Goal: Task Accomplishment & Management: Use online tool/utility

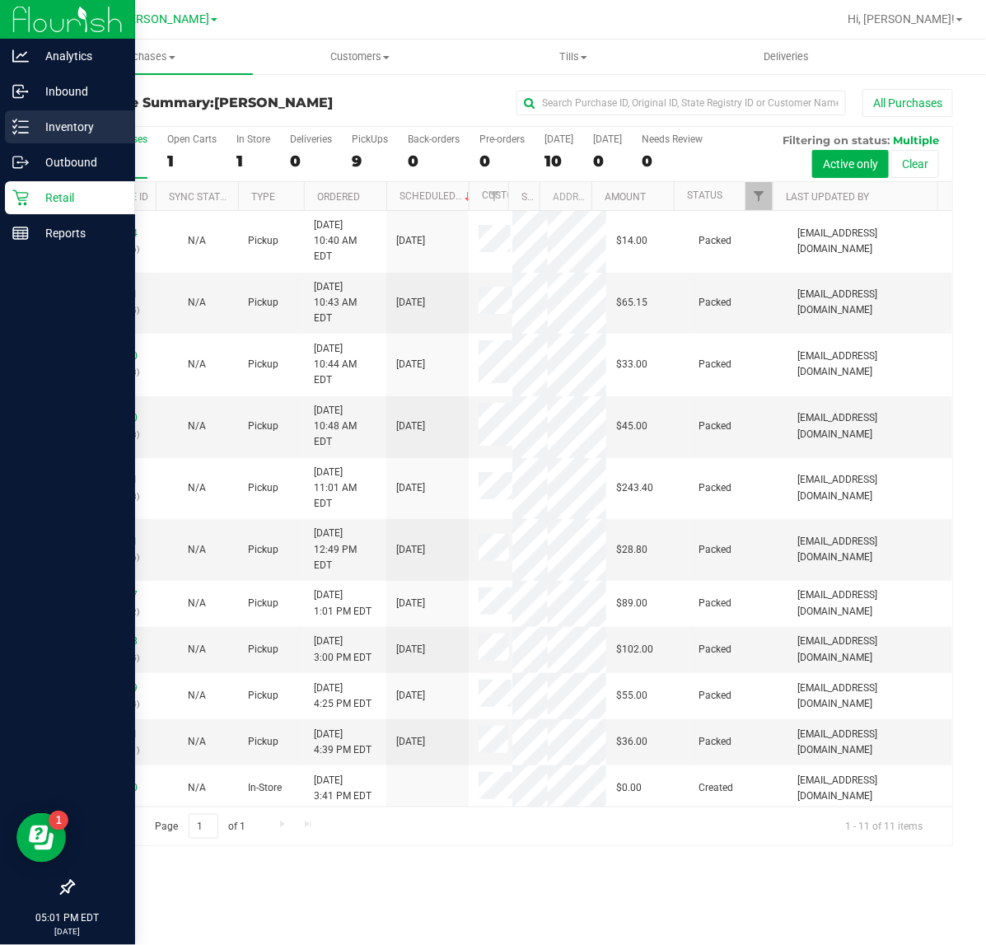
drag, startPoint x: 51, startPoint y: 124, endPoint x: 124, endPoint y: 134, distance: 74.0
click at [51, 124] on p "Inventory" at bounding box center [78, 127] width 99 height 20
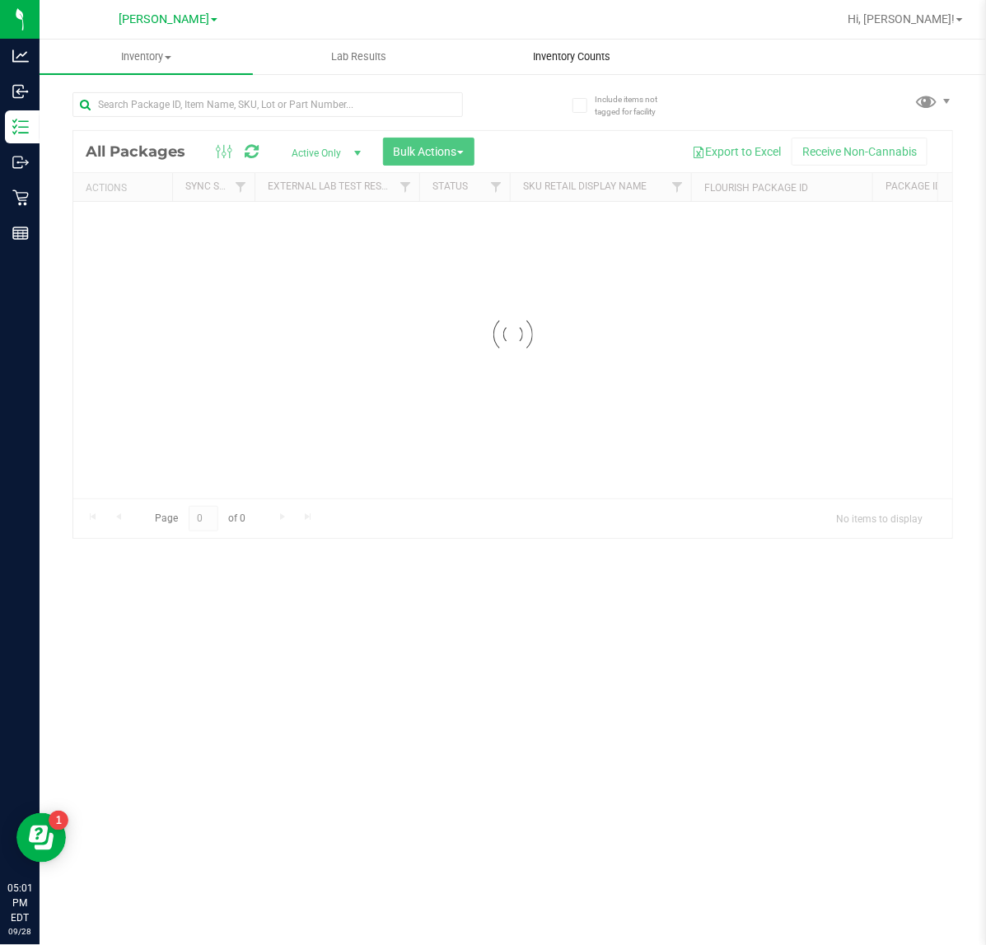
click at [586, 51] on span "Inventory Counts" at bounding box center [572, 56] width 122 height 15
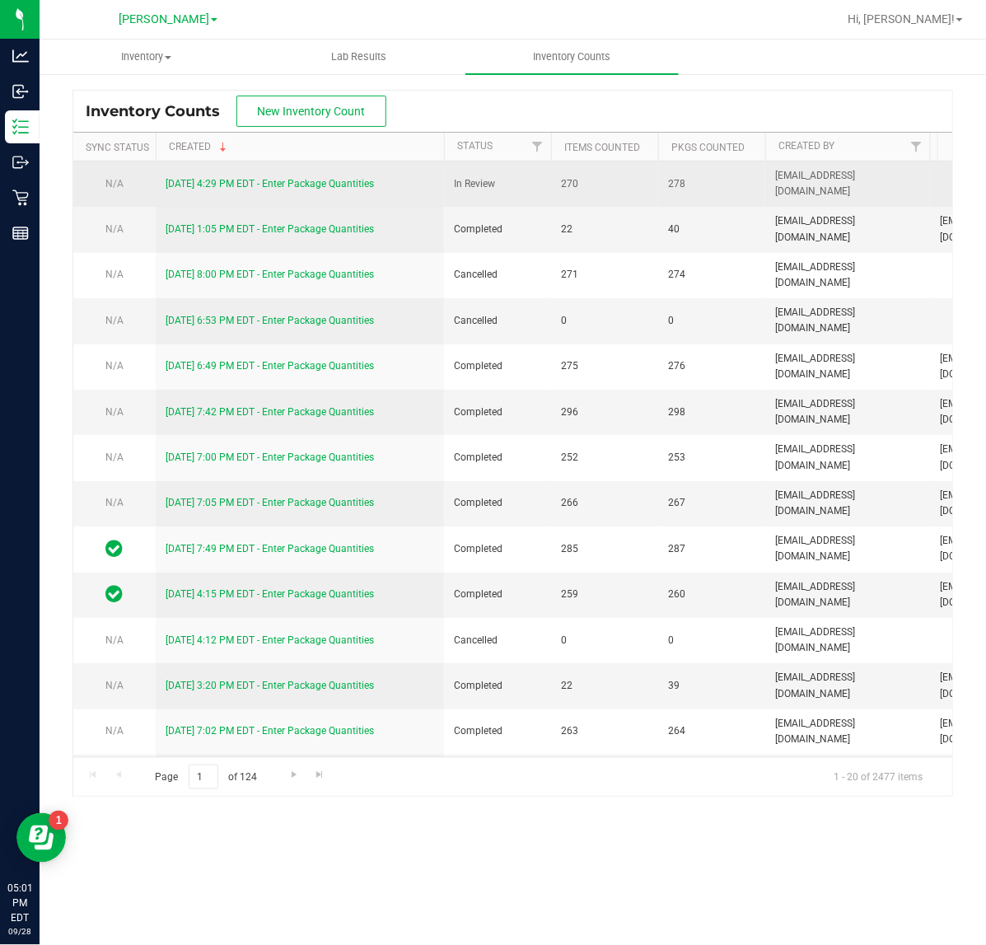
click at [303, 184] on link "9/28/25 4:29 PM EDT - Enter Package Quantities" at bounding box center [270, 184] width 208 height 12
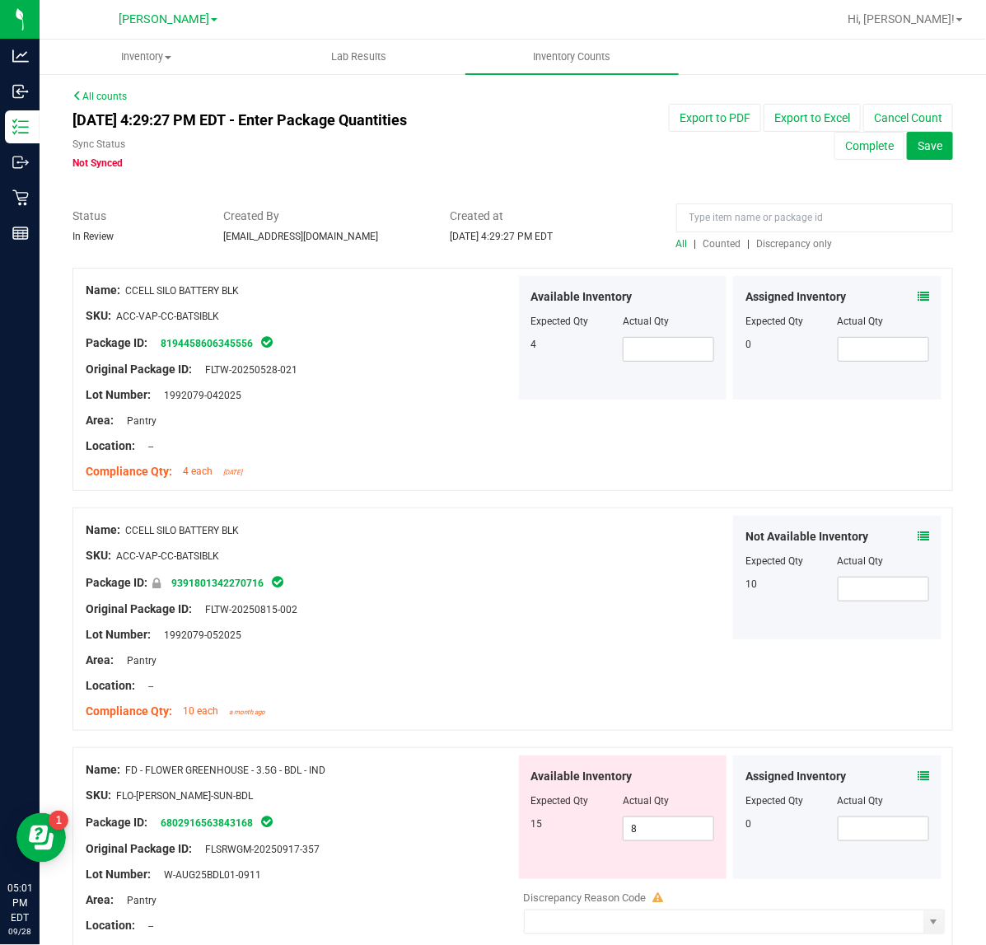
click at [785, 236] on div "All | Counted | Discrepancy only" at bounding box center [814, 243] width 277 height 15
click at [786, 241] on span "Discrepancy only" at bounding box center [795, 244] width 76 height 12
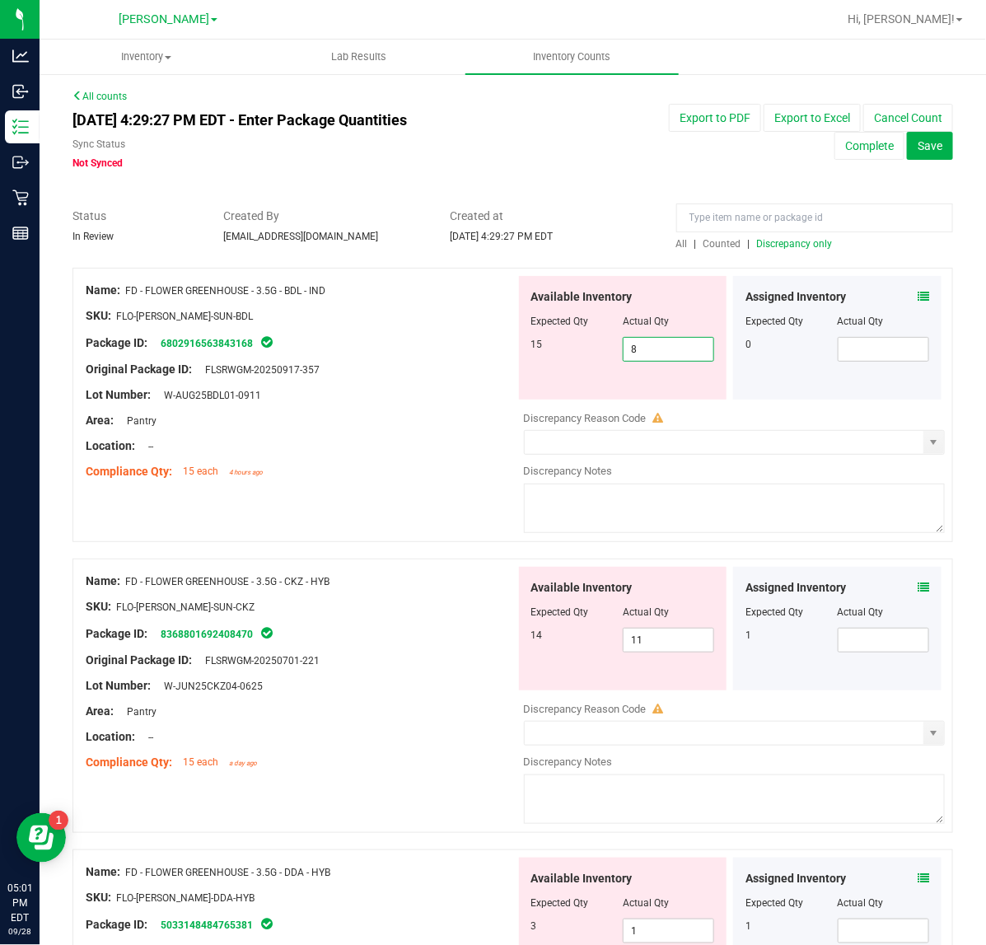
click at [660, 359] on span "8 8" at bounding box center [668, 349] width 91 height 25
type input "15"
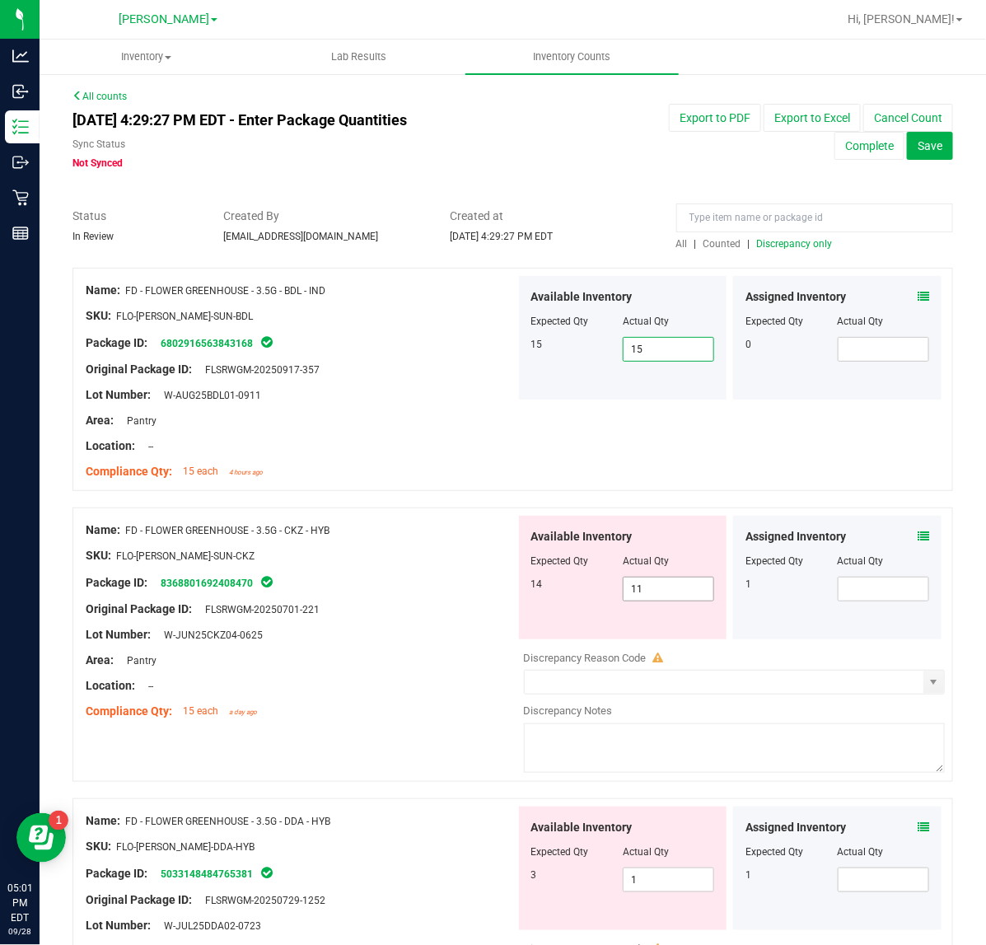
click at [669, 589] on input "11" at bounding box center [668, 588] width 90 height 23
type input "14"
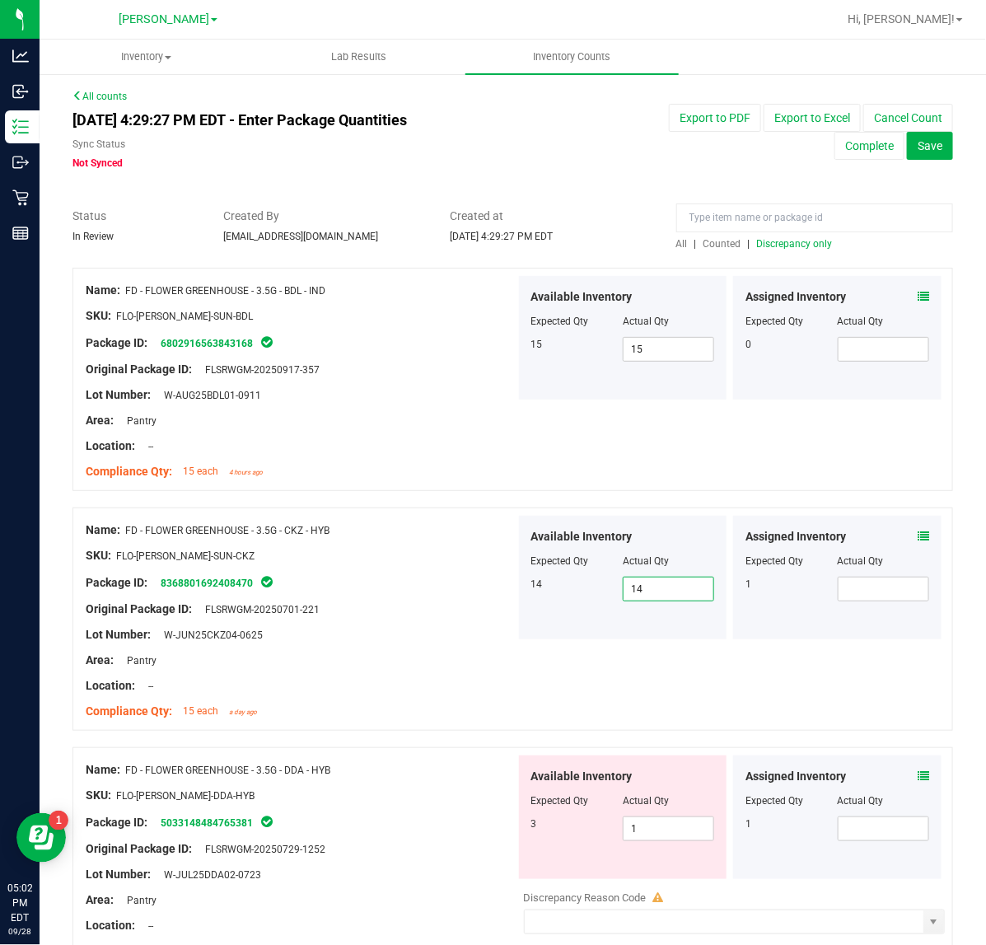
click at [422, 692] on div "Location: --" at bounding box center [301, 685] width 430 height 17
click at [676, 829] on input "1" at bounding box center [668, 828] width 90 height 23
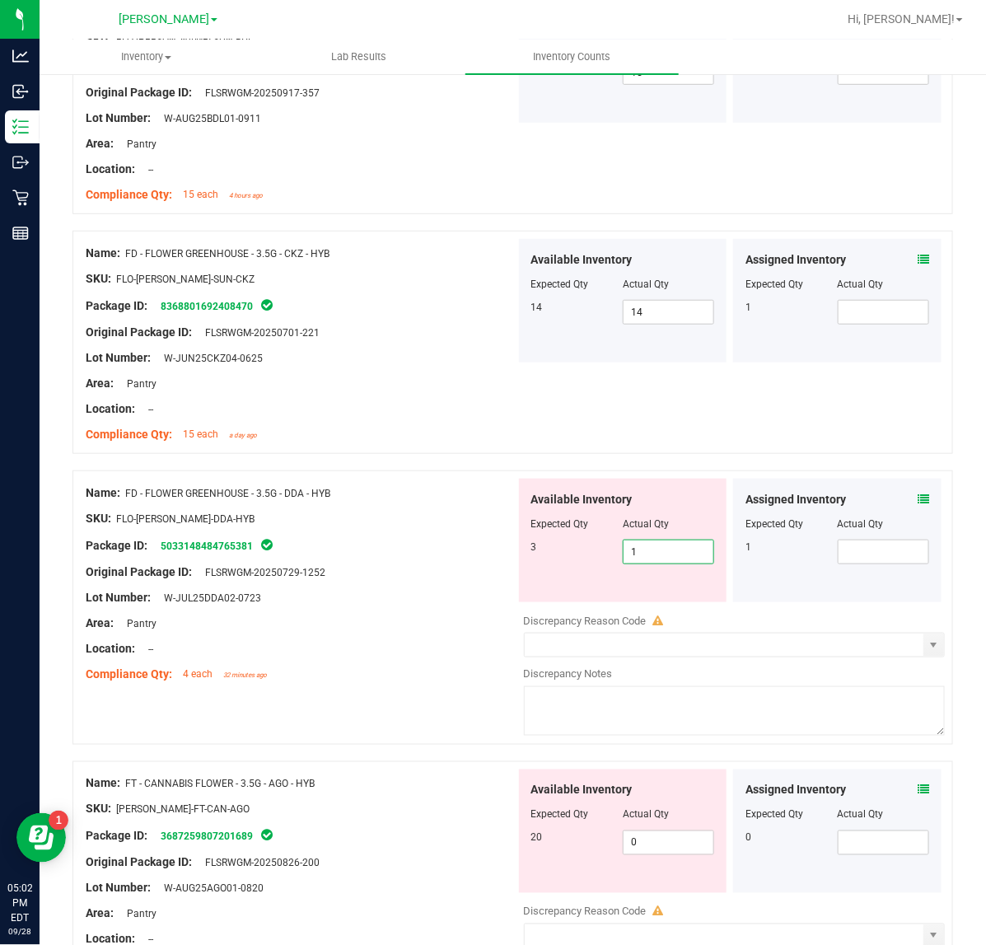
scroll to position [290, 0]
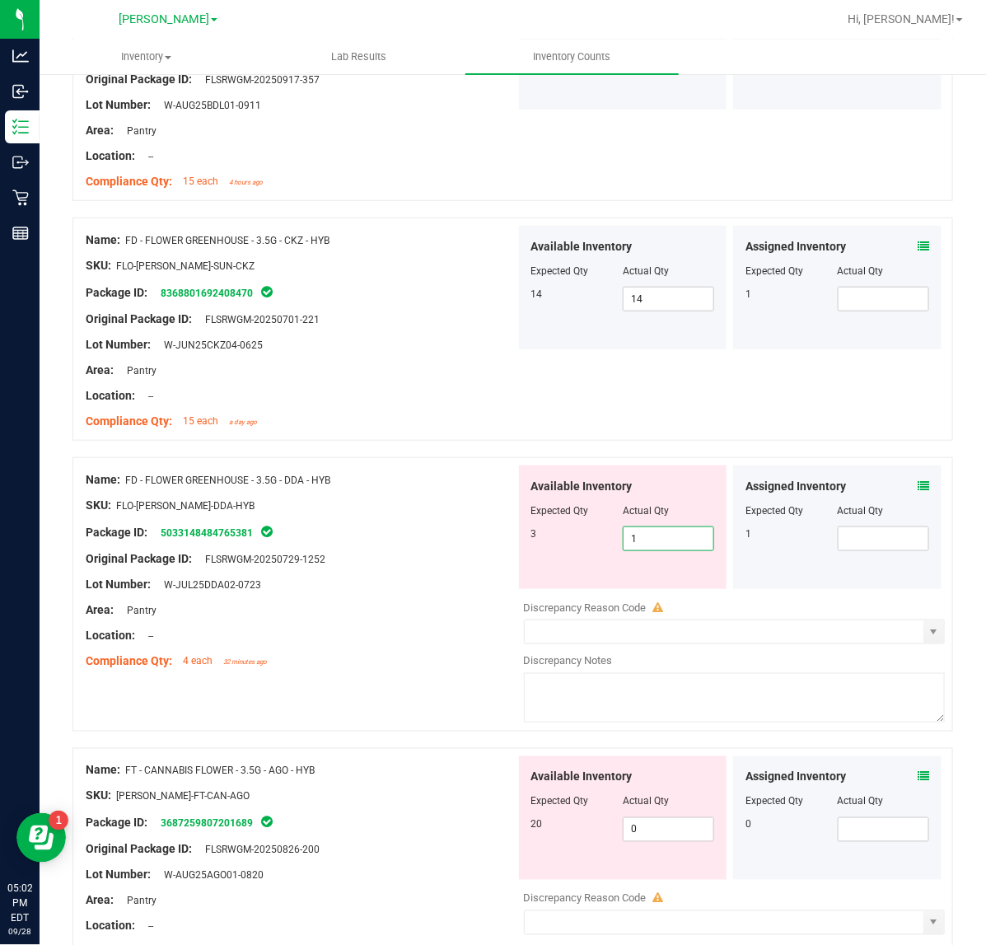
click at [917, 483] on icon at bounding box center [923, 486] width 12 height 12
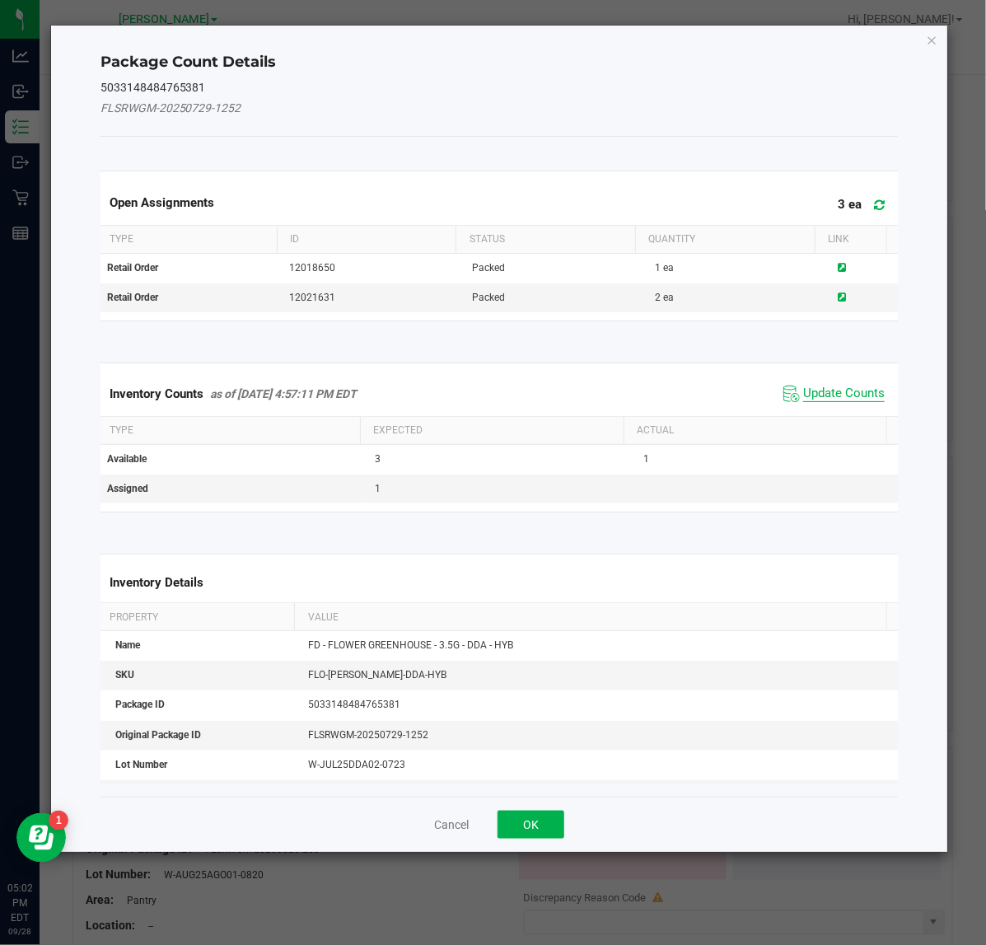
click at [828, 398] on span "Update Counts" at bounding box center [844, 393] width 82 height 16
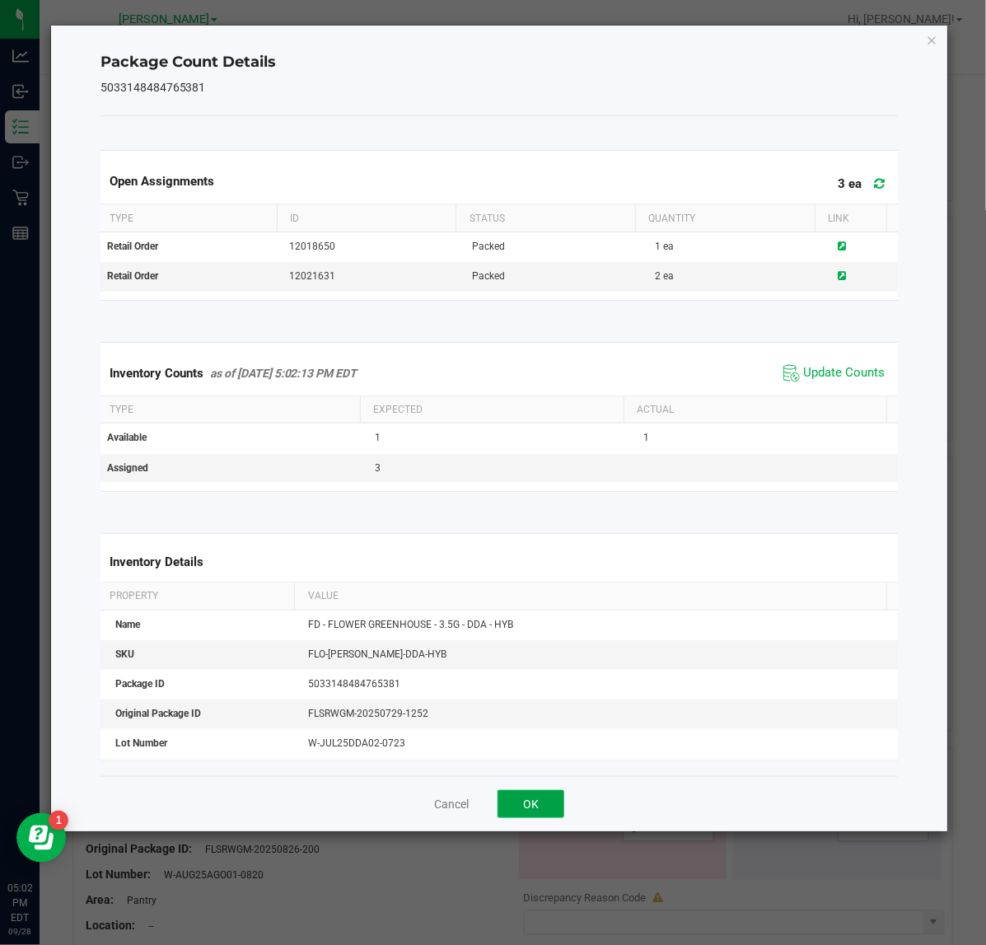
click at [543, 812] on button "OK" at bounding box center [530, 804] width 67 height 28
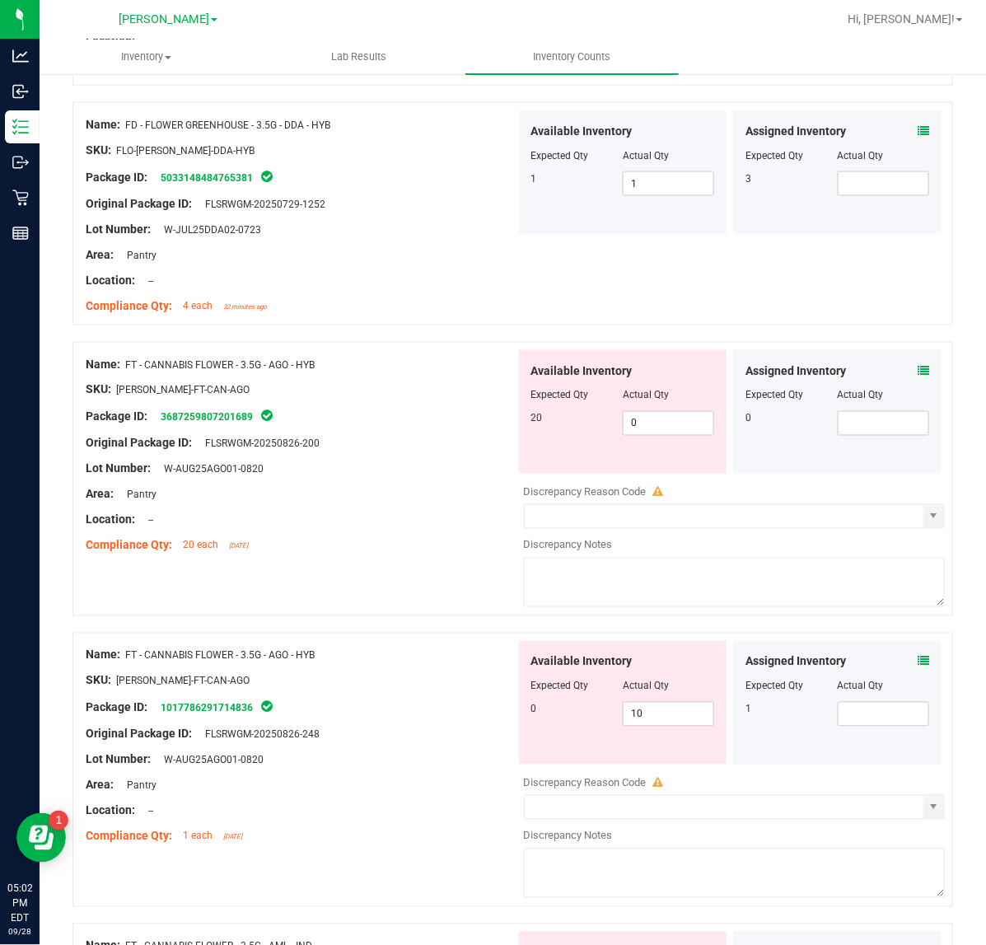
scroll to position [646, 0]
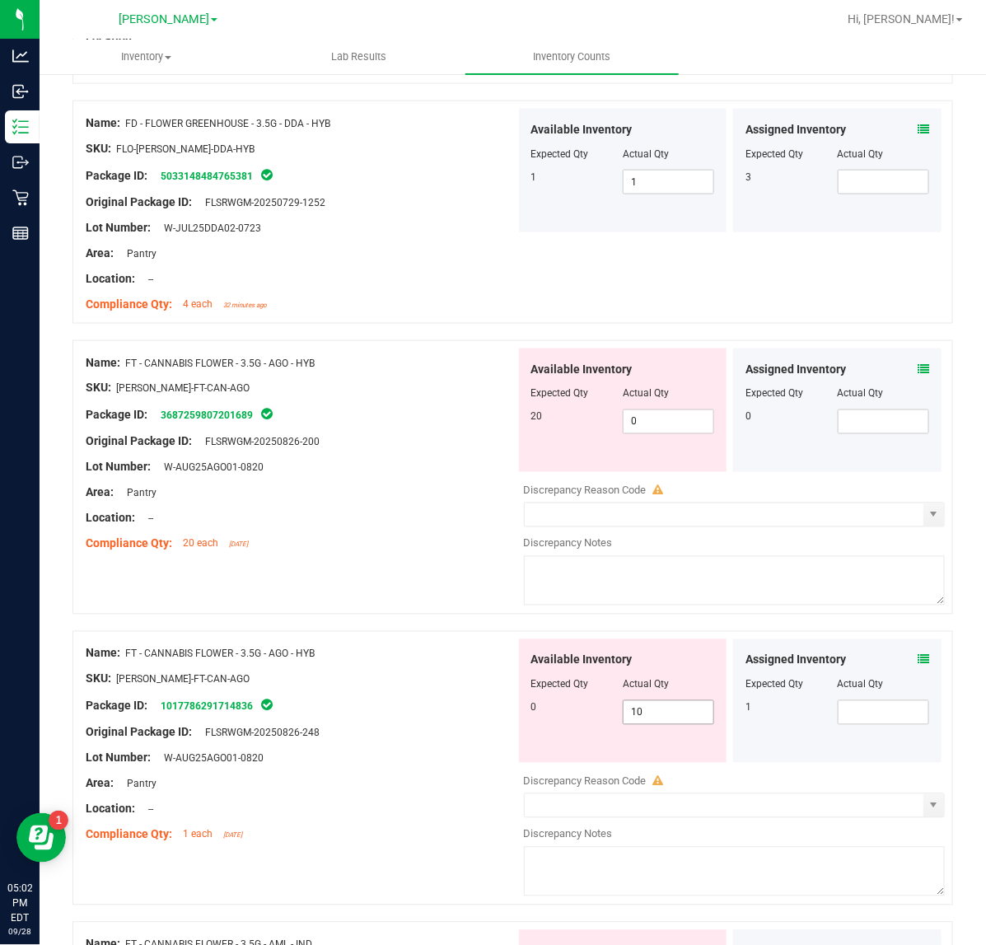
click at [665, 716] on input "10" at bounding box center [668, 712] width 90 height 23
drag, startPoint x: 643, startPoint y: 422, endPoint x: 548, endPoint y: 433, distance: 95.3
click at [548, 433] on div "20 0 0" at bounding box center [623, 421] width 184 height 25
type input "20"
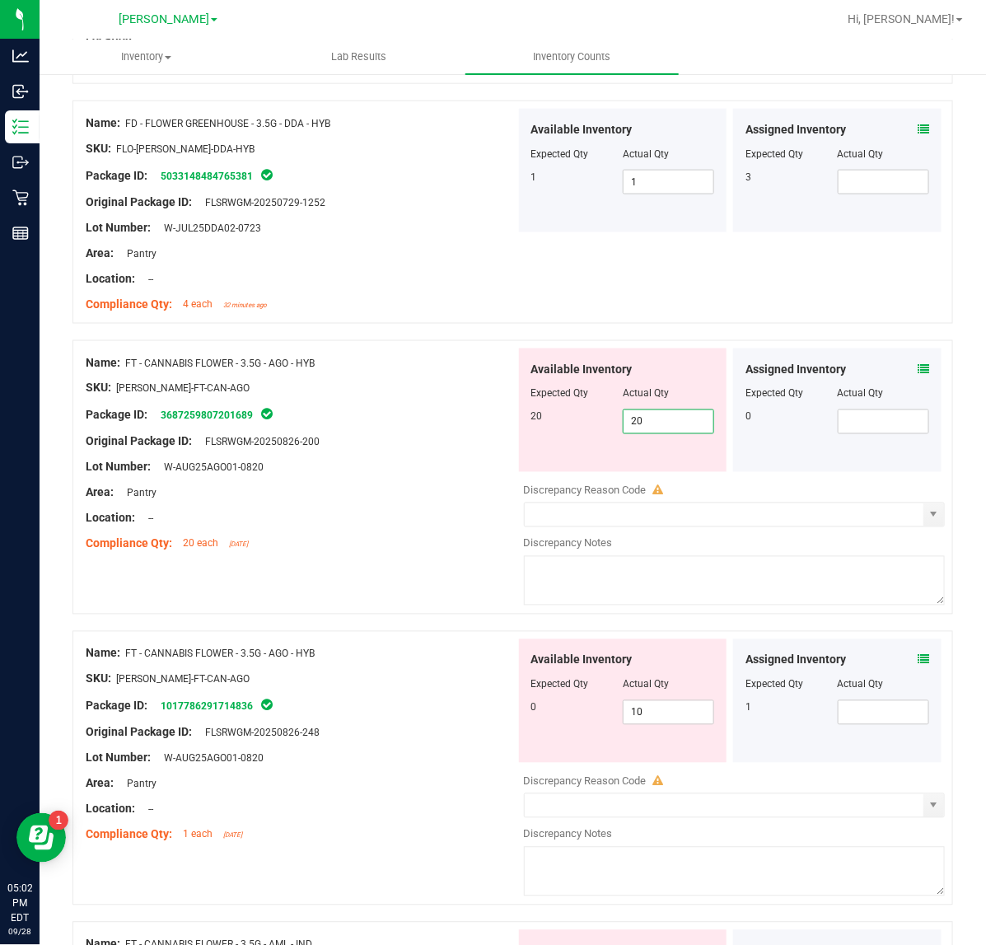
click at [416, 550] on div "Compliance Qty: 20 each 6 days ago" at bounding box center [301, 543] width 430 height 17
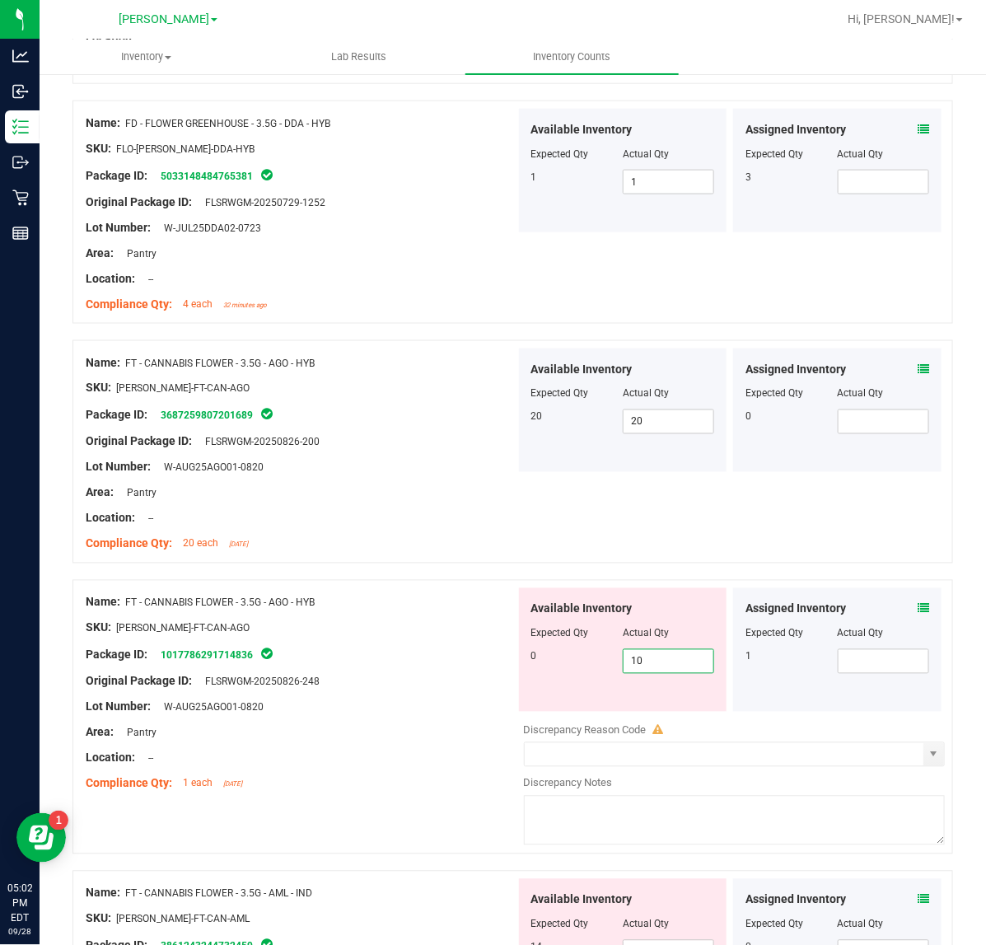
click at [632, 665] on span "10 10" at bounding box center [668, 661] width 91 height 25
type input "1"
type input "0"
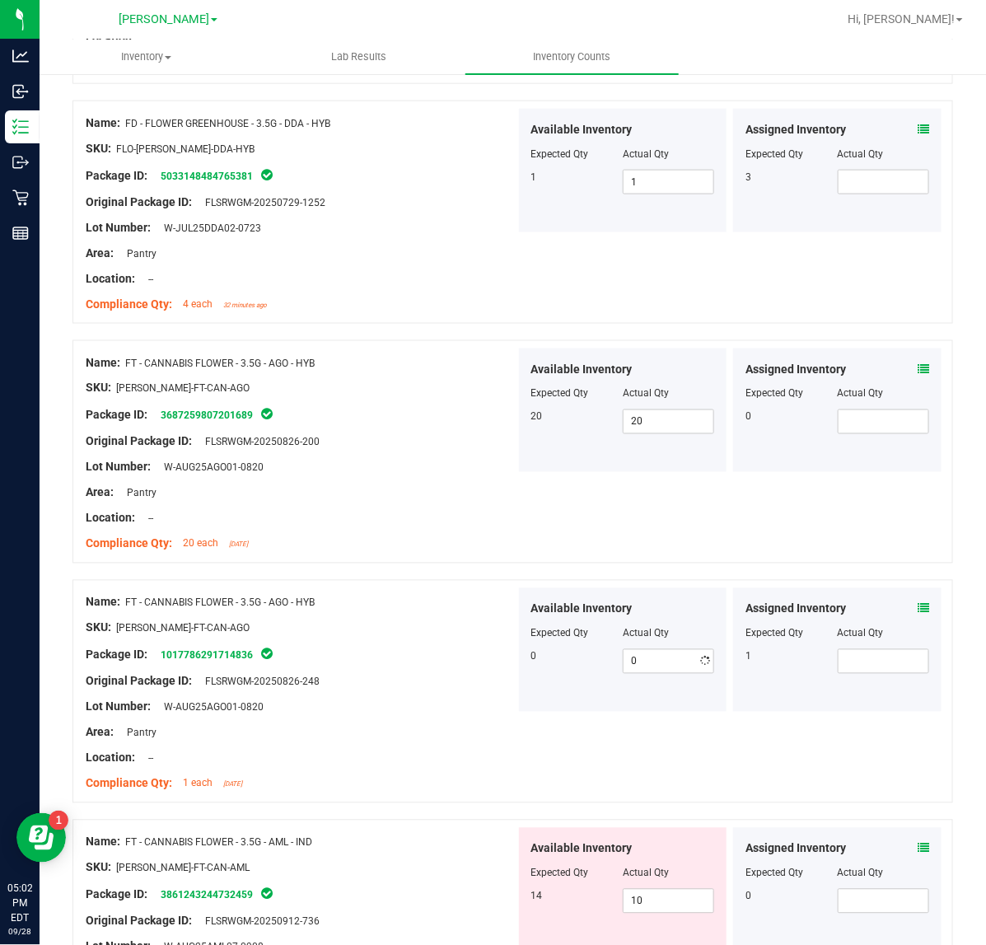
click at [405, 474] on div "Lot Number: W-AUG25AGO01-0820" at bounding box center [301, 467] width 430 height 17
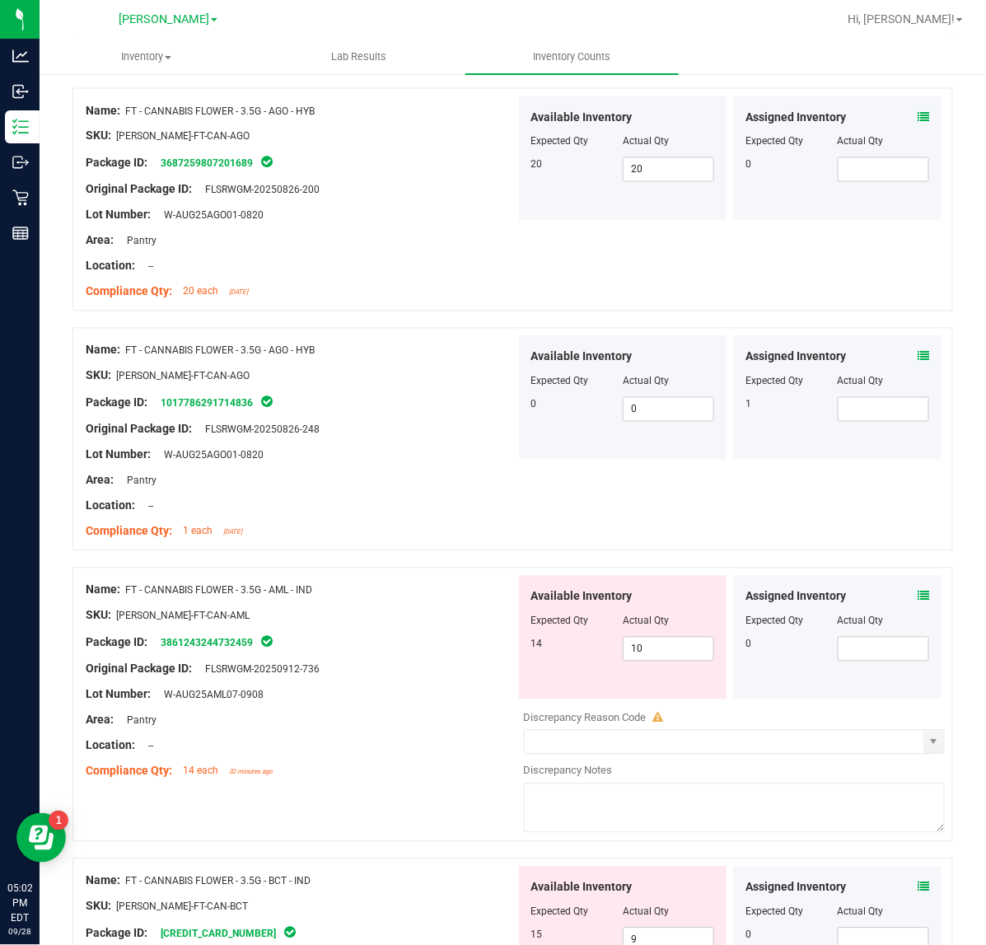
scroll to position [955, 0]
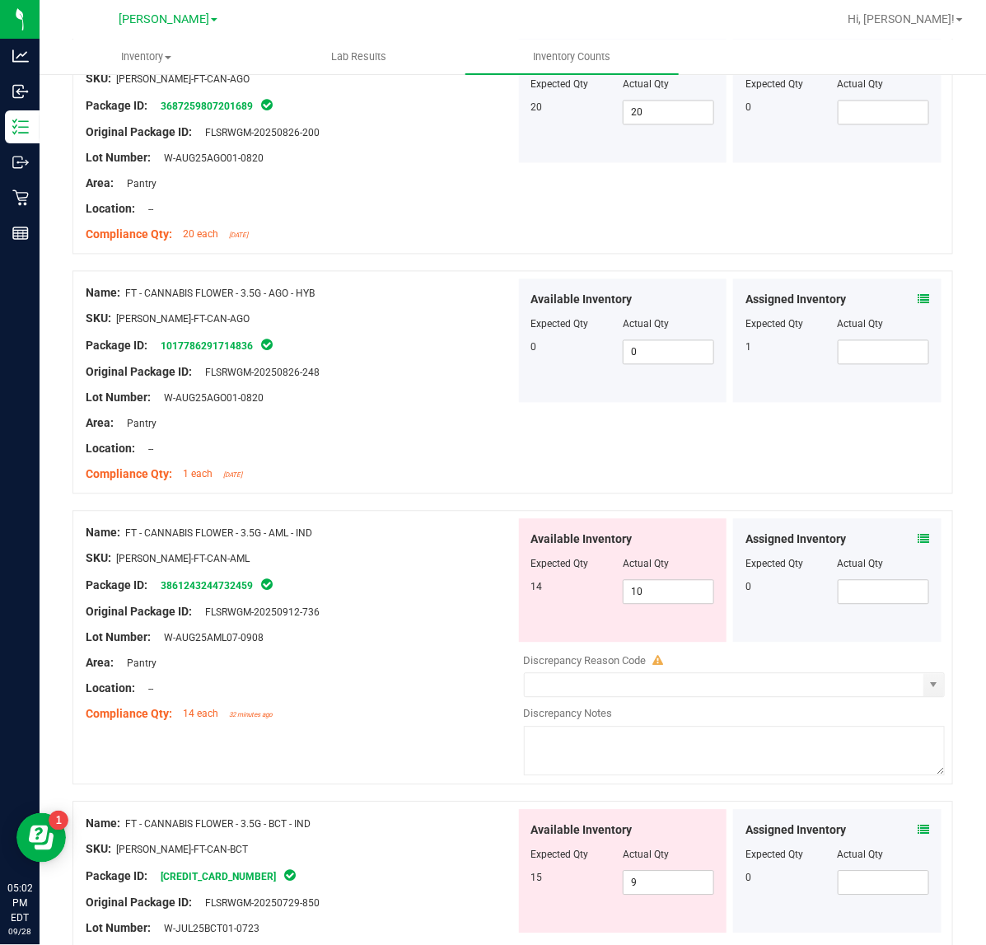
click at [433, 480] on div "Compliance Qty: 1 each 2 days ago" at bounding box center [301, 474] width 430 height 17
click at [678, 595] on span "10 10" at bounding box center [668, 592] width 91 height 25
type input "14"
click at [432, 725] on div "Name: FT - CANNABIS FLOWER - 3.5G - AML - IND SKU: FLO-BUD-FT-CAN-AML Package I…" at bounding box center [301, 624] width 430 height 210
type input "14"
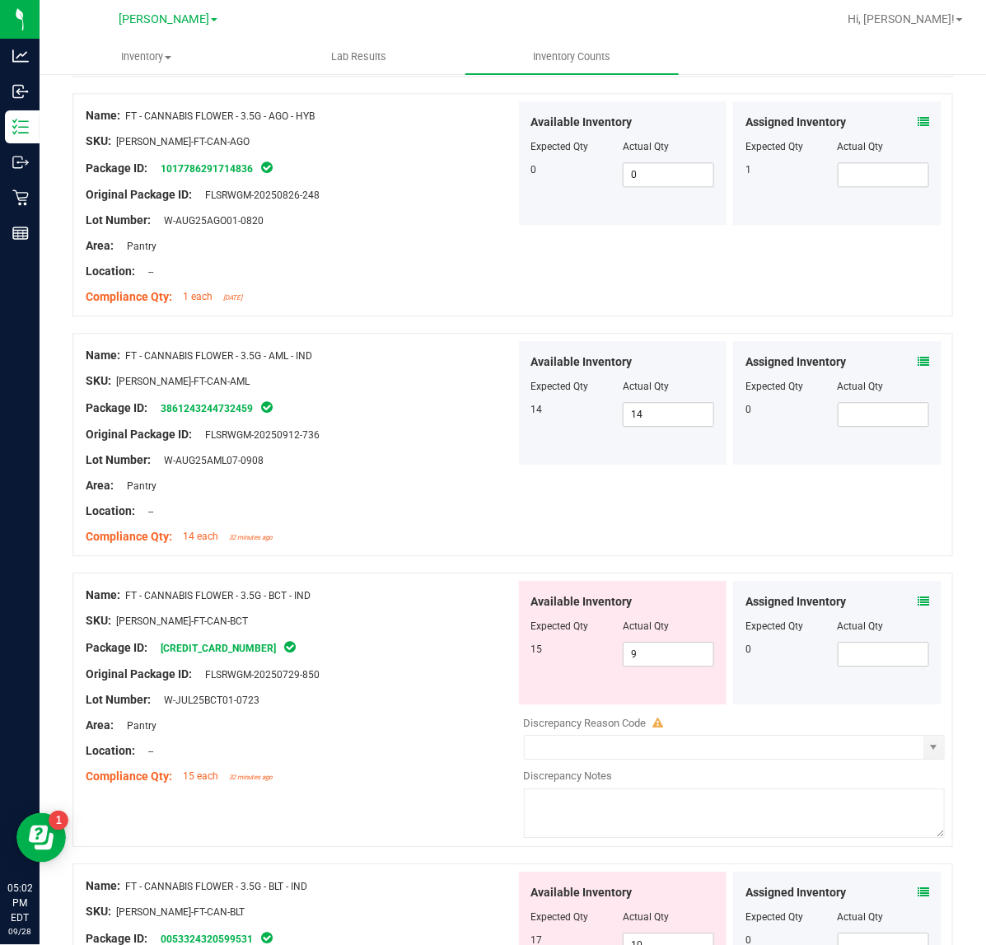
scroll to position [1286, 0]
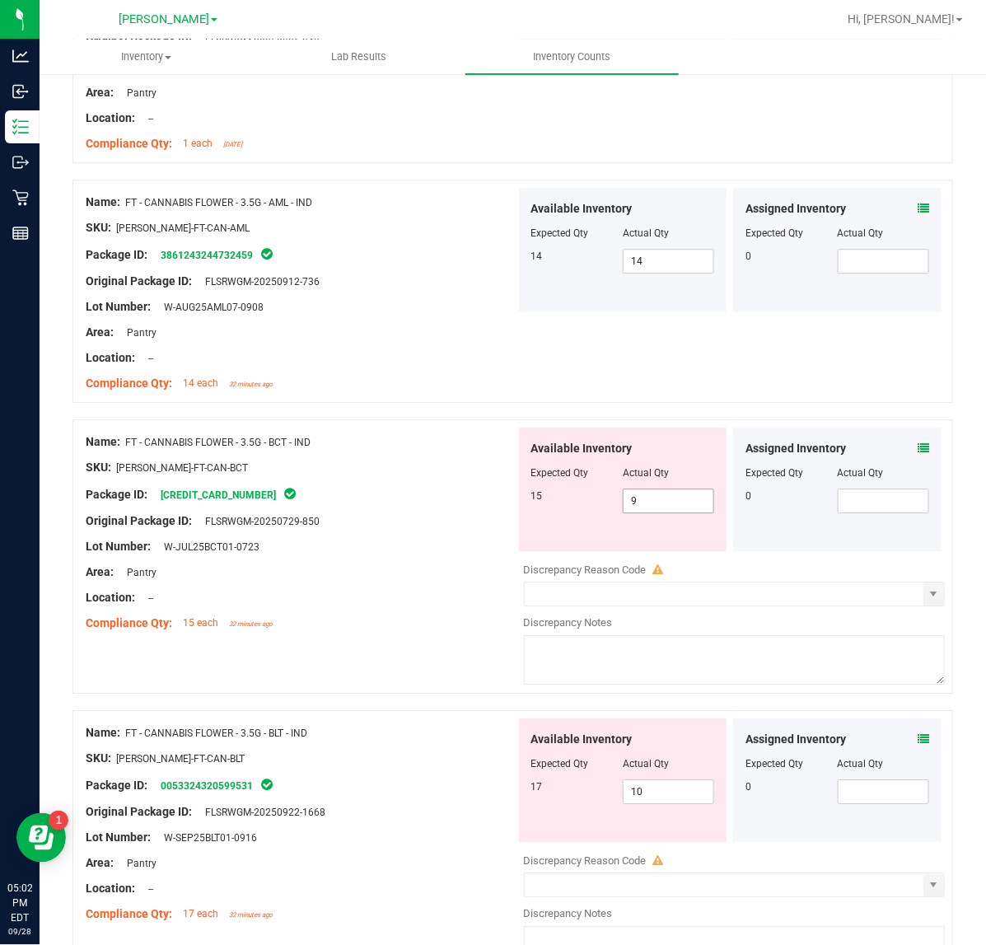
click at [681, 502] on input "9" at bounding box center [668, 500] width 90 height 23
type input "15"
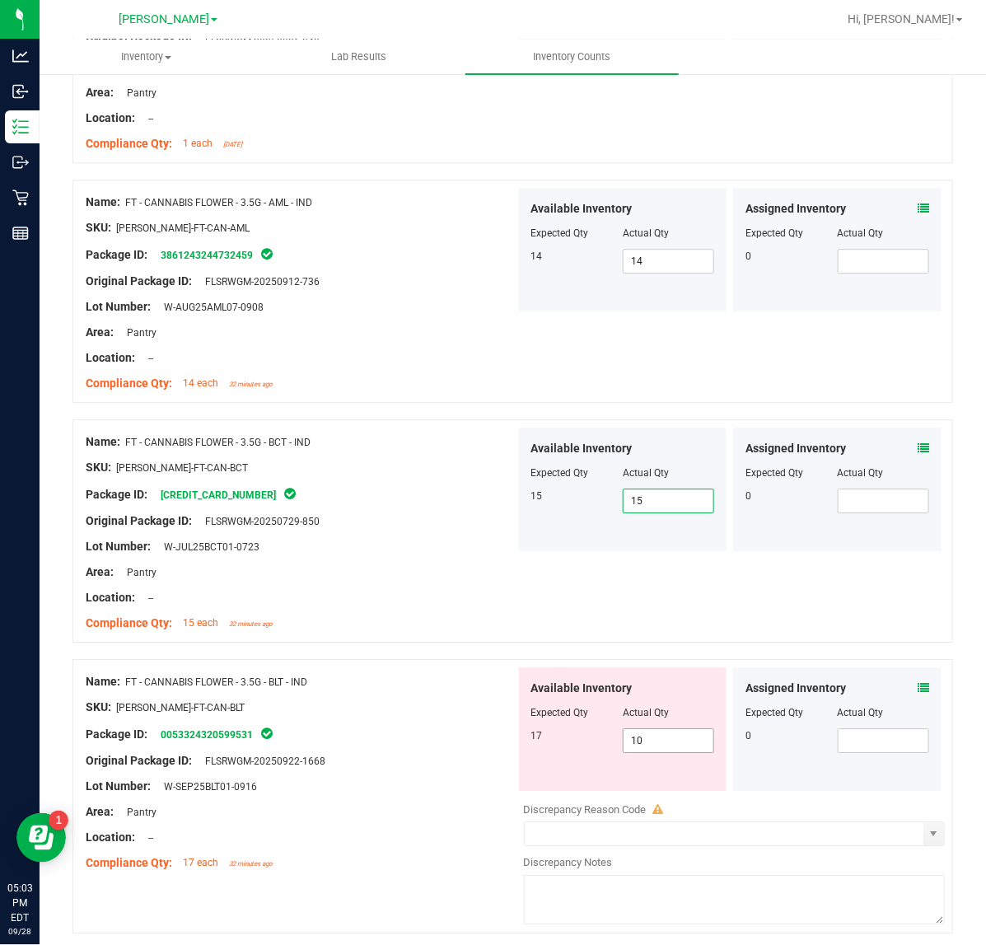
click at [664, 745] on input "10" at bounding box center [668, 740] width 90 height 23
type input "17"
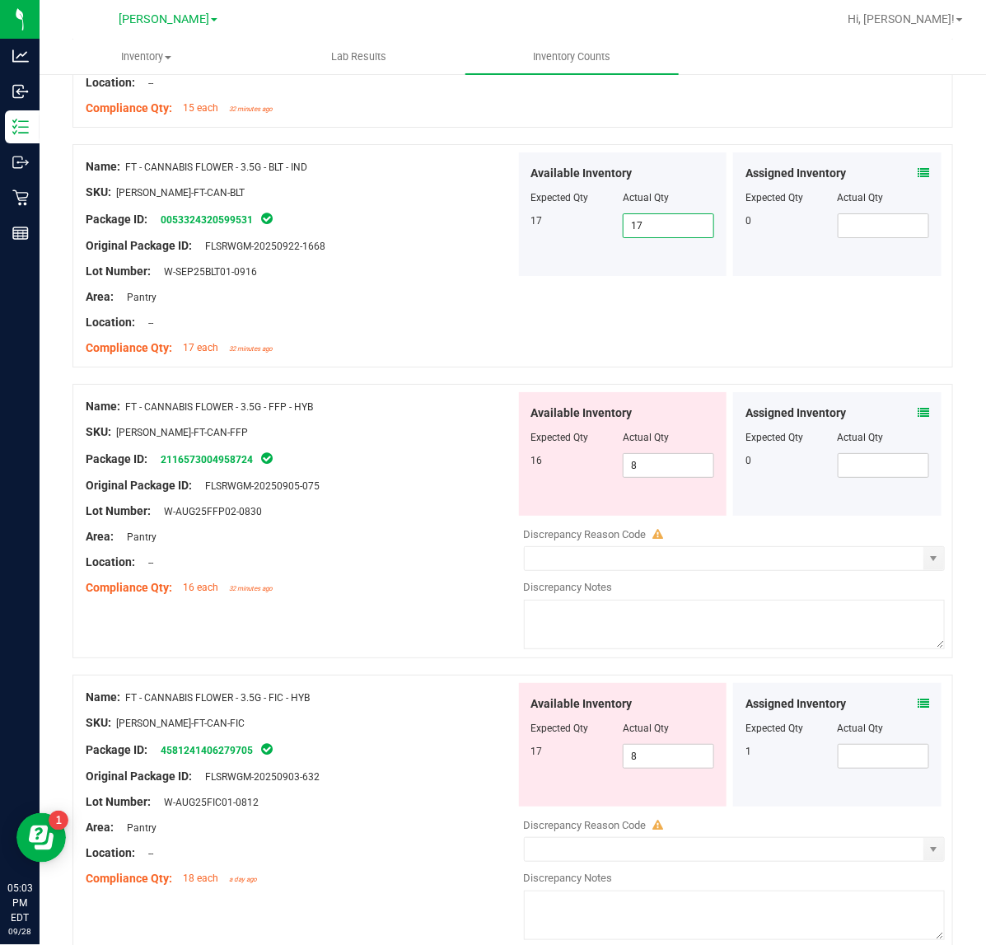
scroll to position [1820, 0]
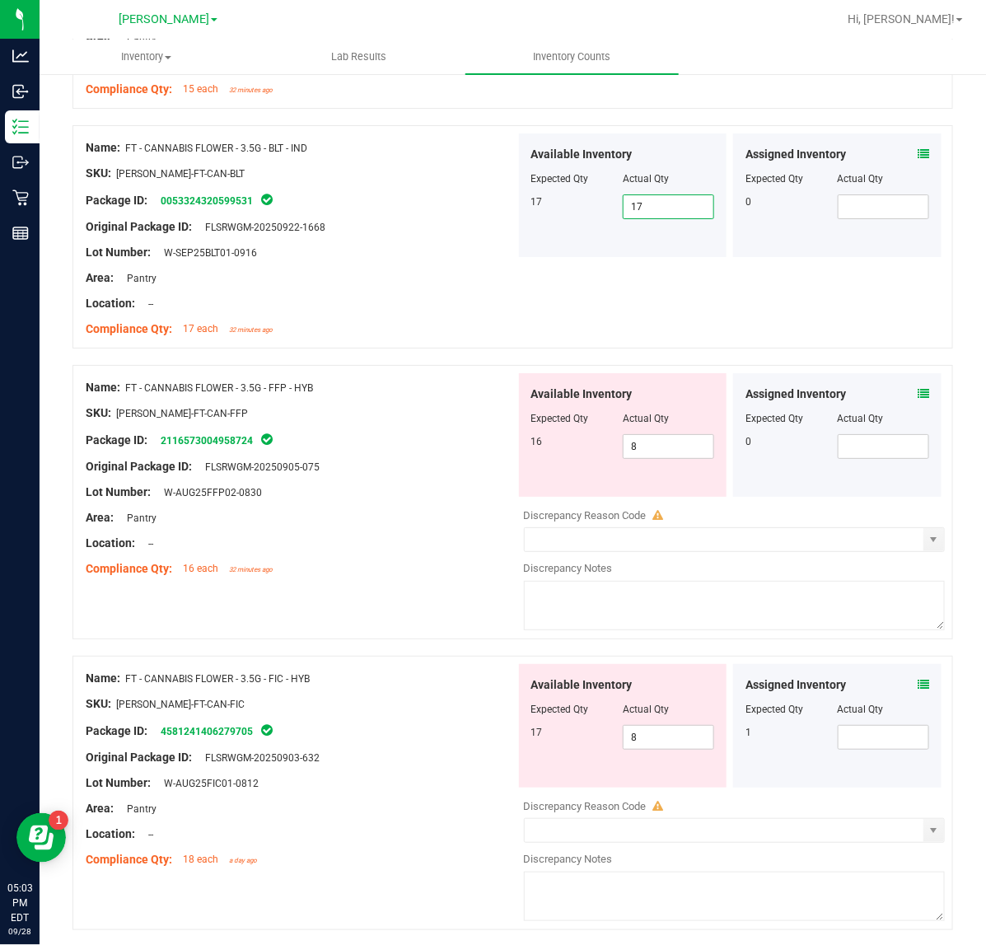
click at [692, 483] on div "Available Inventory Expected Qty Actual Qty 16 8 8" at bounding box center [623, 435] width 208 height 124
click at [680, 453] on input "8" at bounding box center [668, 446] width 90 height 23
type input "16"
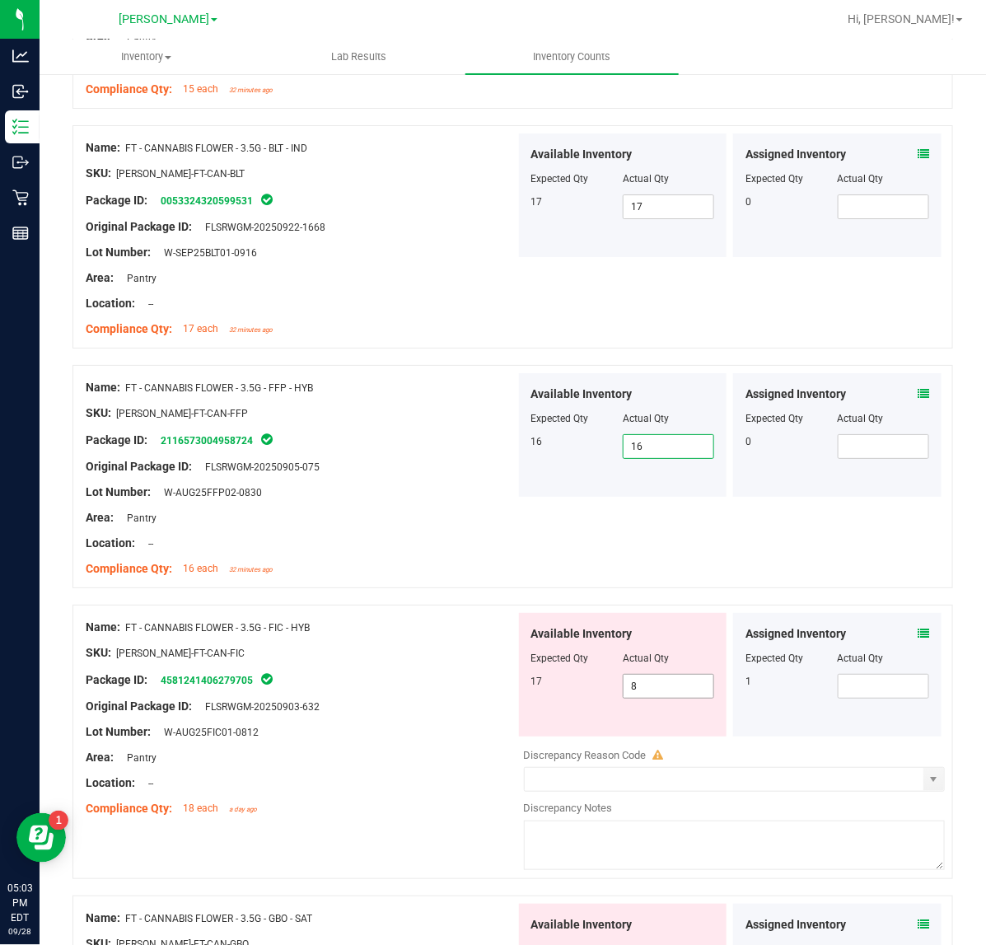
click at [689, 689] on input "8" at bounding box center [668, 685] width 90 height 23
click at [917, 634] on icon at bounding box center [923, 633] width 12 height 12
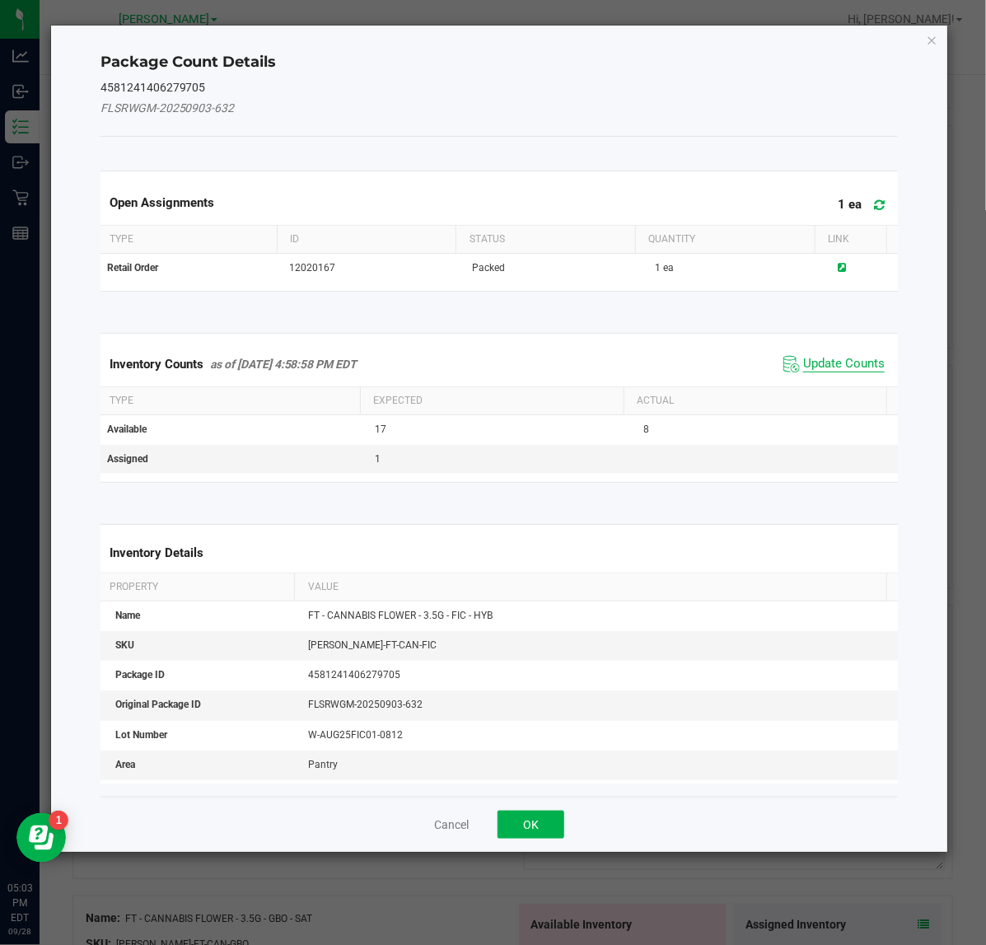
click at [823, 368] on span "Update Counts" at bounding box center [844, 364] width 82 height 16
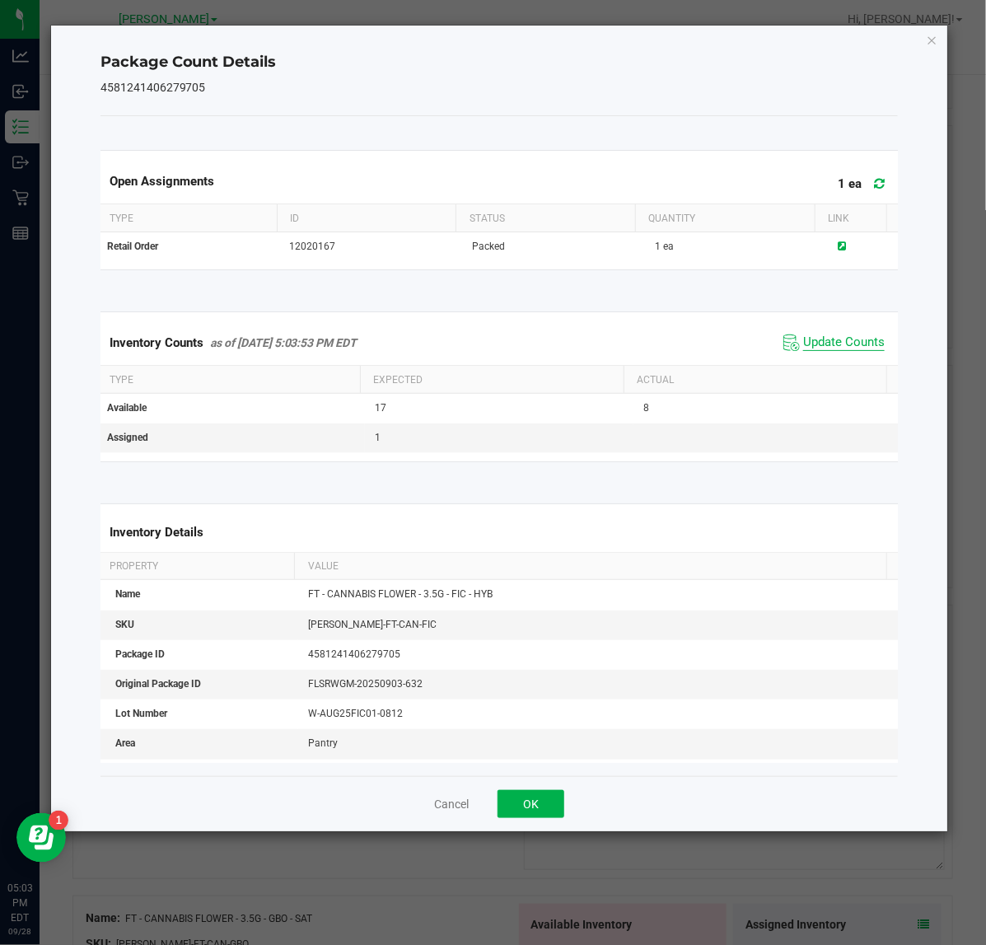
click at [825, 351] on span "Update Counts" at bounding box center [844, 342] width 82 height 16
click at [546, 805] on button "OK" at bounding box center [530, 804] width 67 height 28
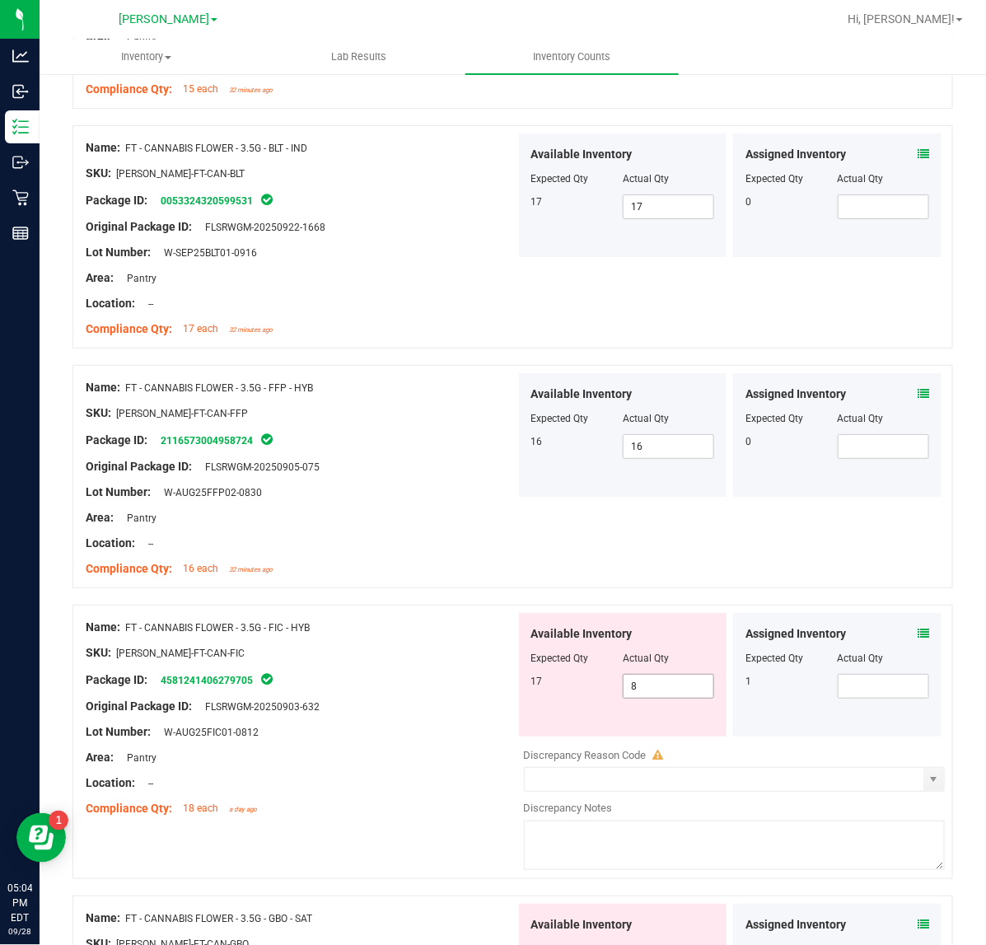
click at [674, 693] on input "8" at bounding box center [668, 685] width 90 height 23
type input "17"
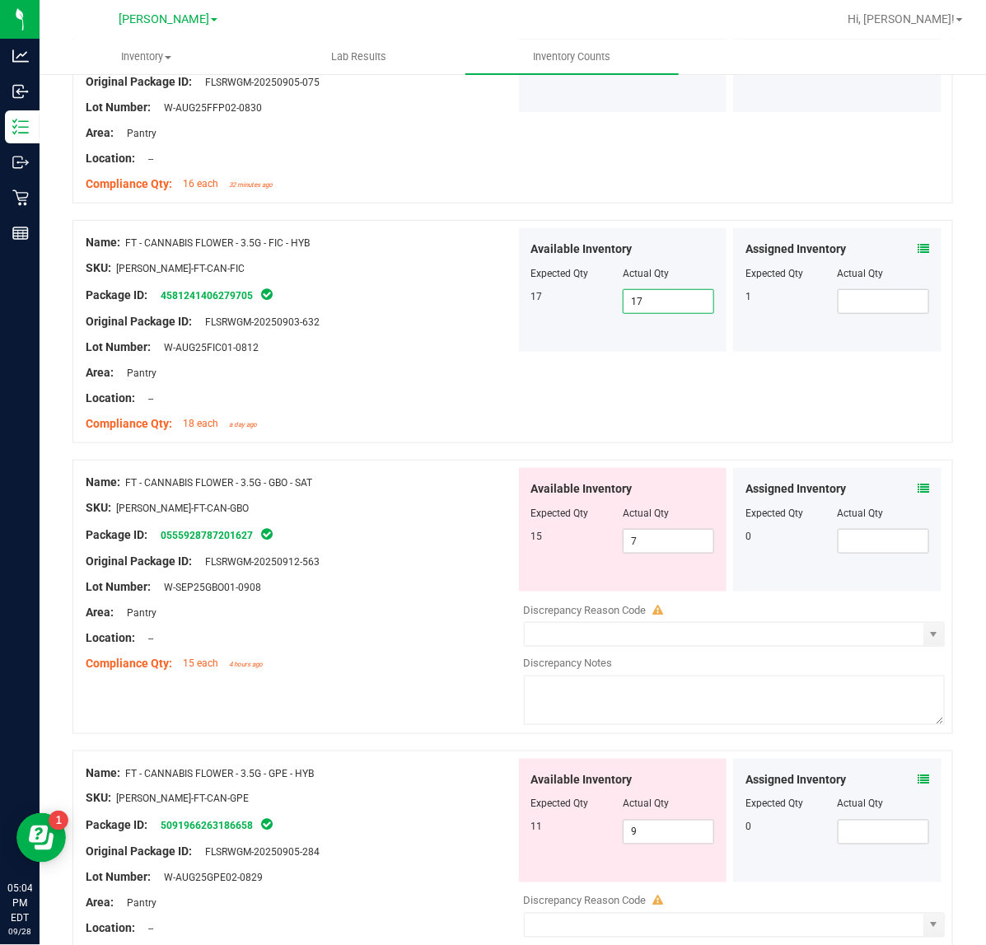
scroll to position [2335, 0]
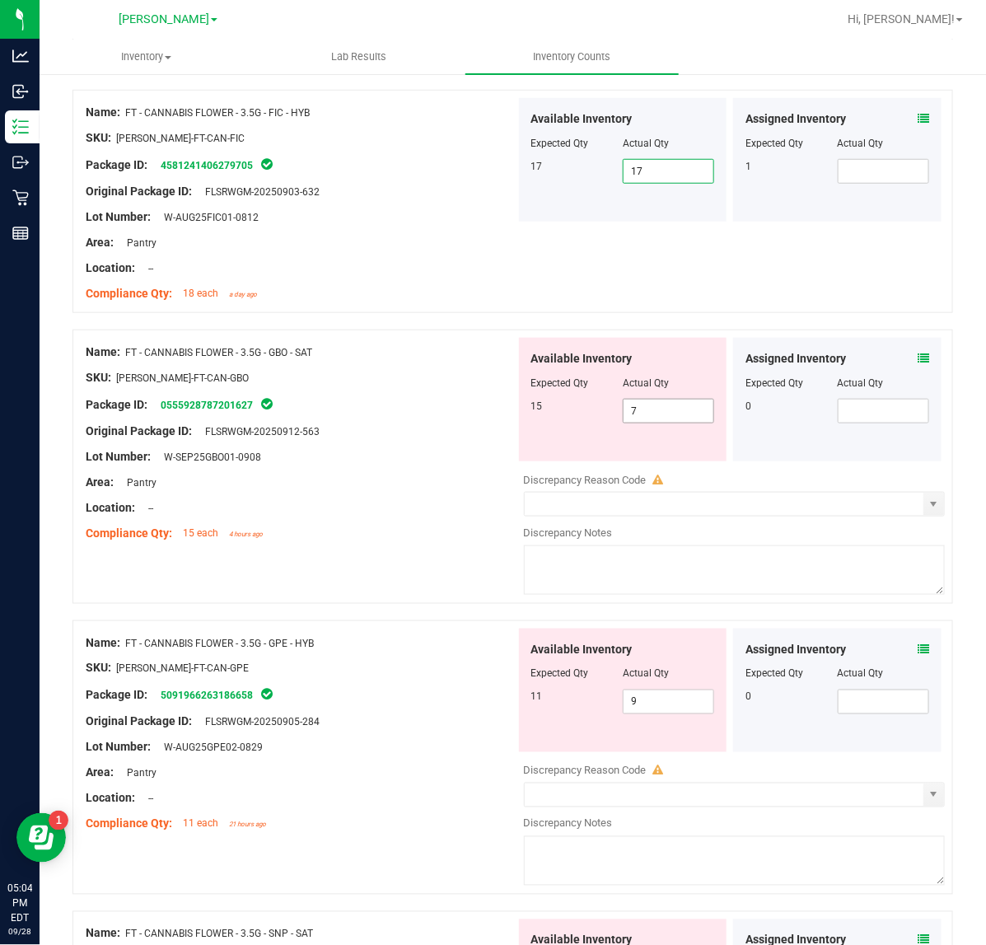
click at [672, 416] on span "7 7" at bounding box center [668, 411] width 91 height 25
type input "15"
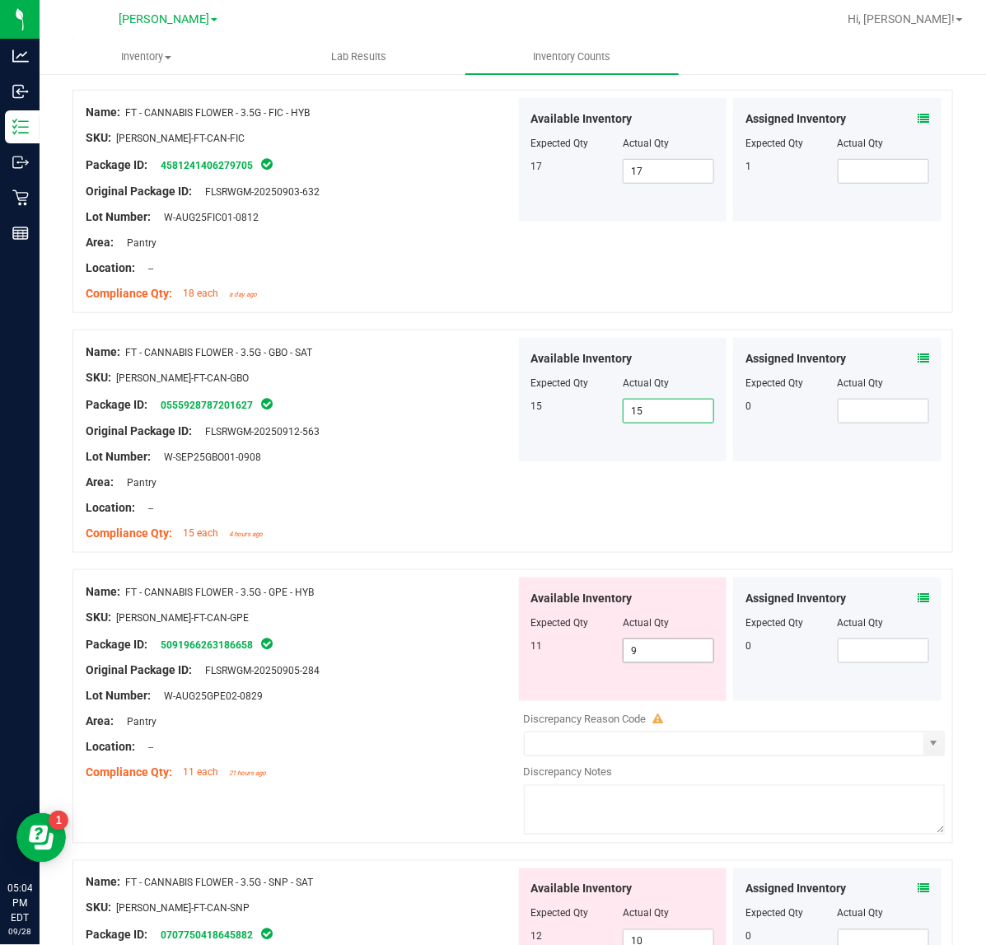
click at [692, 648] on input "9" at bounding box center [668, 650] width 90 height 23
type input "11"
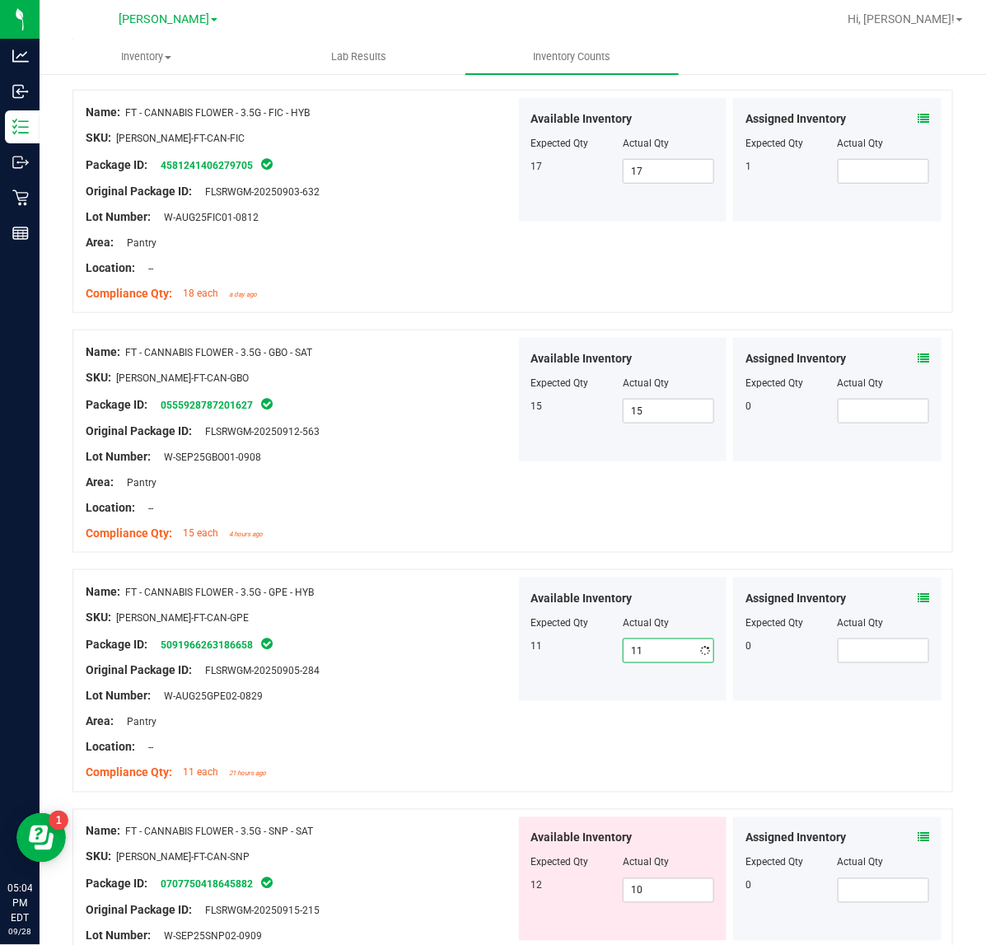
type input "11"
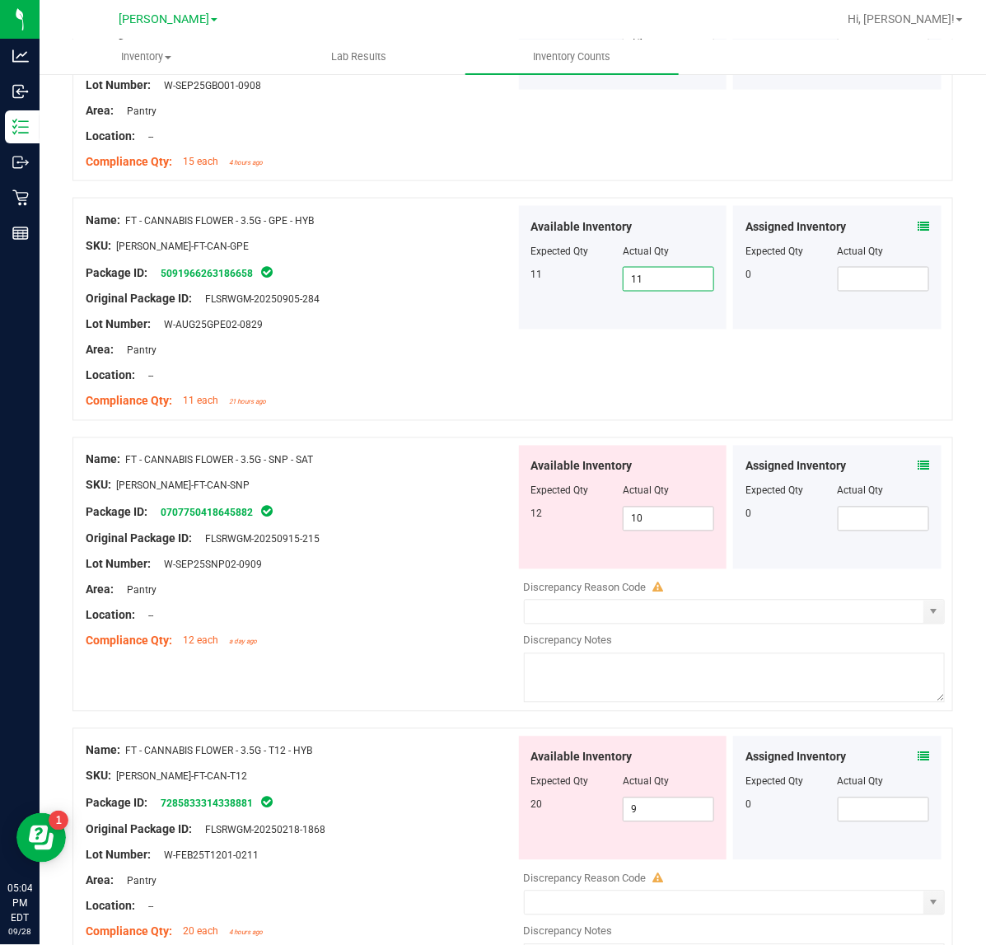
scroll to position [2715, 0]
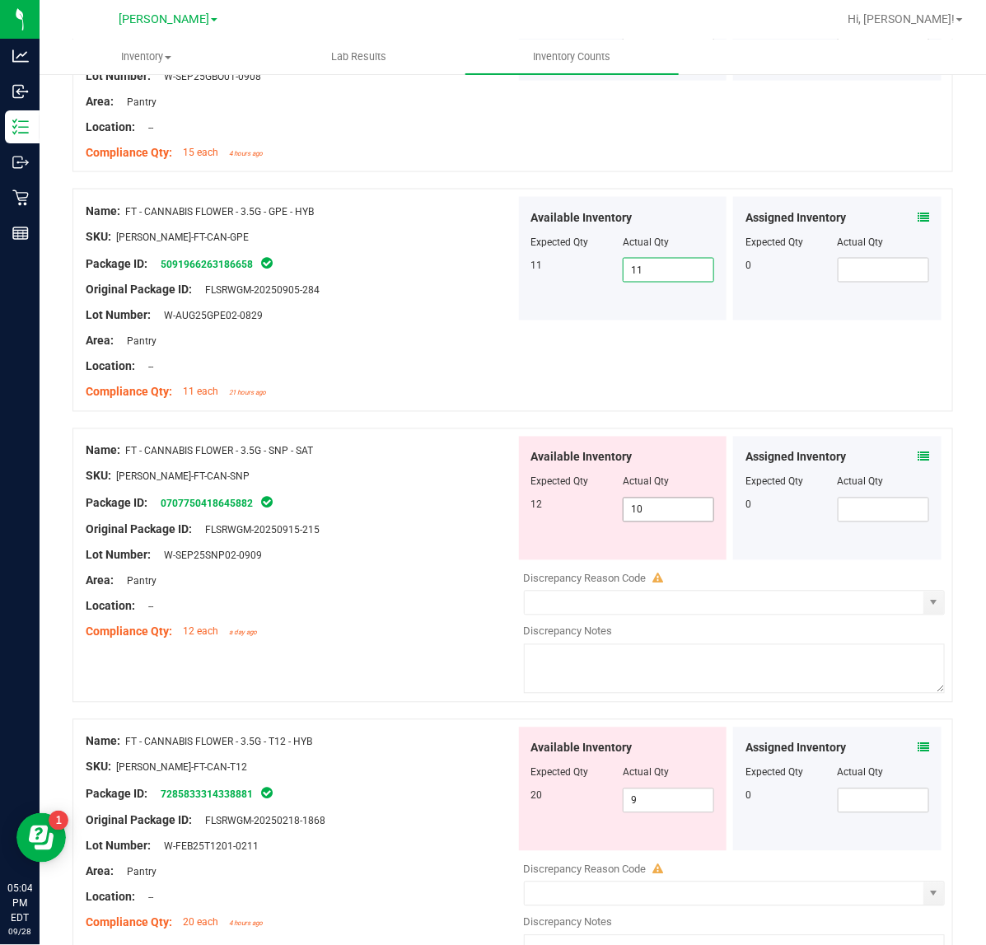
click at [682, 516] on input "10" at bounding box center [668, 509] width 90 height 23
type input "112"
type input "1"
type input "12"
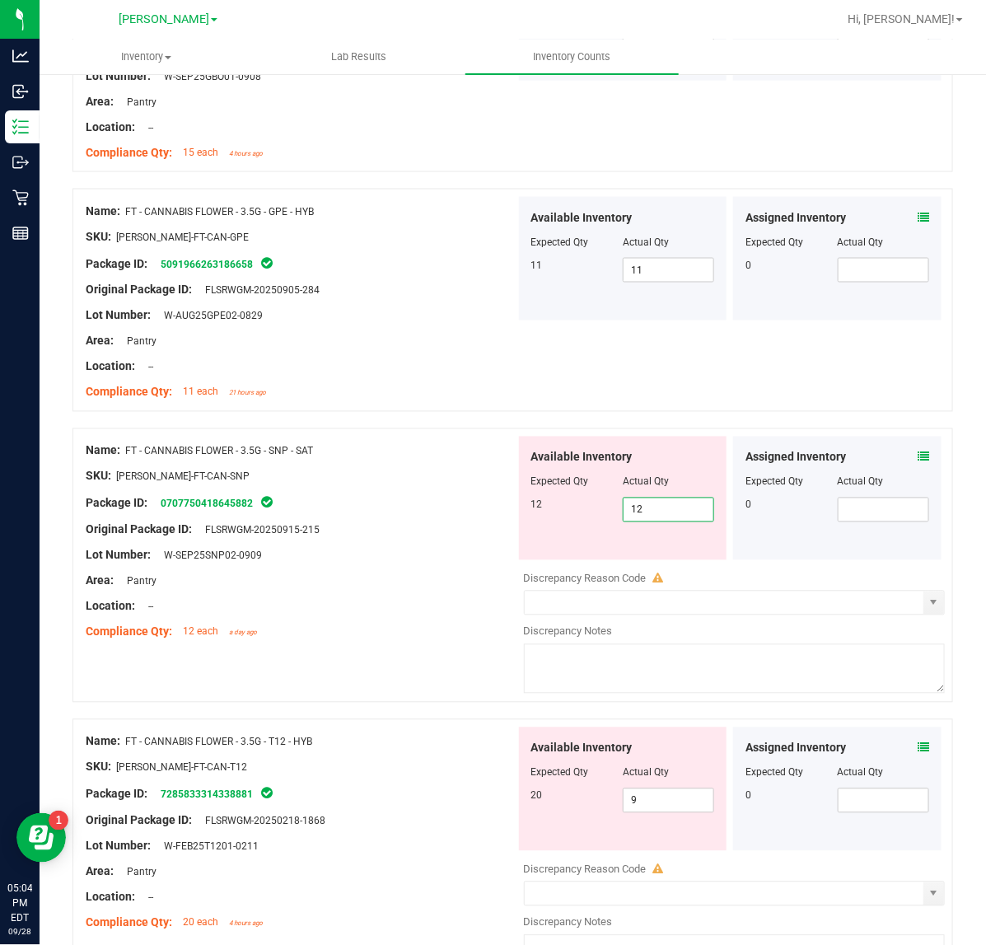
type input "12"
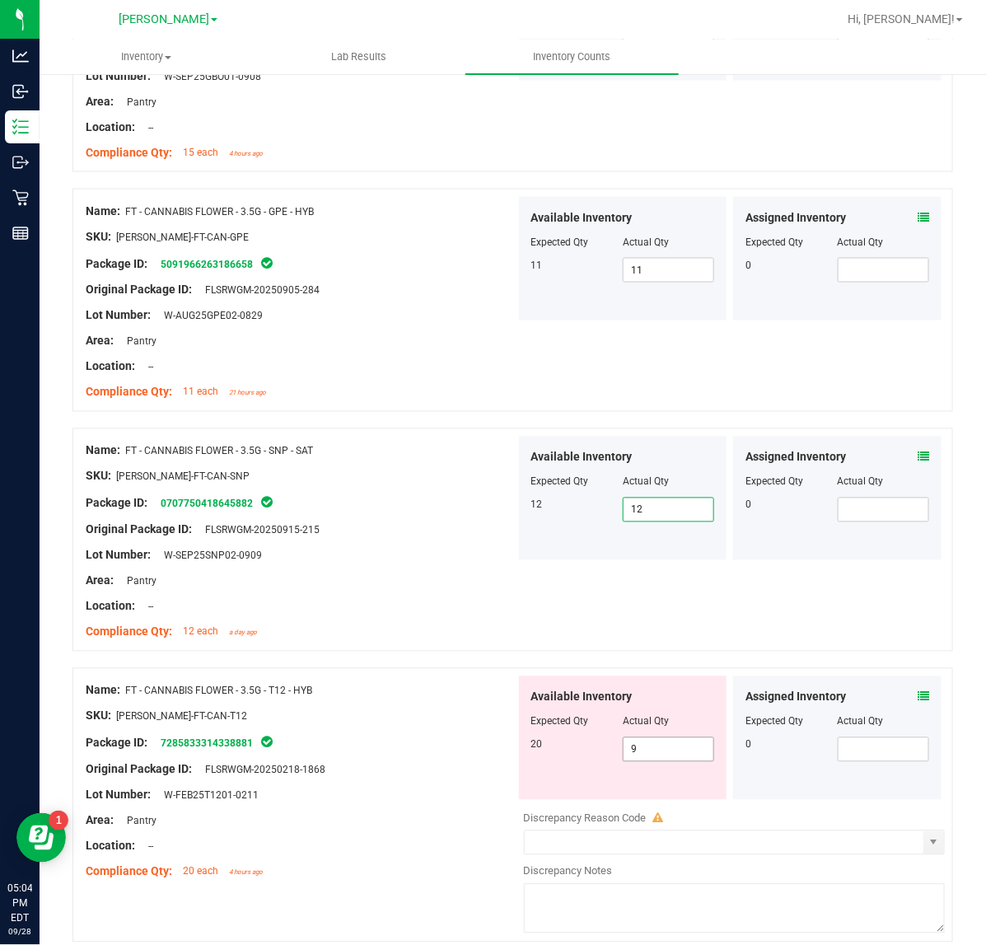
click at [681, 753] on input "9" at bounding box center [668, 749] width 90 height 23
type input "20"
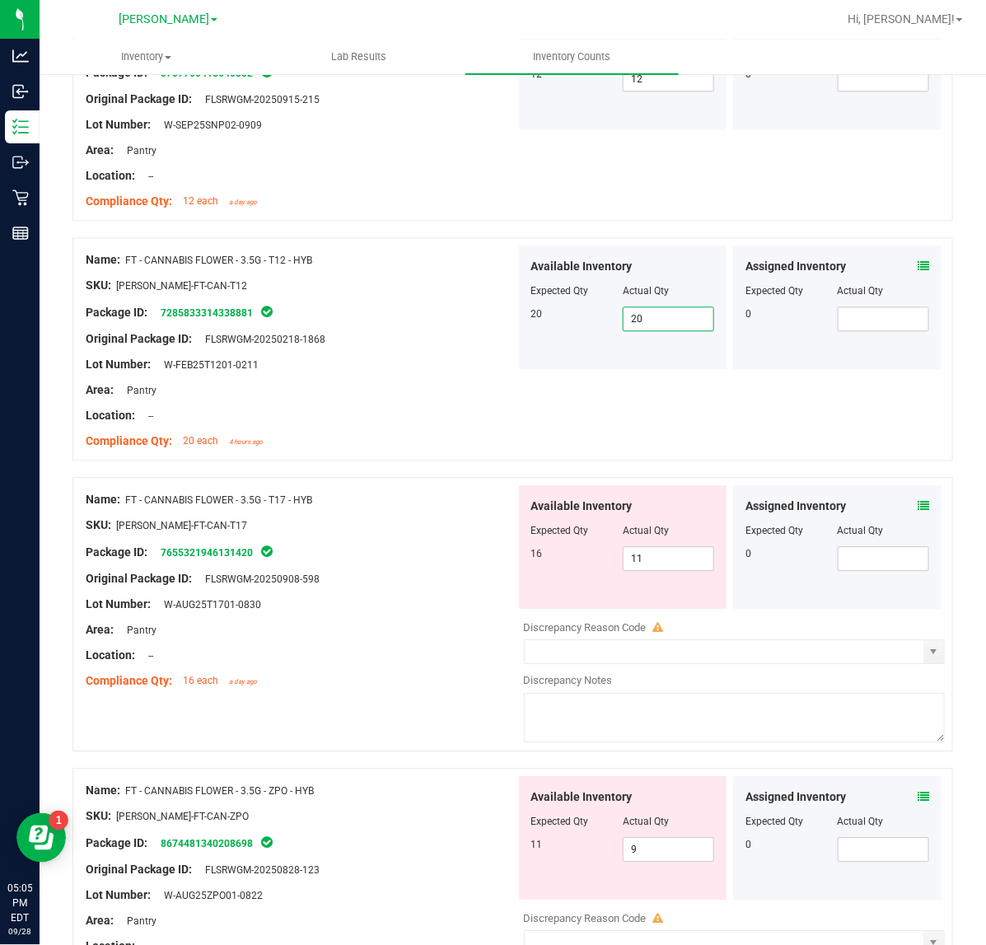
scroll to position [3150, 0]
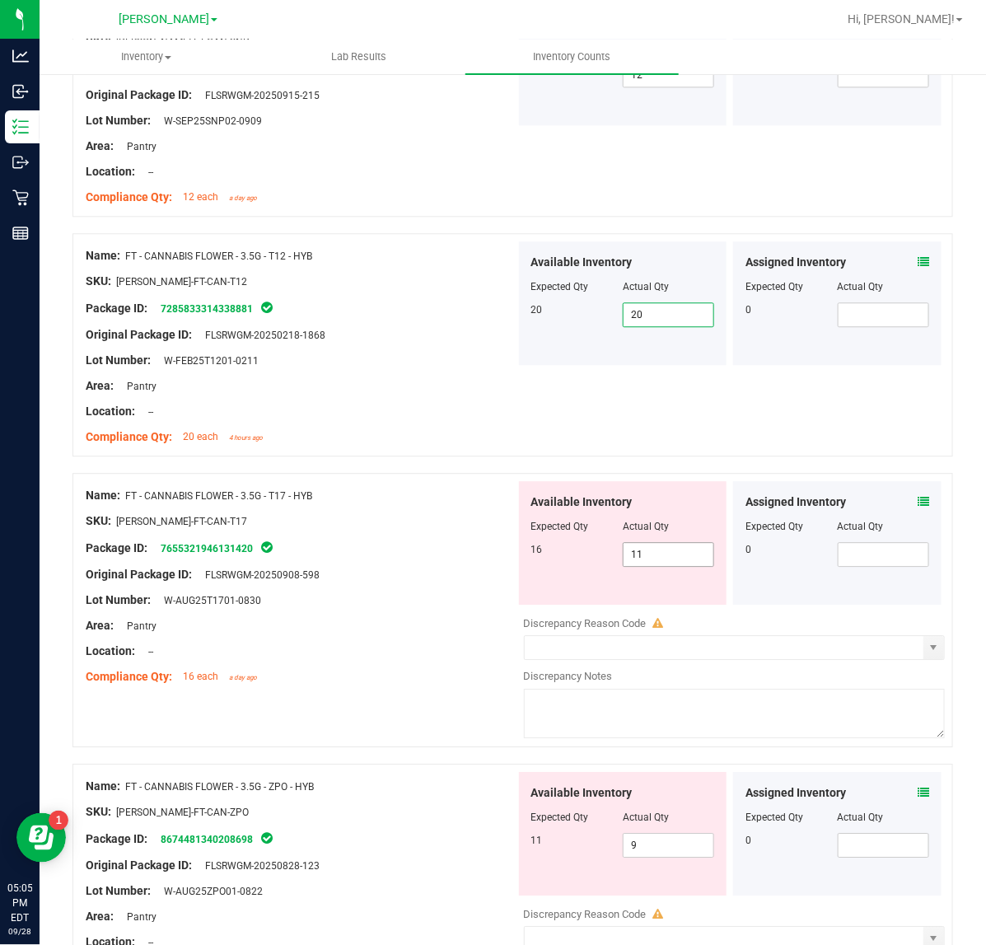
click at [673, 558] on input "11" at bounding box center [668, 554] width 90 height 23
type input "16"
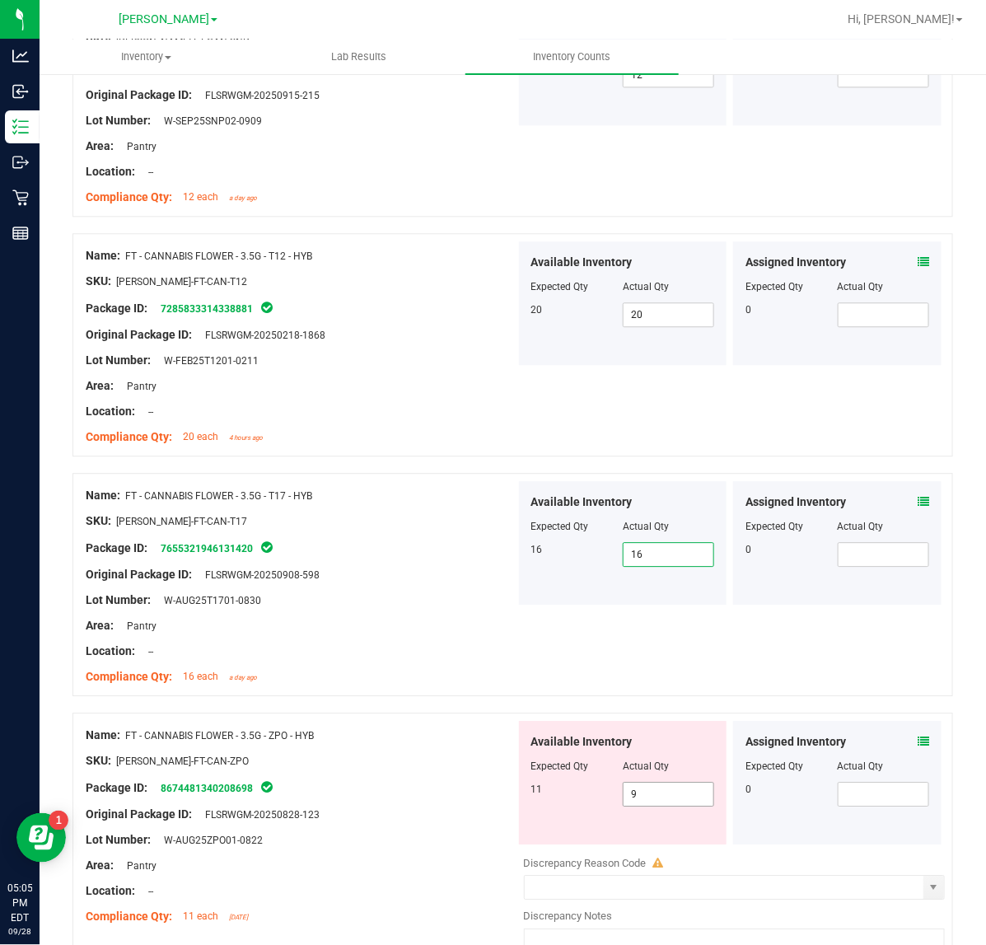
click at [678, 799] on input "9" at bounding box center [668, 793] width 90 height 23
type input "11"
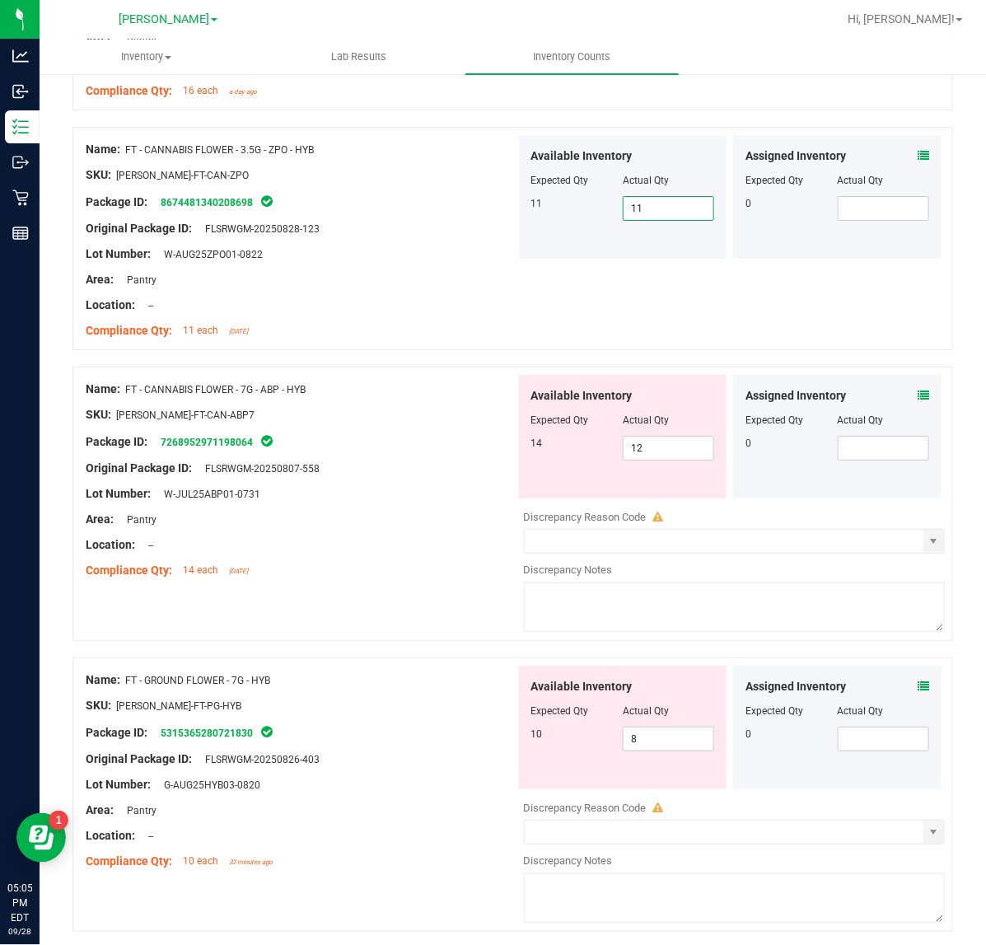
scroll to position [3740, 0]
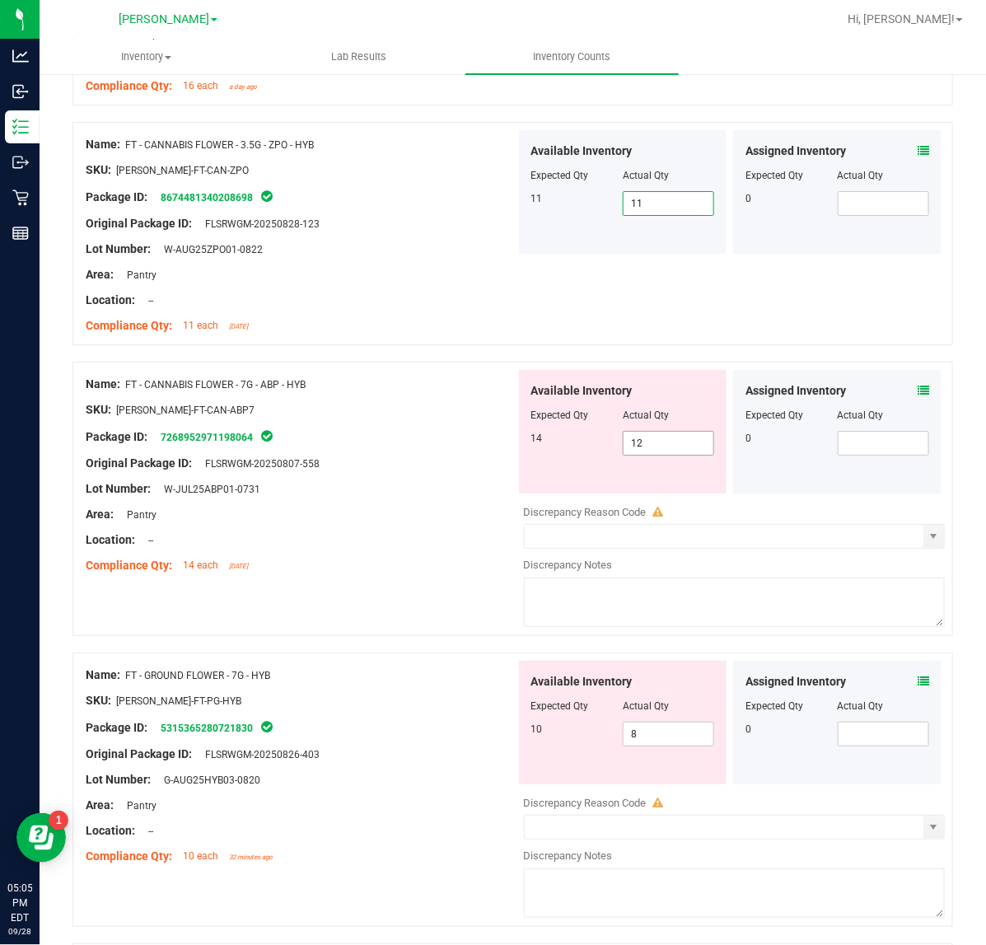
click at [655, 449] on input "12" at bounding box center [668, 442] width 90 height 23
type input "14"
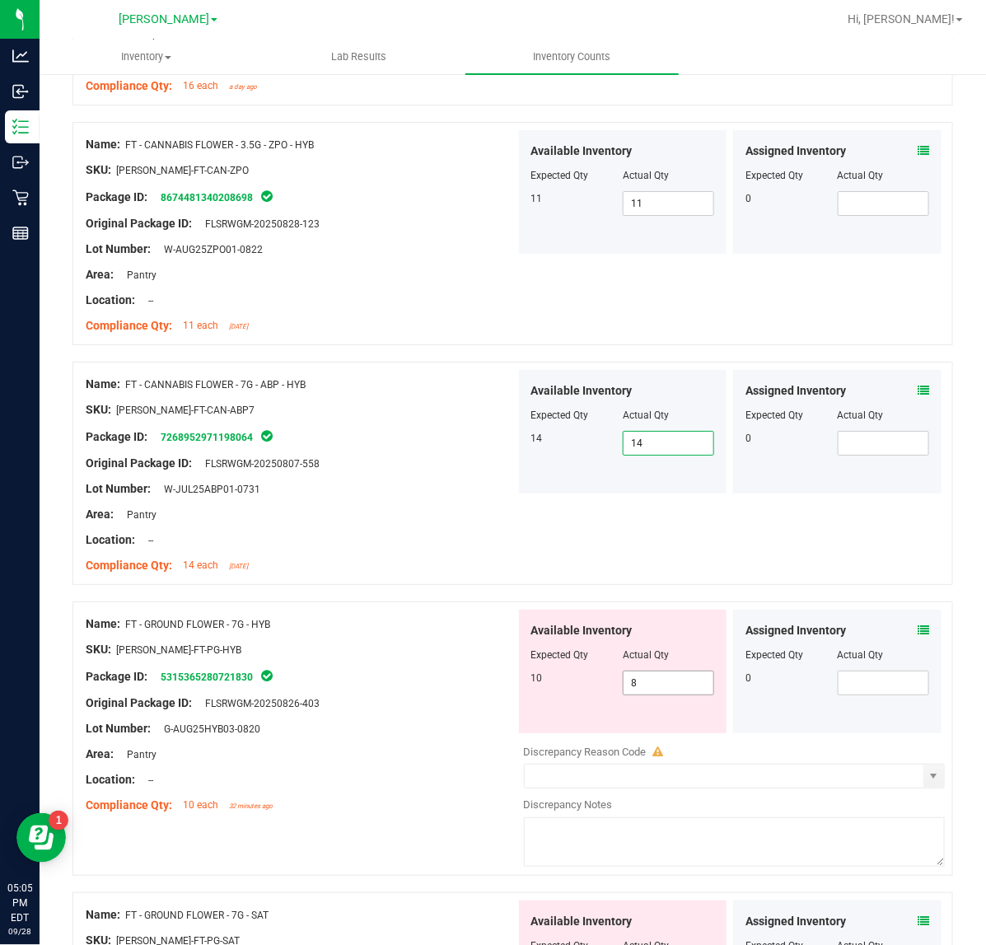
click at [679, 688] on input "8" at bounding box center [668, 682] width 90 height 23
type input "10"
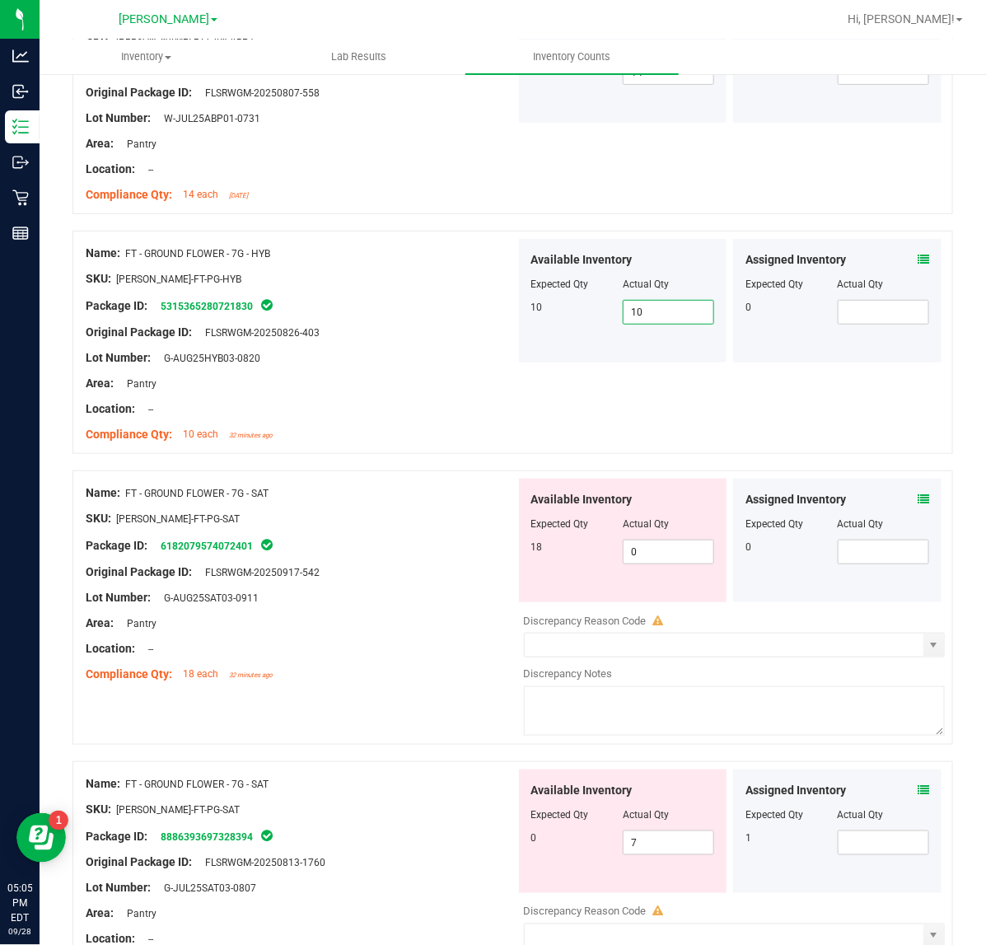
scroll to position [4113, 0]
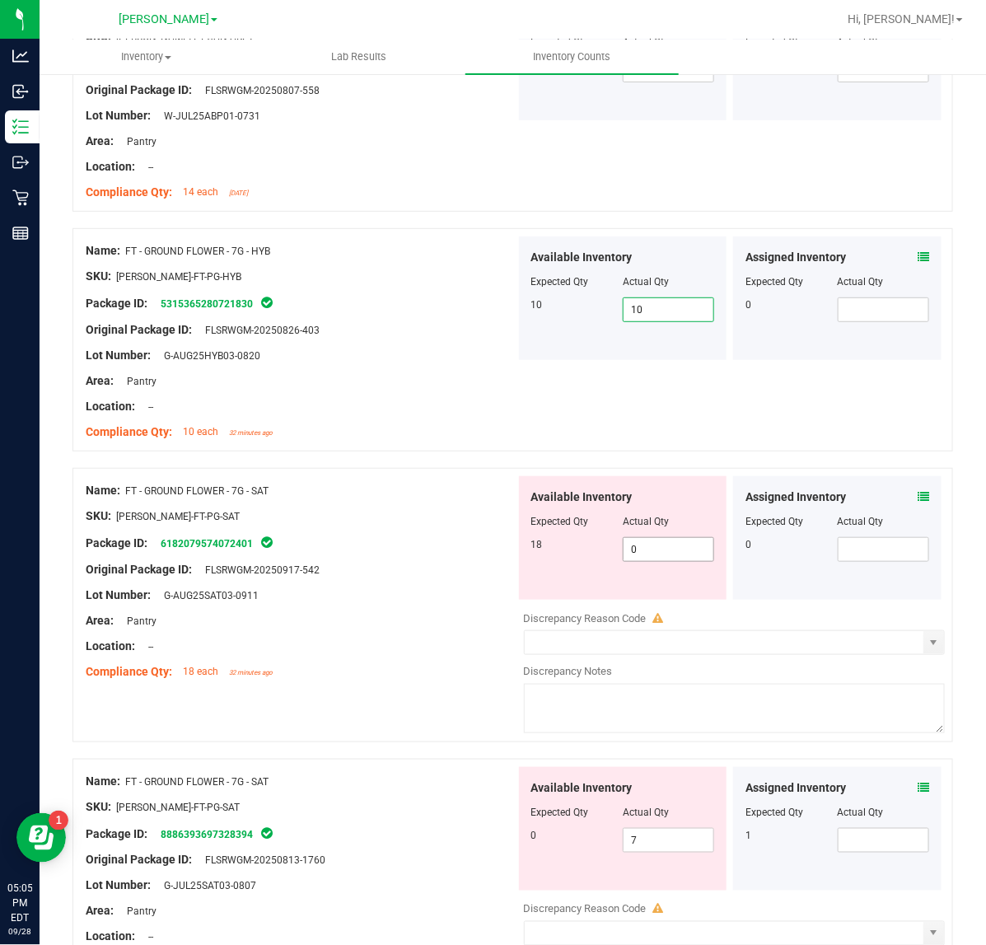
click at [682, 556] on input "0" at bounding box center [668, 549] width 90 height 23
click at [675, 852] on span "7 7" at bounding box center [668, 840] width 91 height 25
type input "0"
click at [673, 552] on input "0" at bounding box center [668, 549] width 90 height 23
type input "0"
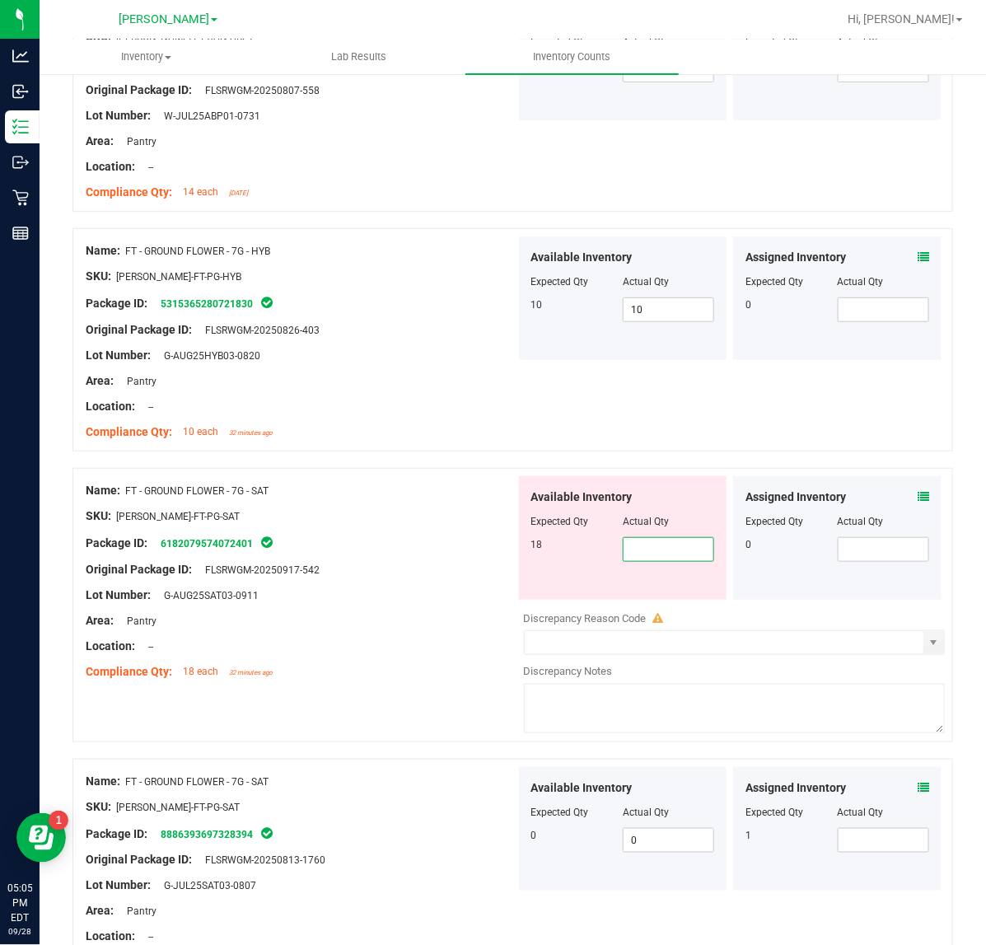
type input "7"
type input "18"
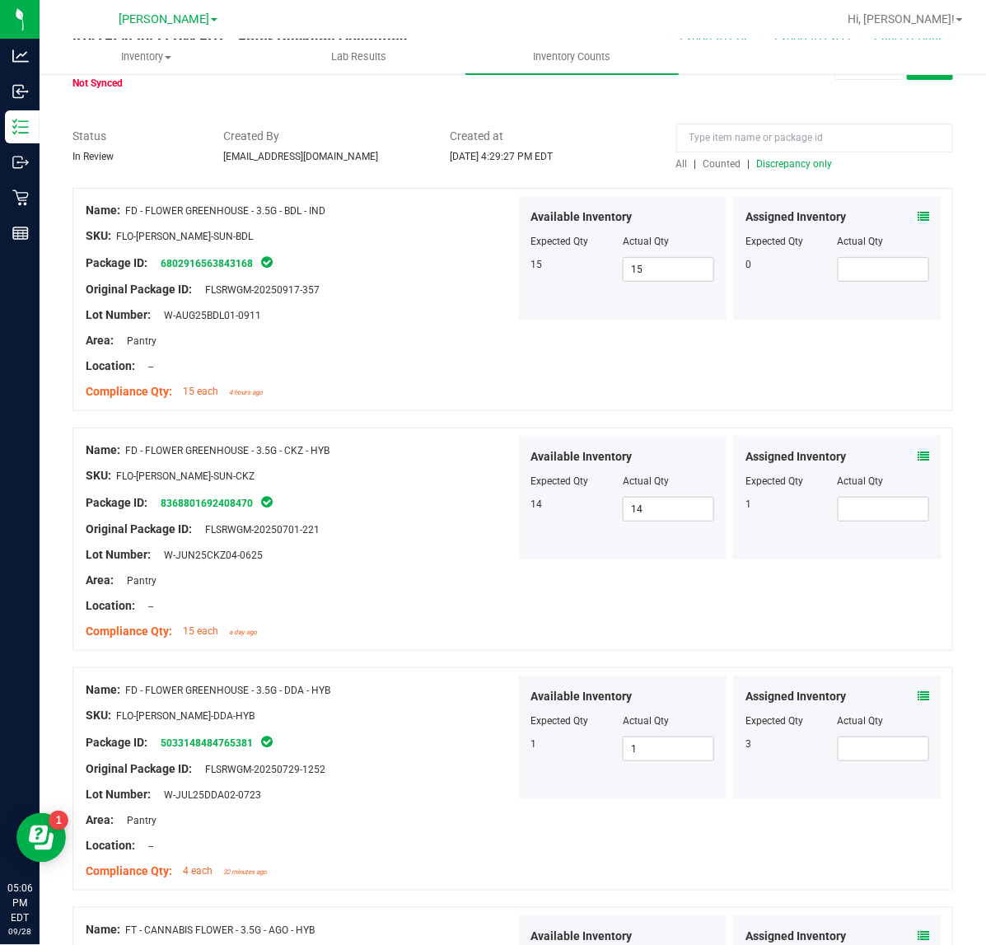
scroll to position [0, 0]
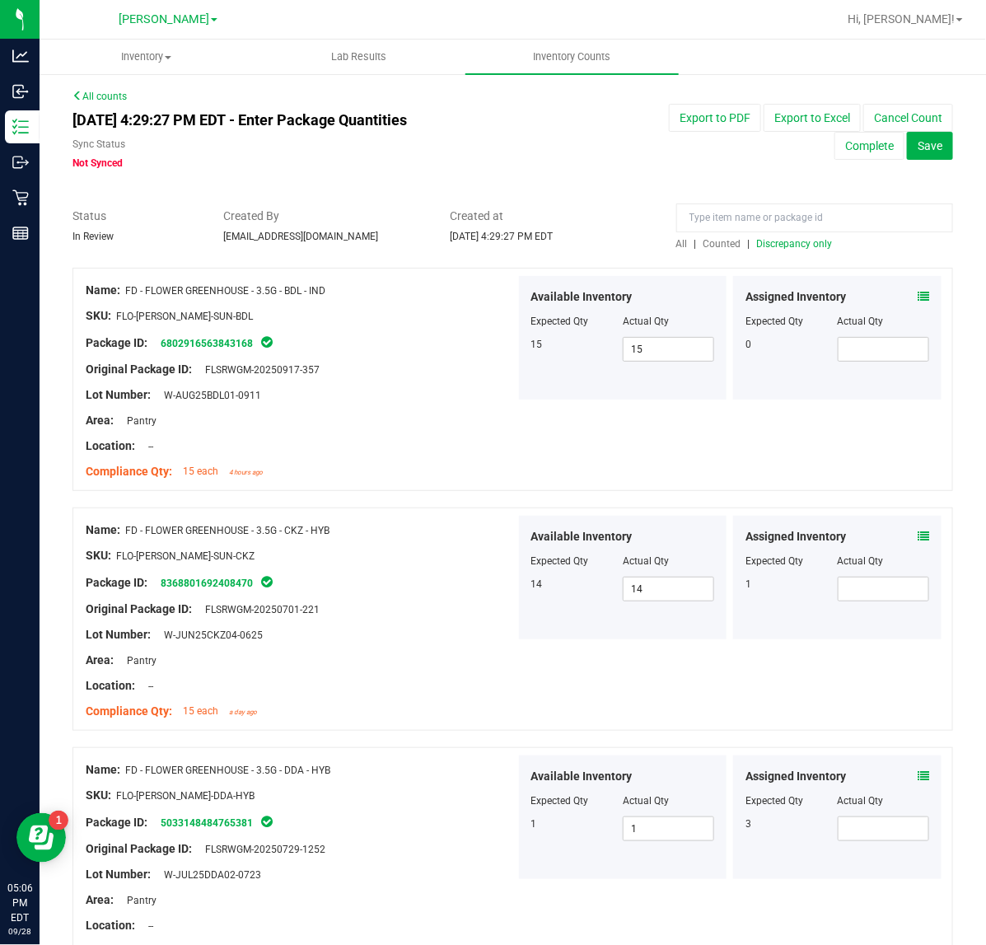
click at [786, 243] on span "Discrepancy only" at bounding box center [795, 244] width 76 height 12
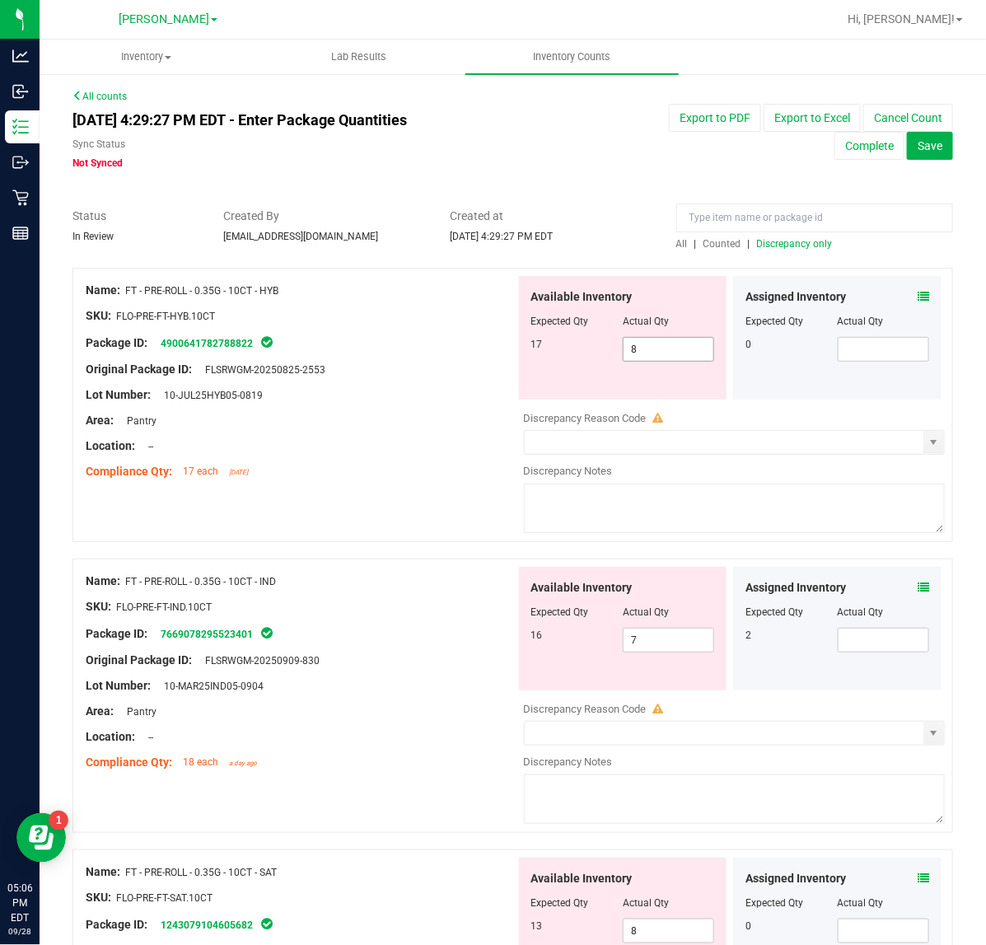
click at [646, 348] on input "8" at bounding box center [668, 349] width 90 height 23
type input "17"
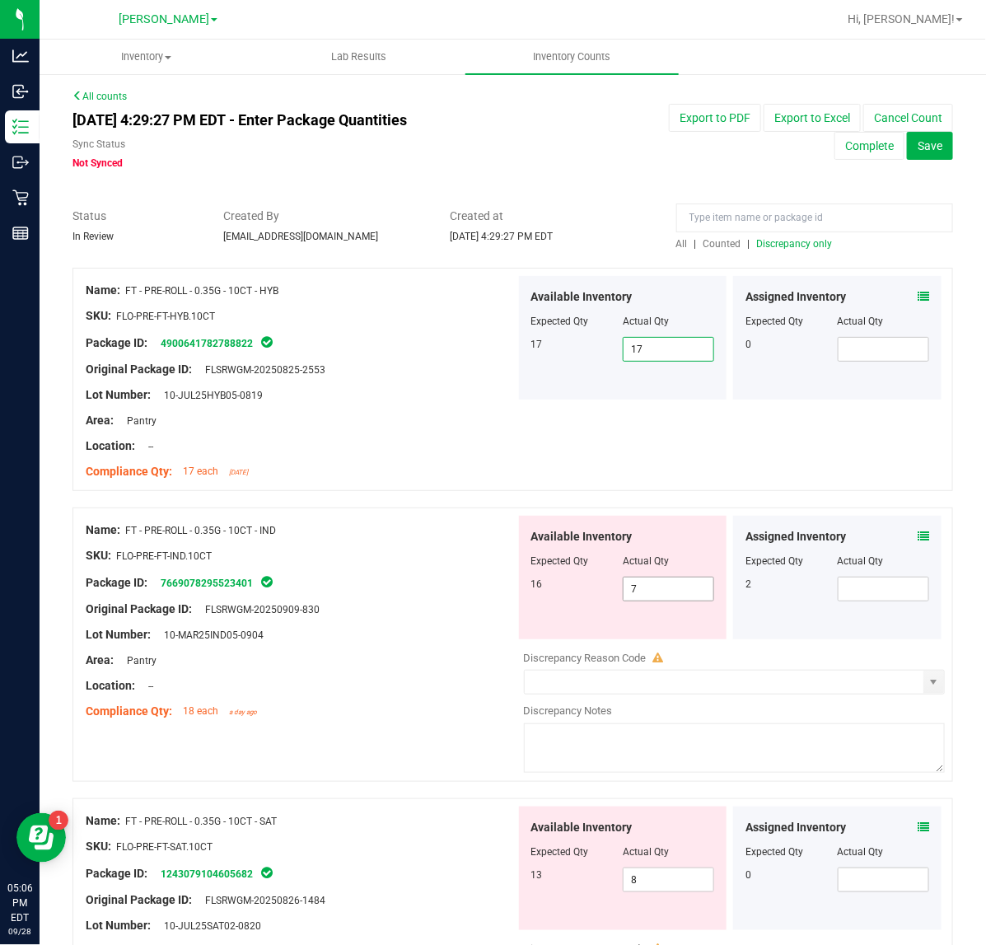
click at [665, 590] on input "7" at bounding box center [668, 588] width 90 height 23
click at [917, 536] on icon at bounding box center [923, 536] width 12 height 12
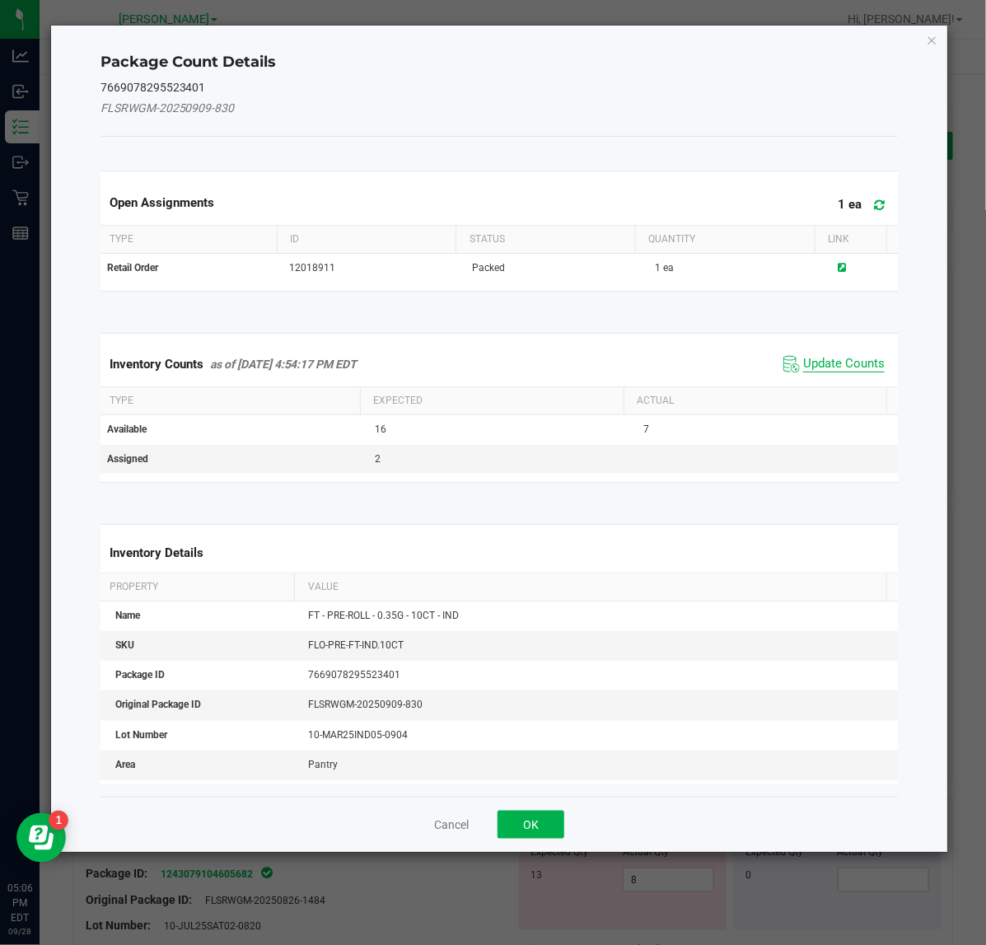
click at [838, 366] on span "Update Counts" at bounding box center [844, 364] width 82 height 16
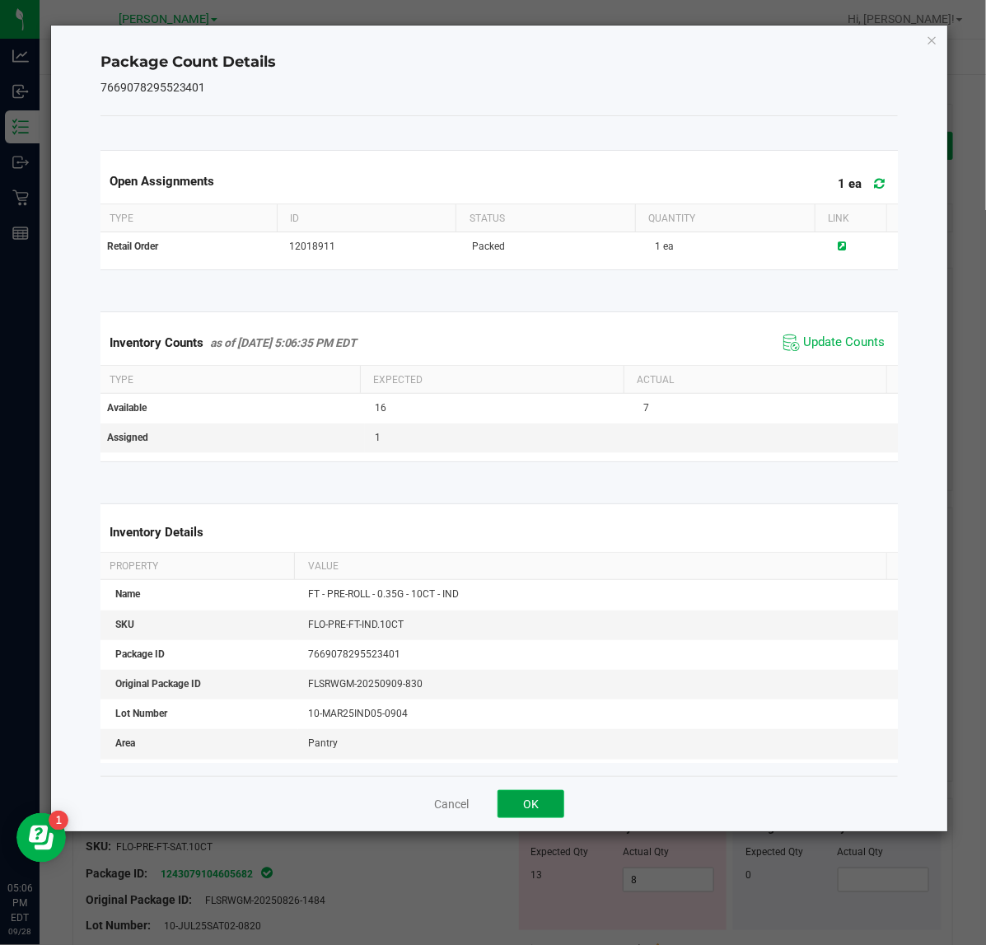
click at [557, 816] on button "OK" at bounding box center [530, 804] width 67 height 28
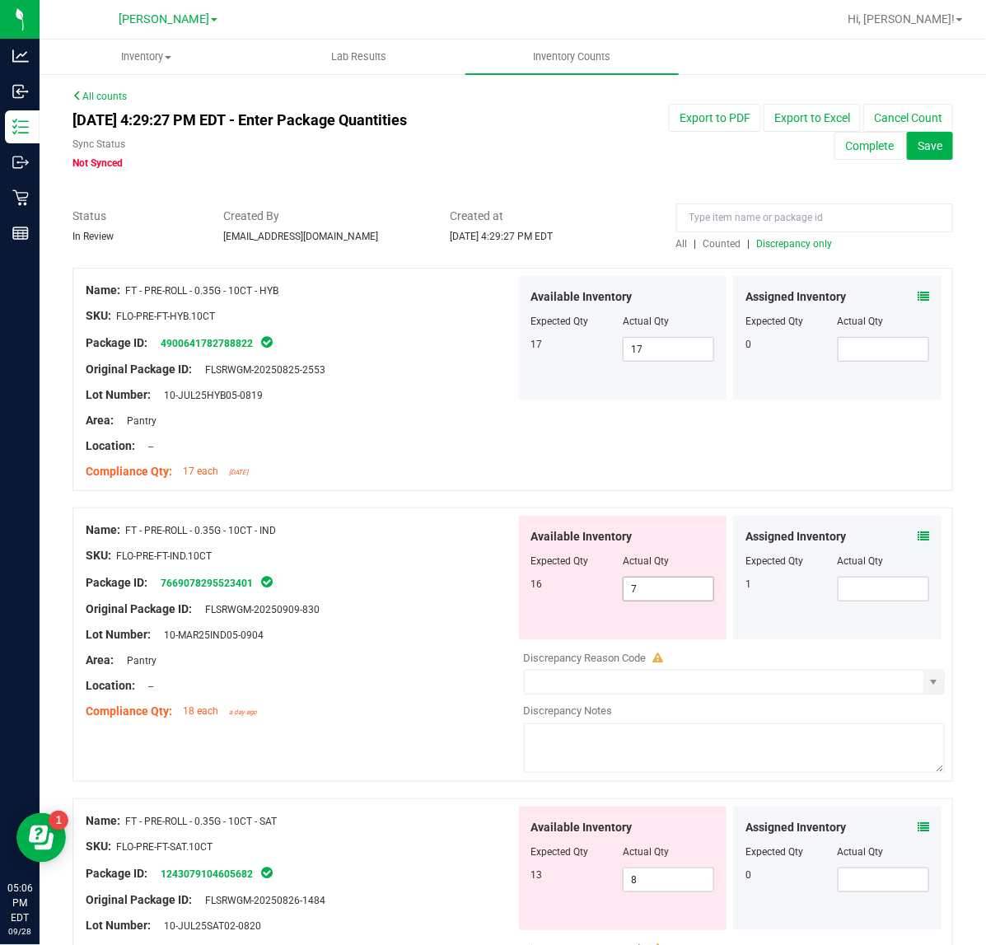
click at [682, 590] on input "7" at bounding box center [668, 588] width 90 height 23
type input "10"
click at [679, 882] on input "8" at bounding box center [668, 879] width 90 height 23
click at [917, 828] on icon at bounding box center [923, 827] width 12 height 12
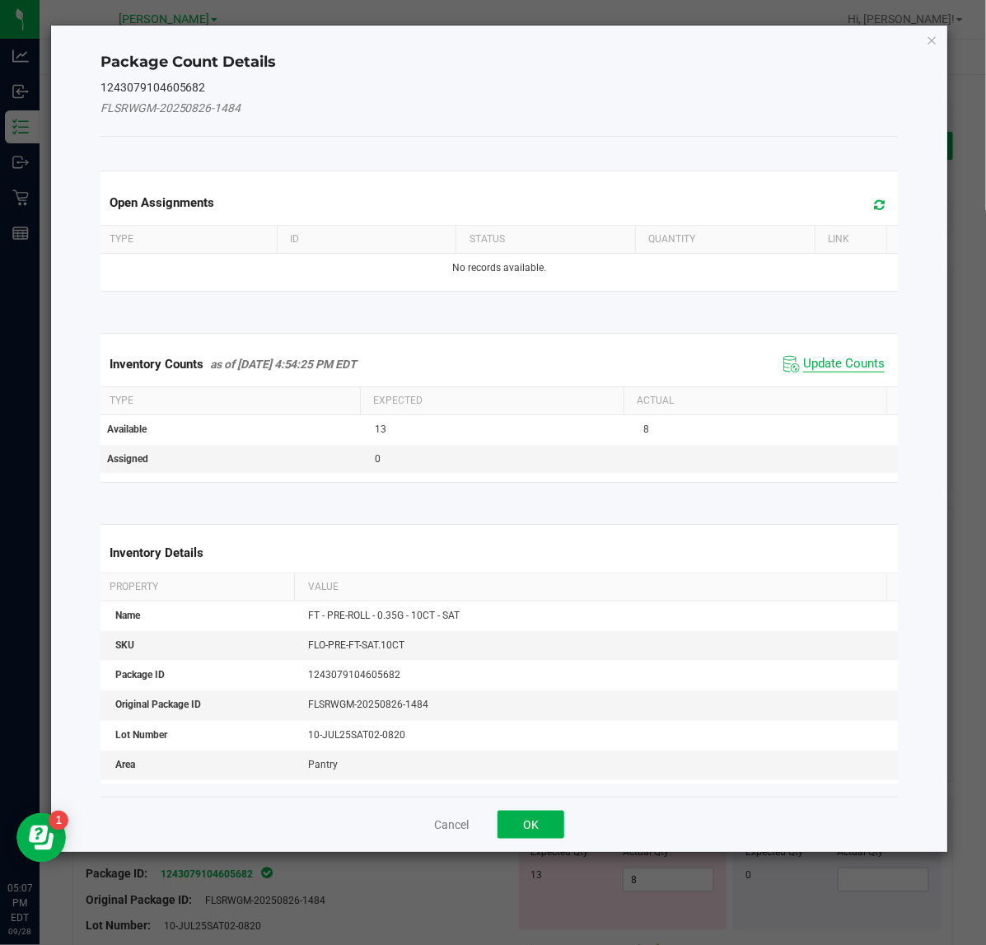
click at [833, 369] on span "Update Counts" at bounding box center [844, 364] width 82 height 16
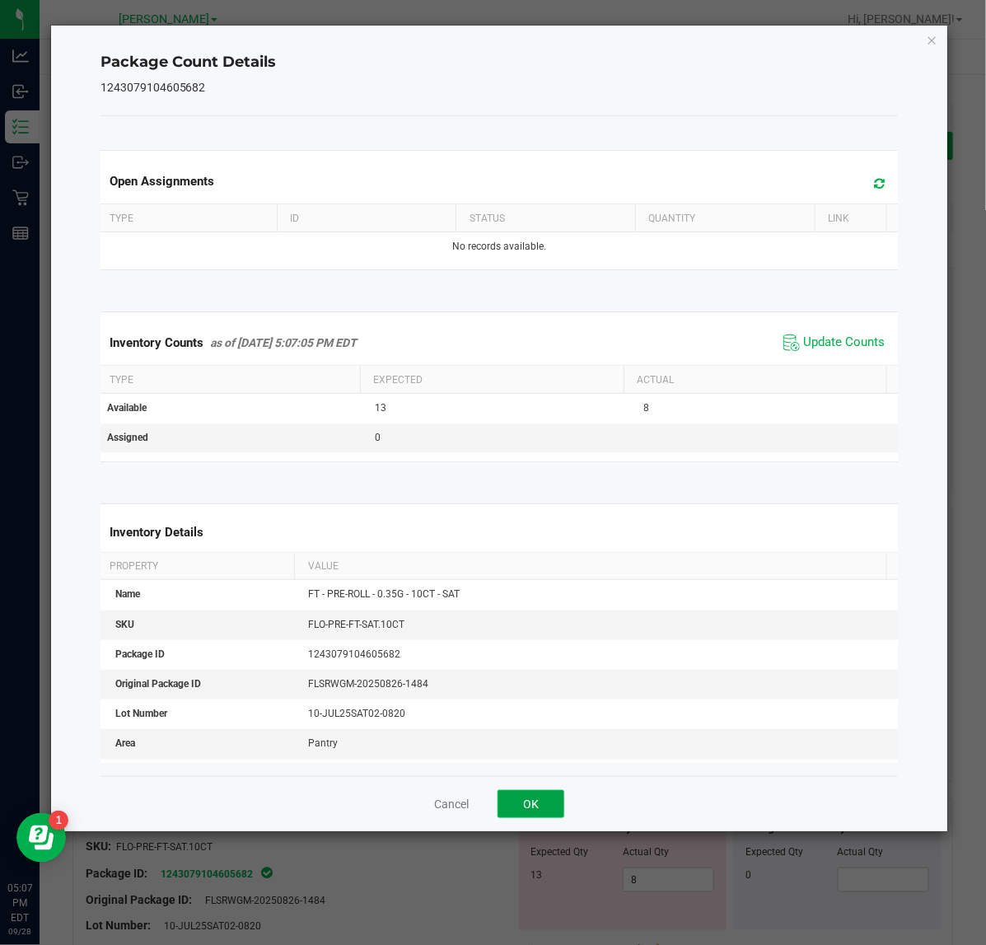
click at [537, 809] on button "OK" at bounding box center [530, 804] width 67 height 28
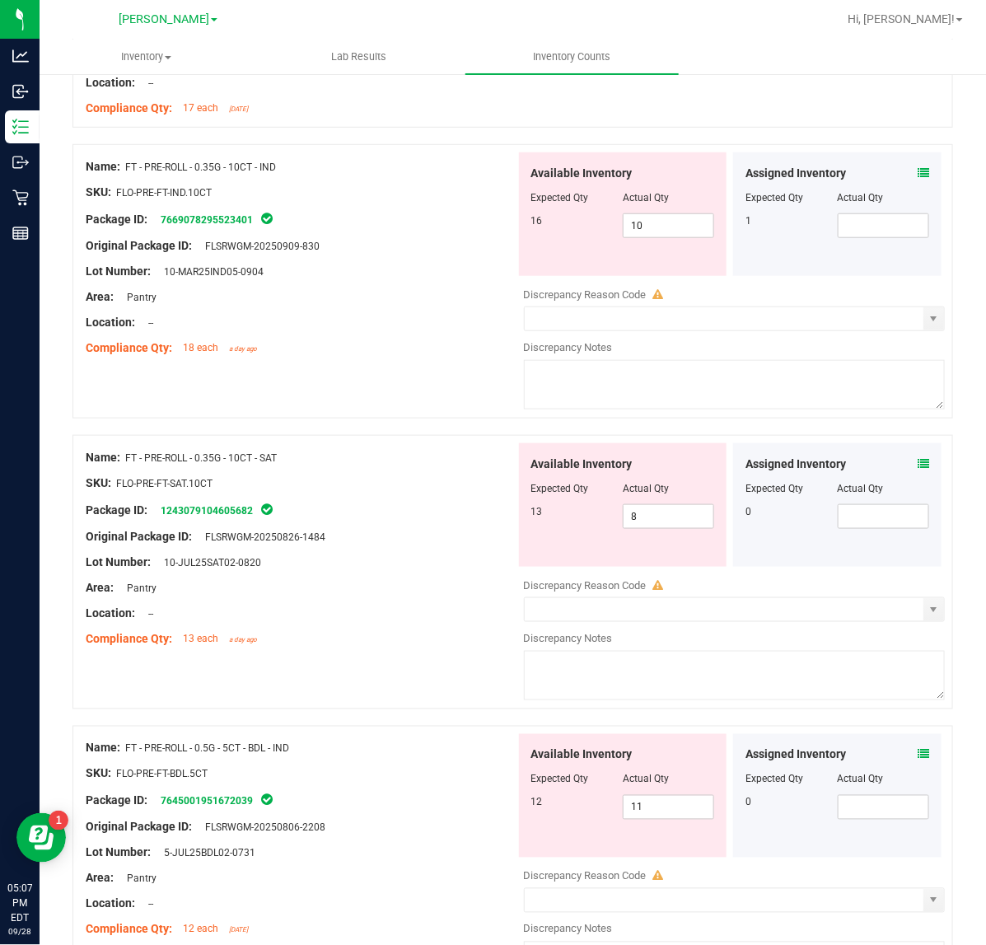
scroll to position [364, 0]
click at [665, 519] on input "8" at bounding box center [668, 515] width 90 height 23
type input "14"
click at [667, 801] on span "11 11" at bounding box center [668, 806] width 91 height 25
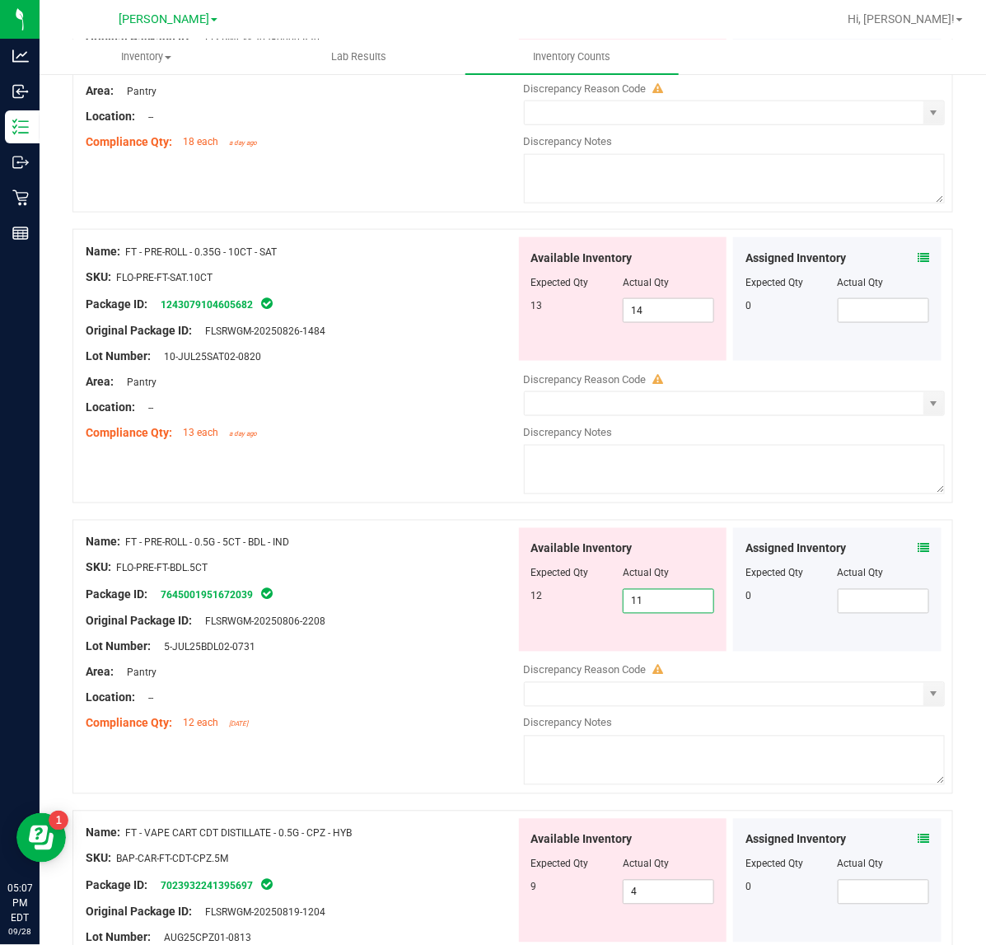
scroll to position [673, 0]
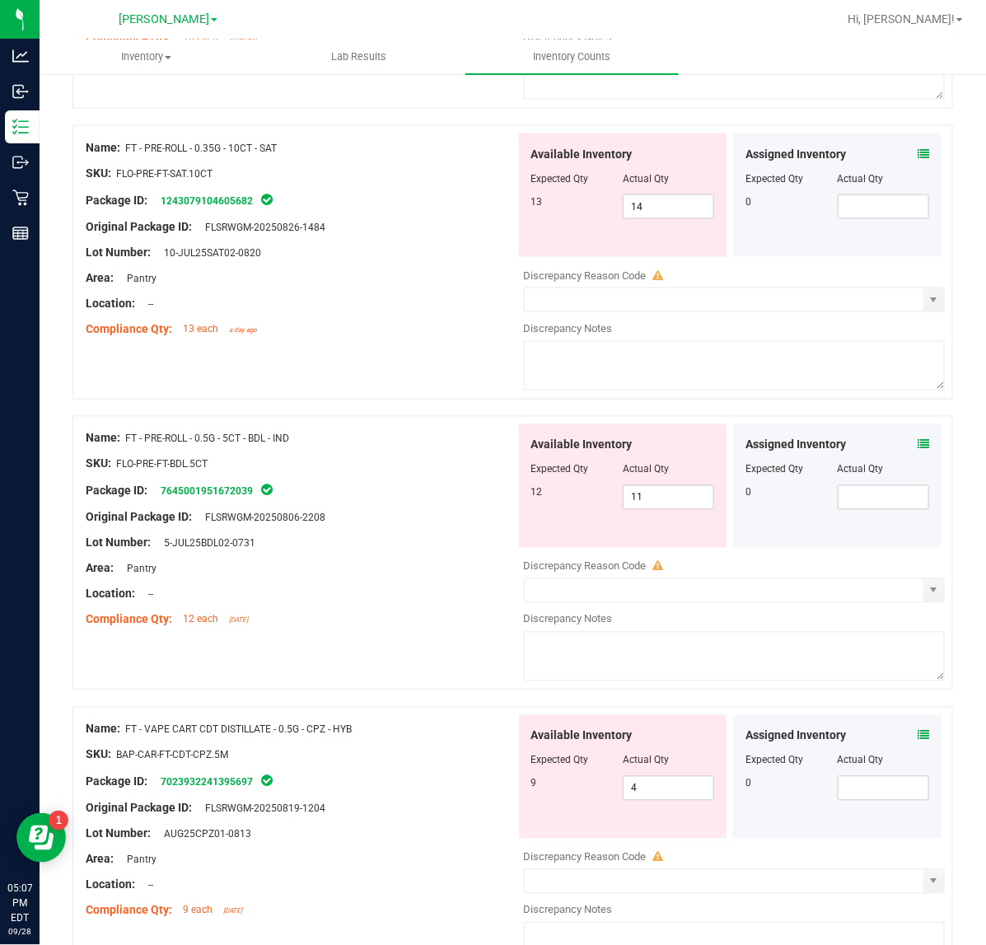
drag, startPoint x: 314, startPoint y: 441, endPoint x: 126, endPoint y: 445, distance: 187.8
click at [126, 445] on div "Name: FT - PRE-ROLL - 0.5G - 5CT - BDL - IND" at bounding box center [301, 438] width 430 height 17
copy span "FT - PRE-ROLL - 0.5G - 5CT - BDL - IND"
drag, startPoint x: 667, startPoint y: 497, endPoint x: 613, endPoint y: 499, distance: 53.6
click at [623, 499] on span "11 11" at bounding box center [668, 497] width 91 height 25
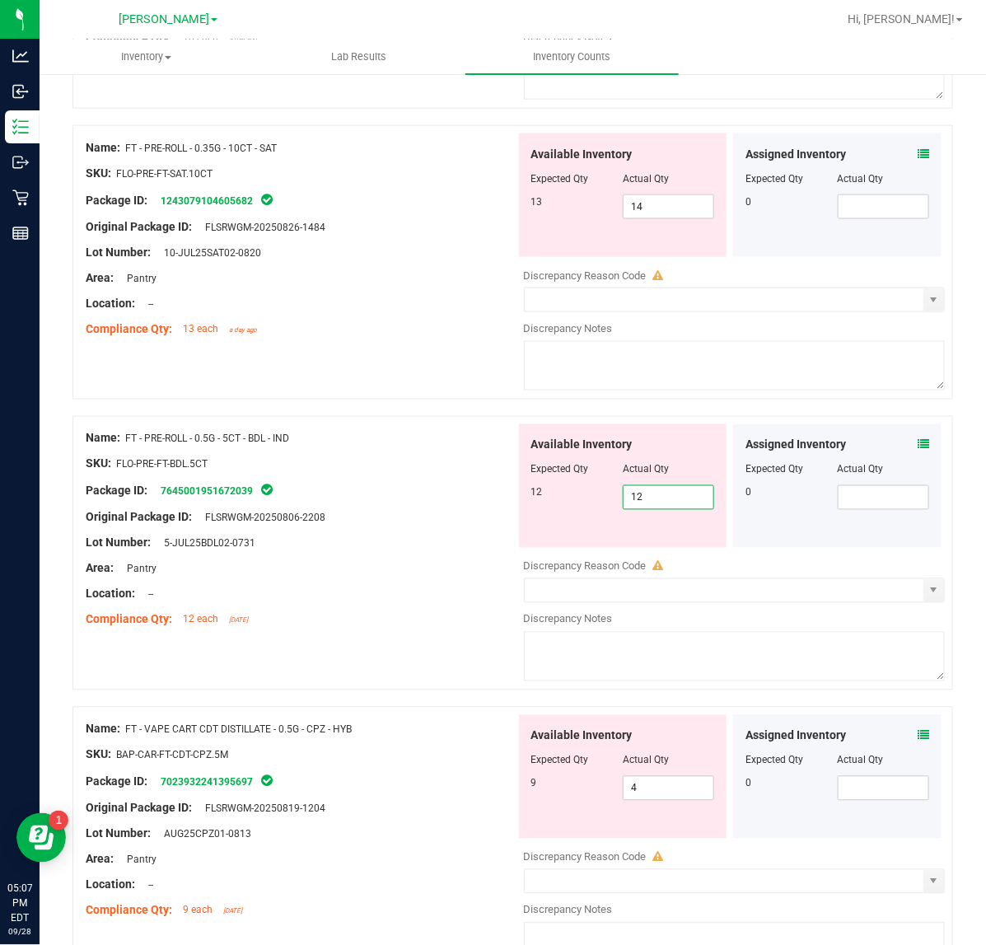
type input "12"
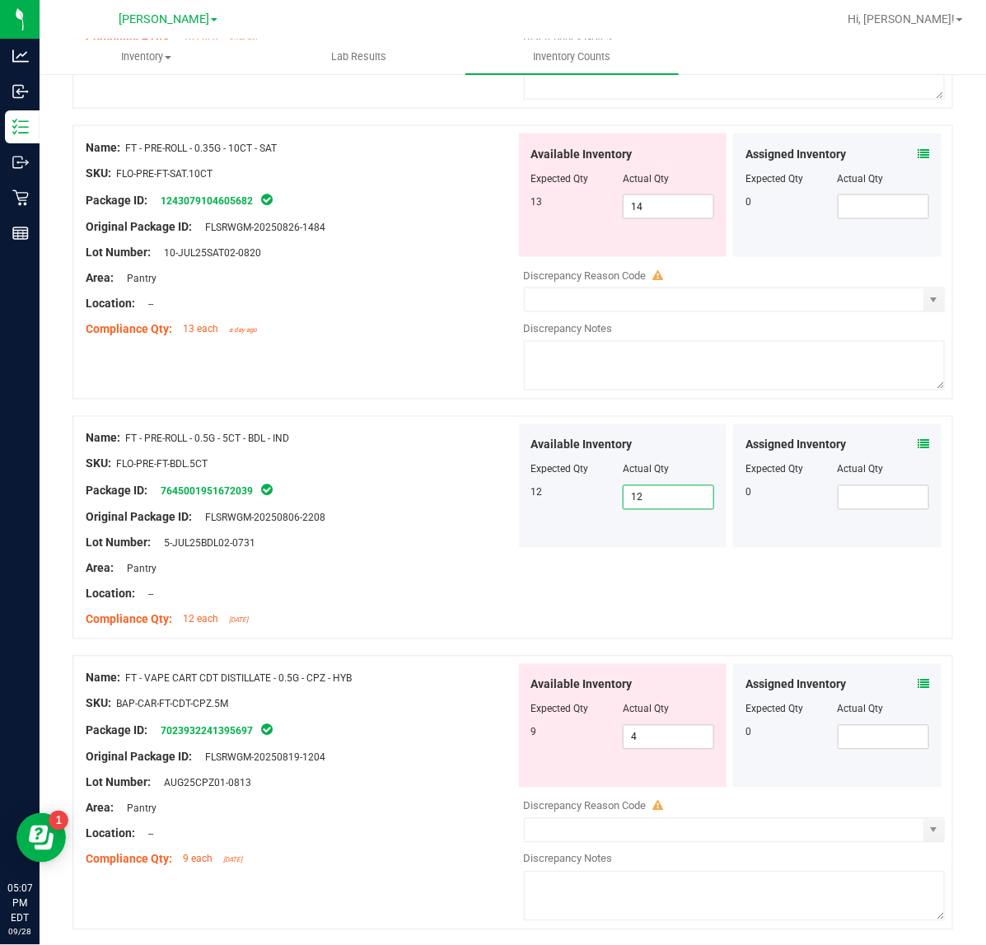
click at [450, 606] on div at bounding box center [301, 607] width 430 height 8
click at [672, 744] on span "4 4" at bounding box center [668, 737] width 91 height 25
type input "9"
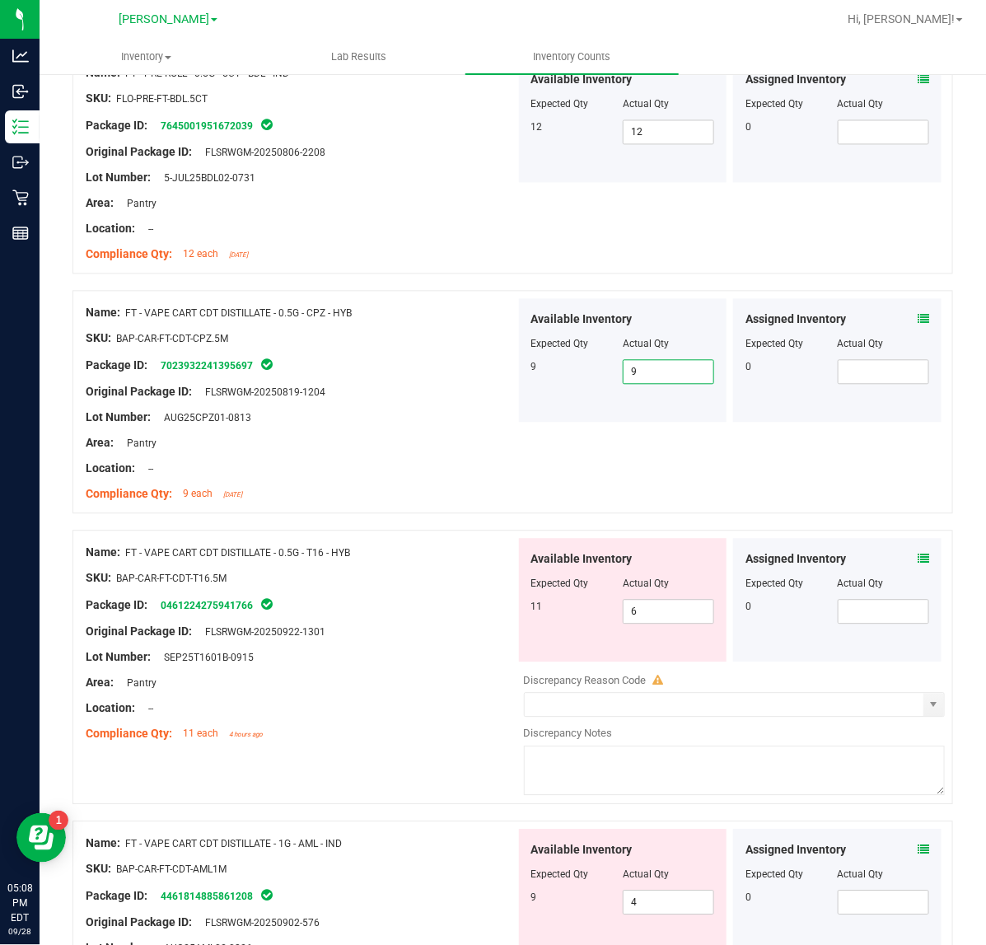
scroll to position [1085, 0]
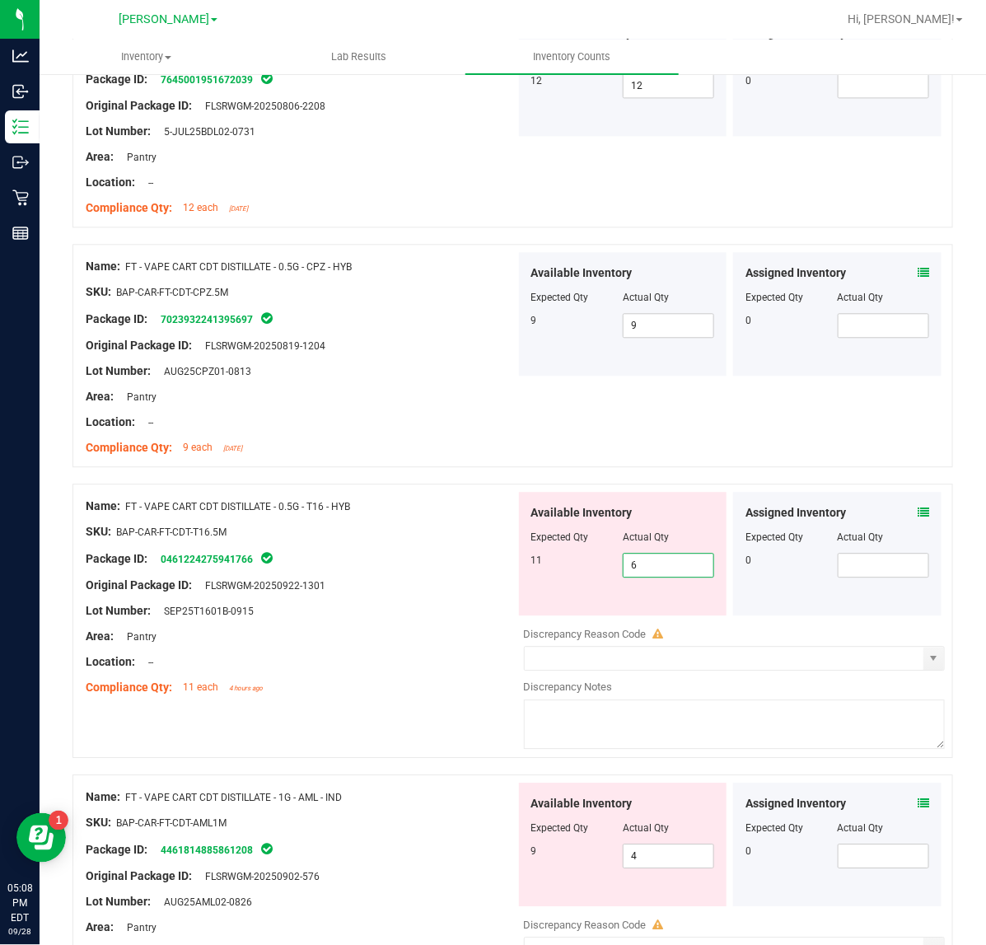
drag, startPoint x: 661, startPoint y: 575, endPoint x: 531, endPoint y: 557, distance: 131.4
click at [531, 557] on div "11 6 6" at bounding box center [623, 565] width 184 height 25
type input "11"
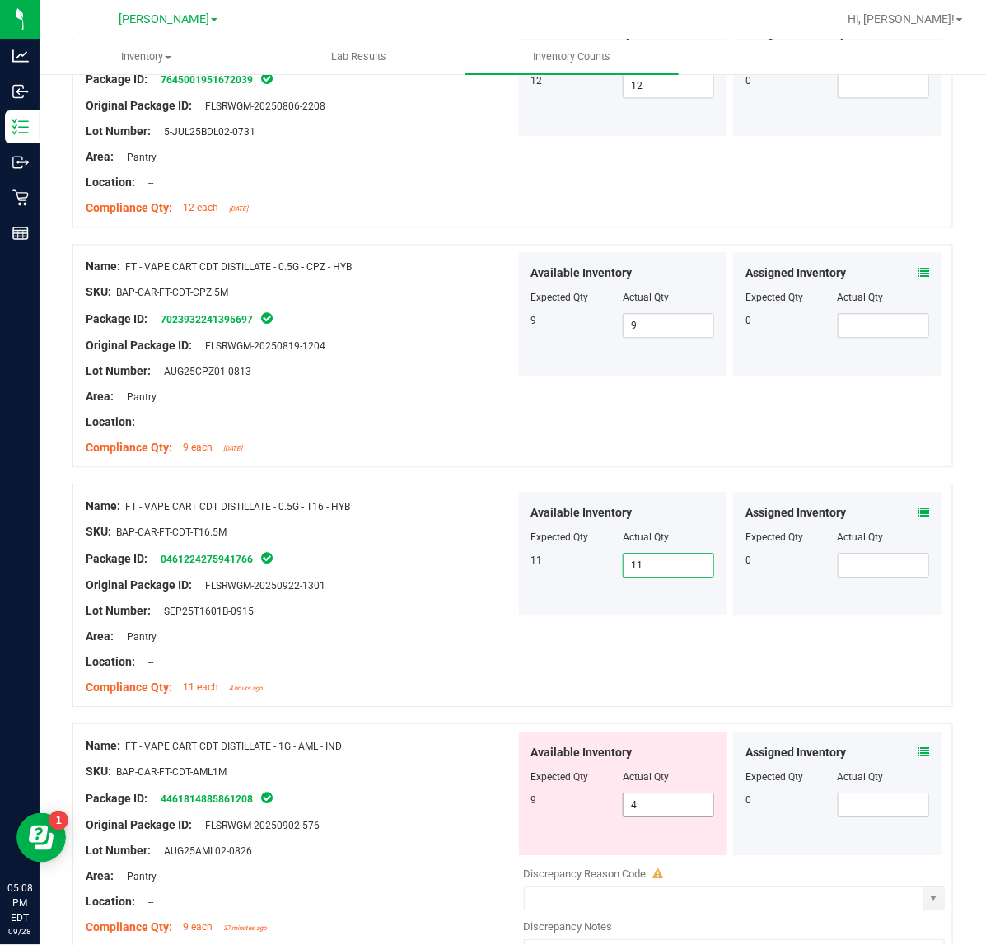
click at [655, 808] on input "4" at bounding box center [668, 804] width 90 height 23
type input "9"
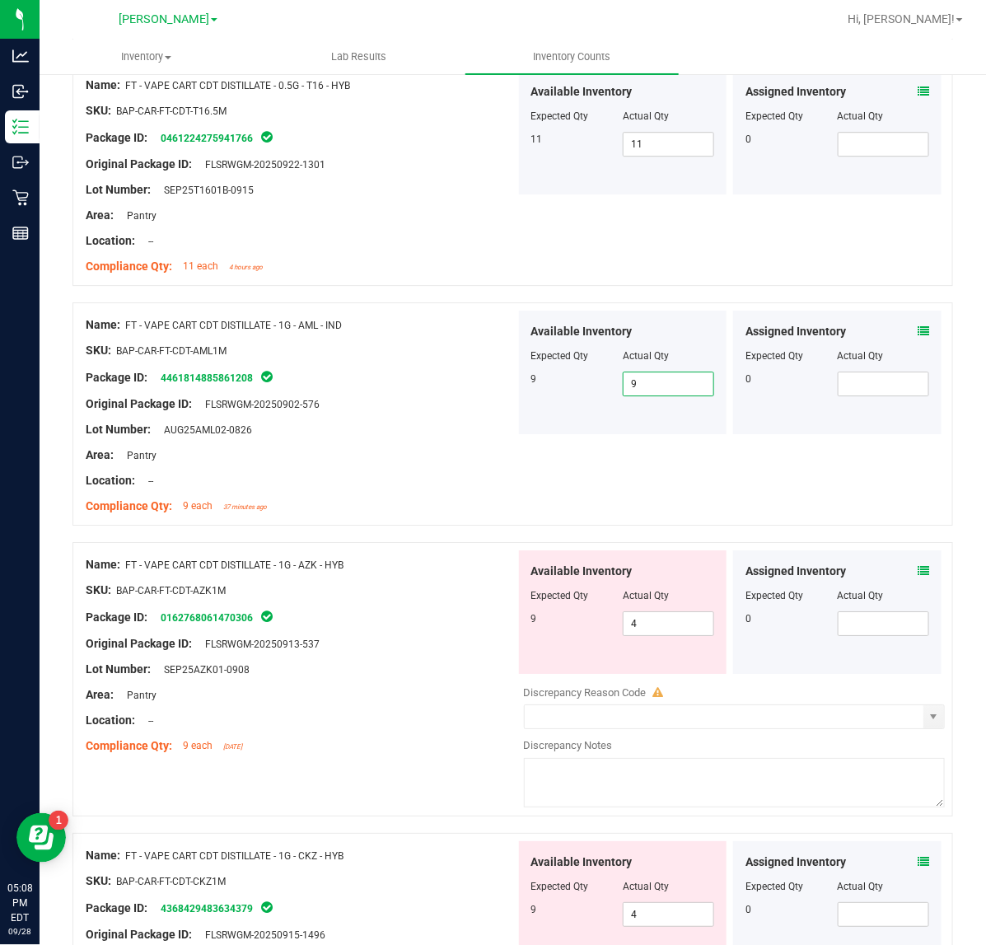
scroll to position [1587, 0]
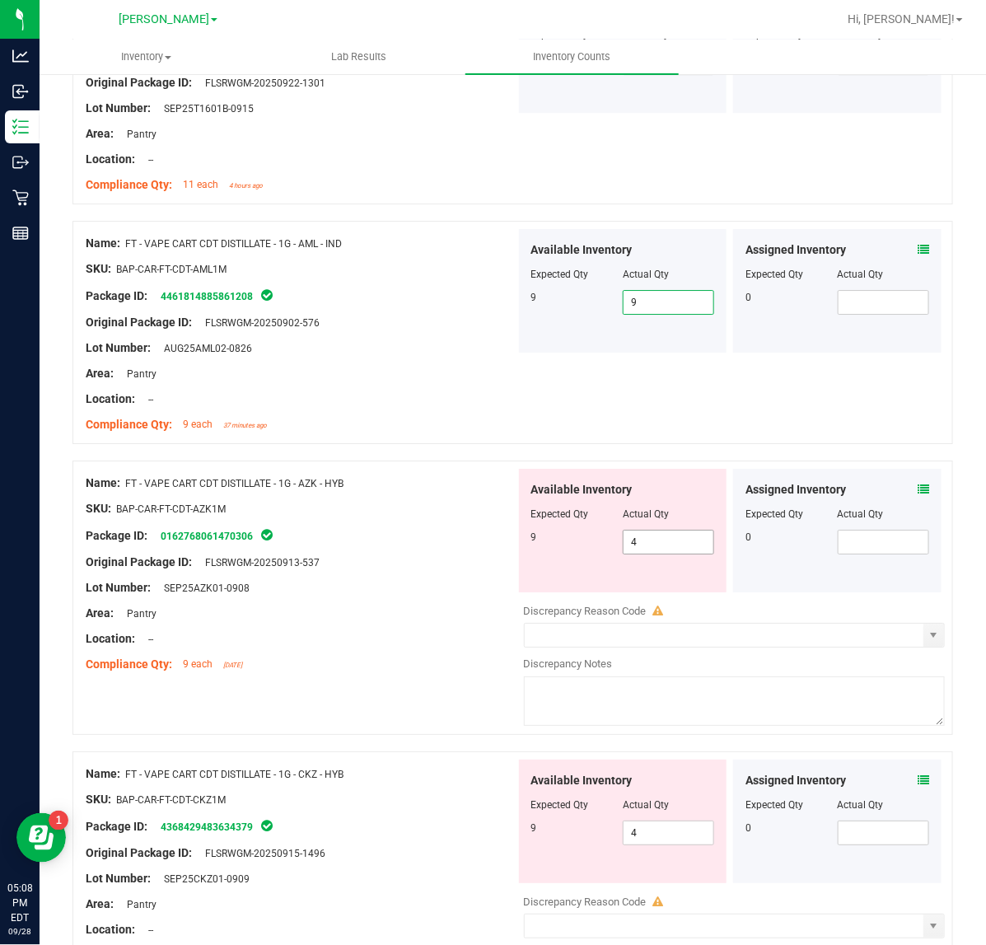
click at [682, 539] on input "4" at bounding box center [668, 541] width 90 height 23
type input "9"
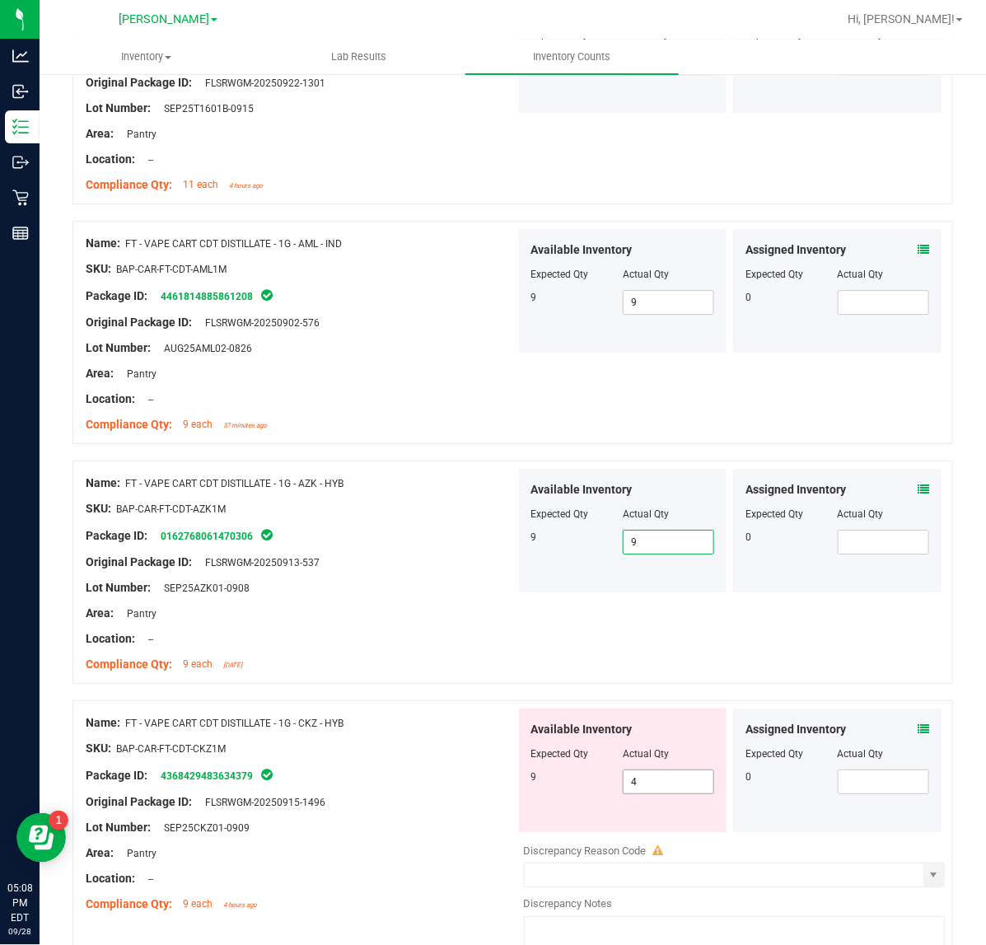
click at [638, 784] on input "4" at bounding box center [668, 781] width 90 height 23
type input "9"
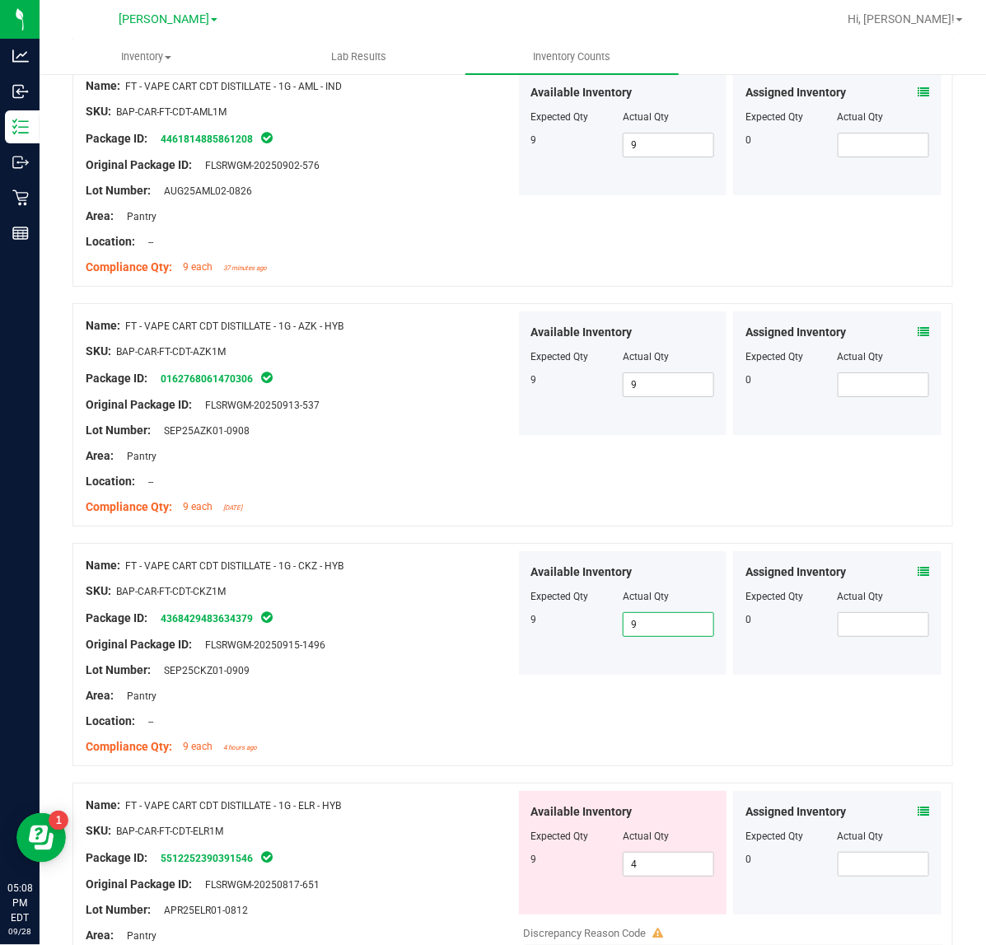
scroll to position [2041, 0]
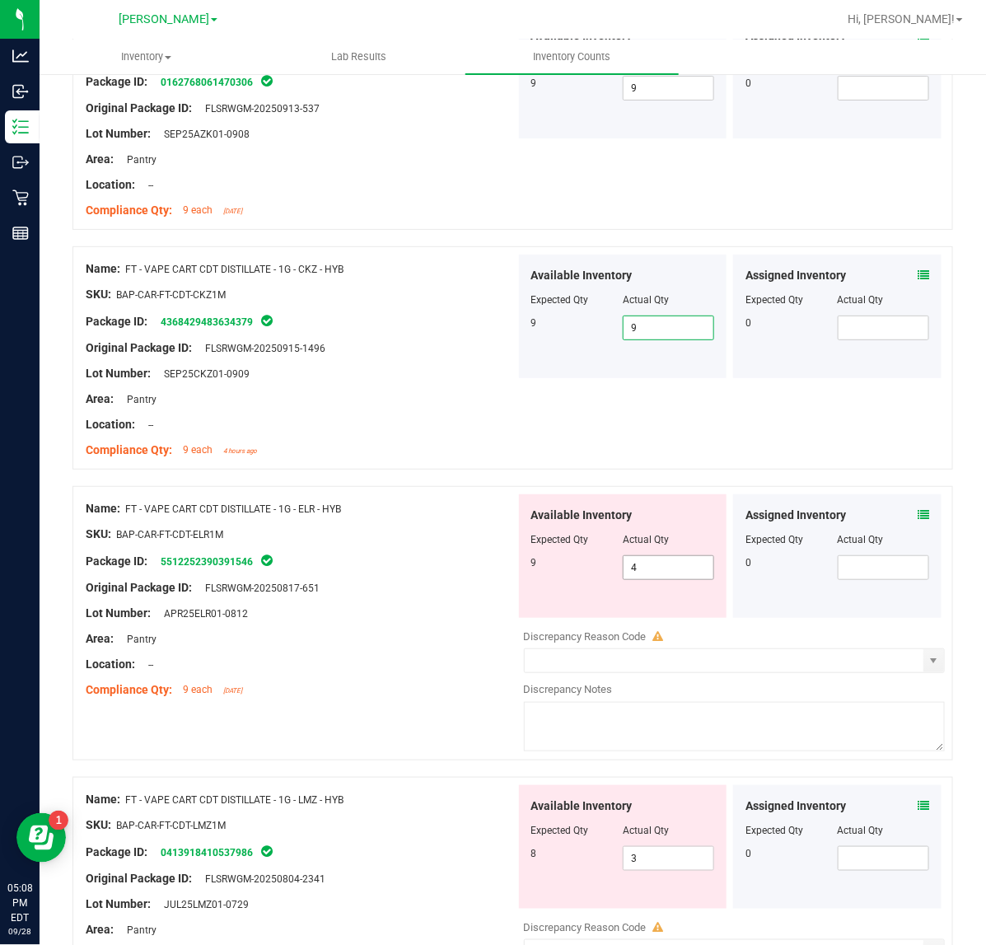
click at [681, 571] on input "4" at bounding box center [668, 567] width 90 height 23
type input "9"
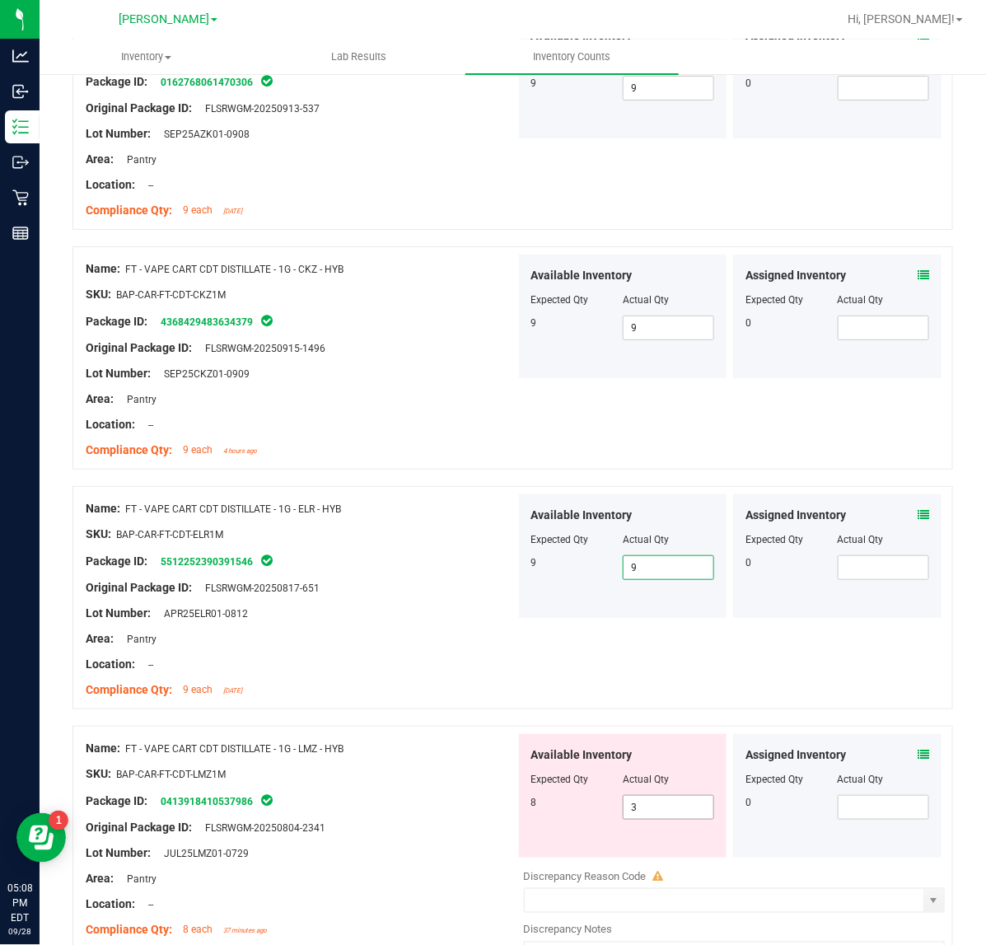
click at [680, 812] on input "3" at bounding box center [668, 806] width 90 height 23
type input "8"
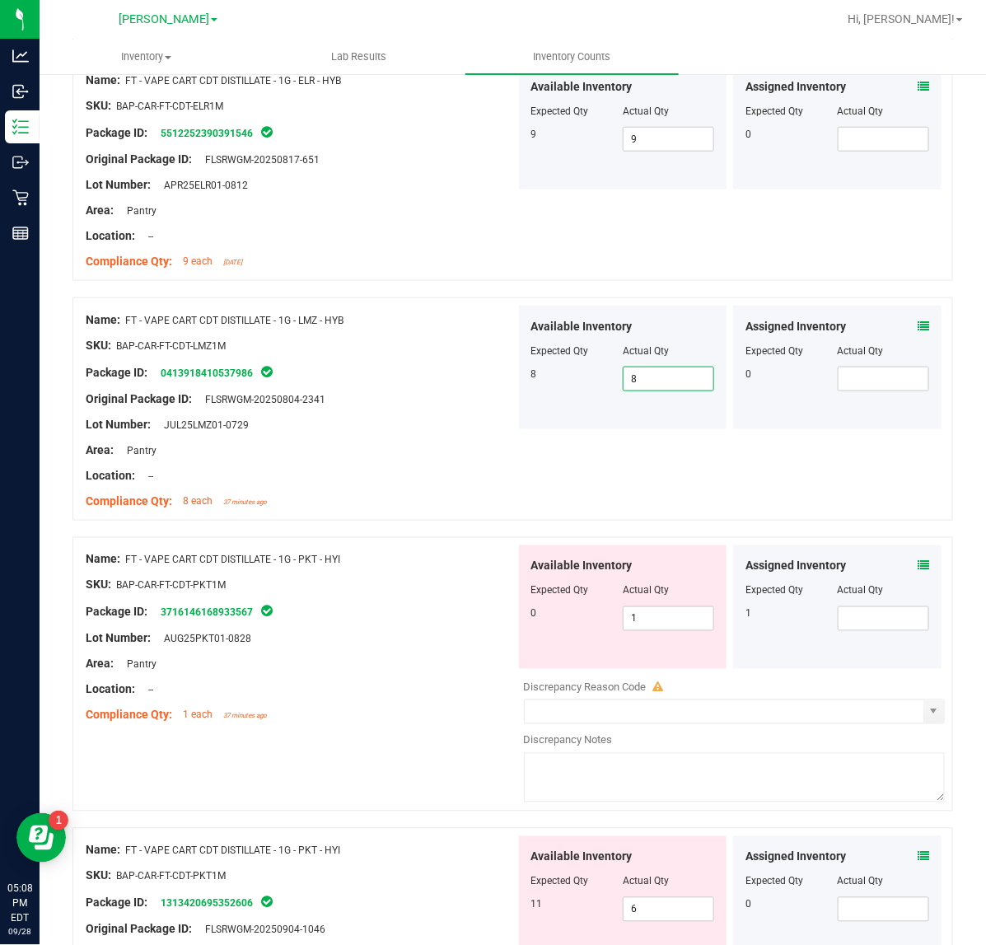
scroll to position [2473, 0]
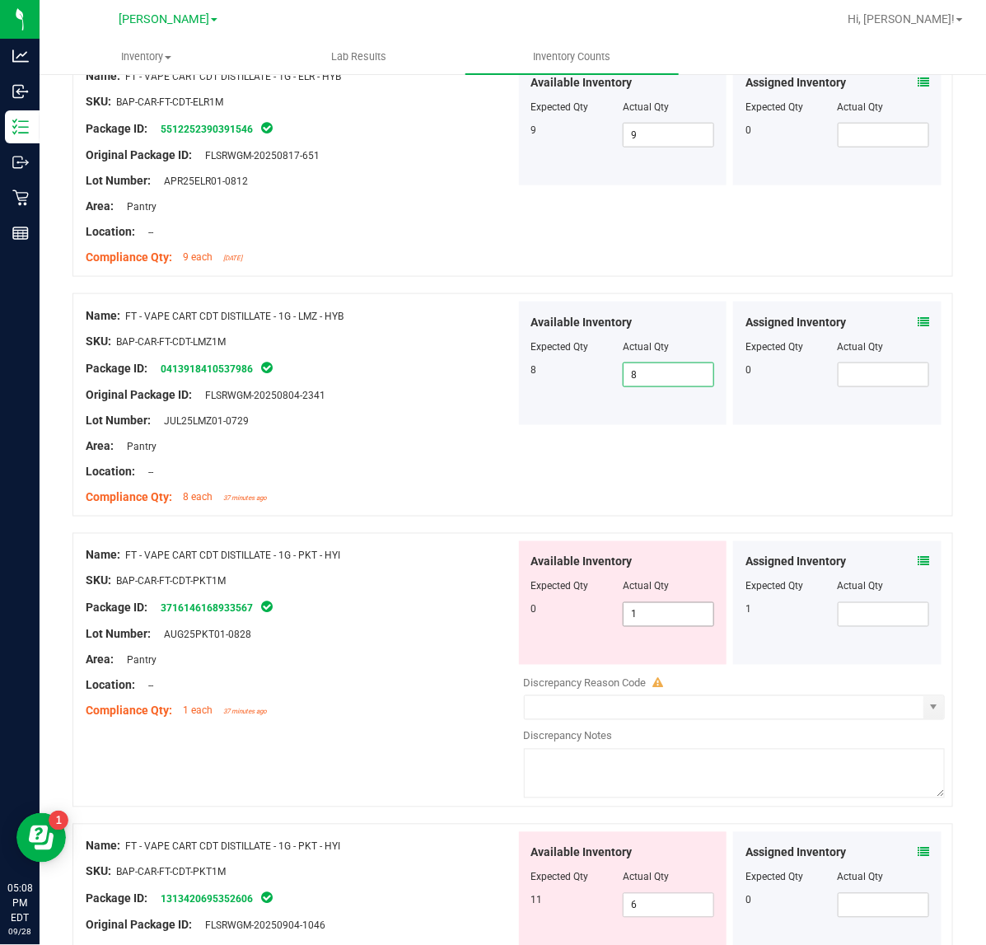
click at [677, 623] on input "1" at bounding box center [668, 614] width 90 height 23
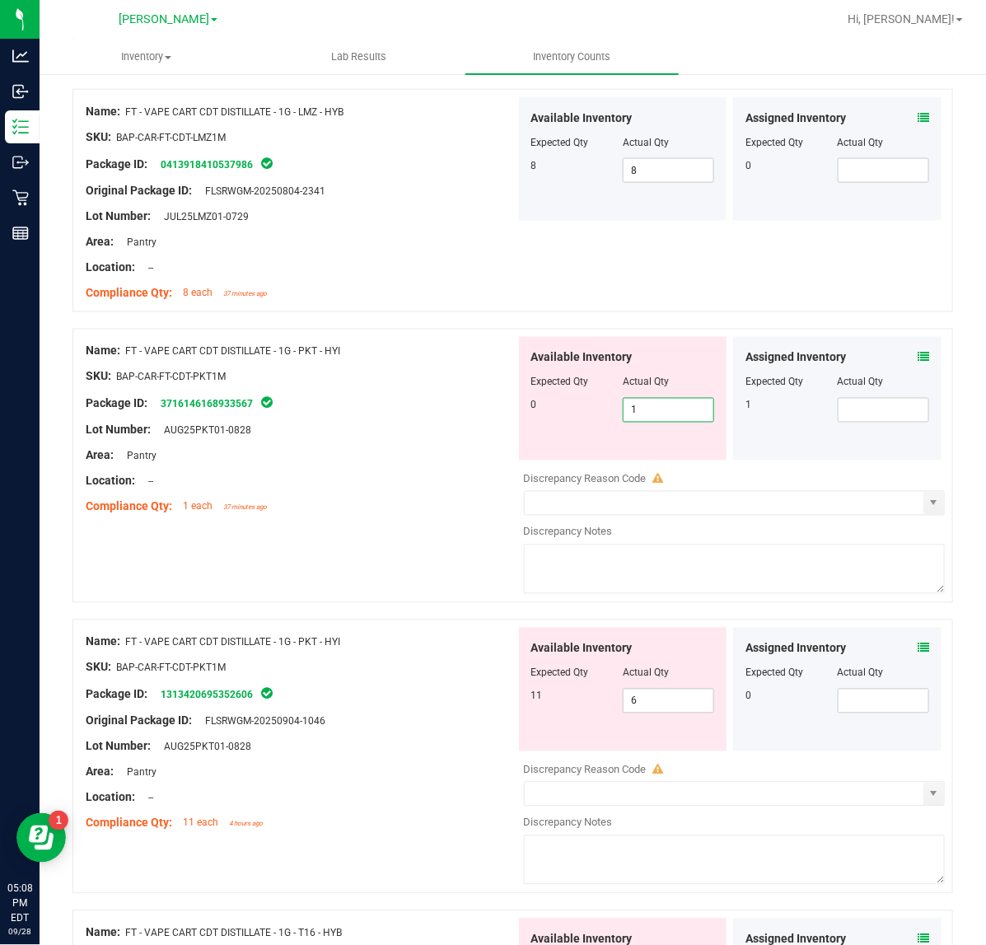
scroll to position [2682, 0]
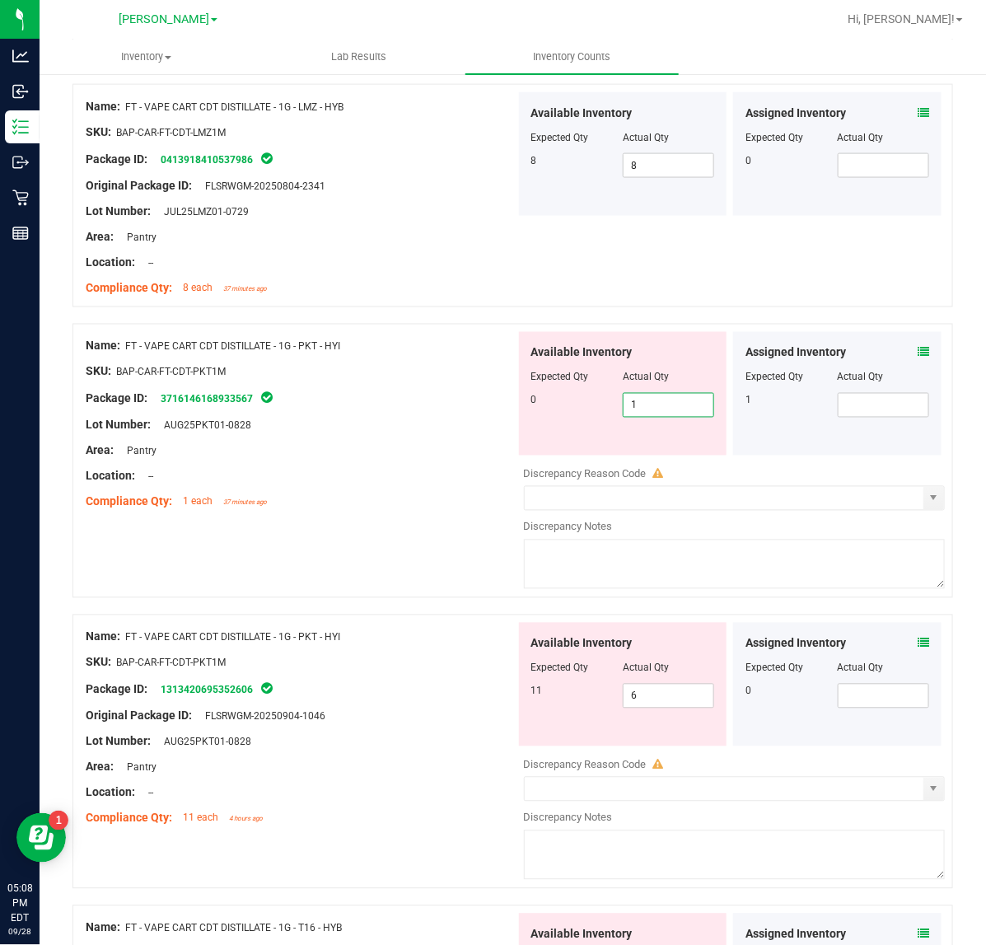
drag, startPoint x: 684, startPoint y: 402, endPoint x: 582, endPoint y: 418, distance: 103.4
click at [582, 417] on div "0 1 1" at bounding box center [623, 405] width 184 height 25
type input "1"
click at [899, 348] on div "Assigned Inventory Expected Qty Actual Qty 1" at bounding box center [837, 394] width 208 height 124
click at [917, 358] on icon at bounding box center [923, 353] width 12 height 12
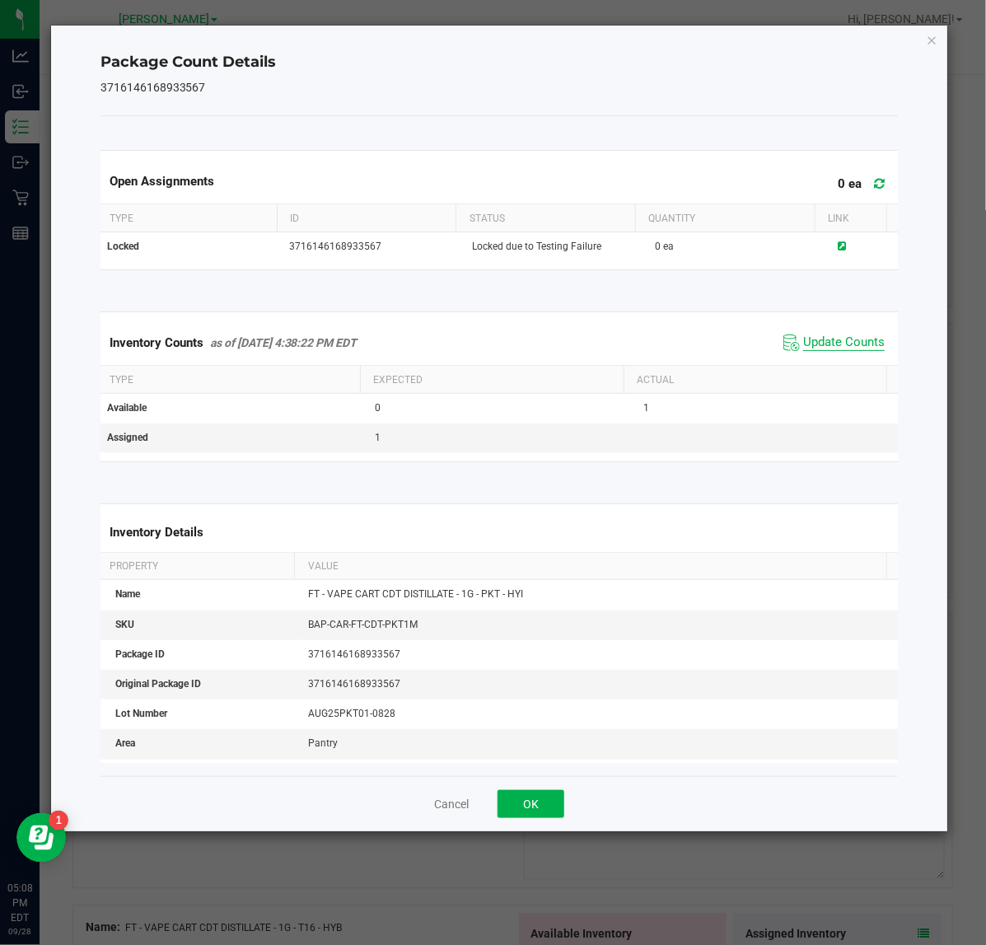
click at [841, 335] on span "Update Counts" at bounding box center [844, 342] width 82 height 16
click at [524, 805] on button "OK" at bounding box center [530, 804] width 67 height 28
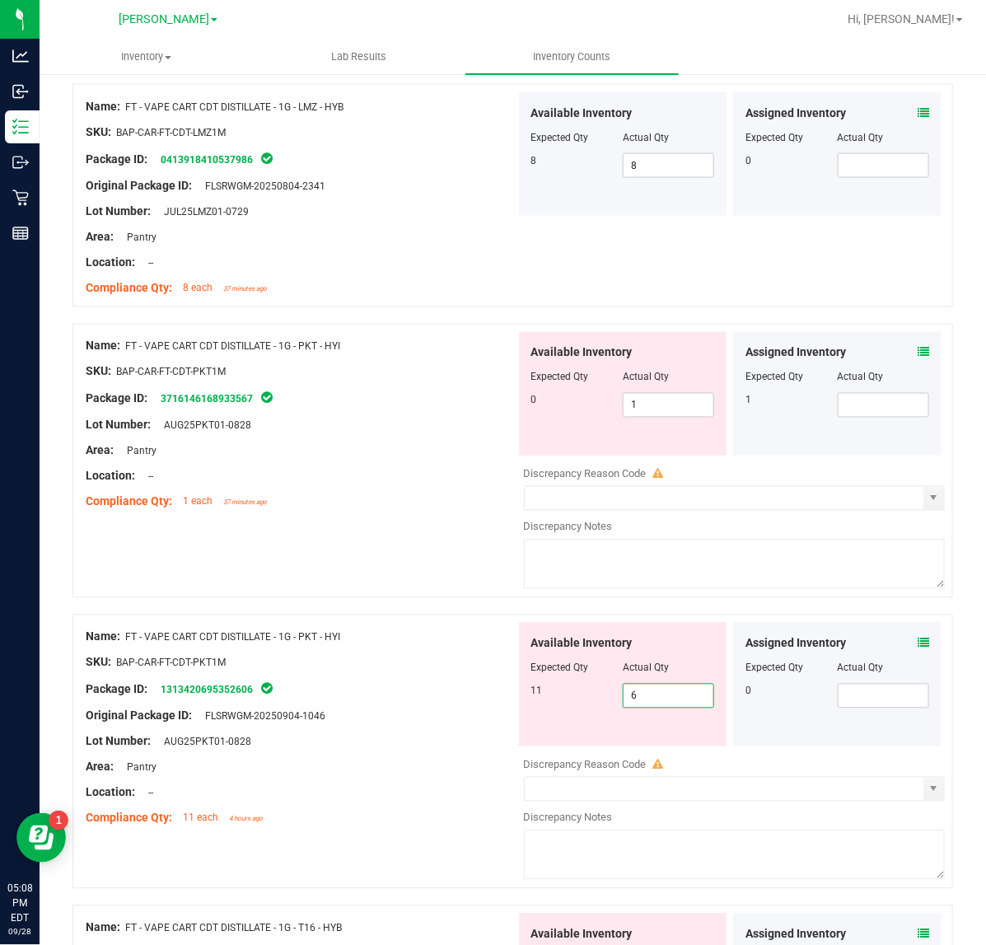
drag, startPoint x: 660, startPoint y: 709, endPoint x: 599, endPoint y: 701, distance: 61.5
click at [599, 701] on div "11 6 6" at bounding box center [623, 695] width 184 height 25
type input "11"
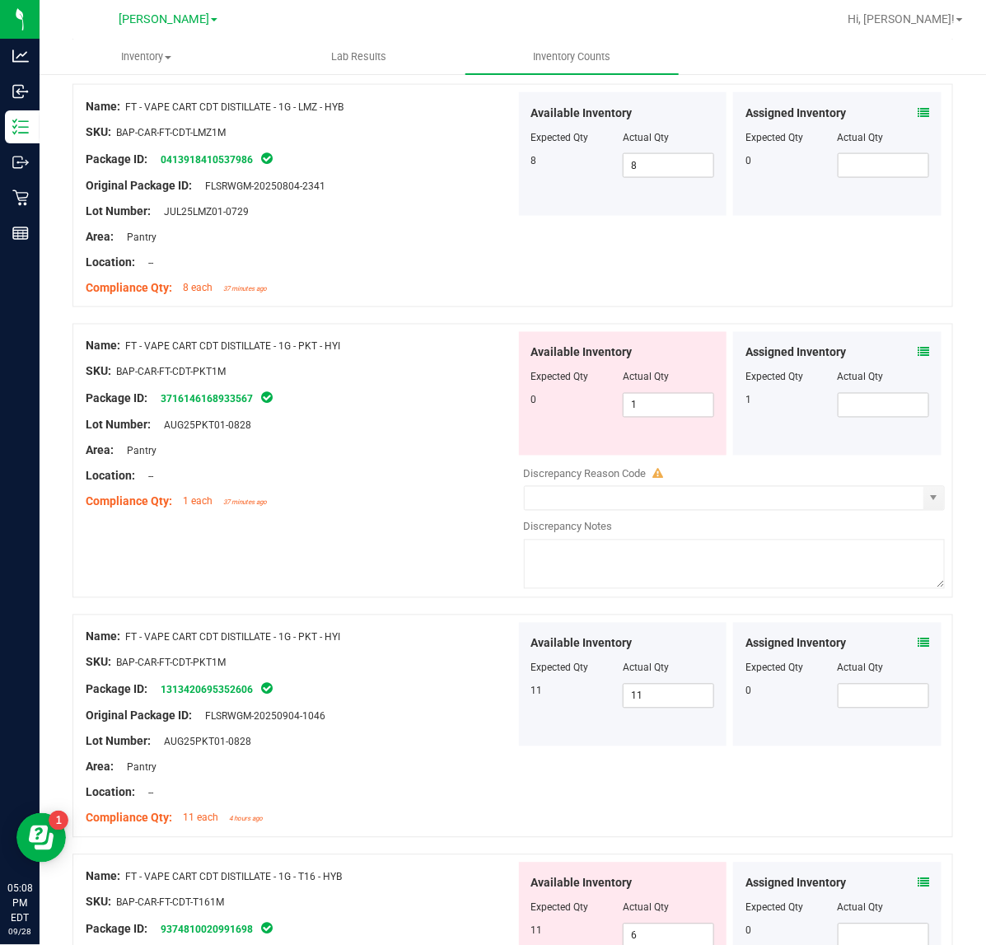
drag, startPoint x: 356, startPoint y: 347, endPoint x: 126, endPoint y: 357, distance: 230.0
click at [126, 355] on div "Name: FT - VAPE CART CDT DISTILLATE - 1G - PKT - HYI" at bounding box center [301, 346] width 430 height 17
copy span "FT - VAPE CART CDT DISTILLATE - 1G - PKT - HYI"
drag, startPoint x: 652, startPoint y: 404, endPoint x: 495, endPoint y: 409, distance: 157.4
click at [495, 409] on div "Name: FT - VAPE CART CDT DISTILLATE - 1G - PKT - HYI SKU: BAP-CAR-FT-CDT-PKT1M …" at bounding box center [512, 461] width 880 height 274
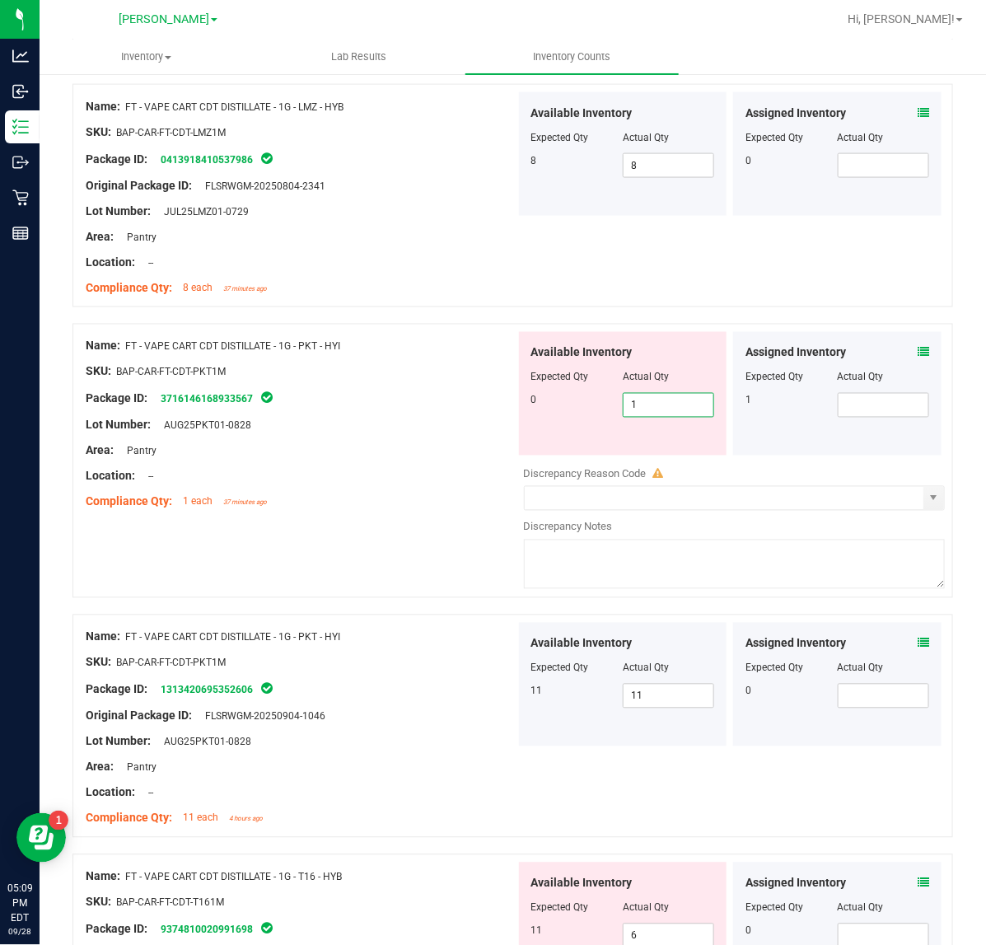
type input "0"
click at [372, 434] on div "Lot Number: AUG25PKT01-0828" at bounding box center [301, 425] width 430 height 17
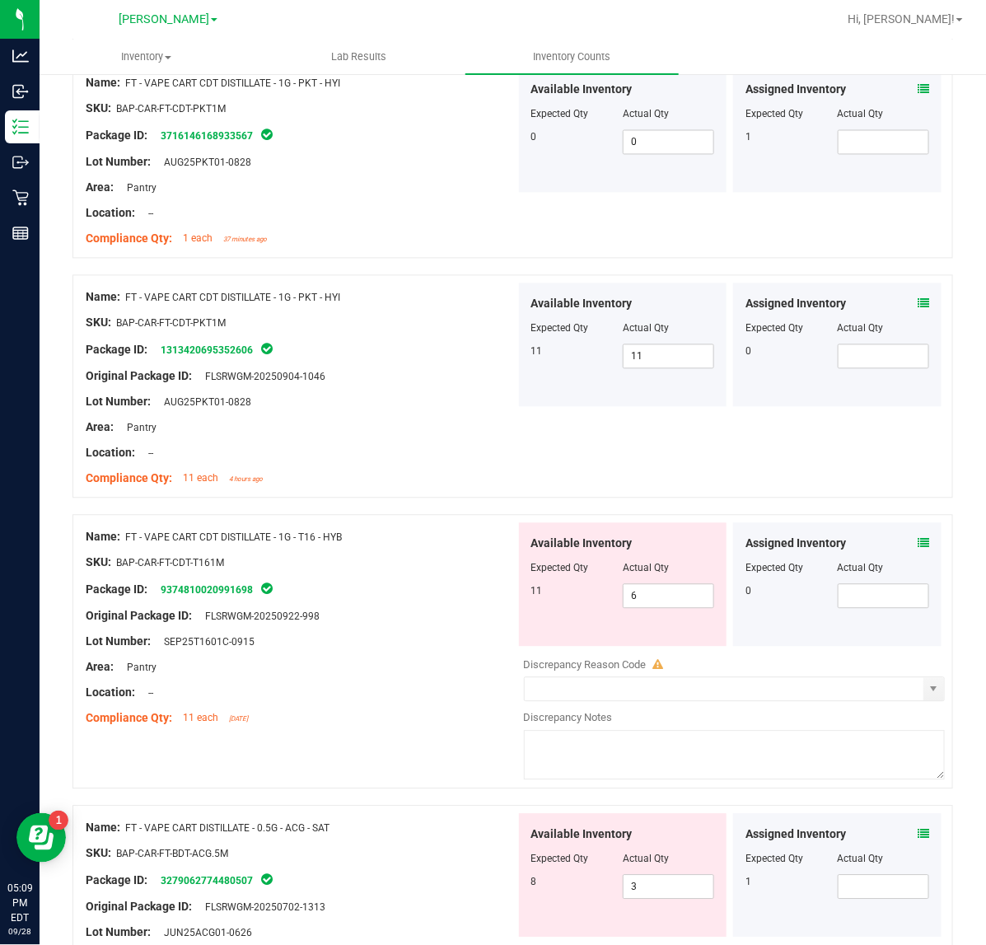
scroll to position [2991, 0]
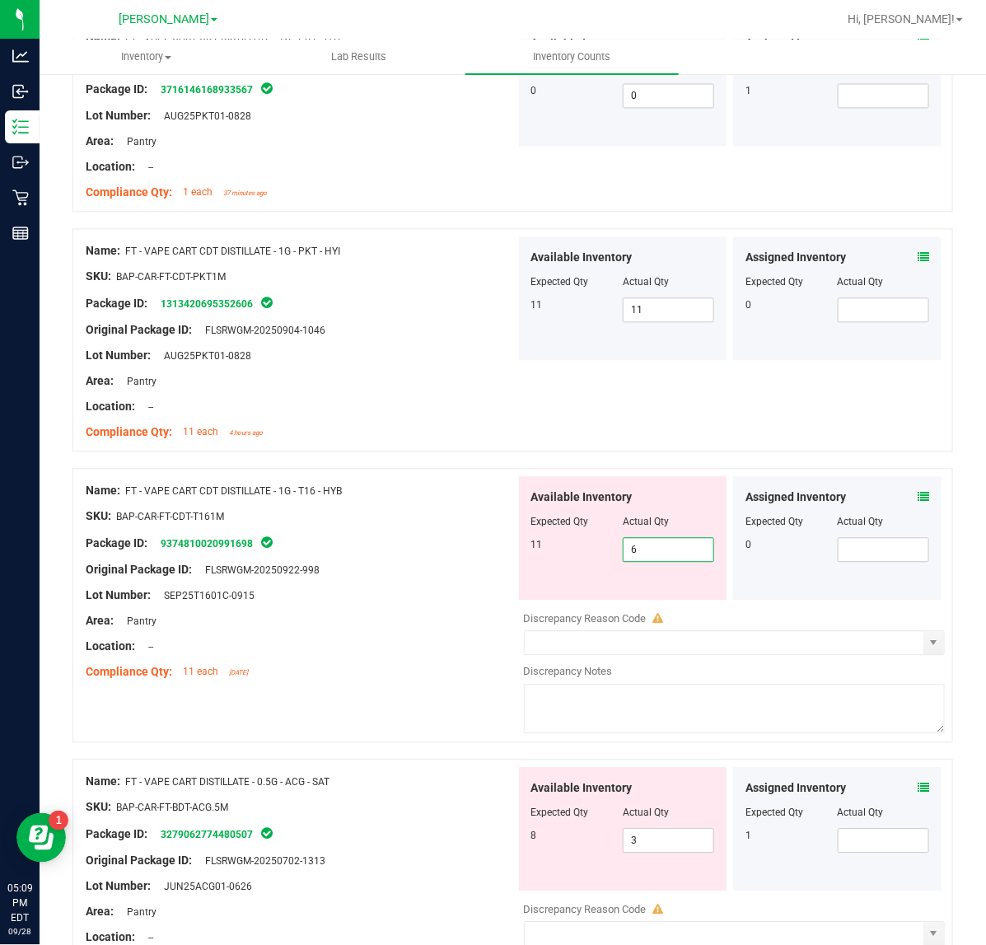
click at [681, 550] on span "6 6" at bounding box center [668, 550] width 91 height 25
type input "11"
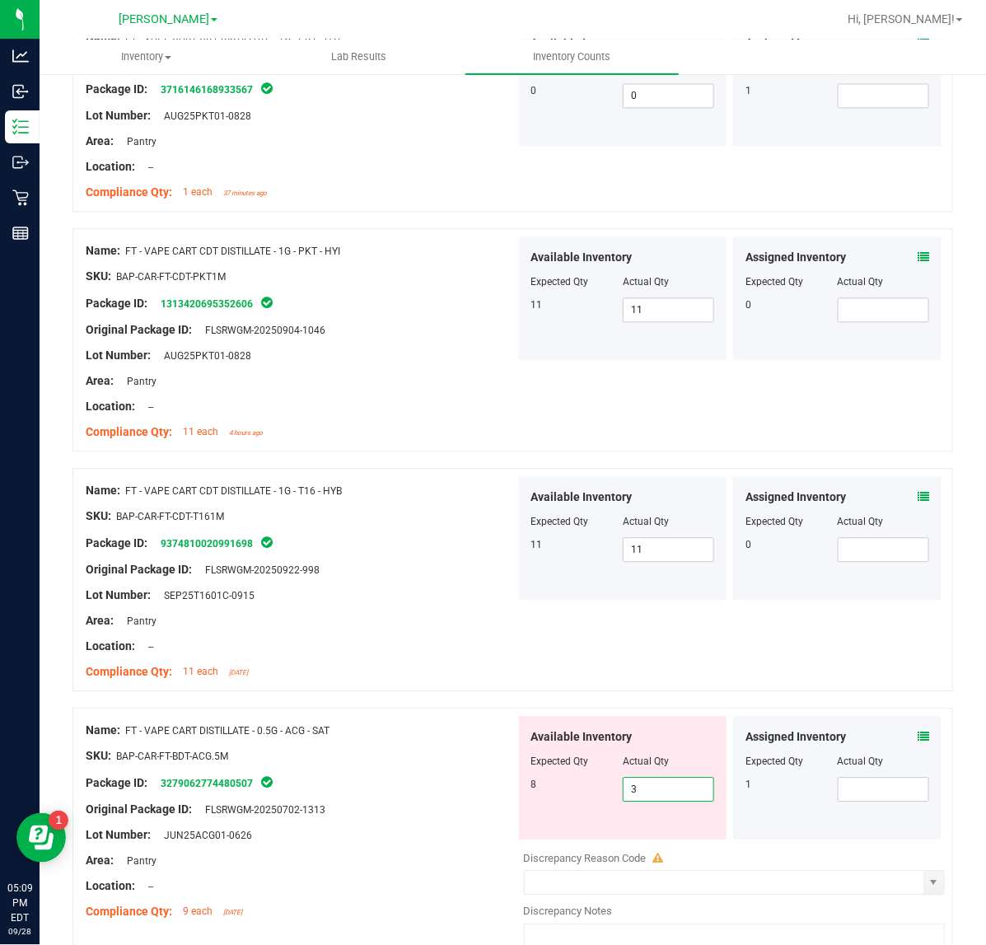
drag, startPoint x: 653, startPoint y: 795, endPoint x: 576, endPoint y: 786, distance: 77.0
click at [576, 786] on div "8 3 3" at bounding box center [623, 789] width 184 height 25
type input "8"
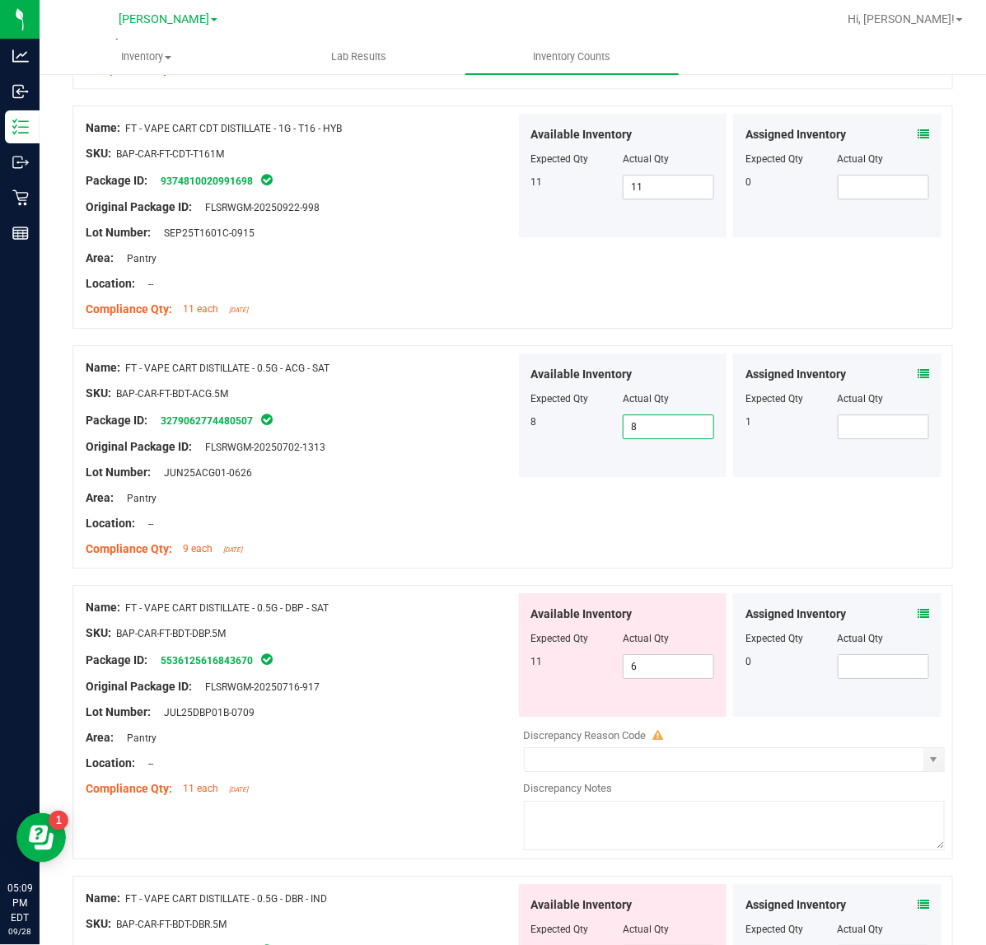
scroll to position [3403, 0]
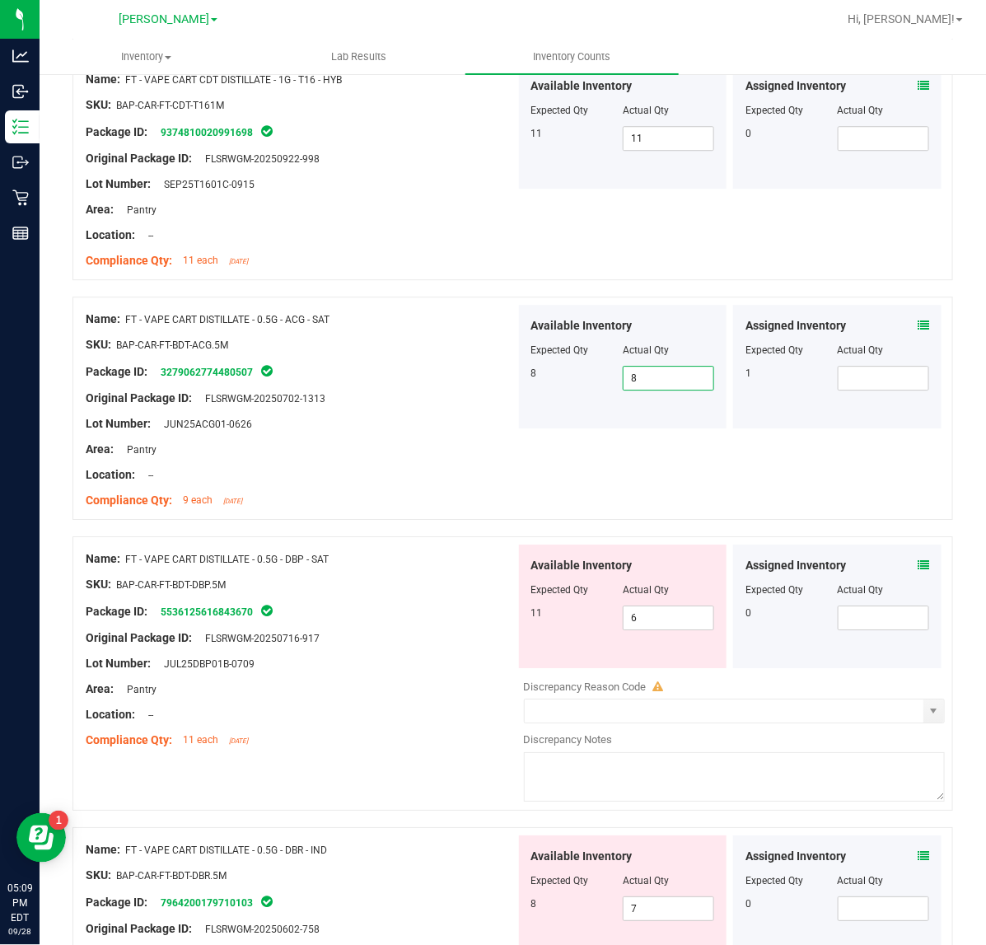
click at [652, 637] on div "Available Inventory Expected Qty Actual Qty 11 6 6" at bounding box center [623, 606] width 208 height 124
click at [648, 623] on span "6 6" at bounding box center [668, 617] width 91 height 25
type input "11"
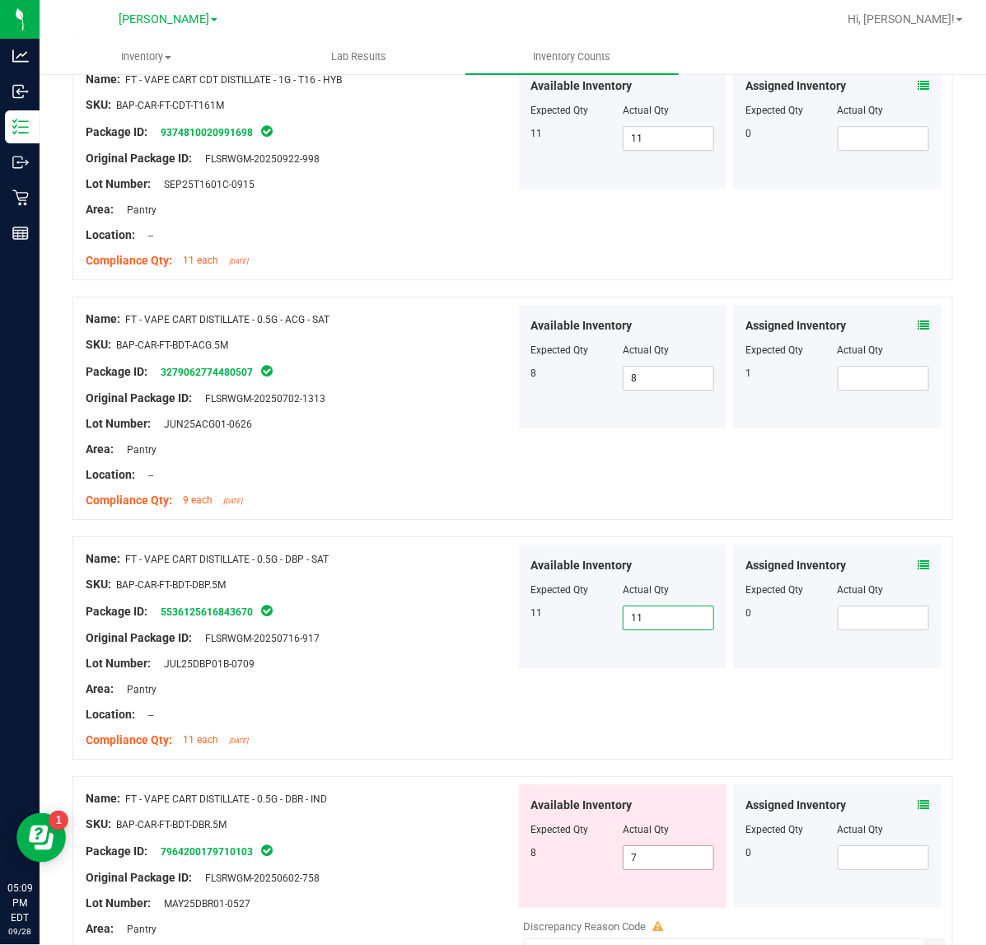
click at [663, 869] on input "7" at bounding box center [668, 857] width 90 height 23
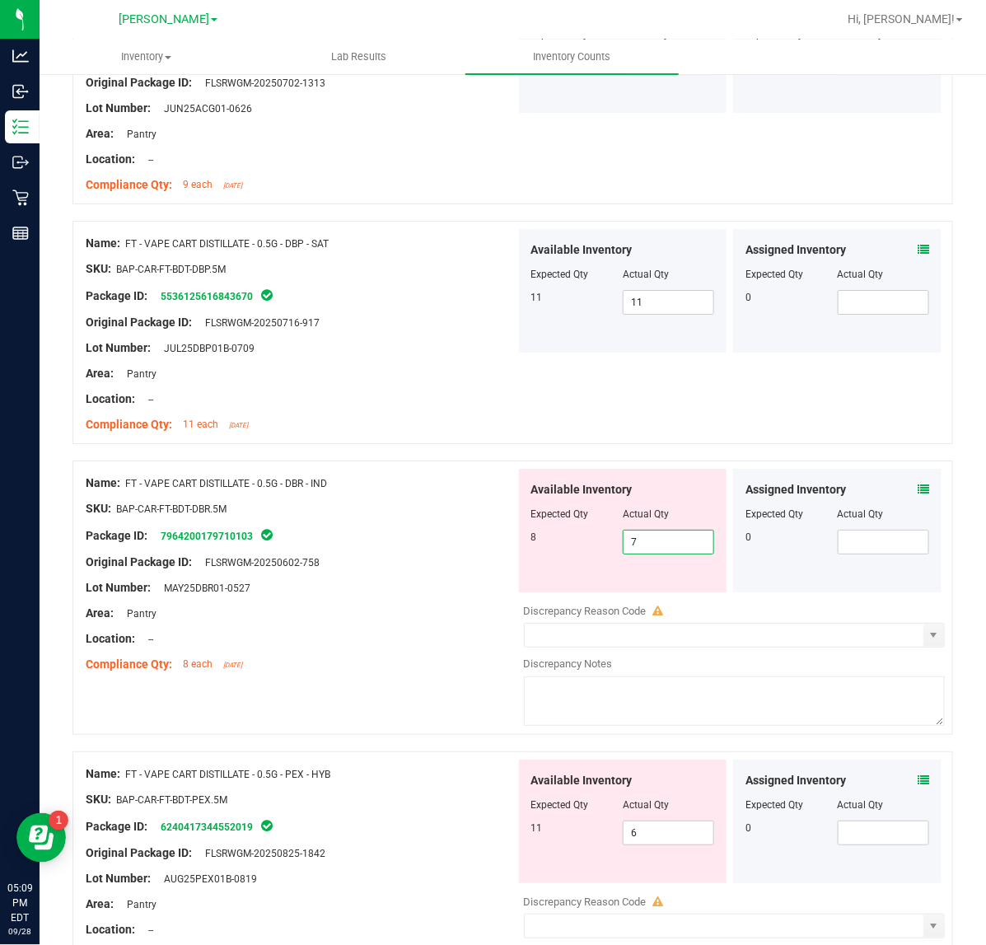
scroll to position [3727, 0]
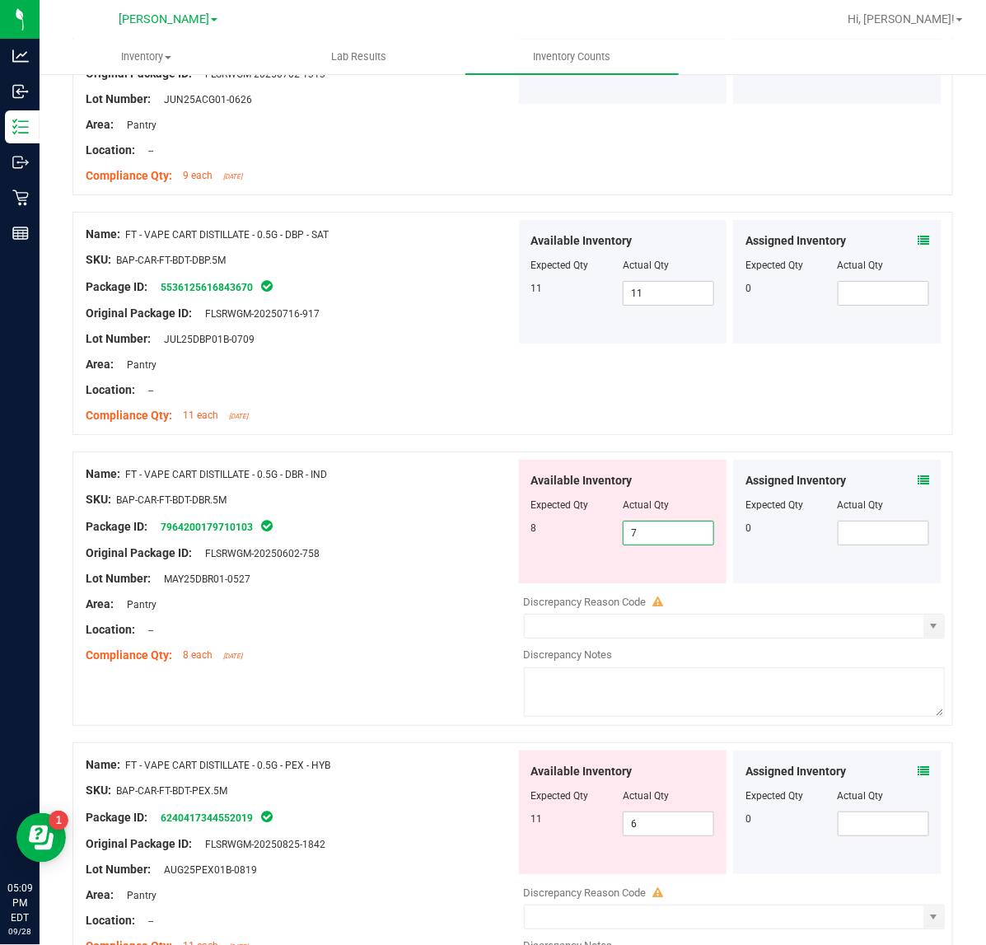
click at [917, 486] on icon at bounding box center [923, 480] width 12 height 12
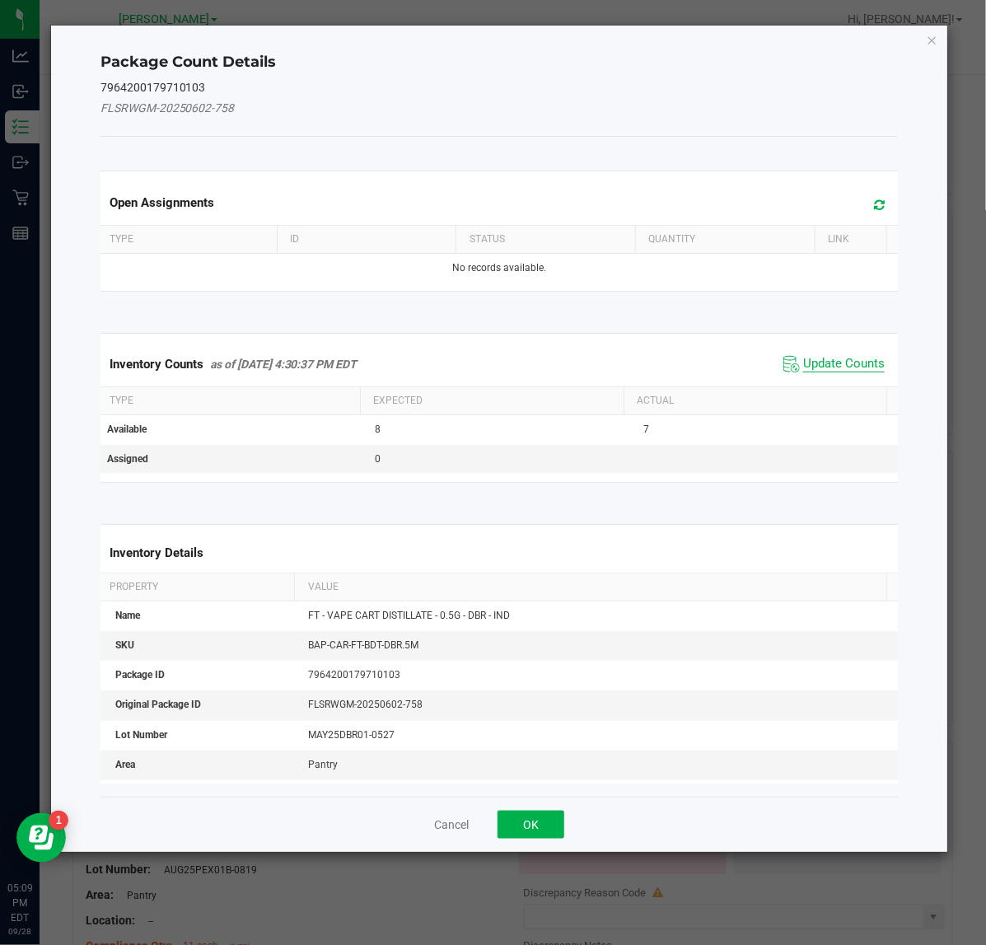
click at [816, 363] on span "Update Counts" at bounding box center [844, 364] width 82 height 16
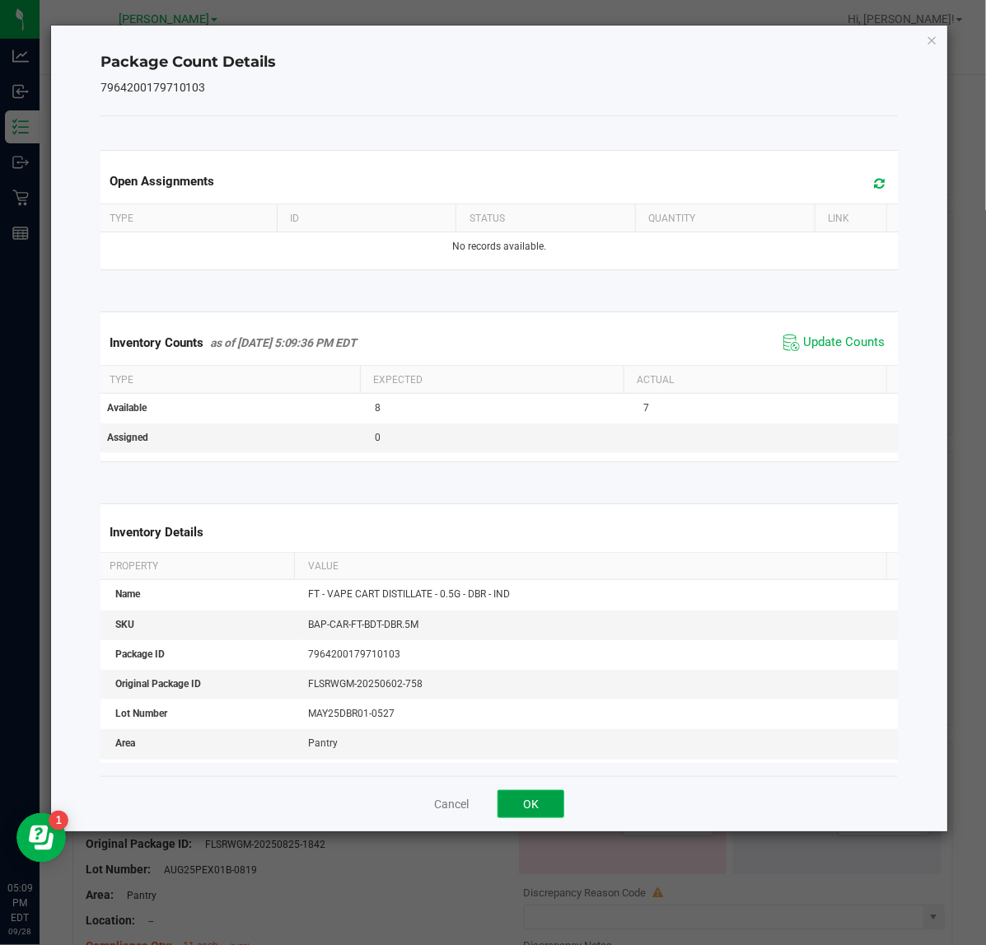
click at [541, 804] on button "OK" at bounding box center [530, 804] width 67 height 28
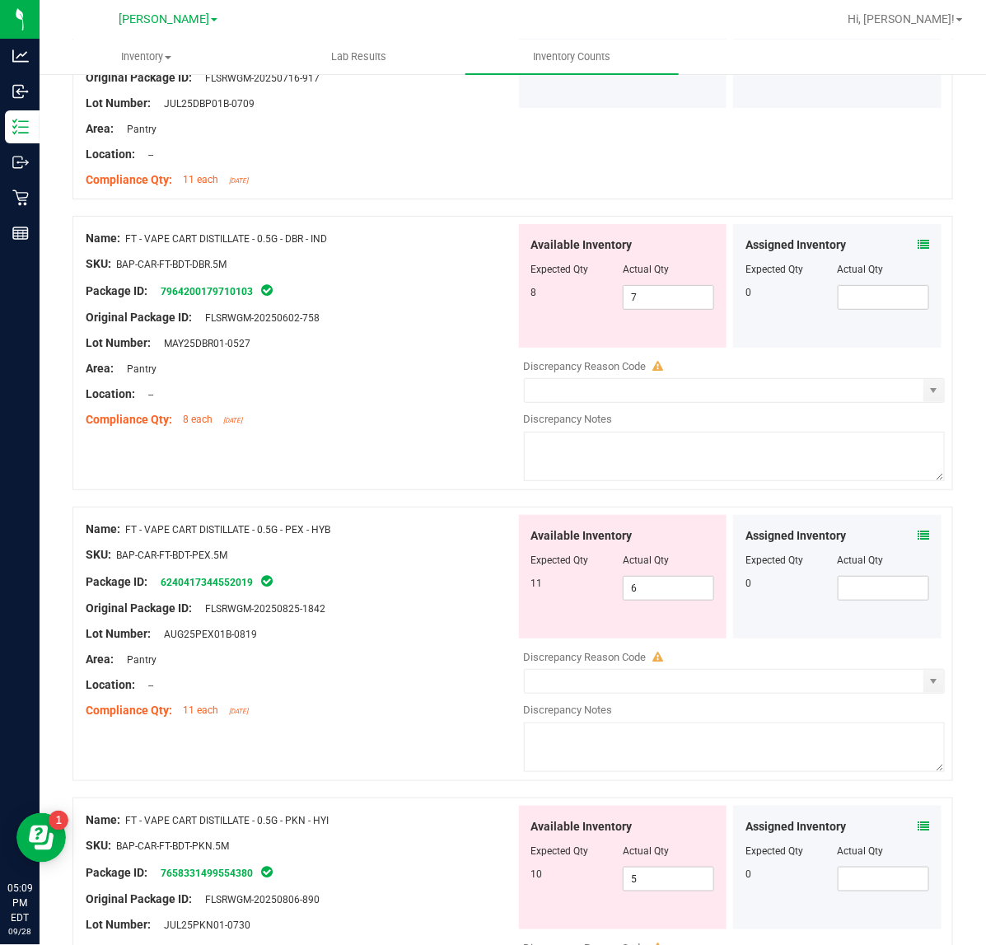
scroll to position [3972, 0]
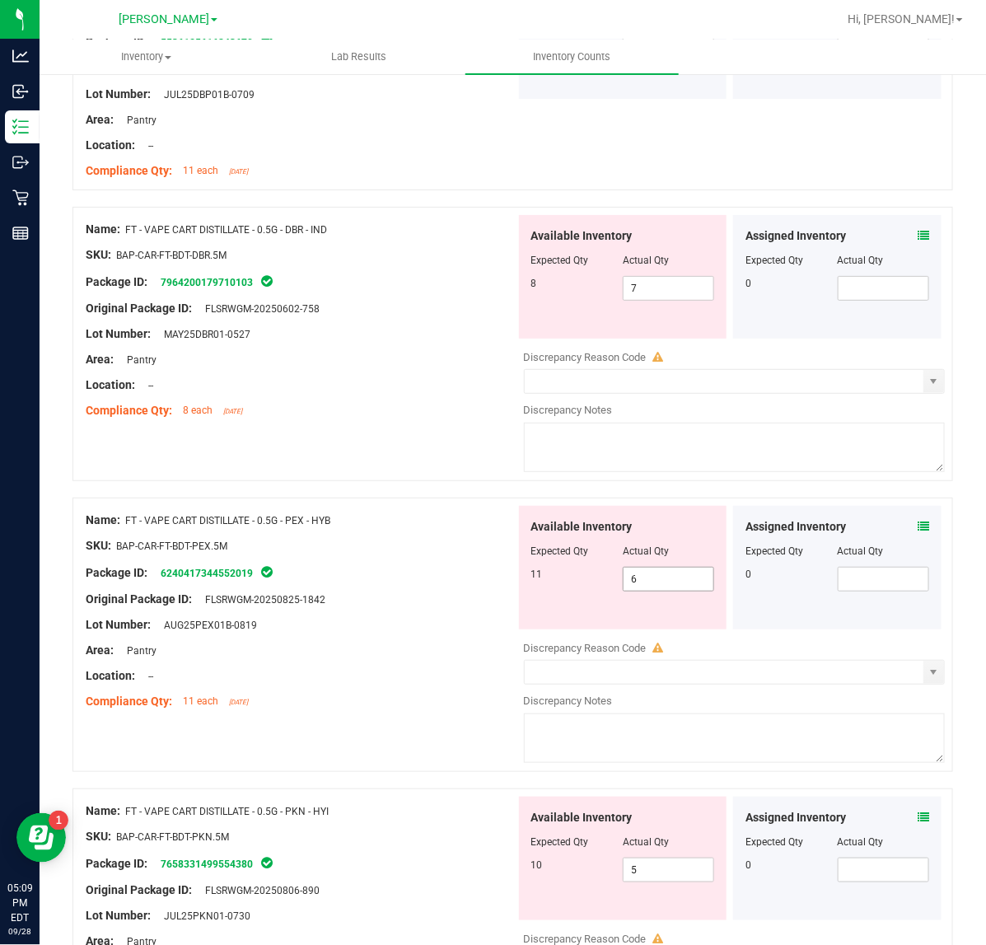
click at [663, 590] on input "6" at bounding box center [668, 578] width 90 height 23
type input "11"
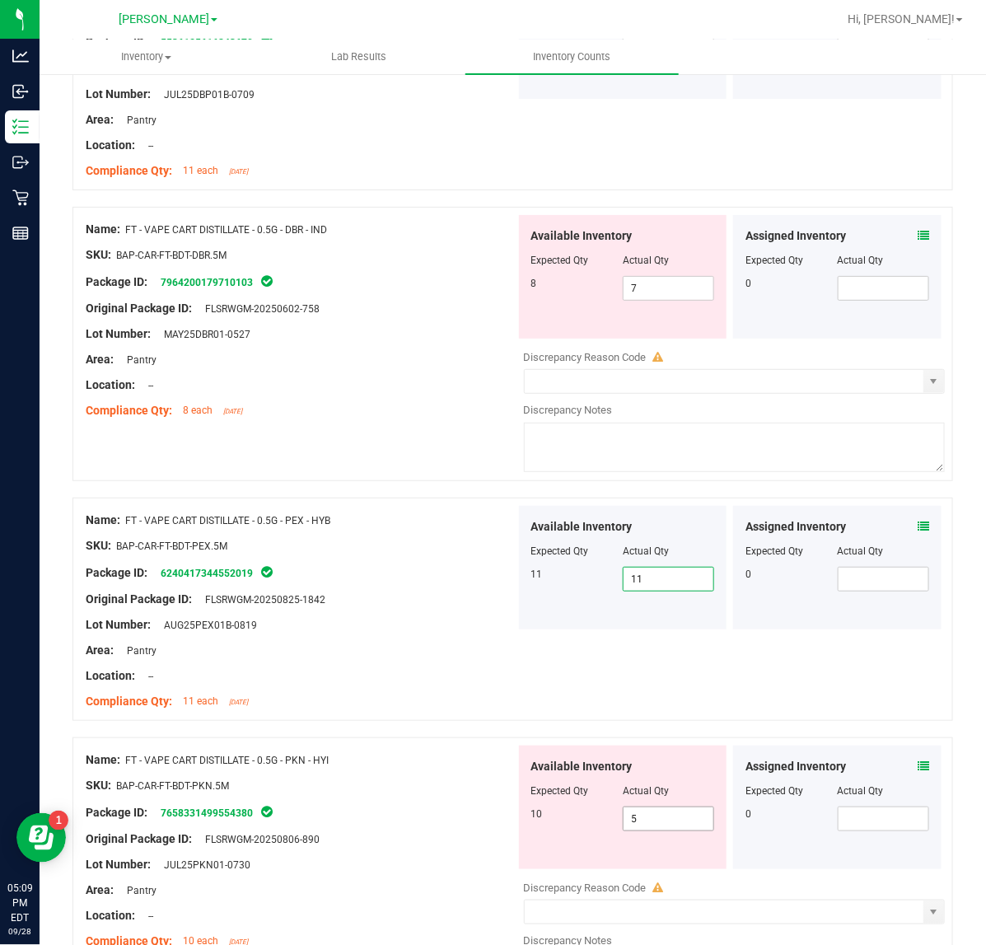
click at [671, 825] on input "5" at bounding box center [668, 818] width 90 height 23
type input "10"
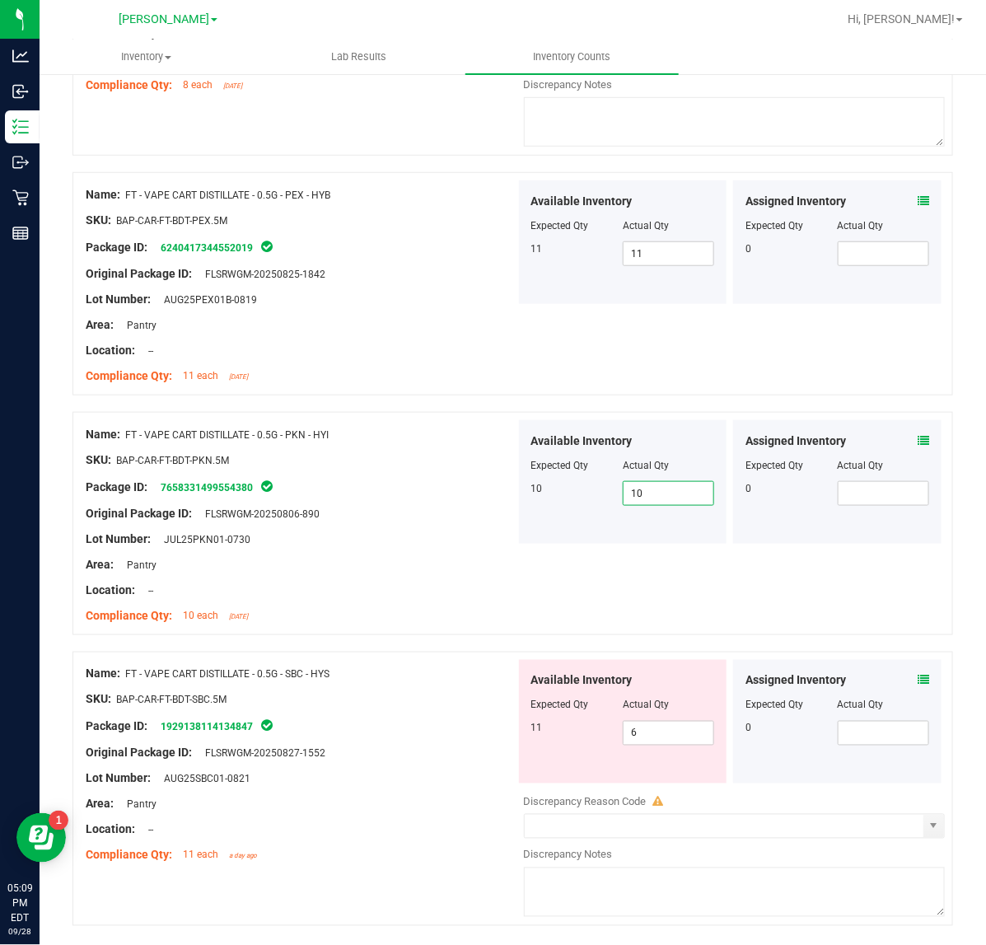
scroll to position [4299, 0]
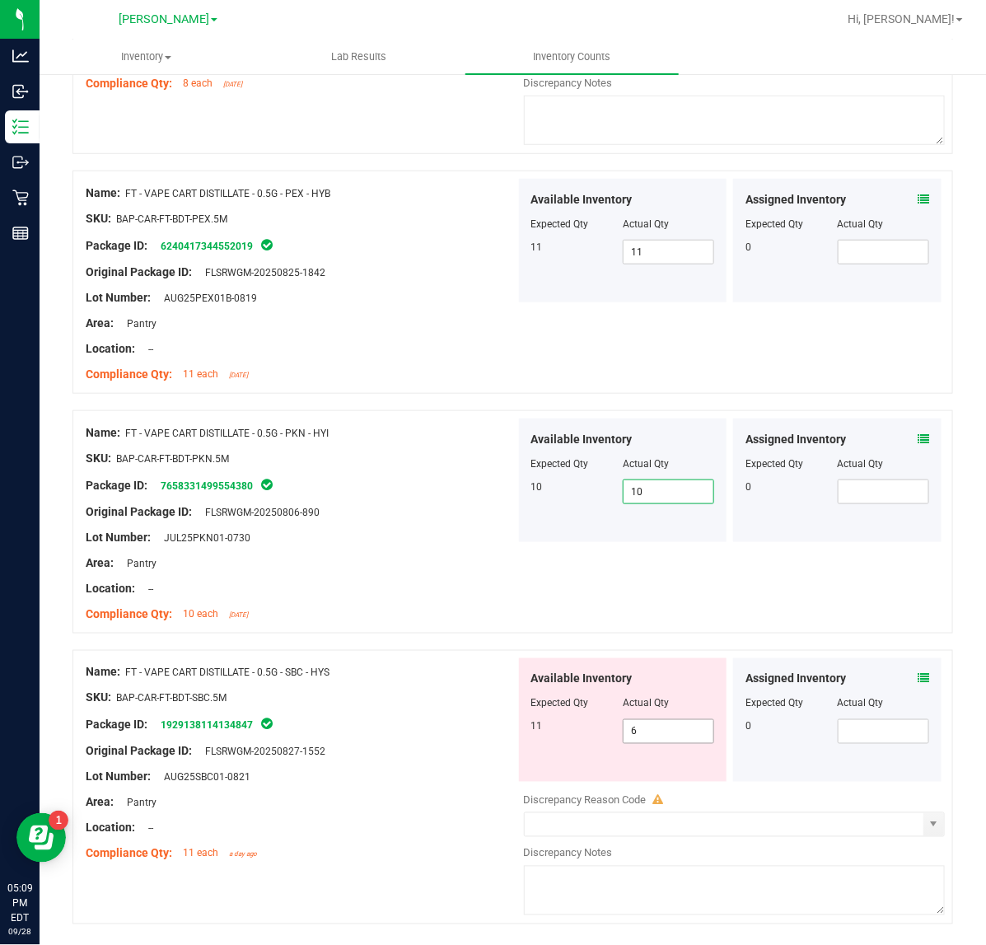
click at [661, 743] on input "6" at bounding box center [668, 731] width 90 height 23
type input "11"
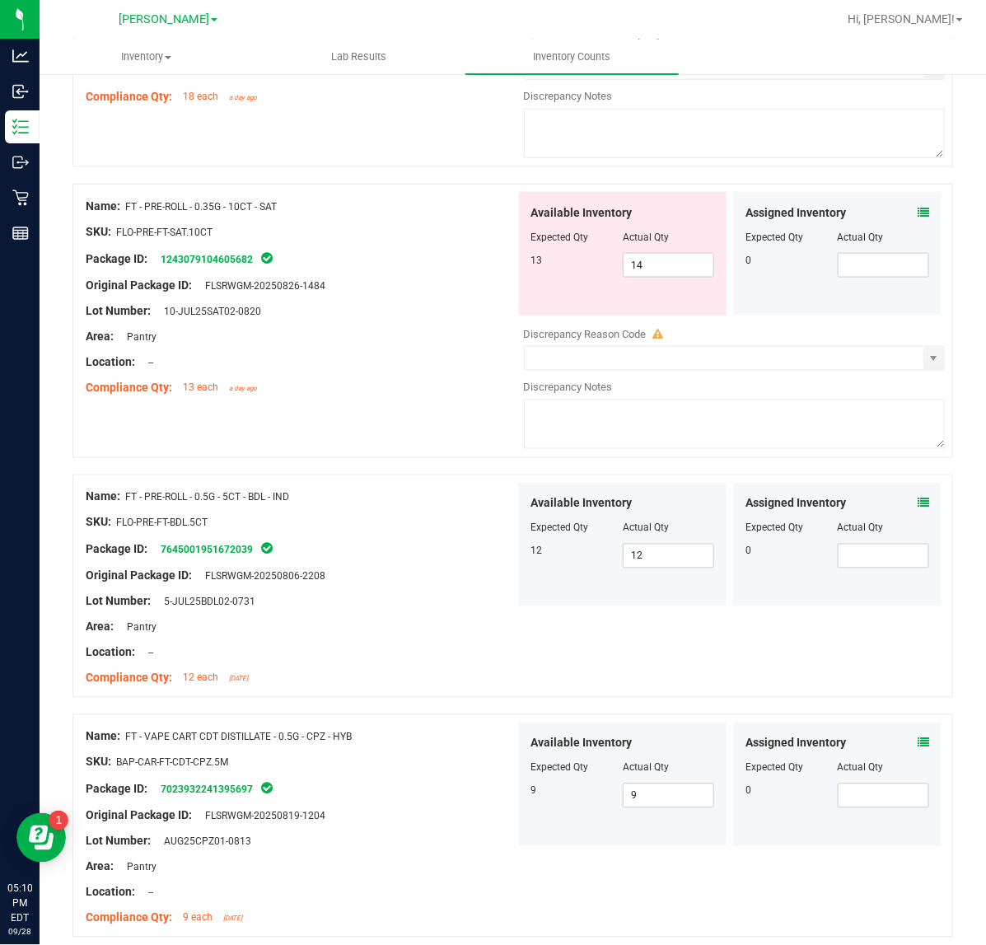
scroll to position [0, 0]
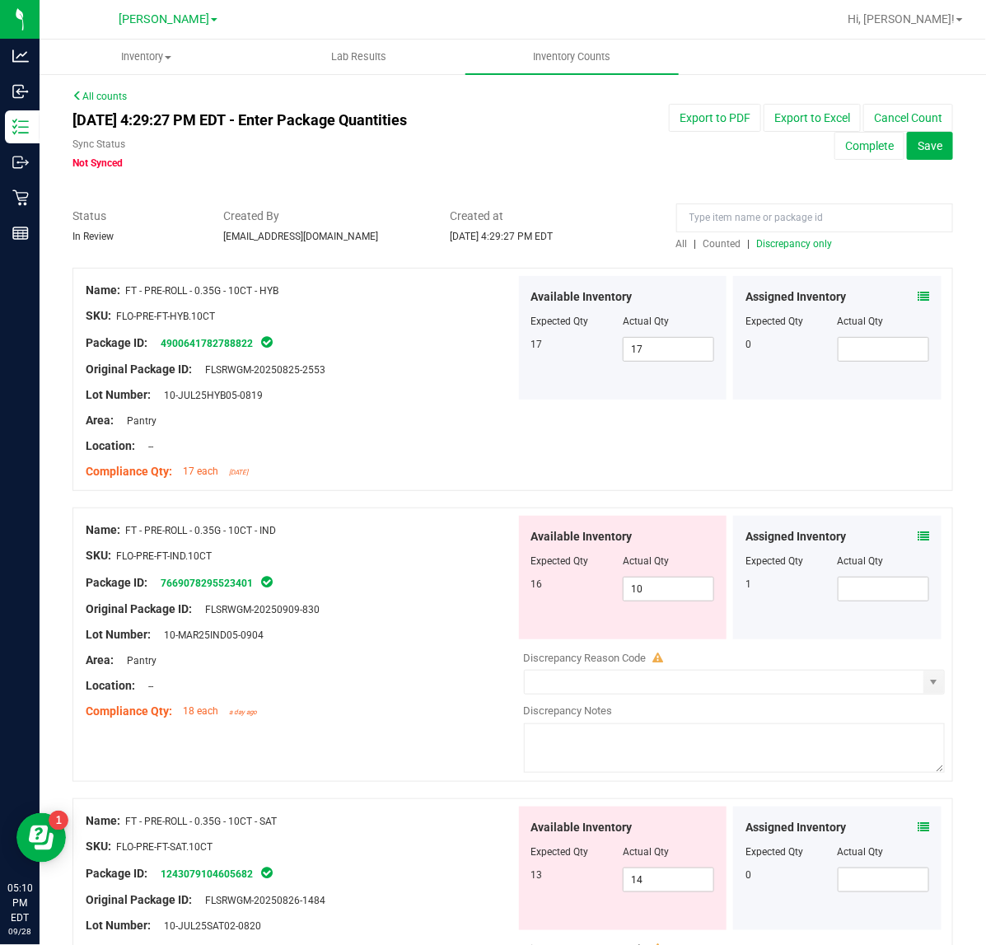
click at [804, 243] on span "Discrepancy only" at bounding box center [795, 244] width 76 height 12
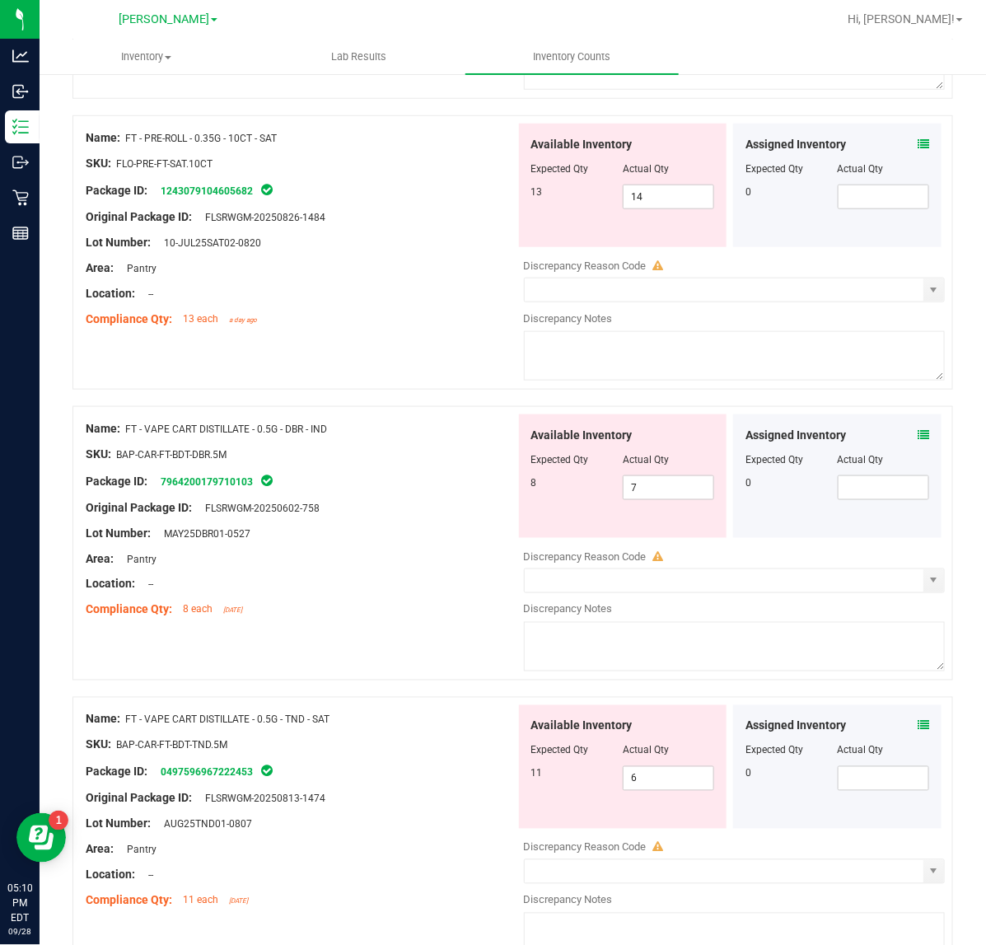
scroll to position [487, 0]
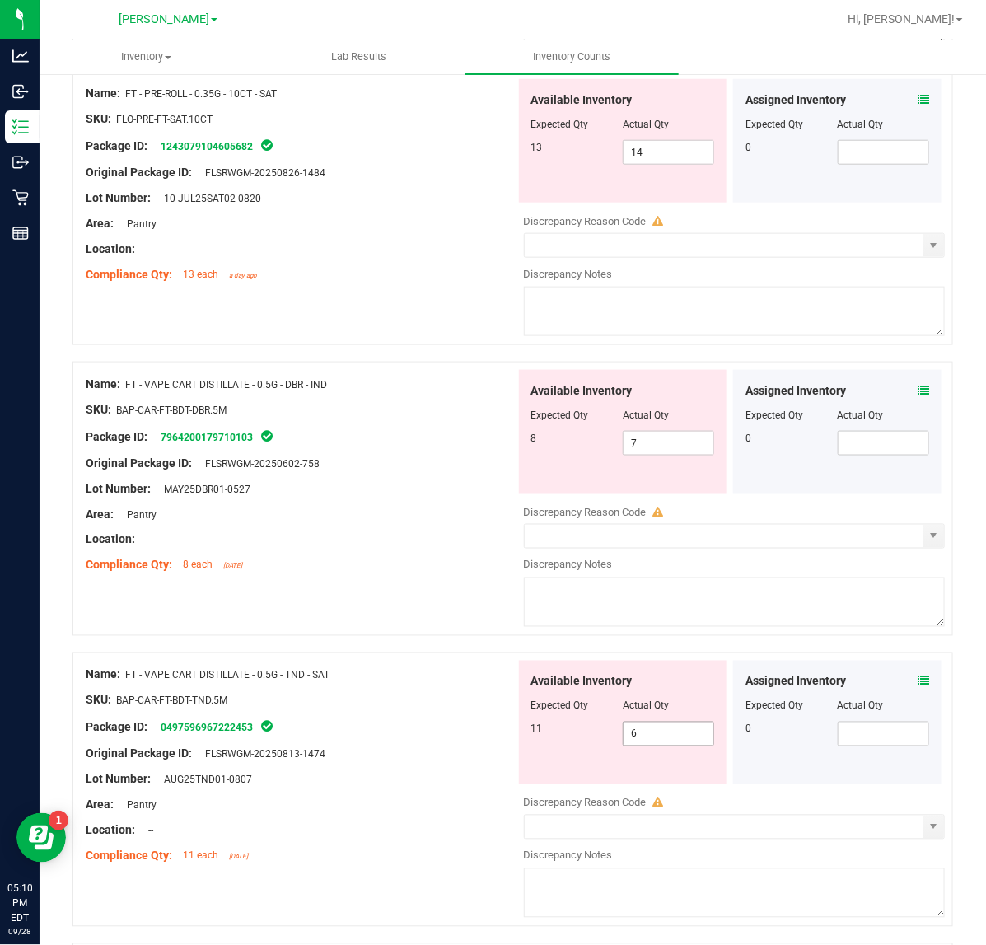
click at [678, 739] on input "6" at bounding box center [668, 733] width 90 height 23
type input "11"
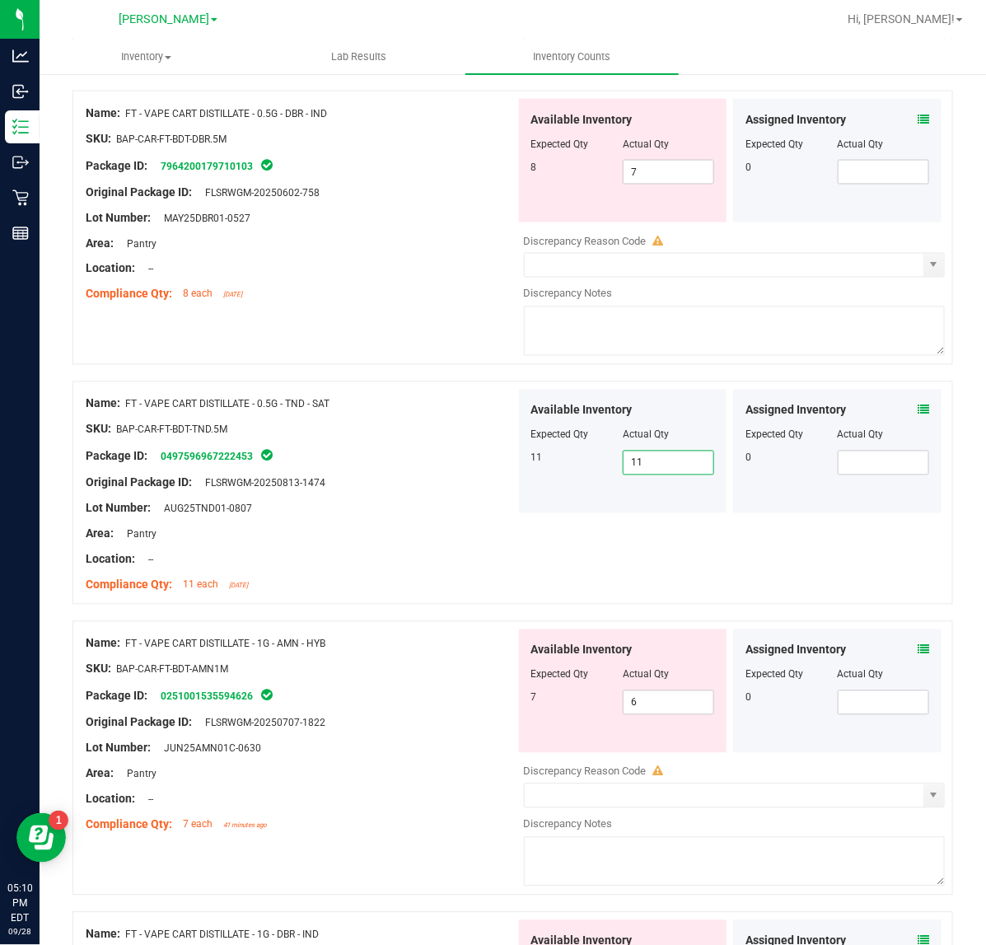
scroll to position [759, 0]
click at [693, 705] on input "6" at bounding box center [668, 701] width 90 height 23
type input "7"
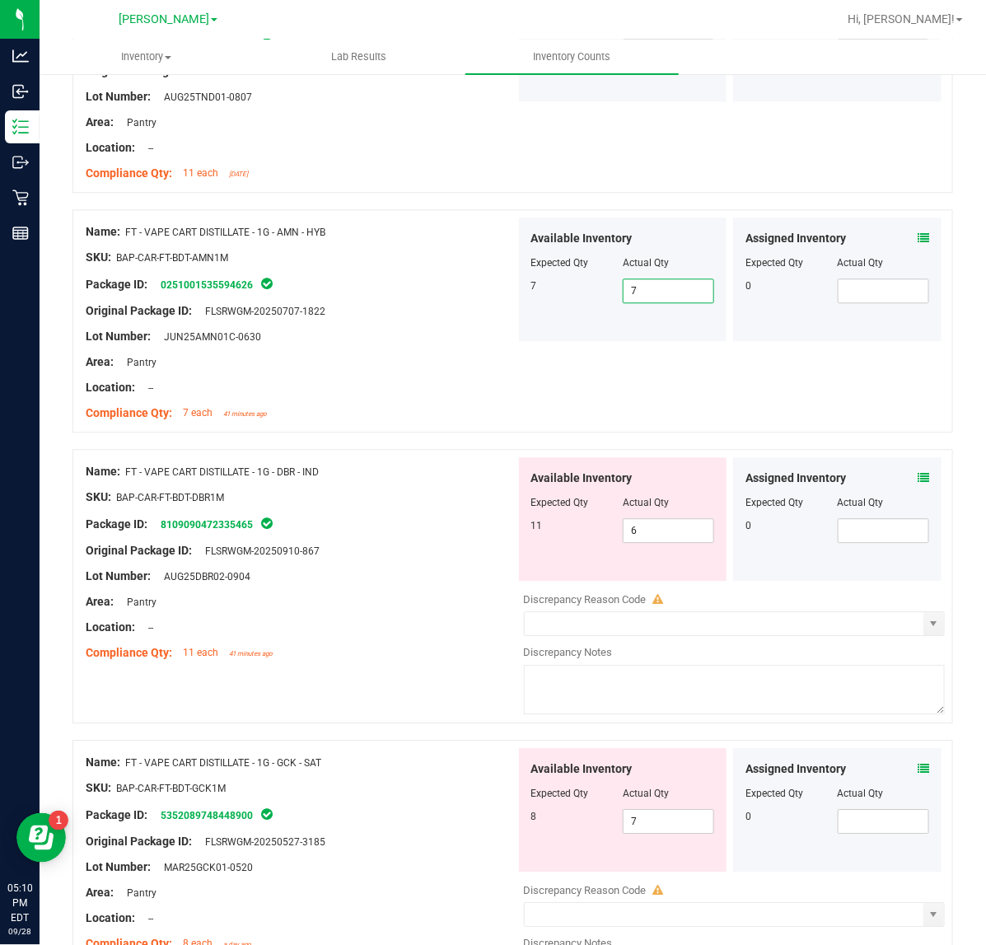
scroll to position [1180, 0]
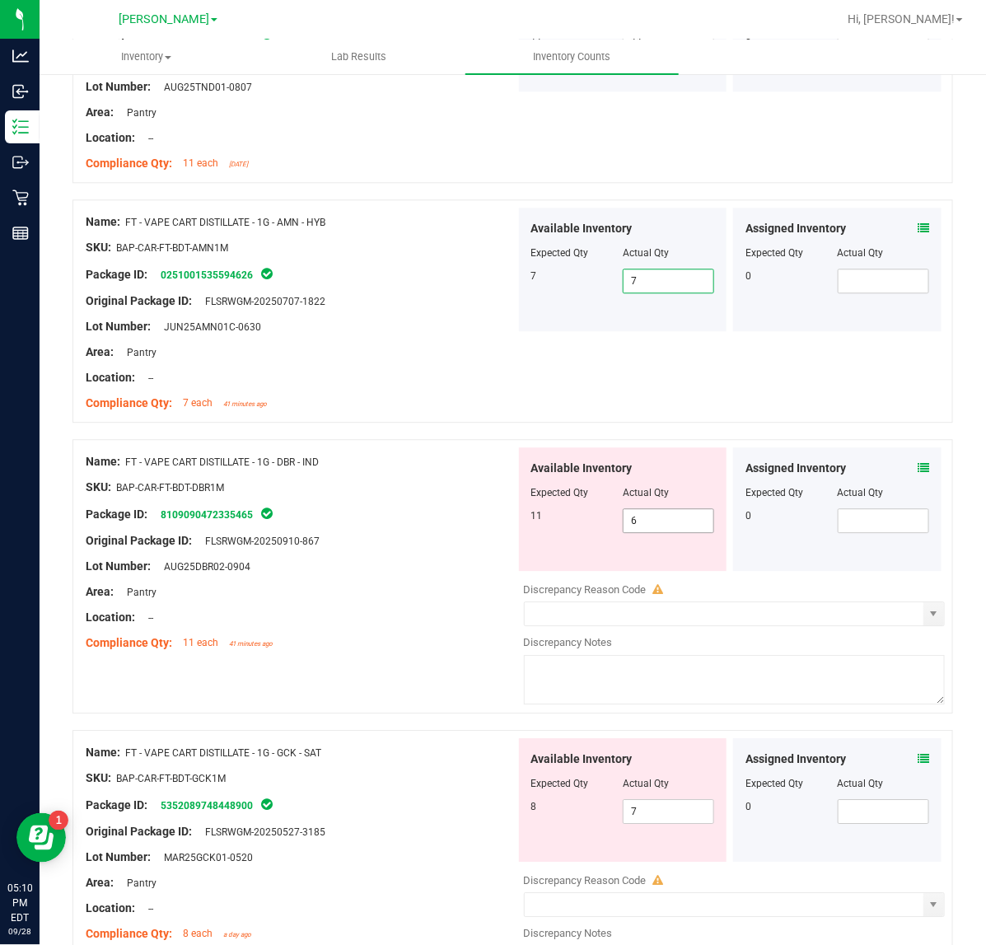
click at [674, 529] on input "6" at bounding box center [668, 520] width 90 height 23
type input "11"
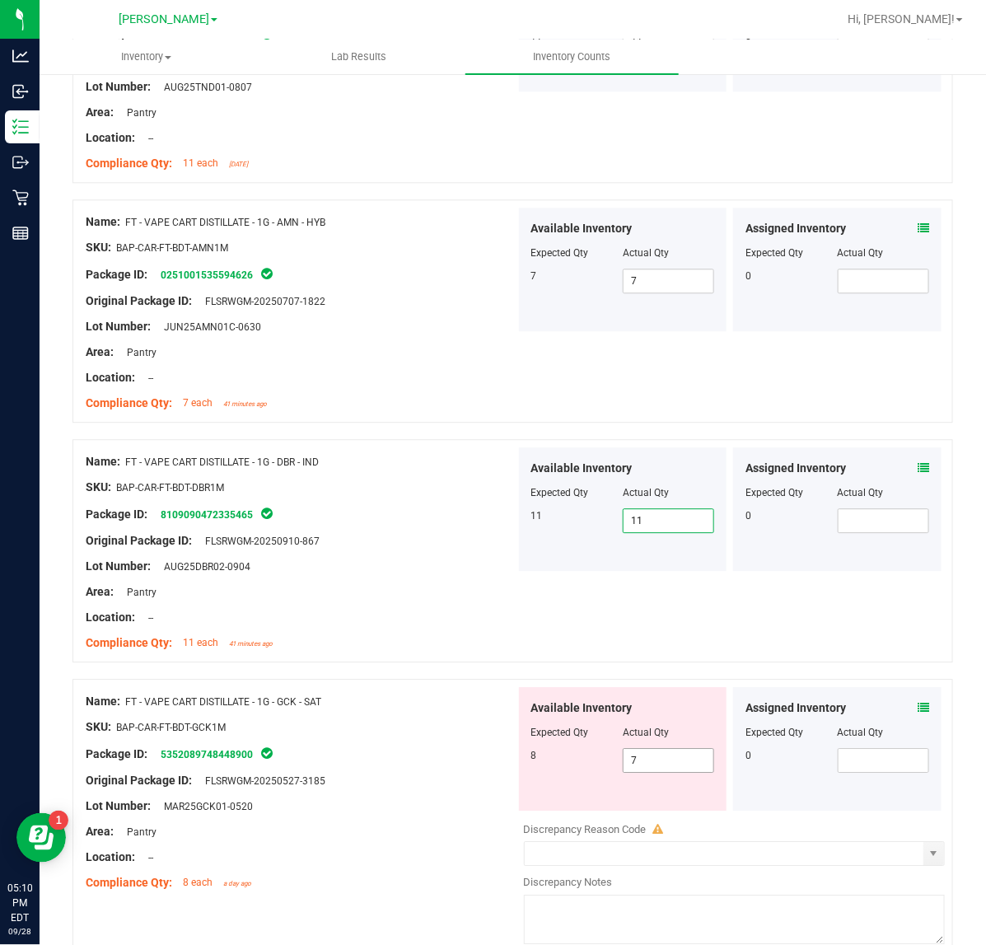
click at [688, 764] on input "7" at bounding box center [668, 760] width 90 height 23
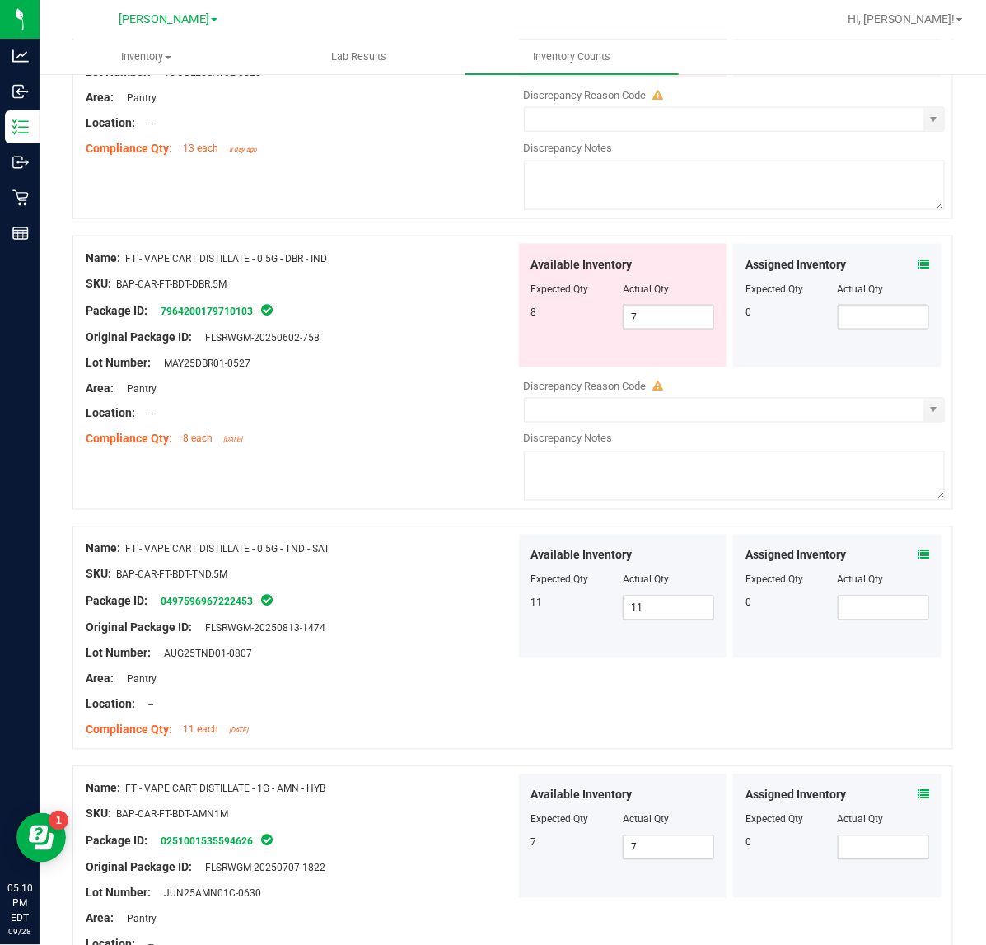
scroll to position [597, 0]
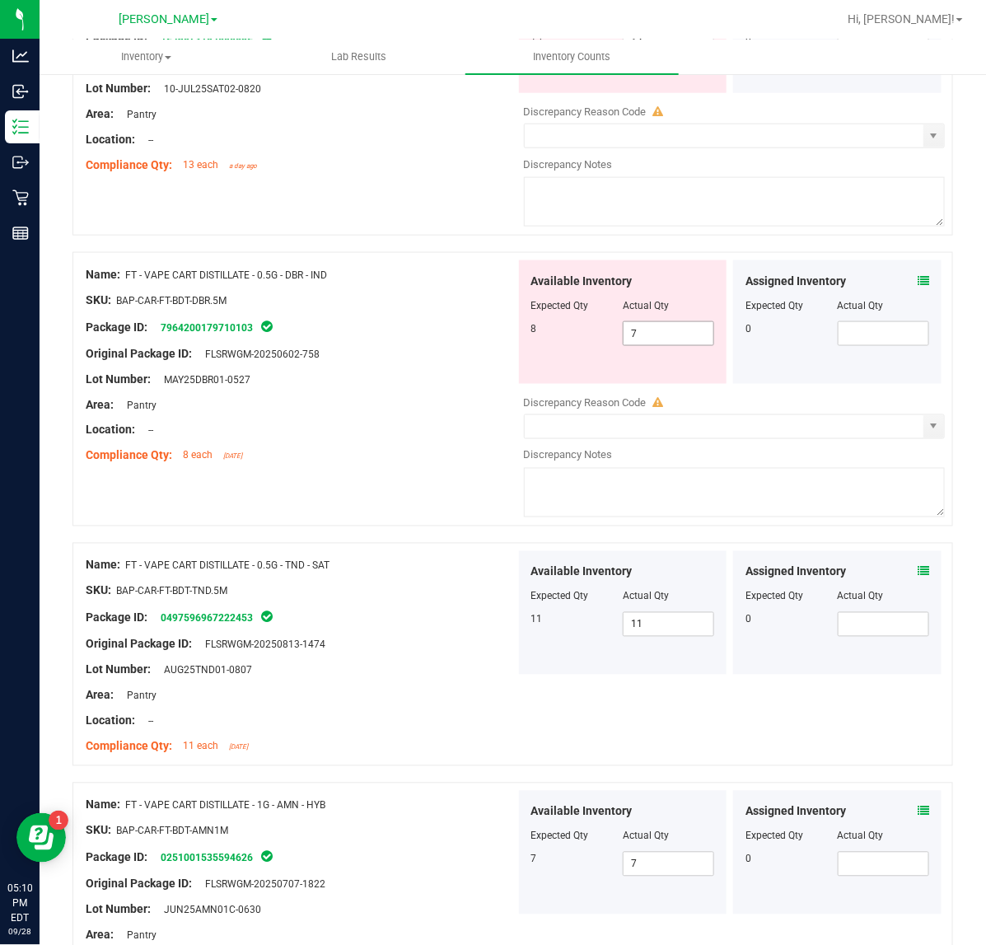
click at [665, 338] on input "7" at bounding box center [668, 333] width 90 height 23
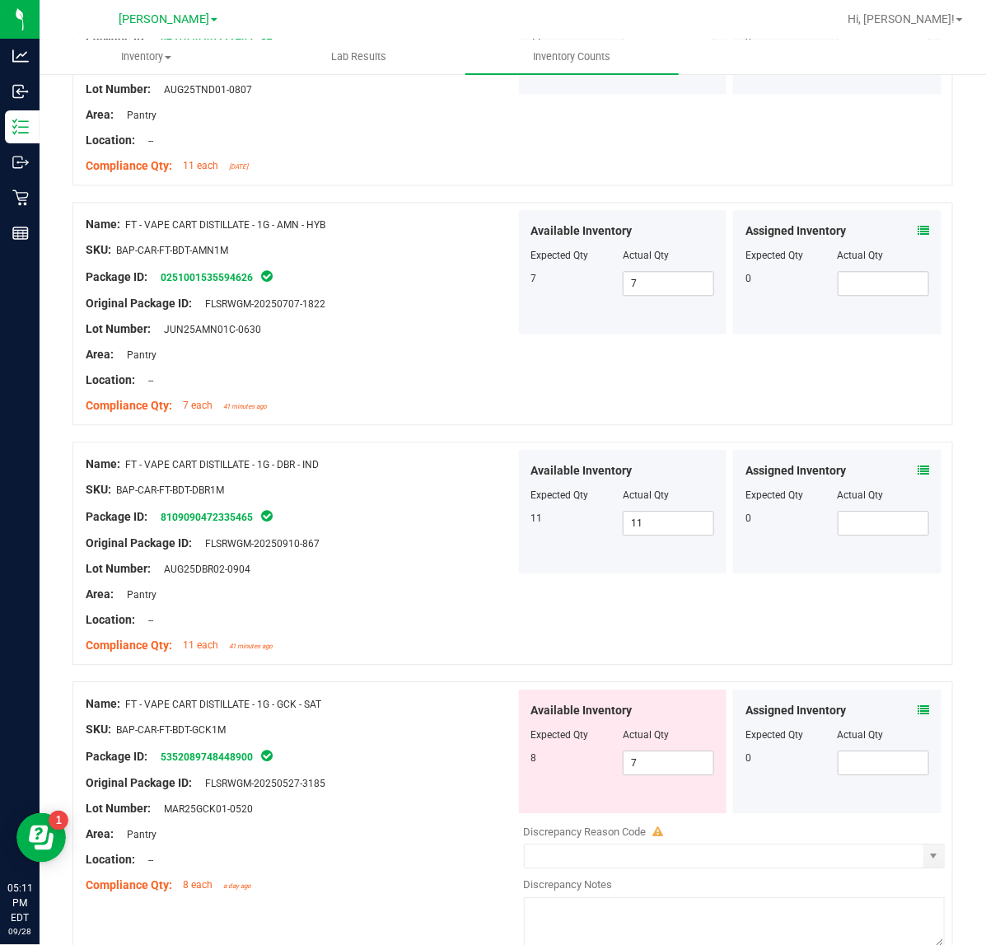
scroll to position [1215, 0]
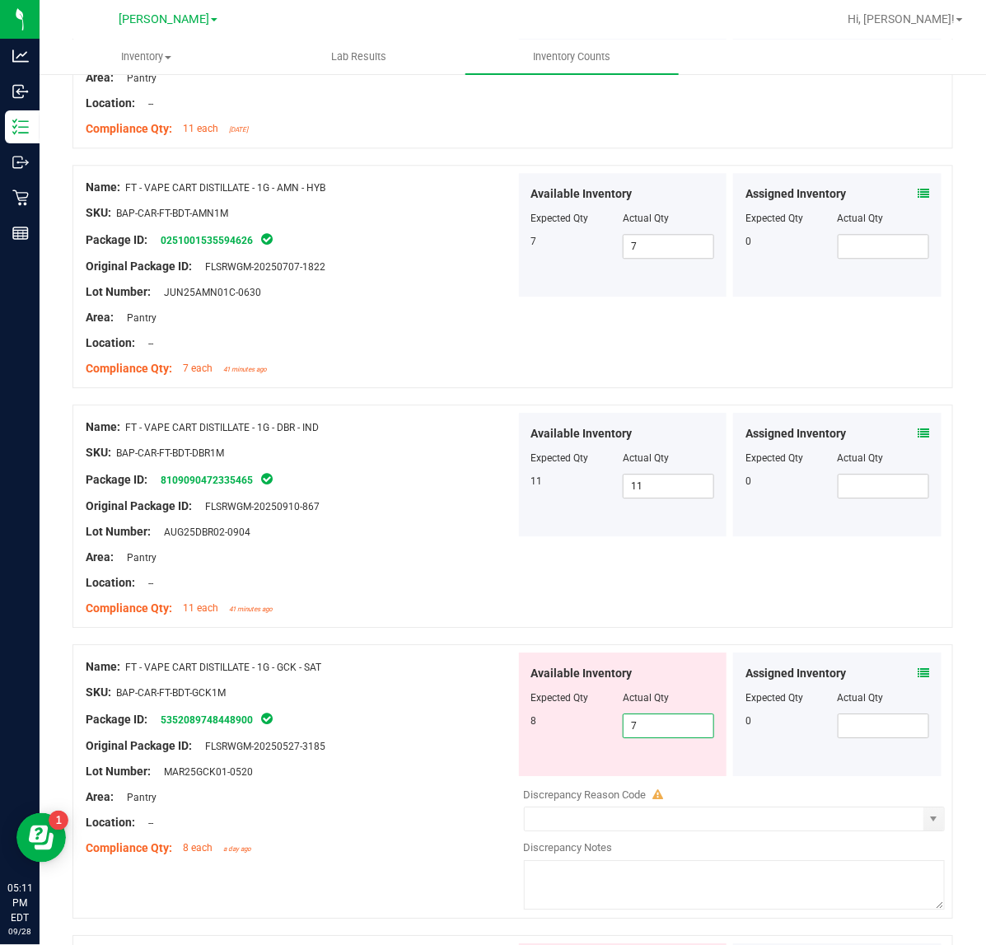
click at [660, 729] on span "7 7" at bounding box center [668, 725] width 91 height 25
click at [917, 677] on icon at bounding box center [923, 673] width 12 height 12
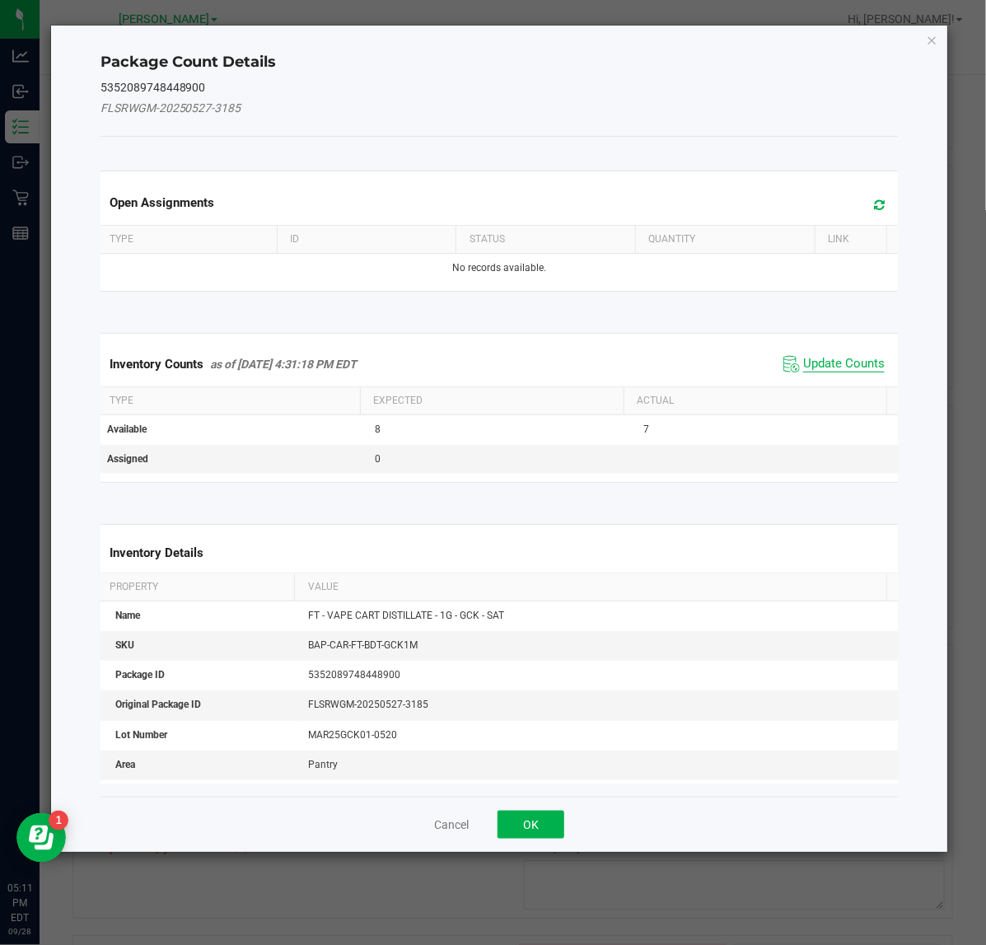
click at [821, 366] on span "Update Counts" at bounding box center [844, 364] width 82 height 16
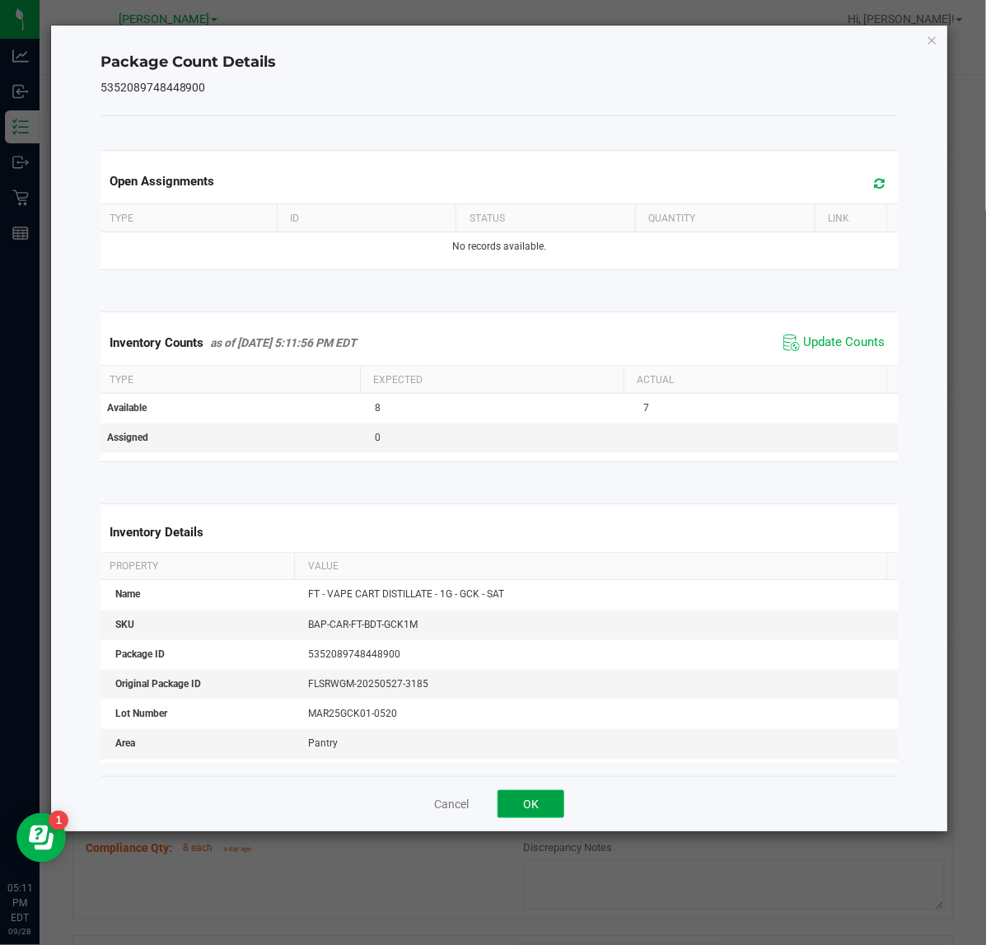
click at [548, 811] on button "OK" at bounding box center [530, 804] width 67 height 28
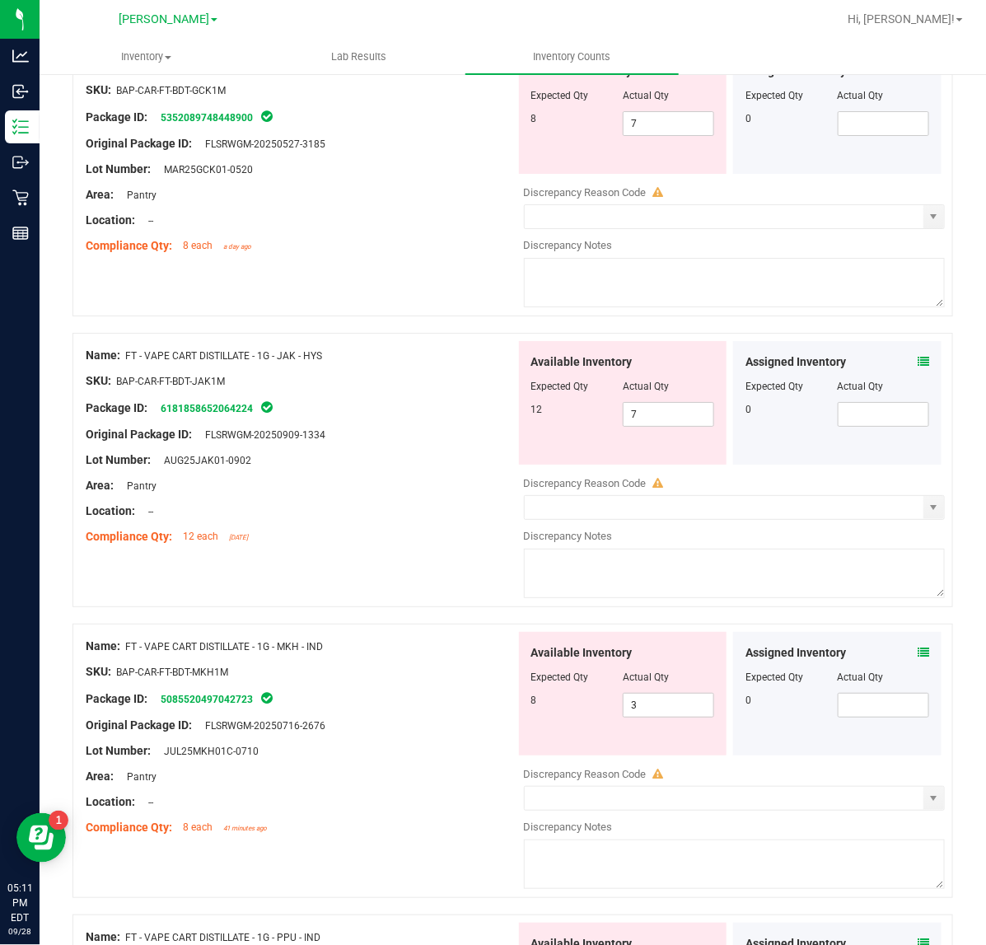
scroll to position [1820, 0]
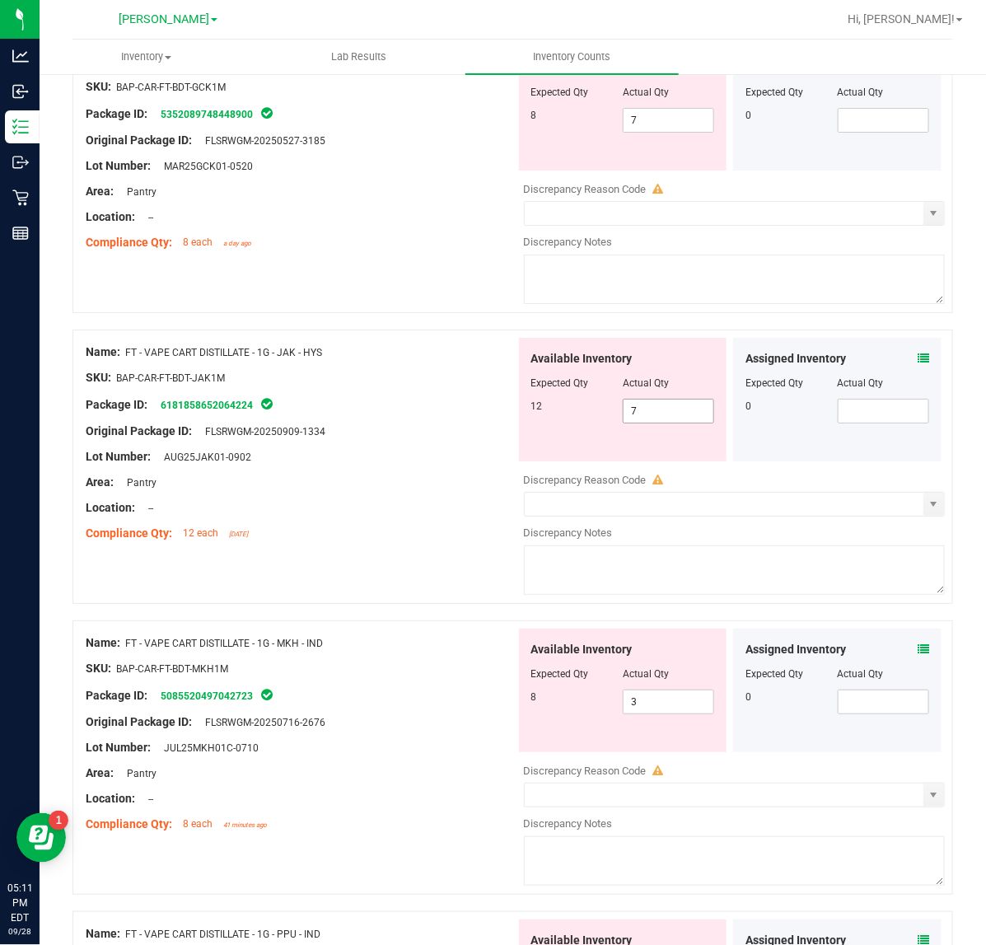
click at [677, 417] on input "7" at bounding box center [668, 410] width 90 height 23
type input "12"
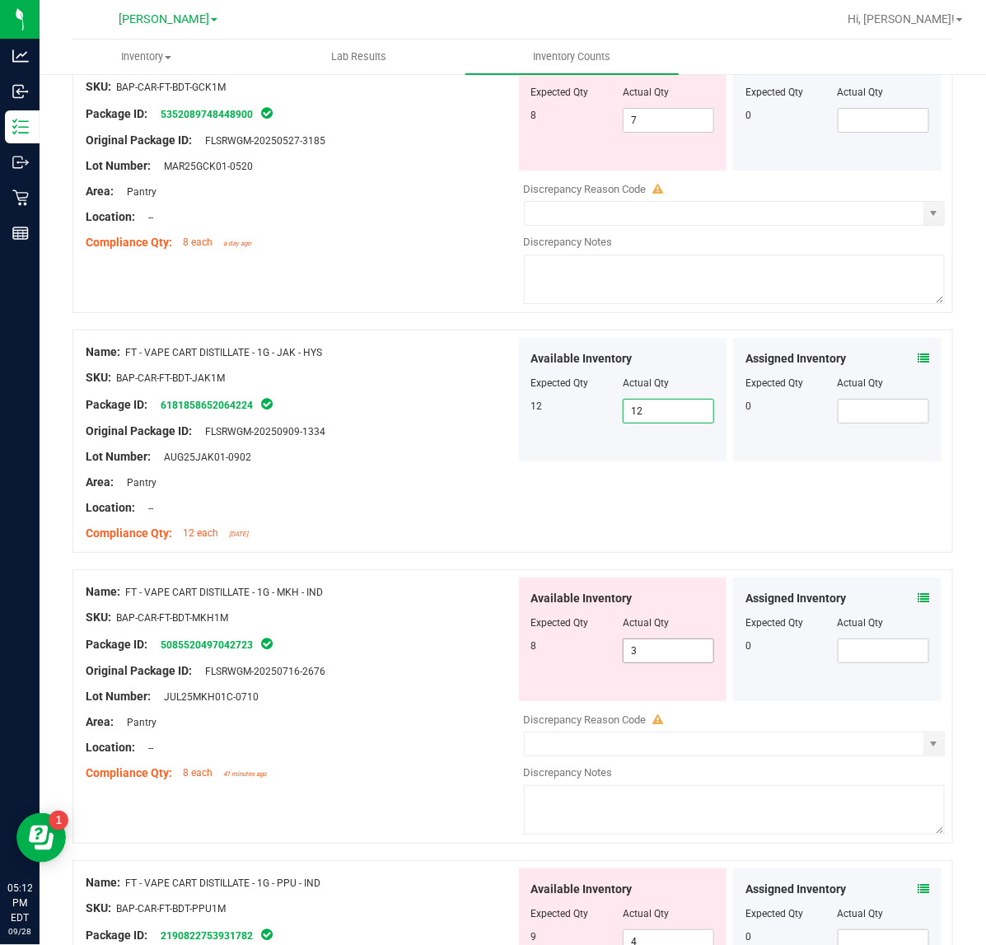
click at [660, 656] on input "3" at bounding box center [668, 650] width 90 height 23
type input "8"
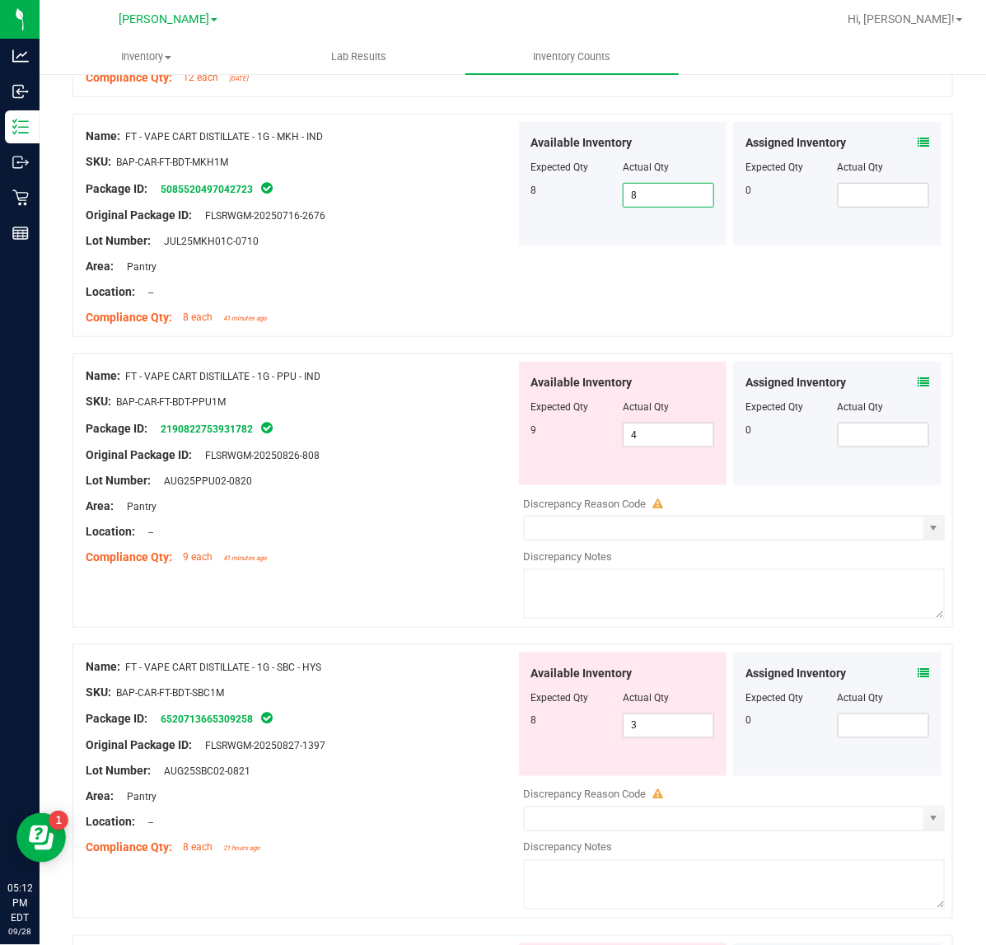
scroll to position [2277, 0]
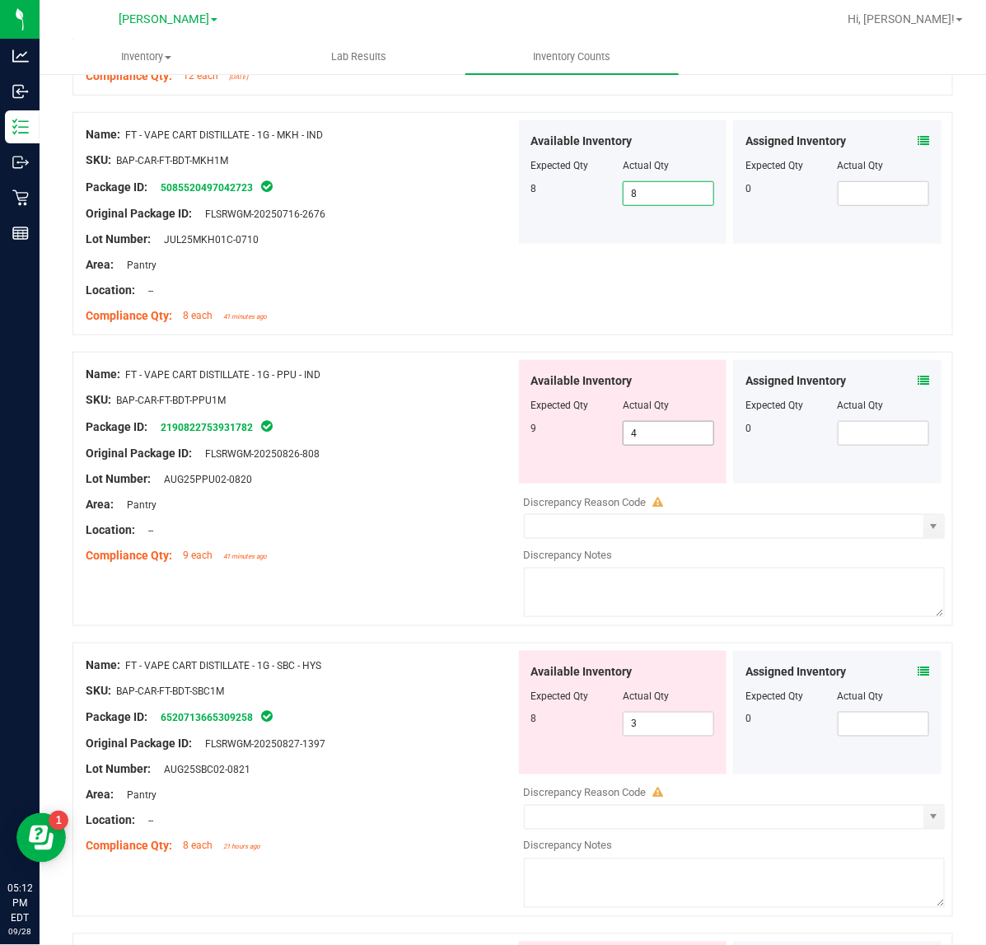
click at [679, 441] on input "4" at bounding box center [668, 433] width 90 height 23
type input "9"
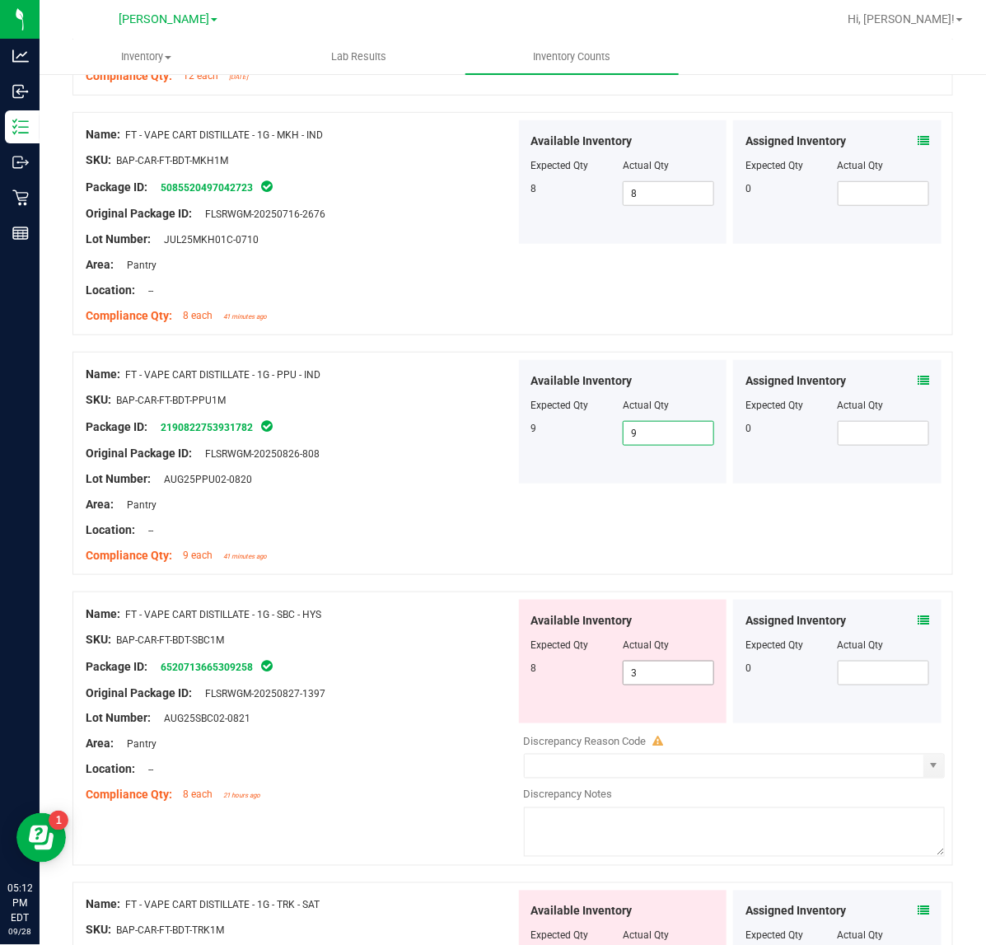
click at [674, 676] on input "3" at bounding box center [668, 672] width 90 height 23
type input "8"
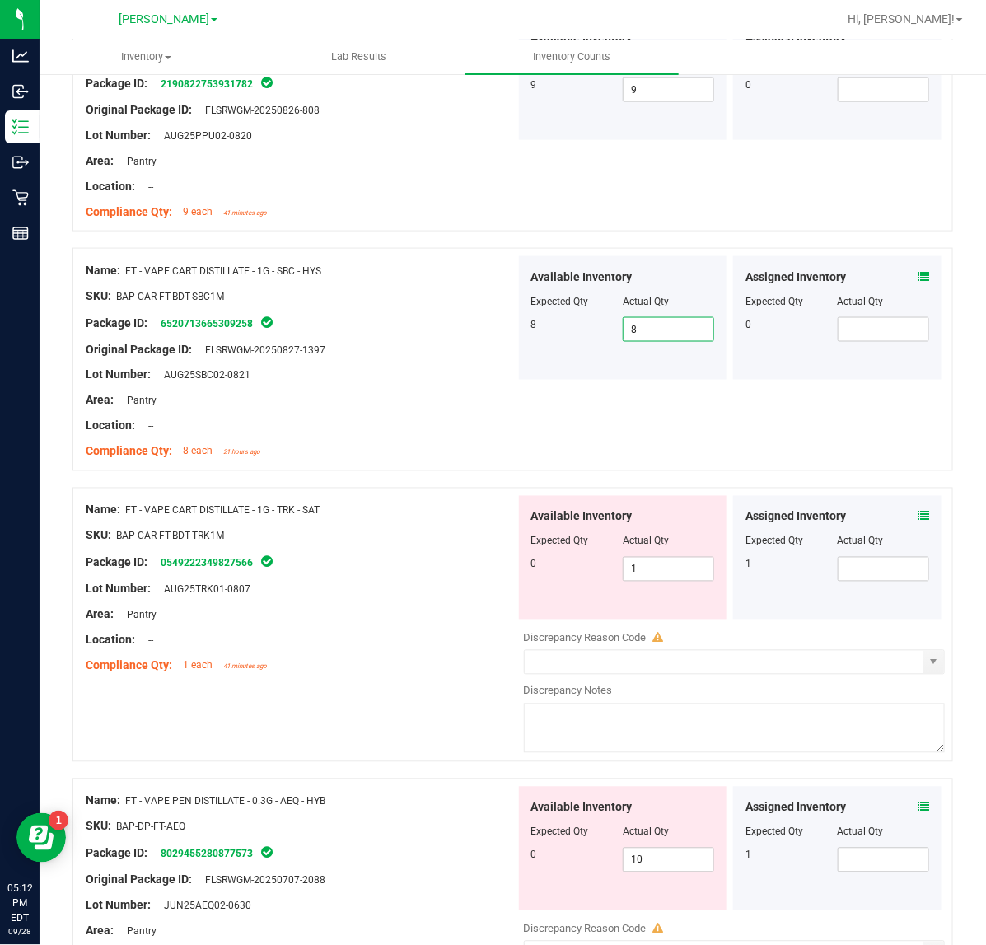
scroll to position [2619, 0]
click at [689, 577] on input "1" at bounding box center [668, 569] width 90 height 23
click at [430, 650] on div "Location: --" at bounding box center [301, 640] width 430 height 17
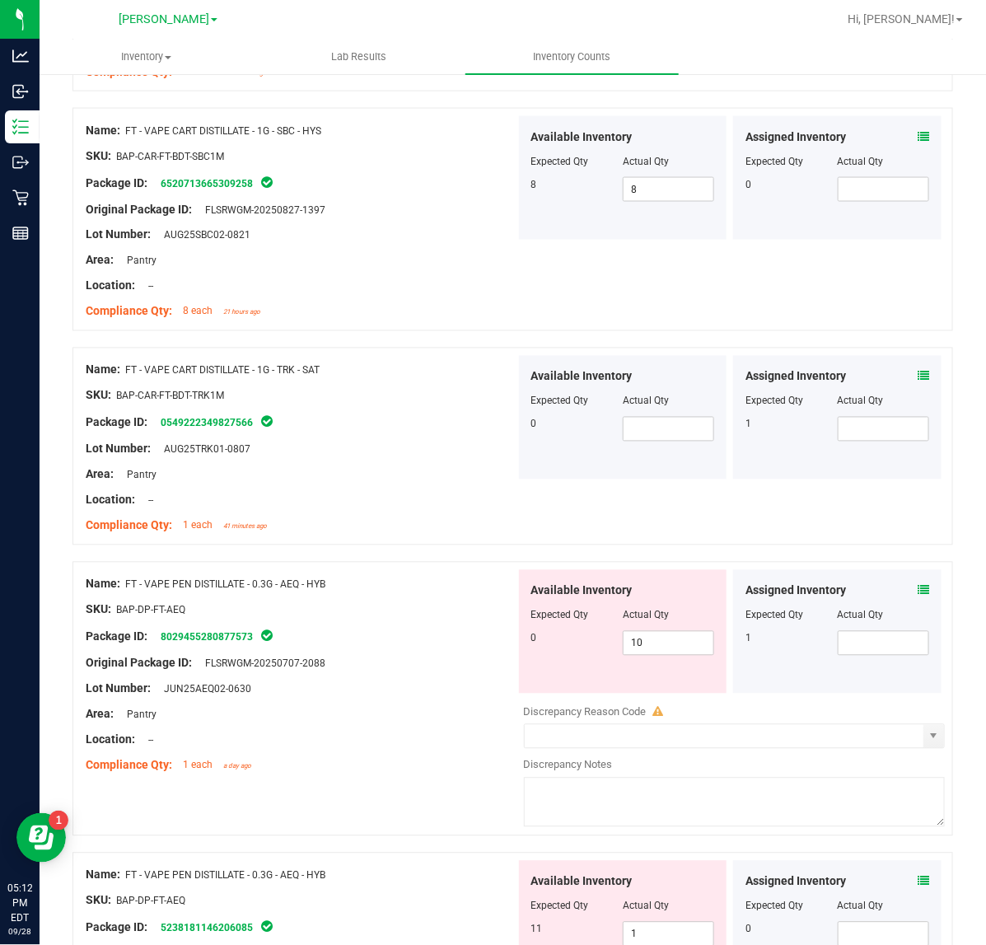
scroll to position [2846, 0]
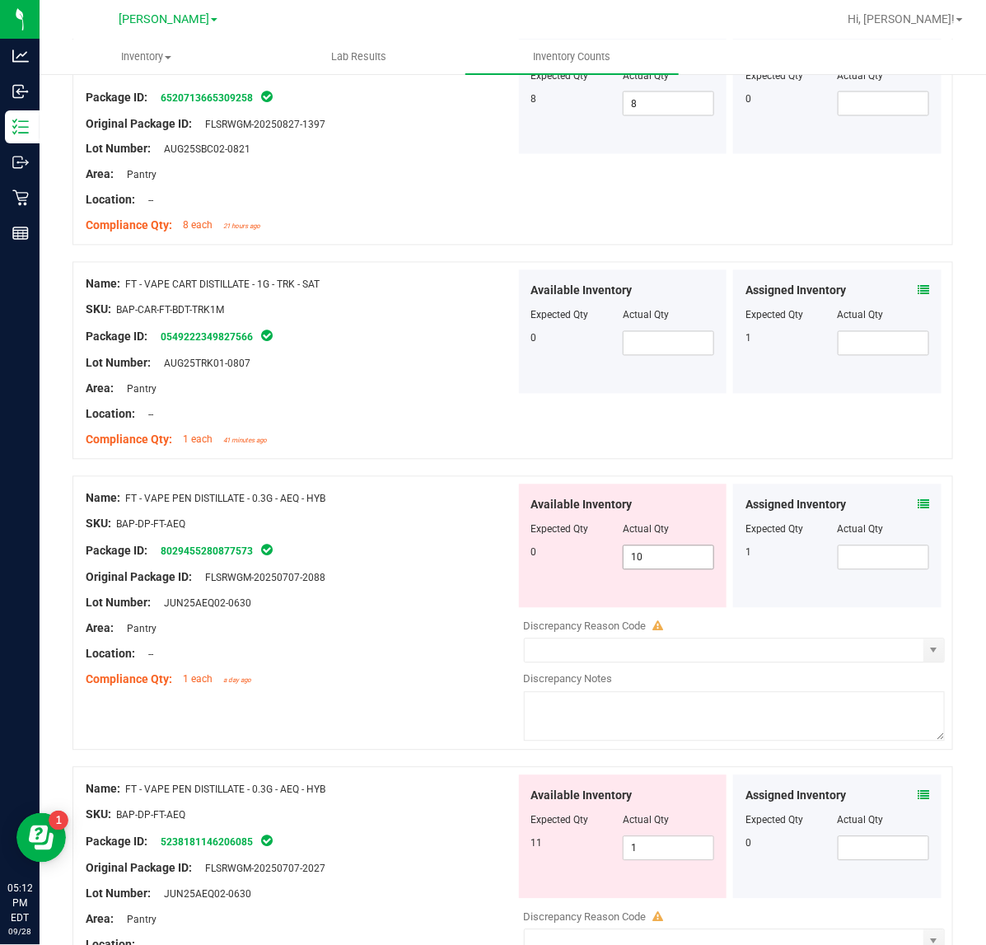
click at [675, 567] on input "10" at bounding box center [668, 557] width 90 height 23
type input "1"
click at [851, 568] on input "text" at bounding box center [883, 557] width 90 height 23
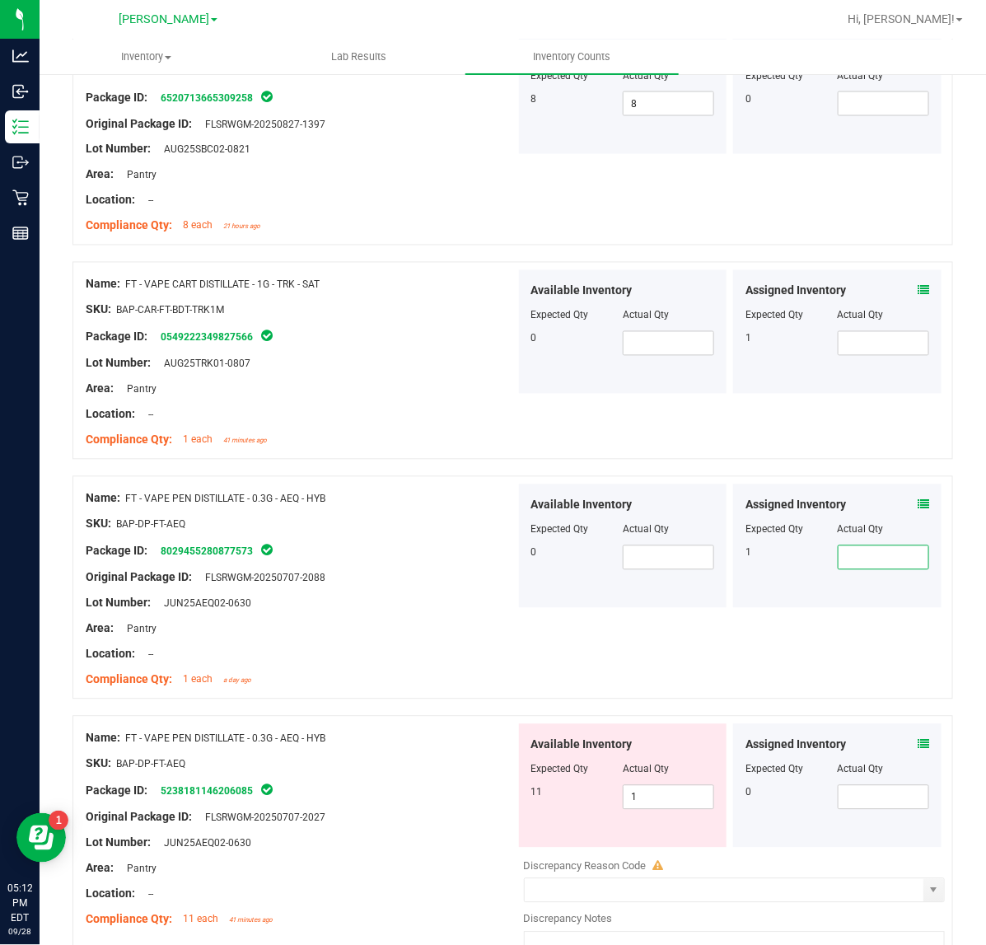
type input "1"
click at [680, 805] on input "1" at bounding box center [668, 797] width 90 height 23
type input "1"
type input "11"
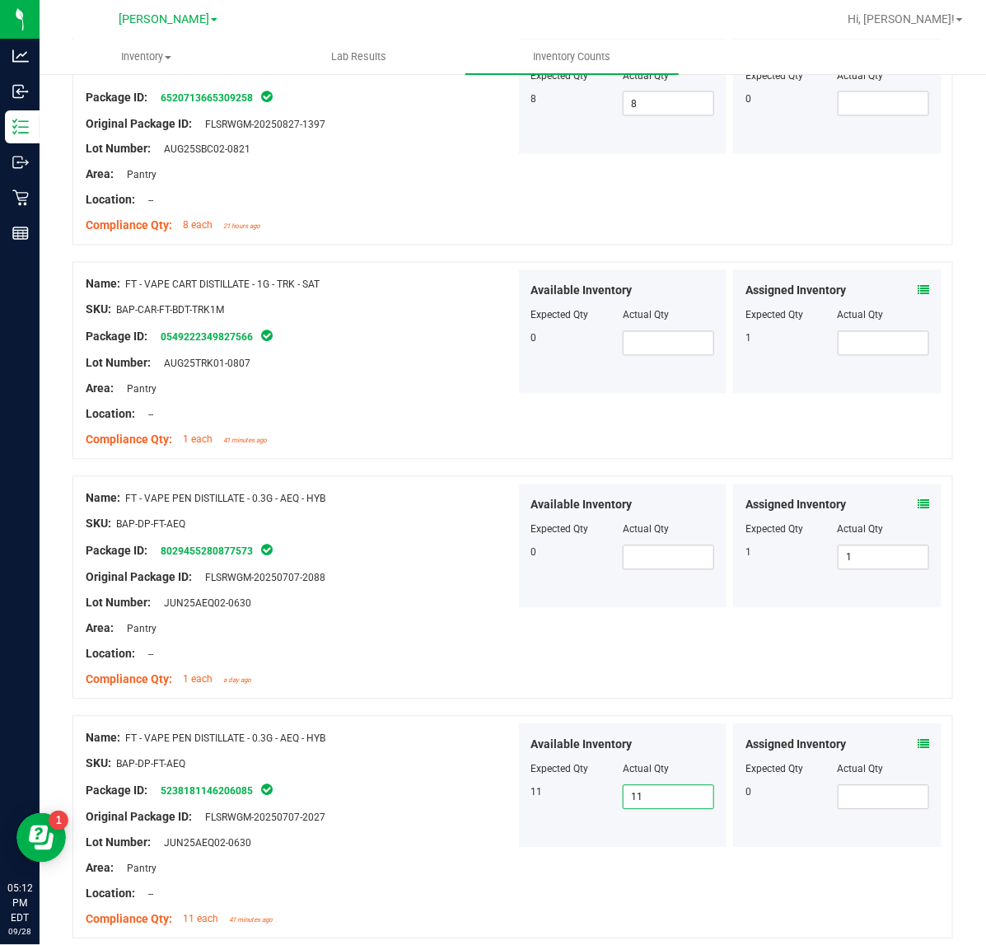
click at [595, 682] on div "Name: FT - VAPE PEN DISTILLATE - 0.3G - AEQ - HYB SKU: BAP-DP-FT-AEQ Package ID…" at bounding box center [512, 587] width 880 height 223
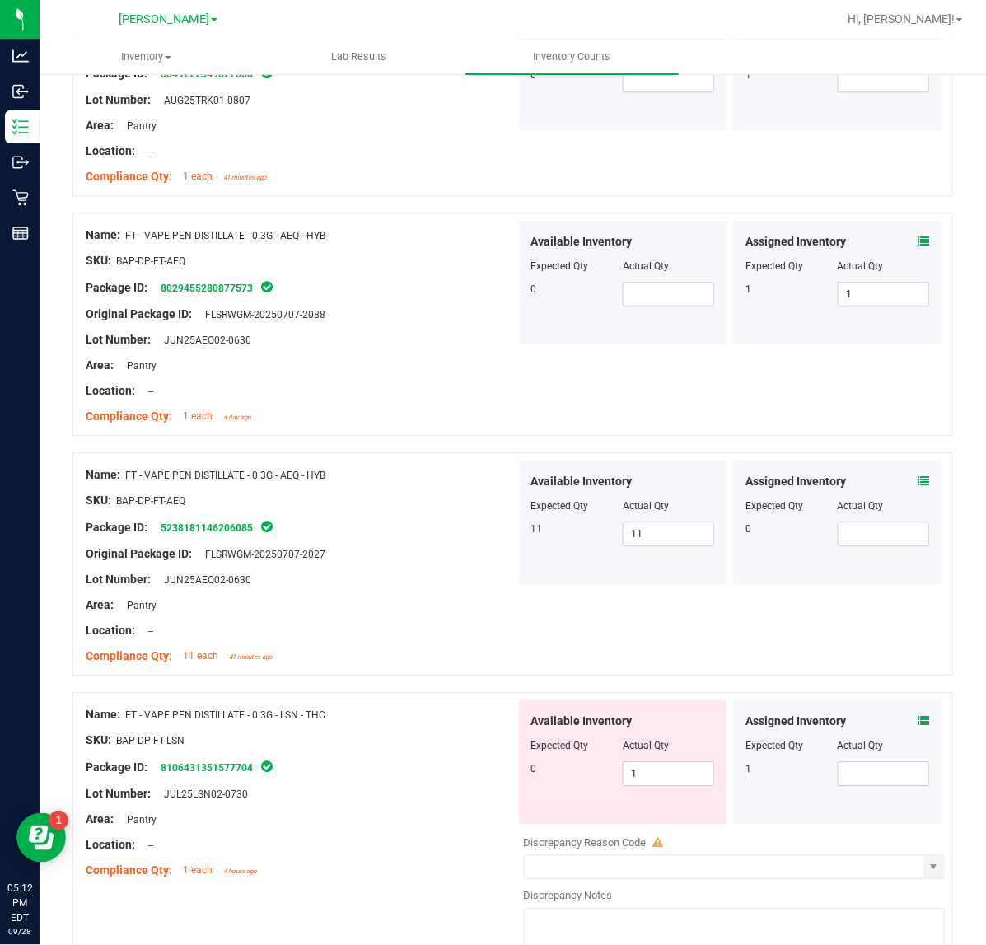
scroll to position [3361, 0]
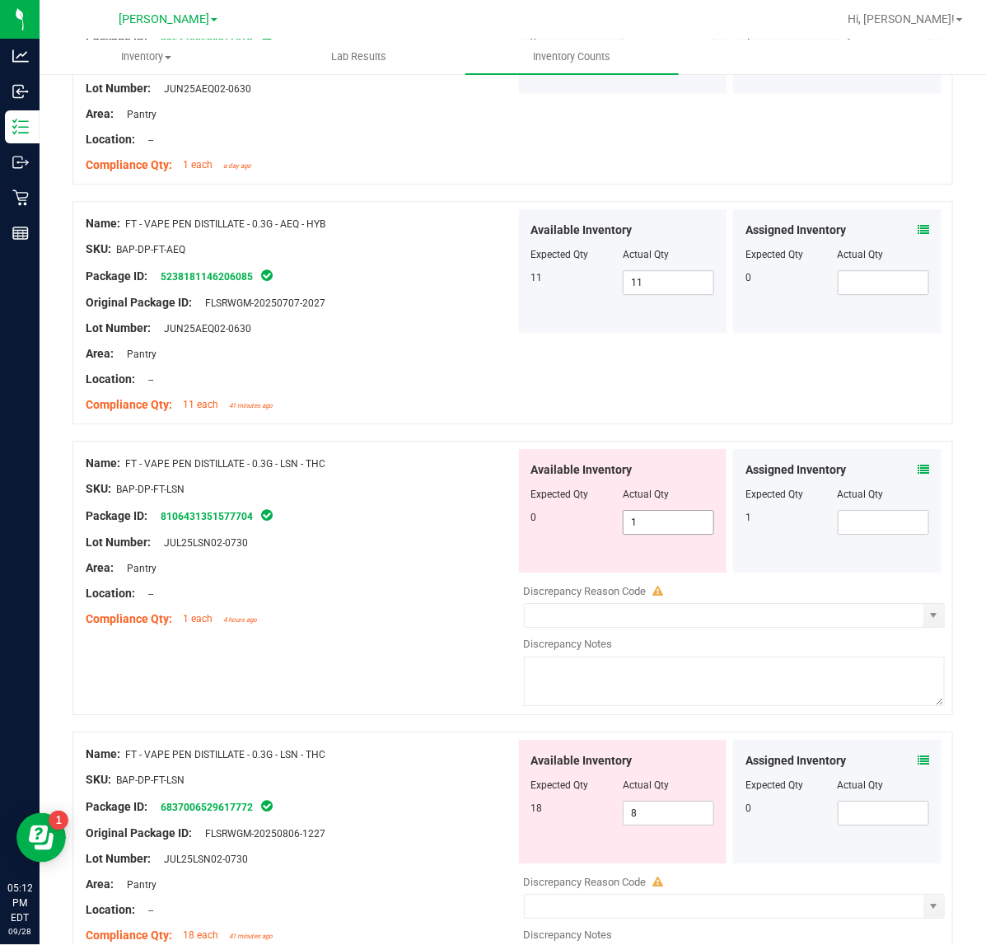
click at [652, 534] on span "1 1" at bounding box center [668, 522] width 91 height 25
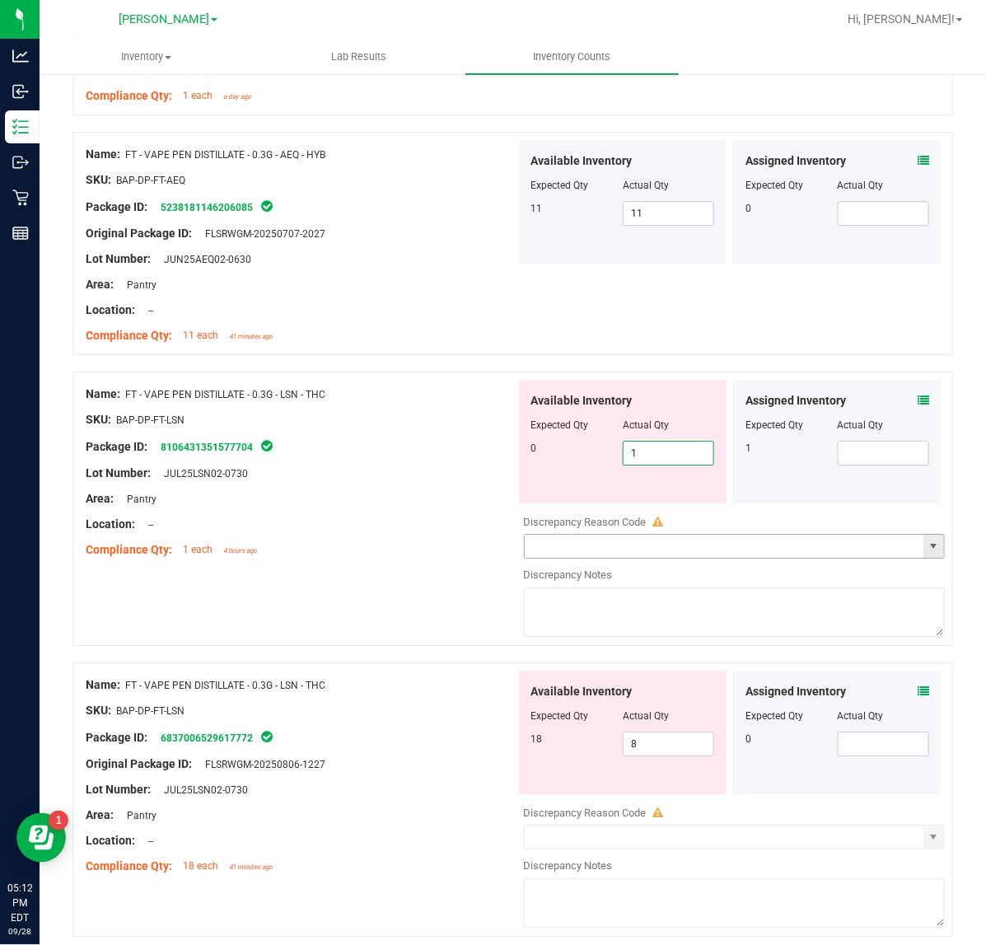
scroll to position [3464, 0]
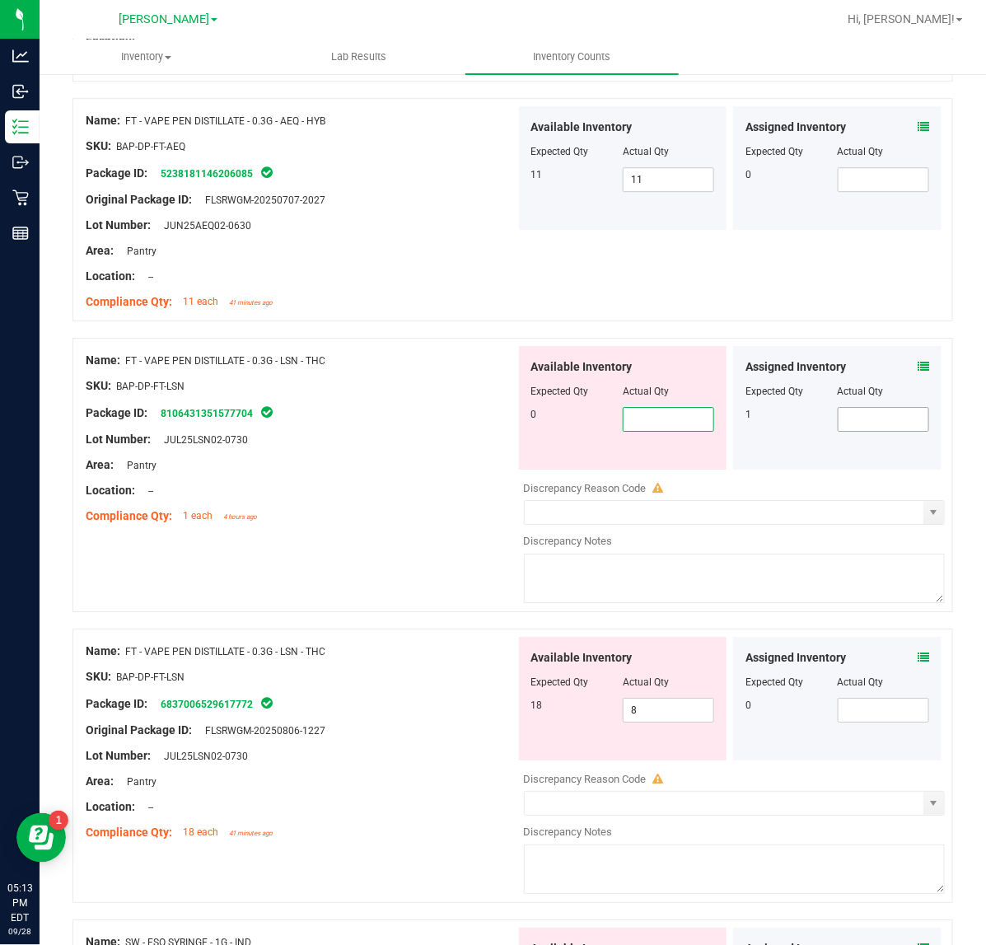
click at [889, 421] on input "text" at bounding box center [883, 419] width 90 height 23
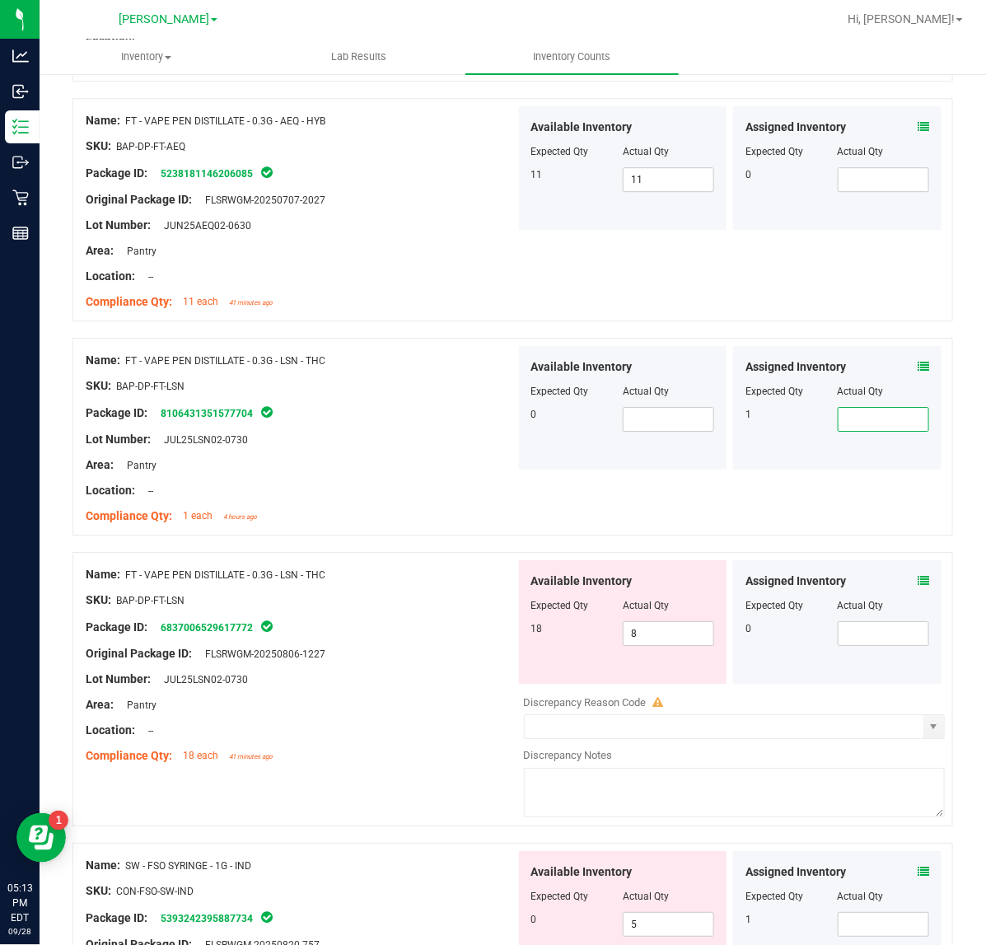
type input "1"
click at [684, 640] on input "8" at bounding box center [668, 633] width 90 height 23
type input "1"
type input "18"
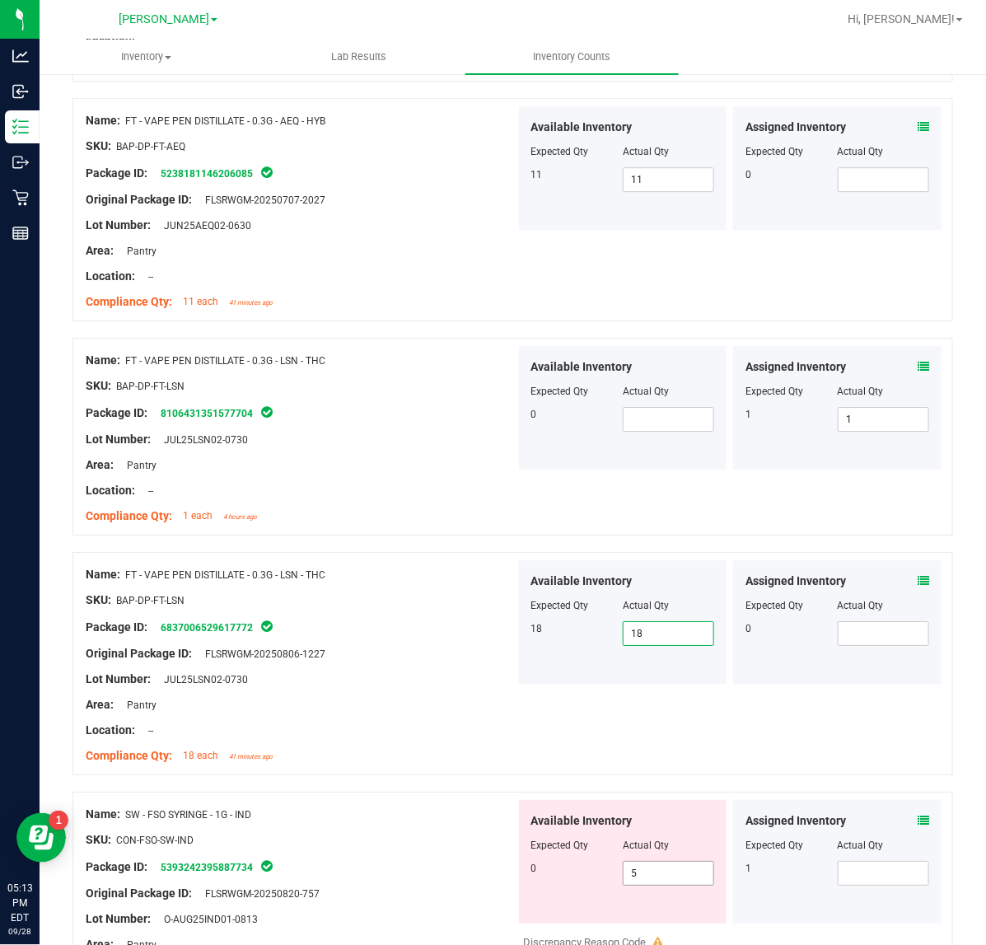
click at [665, 882] on input "5" at bounding box center [668, 872] width 90 height 23
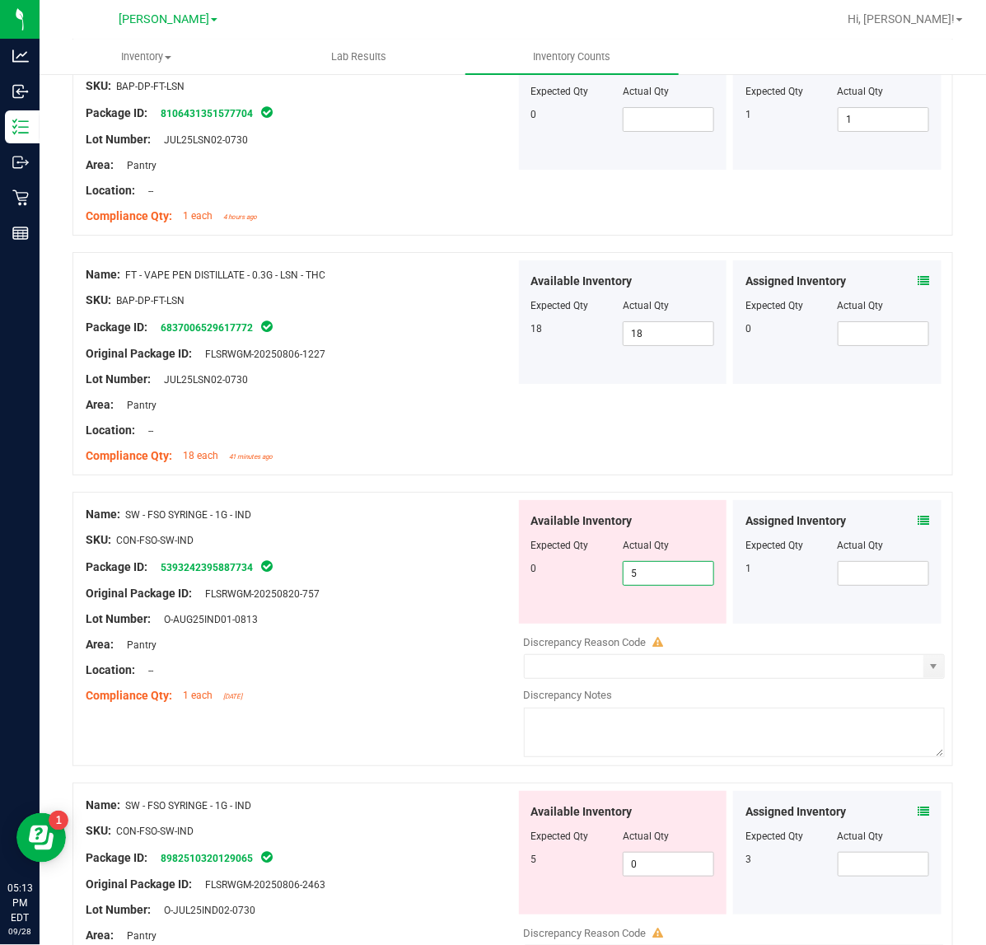
scroll to position [3860, 0]
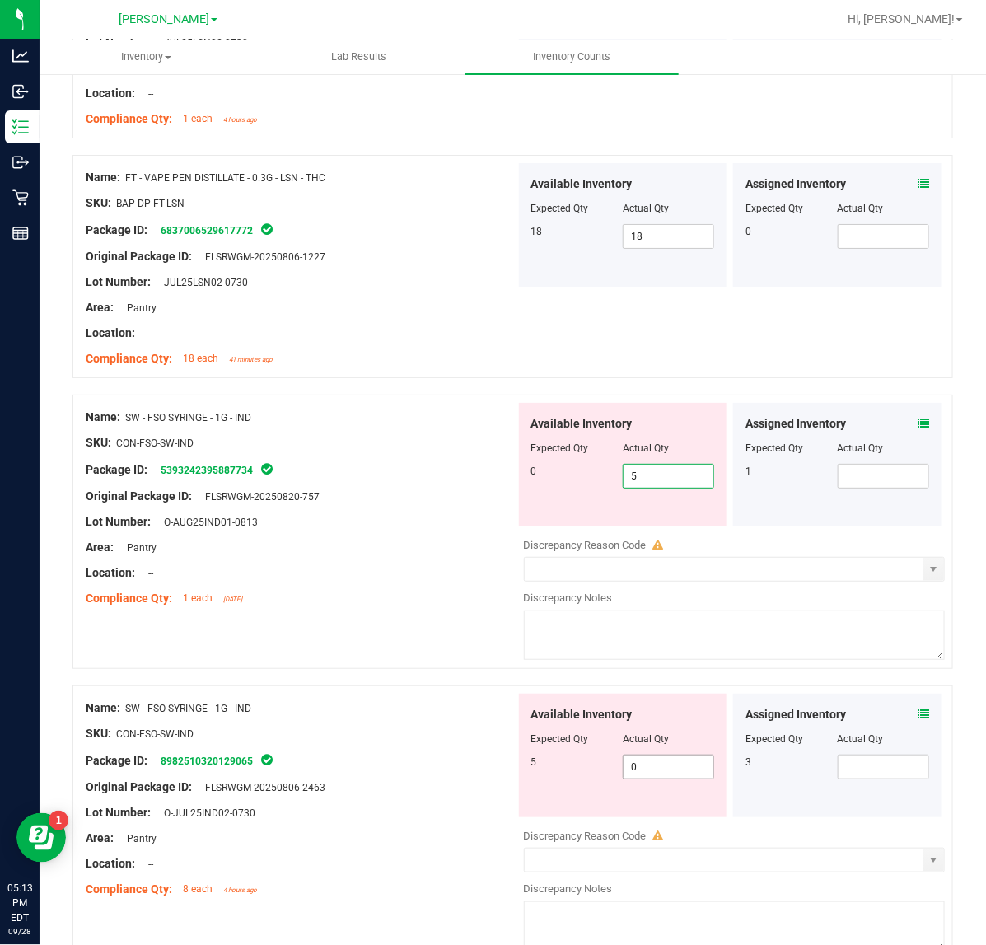
click at [660, 776] on input "0" at bounding box center [668, 766] width 90 height 23
type input "5"
click at [671, 484] on input "5" at bounding box center [668, 475] width 90 height 23
type input "5"
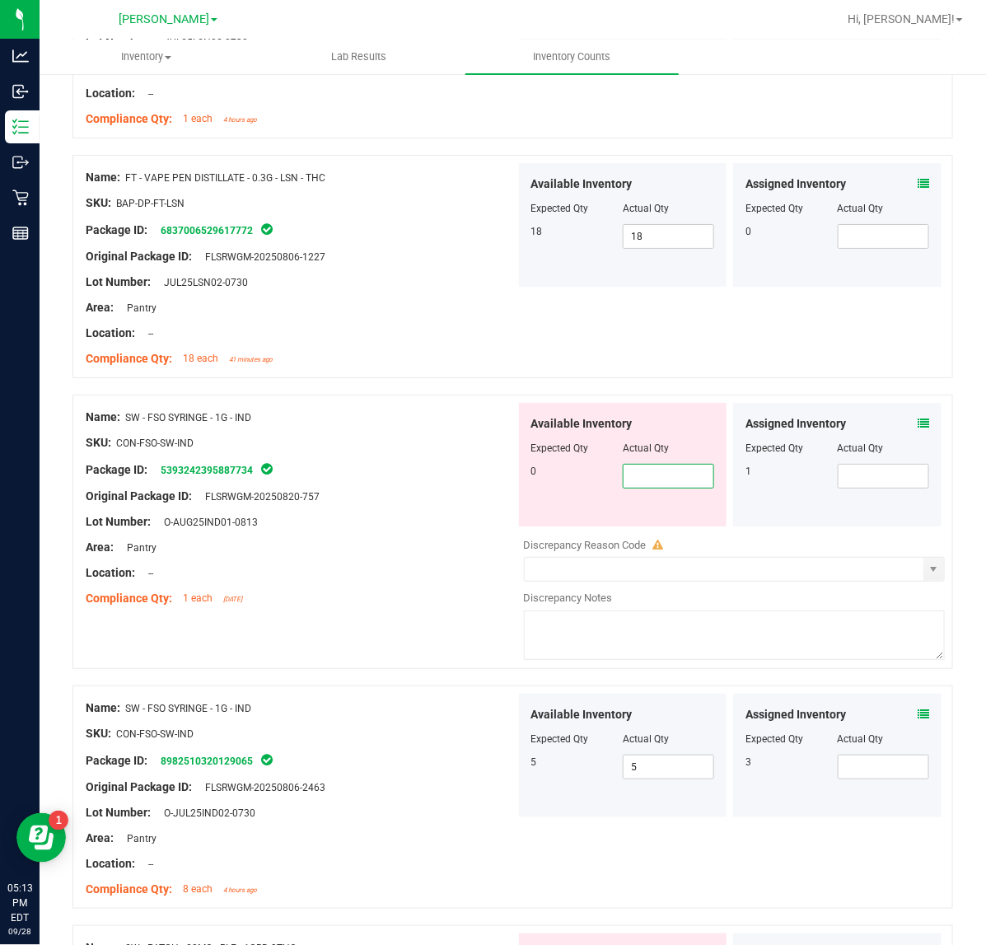
type input "0"
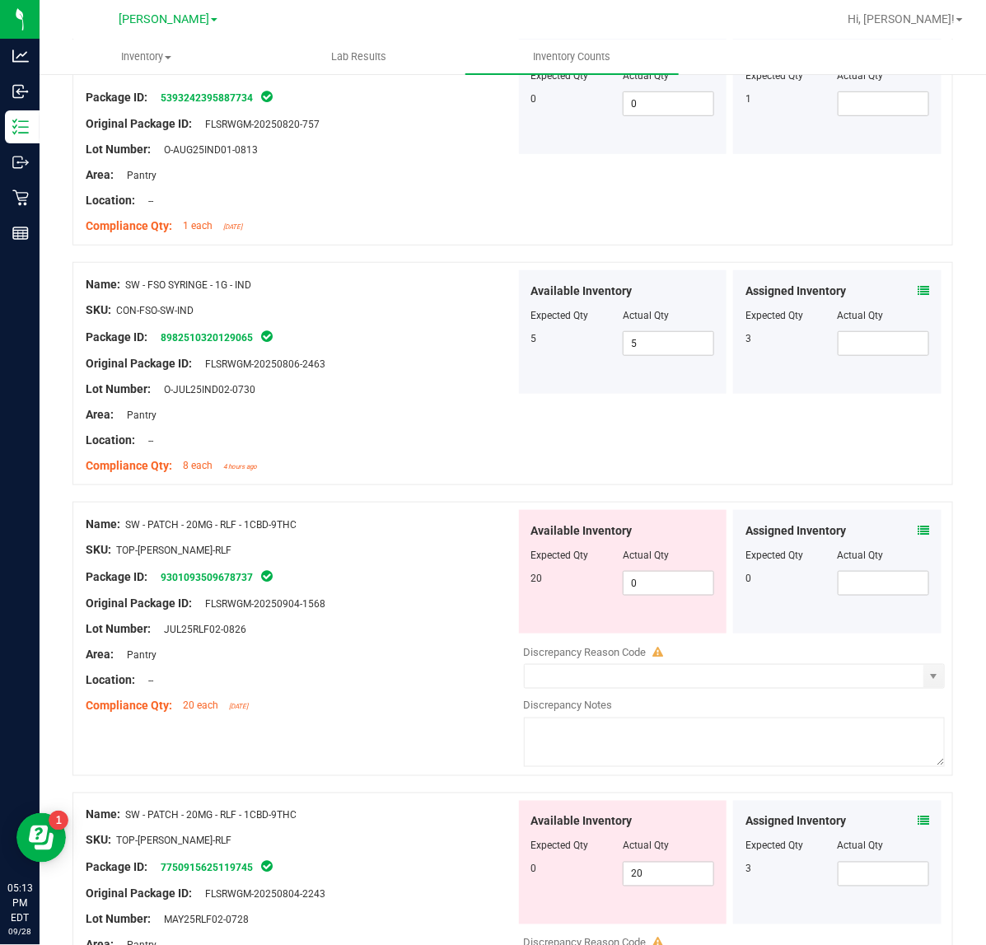
scroll to position [4288, 0]
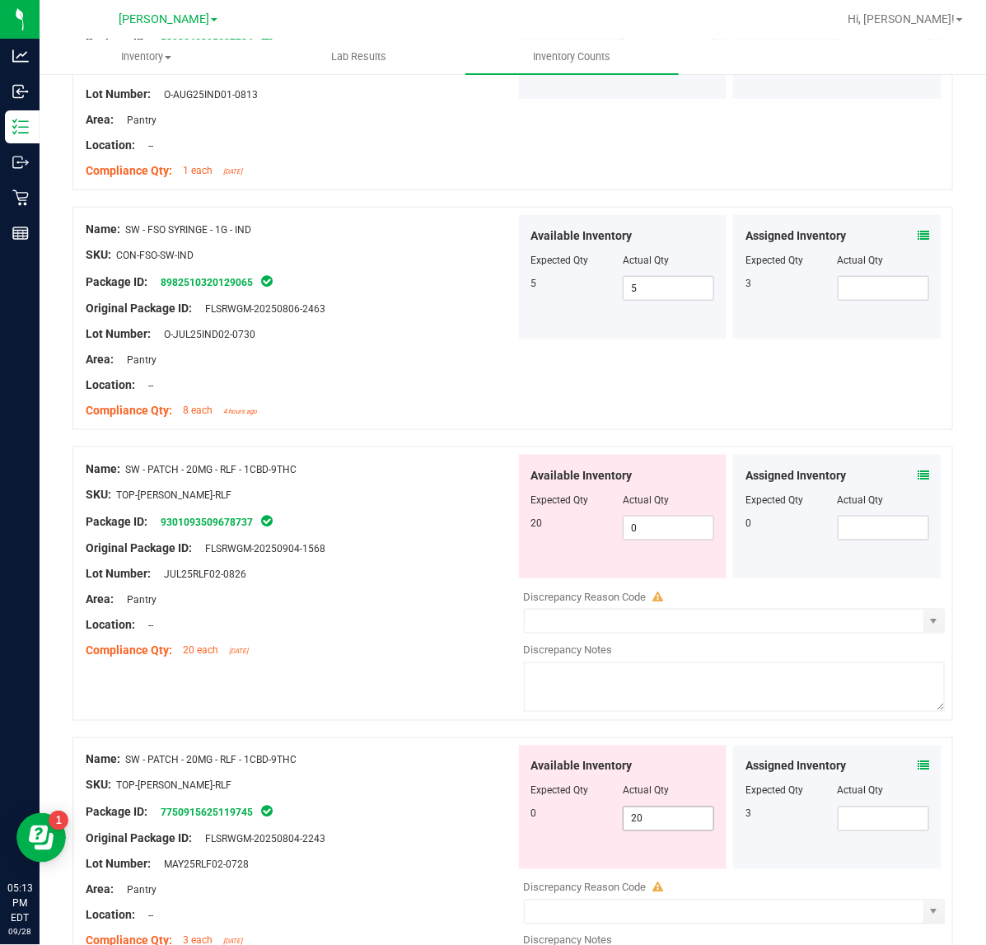
click at [682, 829] on input "20" at bounding box center [668, 818] width 90 height 23
type input "2"
type input "0"
click at [681, 539] on input "0" at bounding box center [668, 527] width 90 height 23
type input "0"
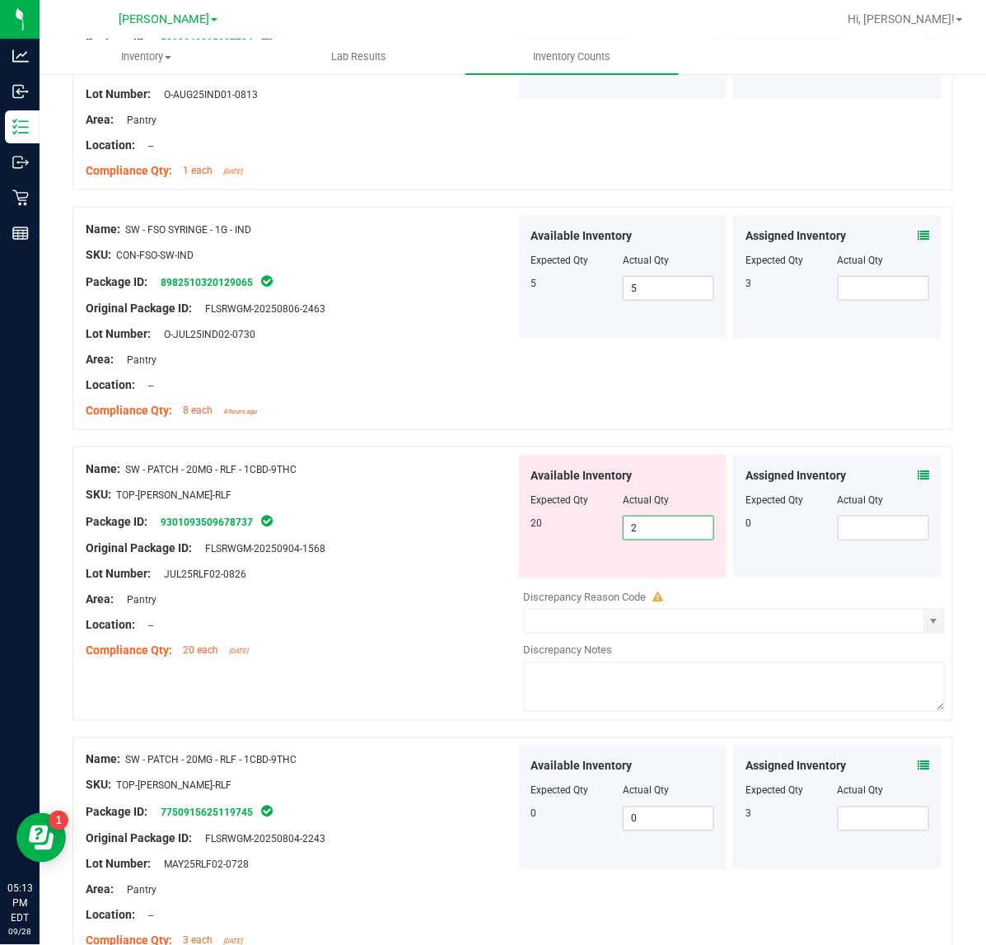
type input "20"
click at [435, 677] on div "Name: SW - PATCH - 20MG - RLF - 1CBD-9THC SKU: TOP-PAT-SW-RLF Package ID: 93010…" at bounding box center [512, 583] width 880 height 274
type input "20"
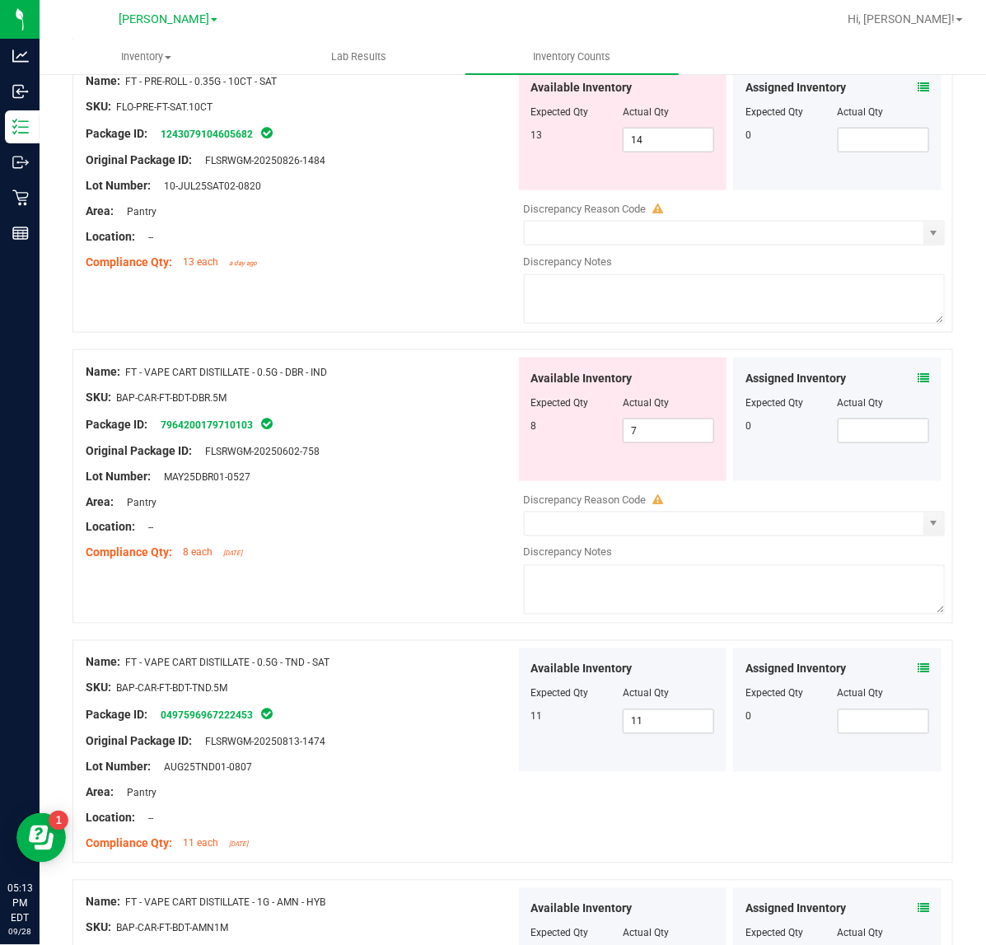
scroll to position [0, 0]
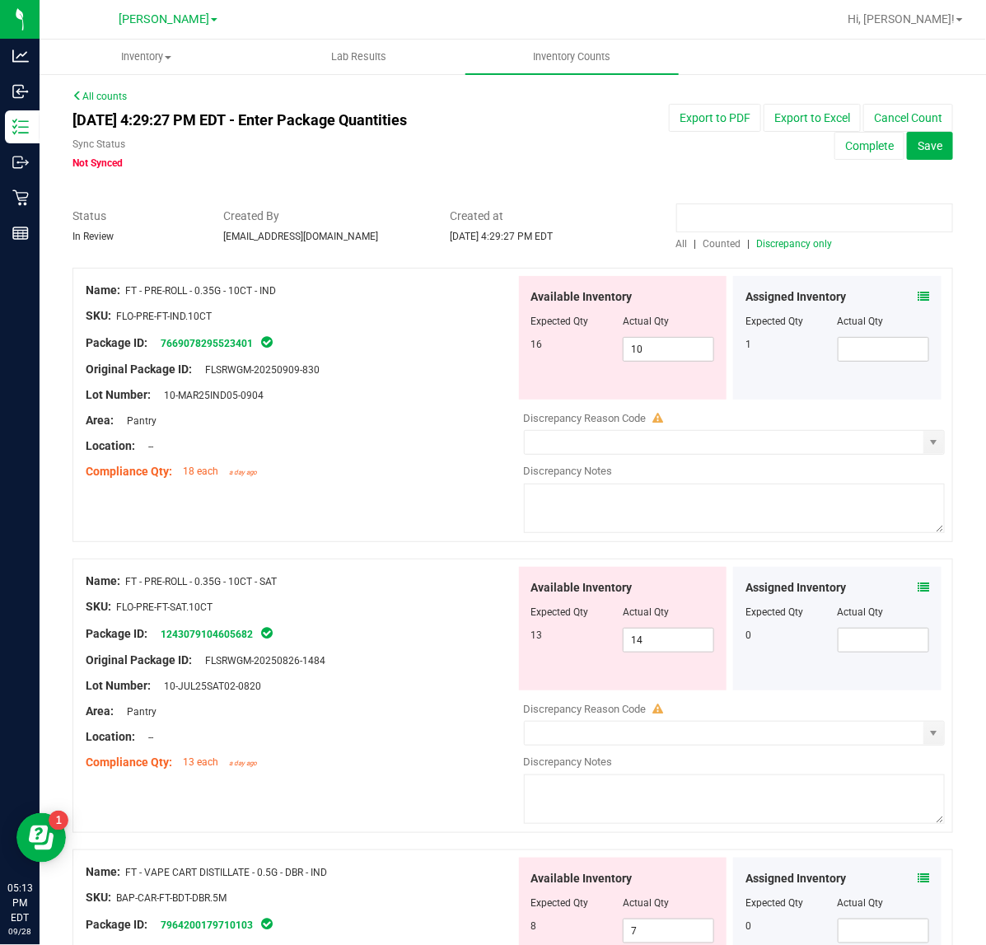
click at [847, 217] on input at bounding box center [814, 217] width 277 height 29
click at [804, 243] on span "Discrepancy only" at bounding box center [795, 244] width 76 height 12
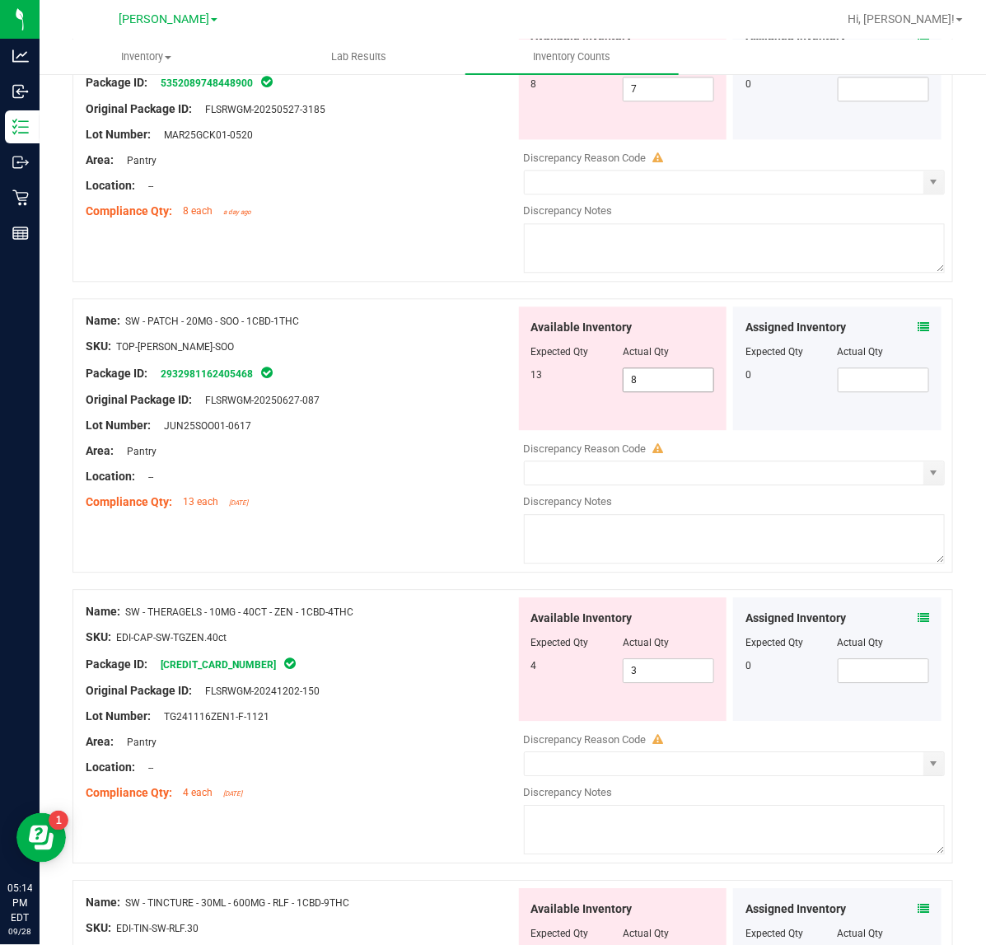
scroll to position [1029, 0]
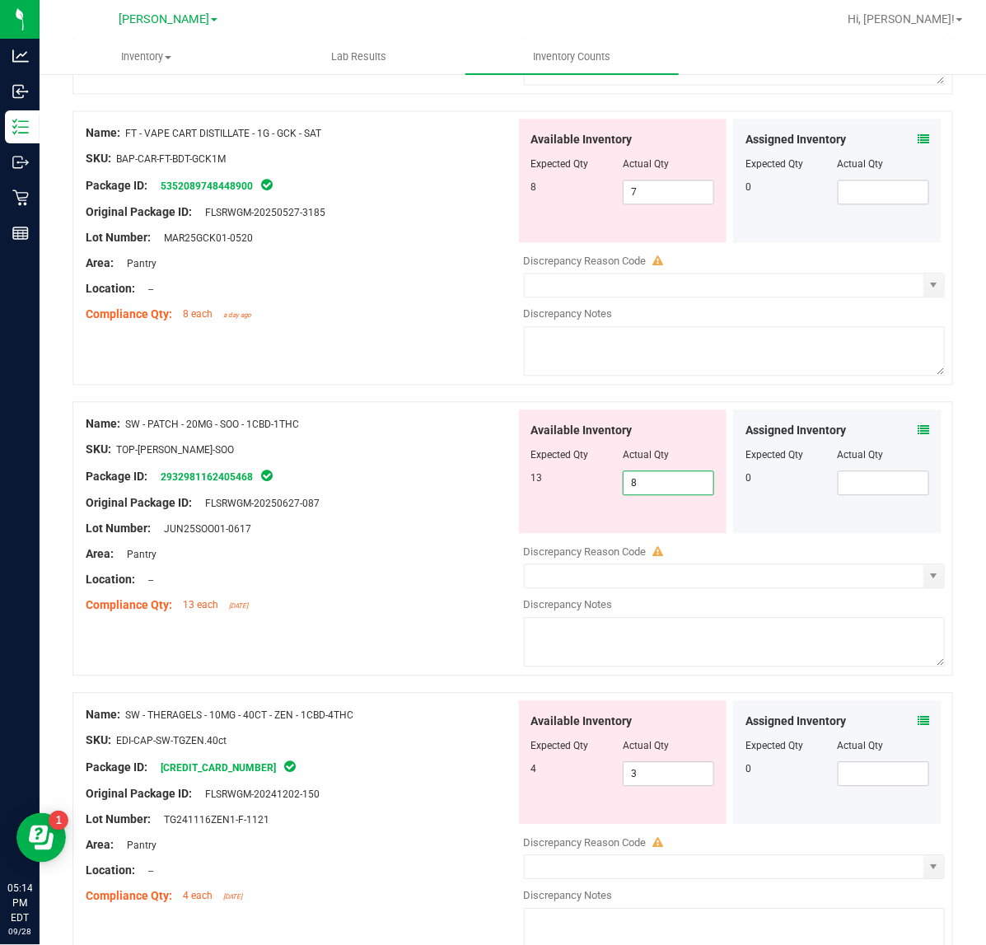
click at [686, 486] on span "8 8" at bounding box center [668, 482] width 91 height 25
click at [917, 434] on icon at bounding box center [923, 430] width 12 height 12
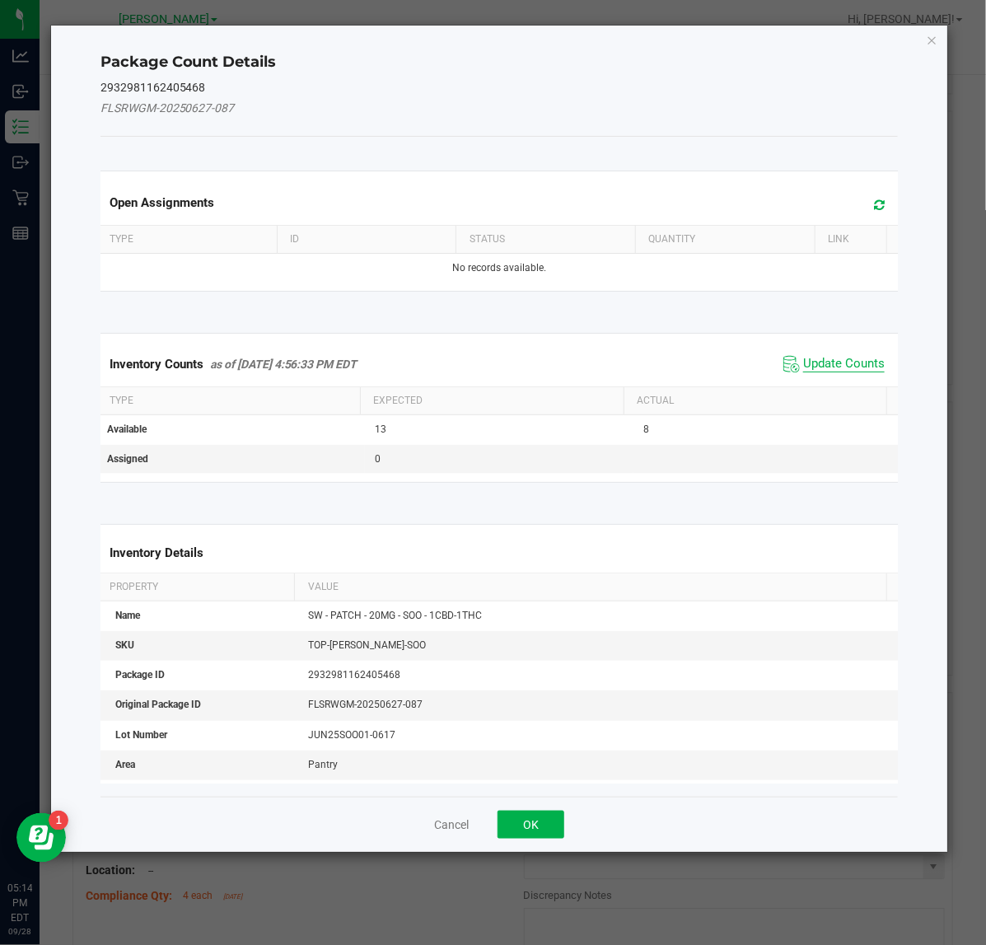
click at [822, 361] on span "Update Counts" at bounding box center [844, 364] width 82 height 16
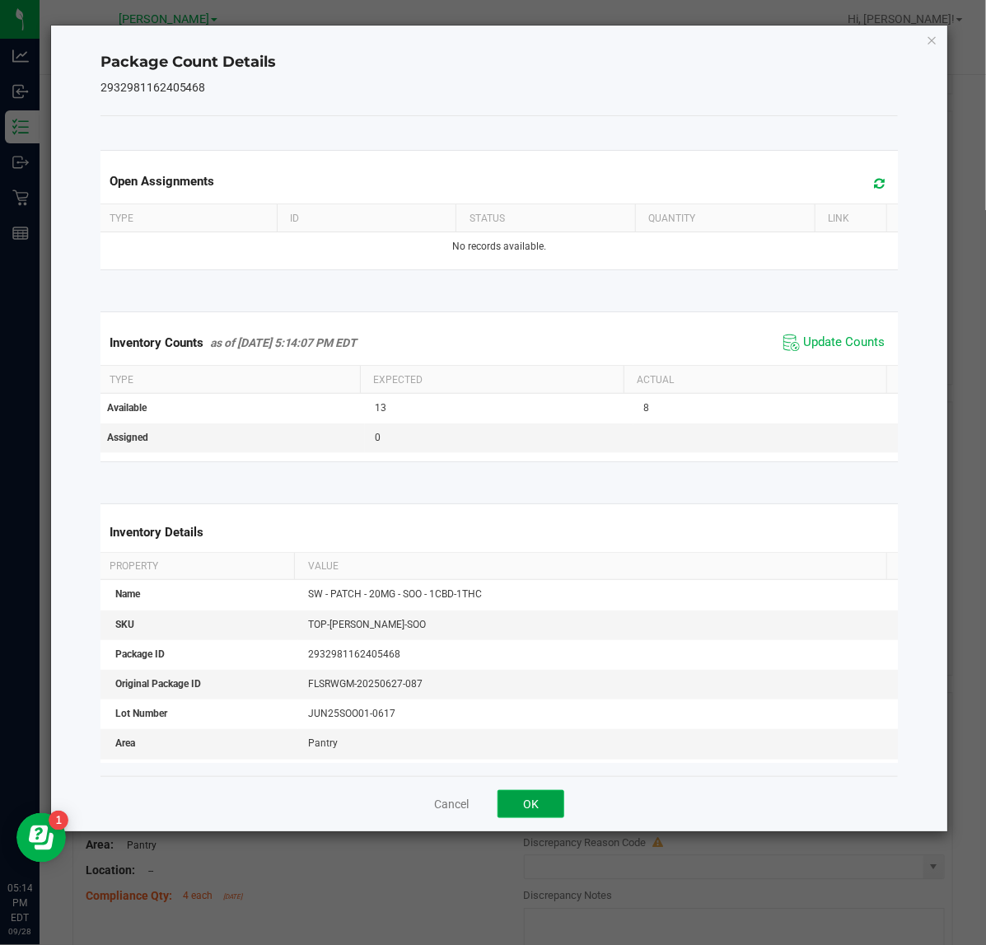
click at [536, 809] on button "OK" at bounding box center [530, 804] width 67 height 28
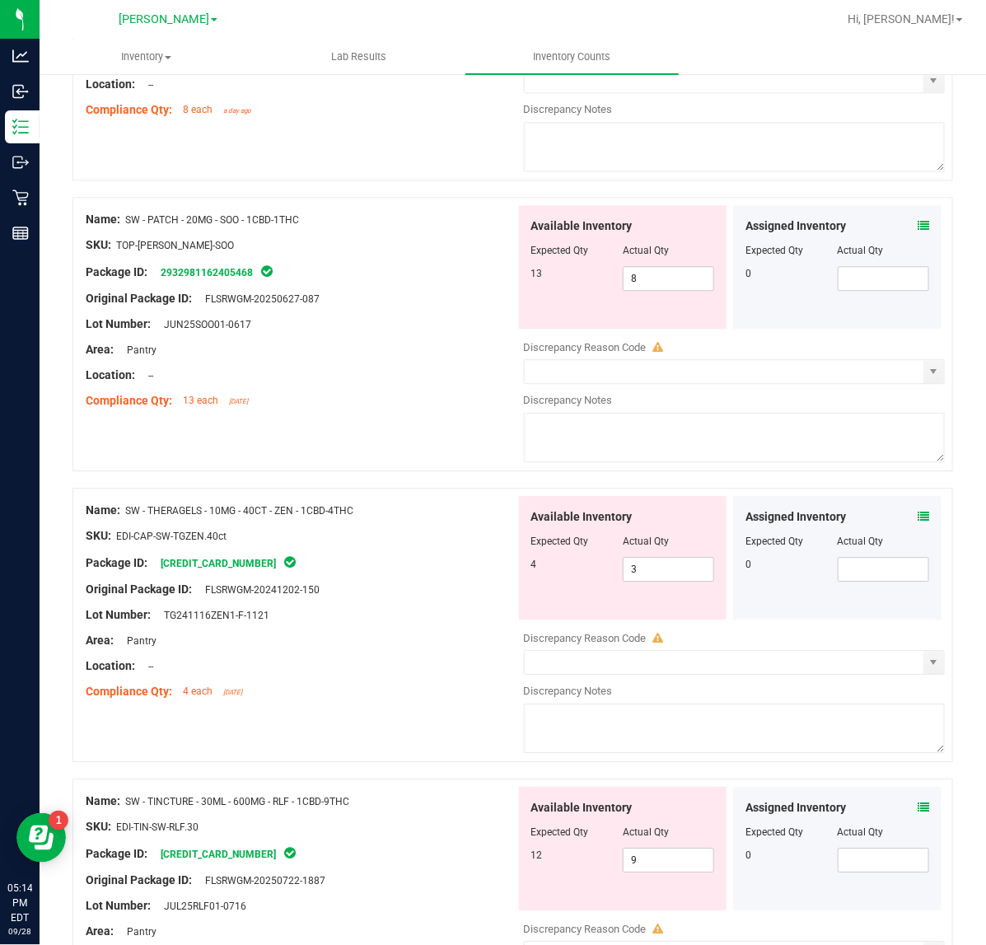
scroll to position [1235, 0]
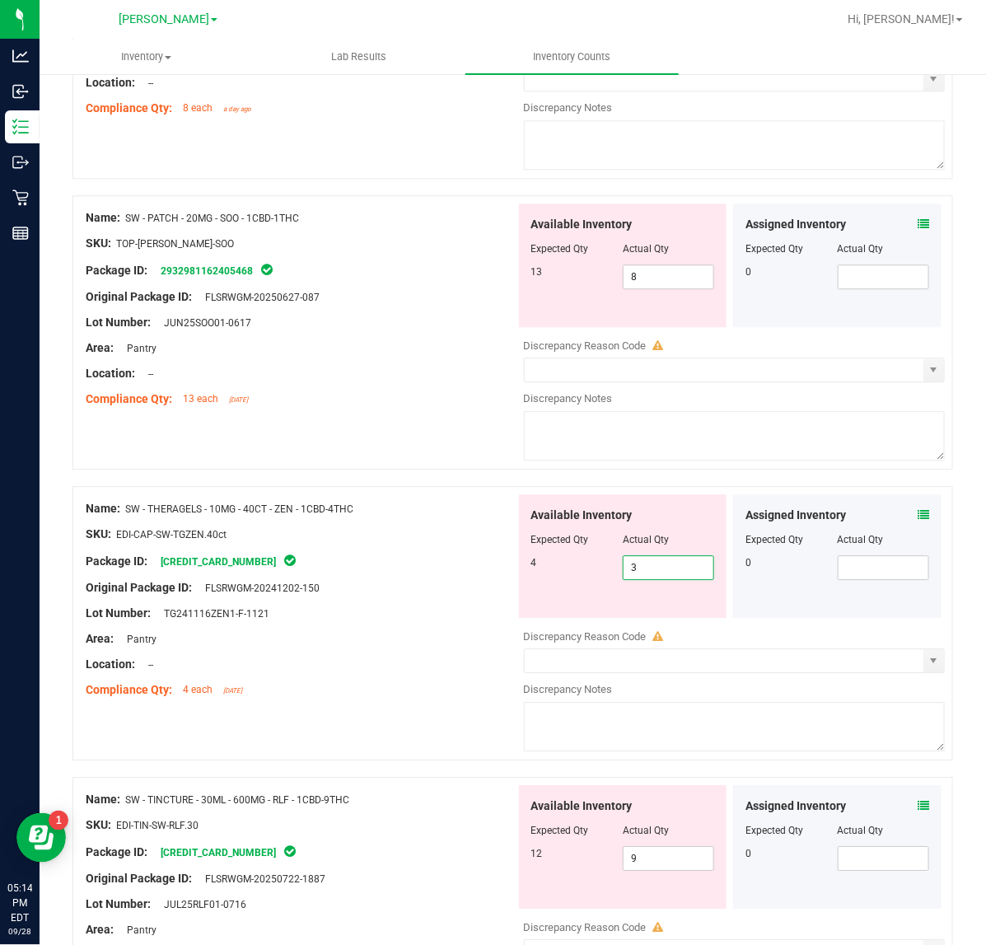
click at [680, 580] on span "3 3" at bounding box center [668, 567] width 91 height 25
click at [917, 520] on icon at bounding box center [923, 515] width 12 height 12
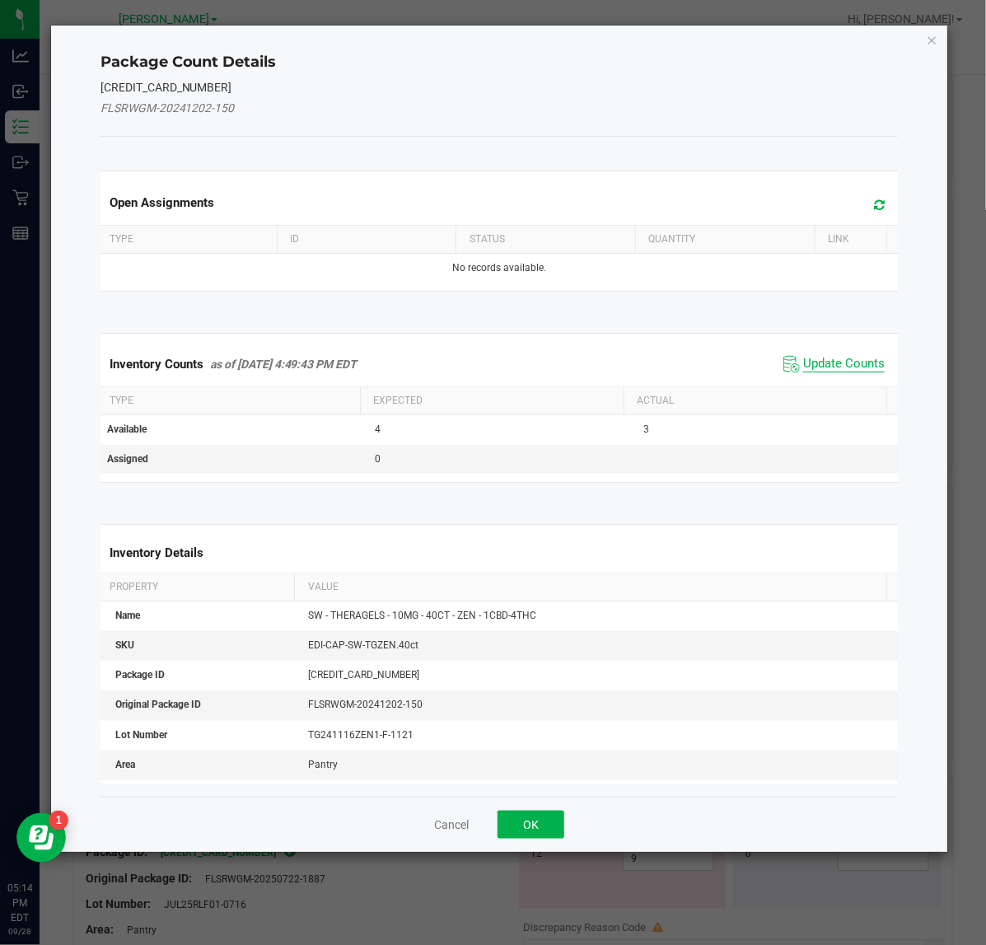
click at [813, 361] on span "Update Counts" at bounding box center [844, 364] width 82 height 16
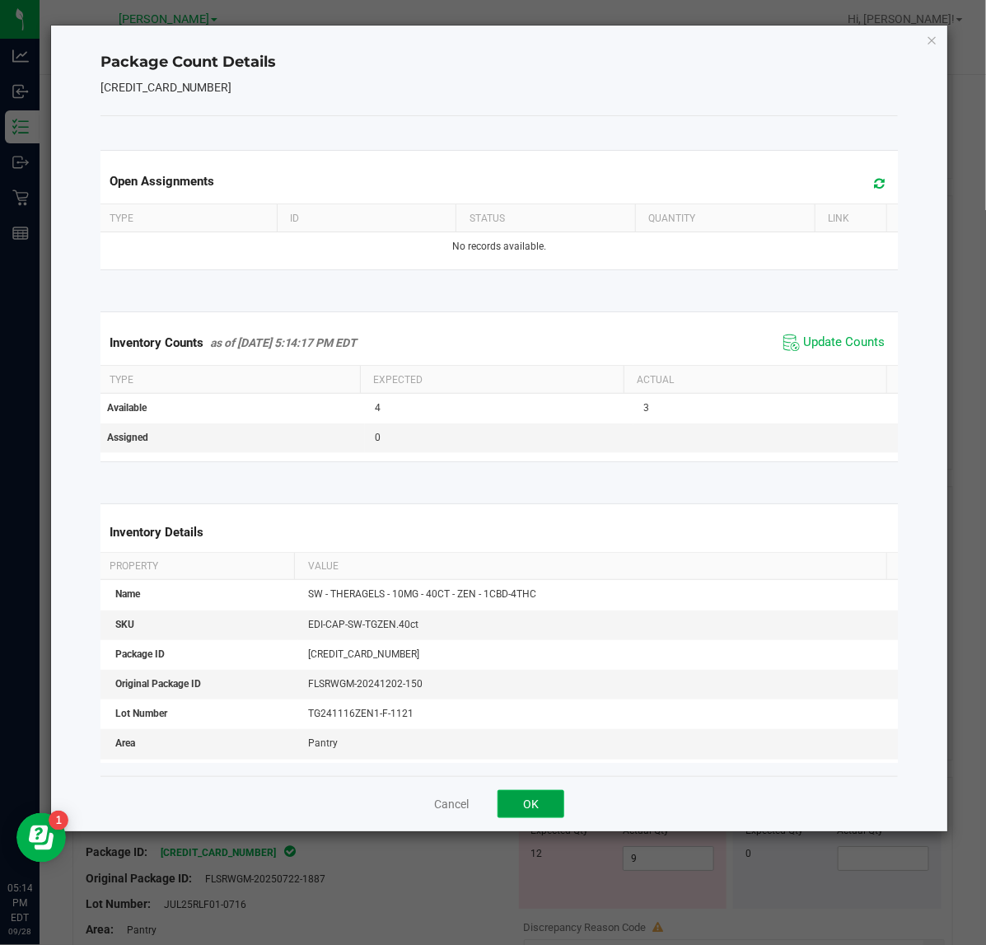
click at [550, 793] on button "OK" at bounding box center [530, 804] width 67 height 28
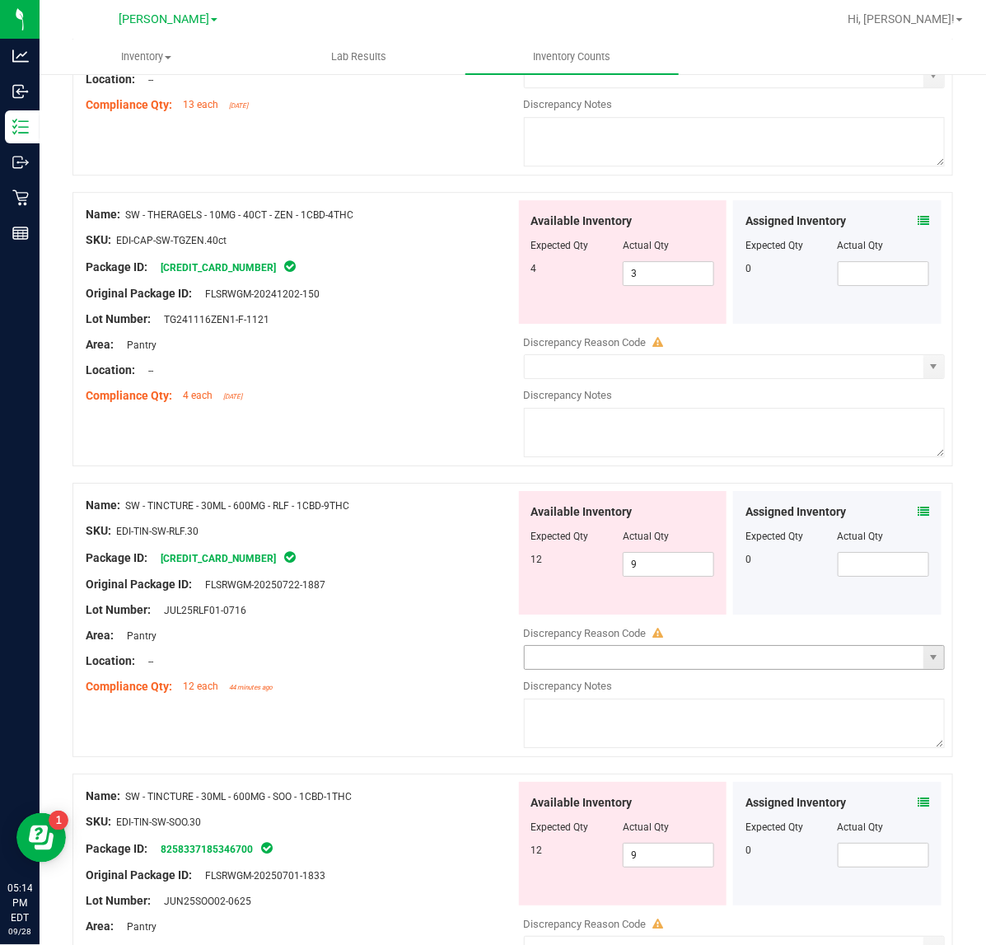
scroll to position [1544, 0]
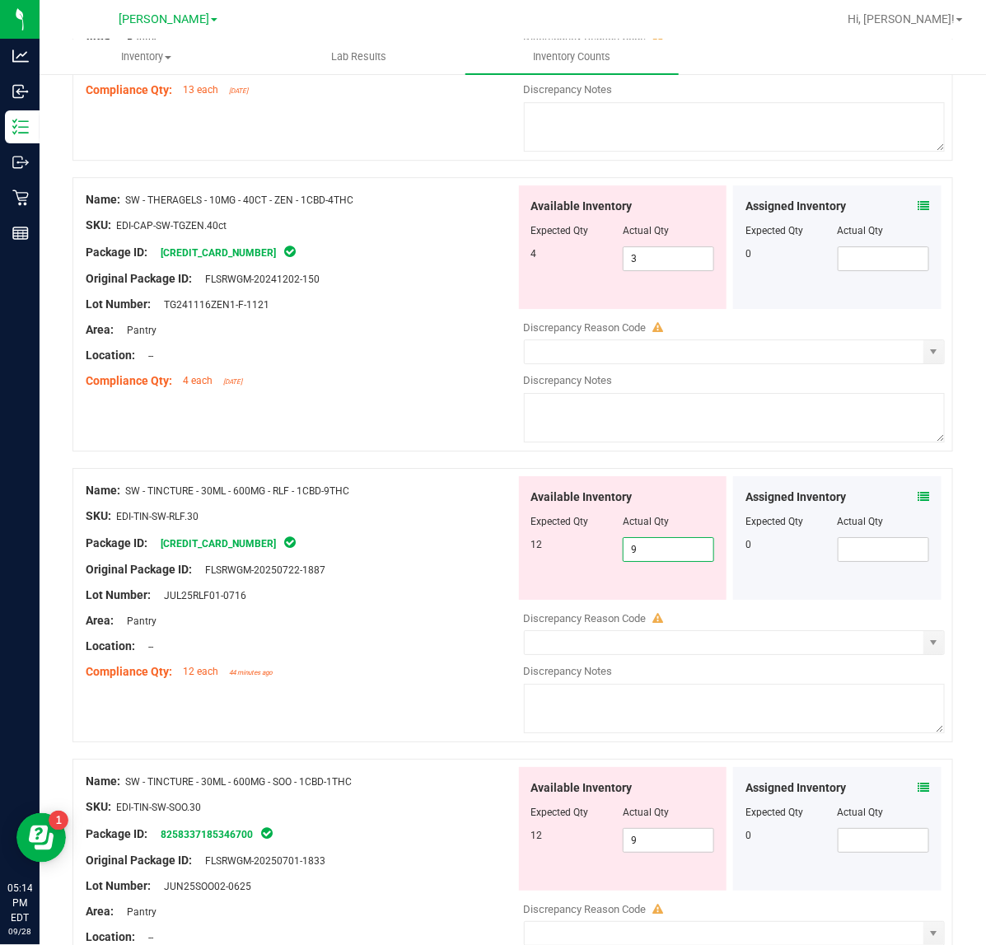
drag, startPoint x: 644, startPoint y: 557, endPoint x: 544, endPoint y: 552, distance: 99.8
click at [544, 552] on div "12 9 9" at bounding box center [623, 549] width 184 height 25
type input "12"
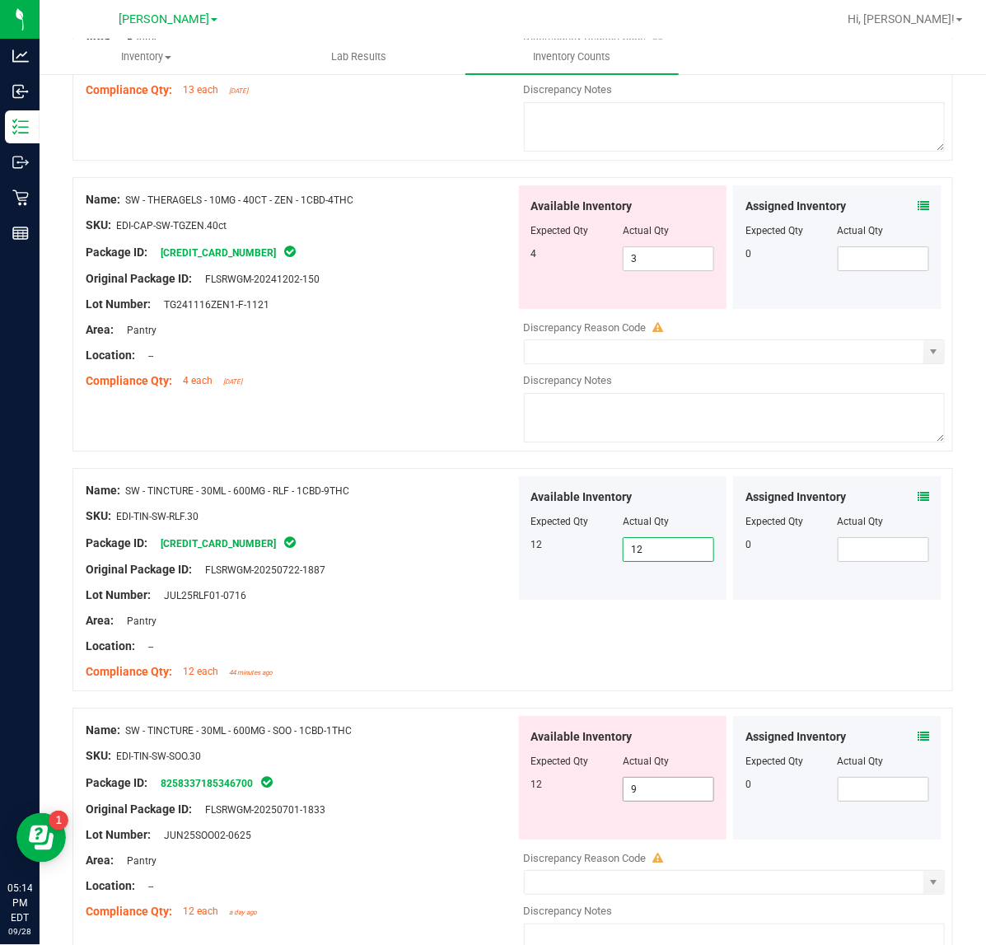
click at [686, 799] on input "9" at bounding box center [668, 788] width 90 height 23
type input "12"
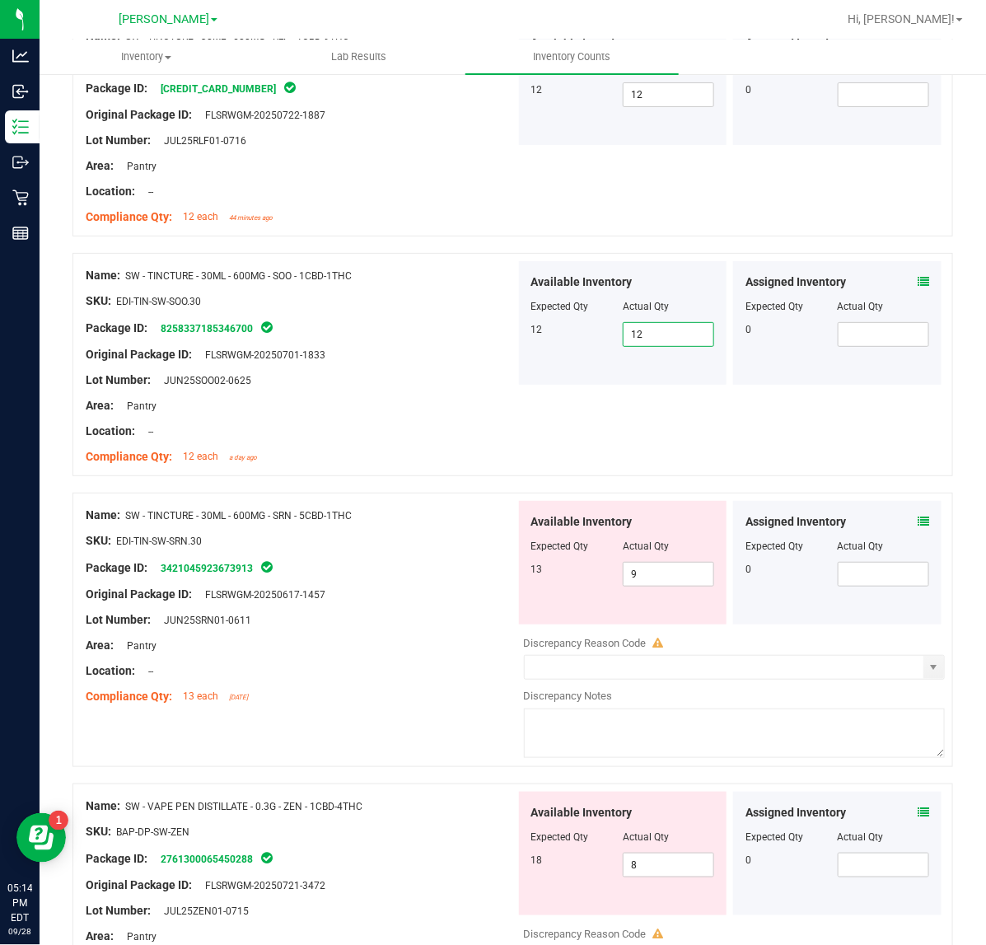
scroll to position [1998, 0]
click at [665, 582] on input "9" at bounding box center [668, 574] width 90 height 23
type input "13"
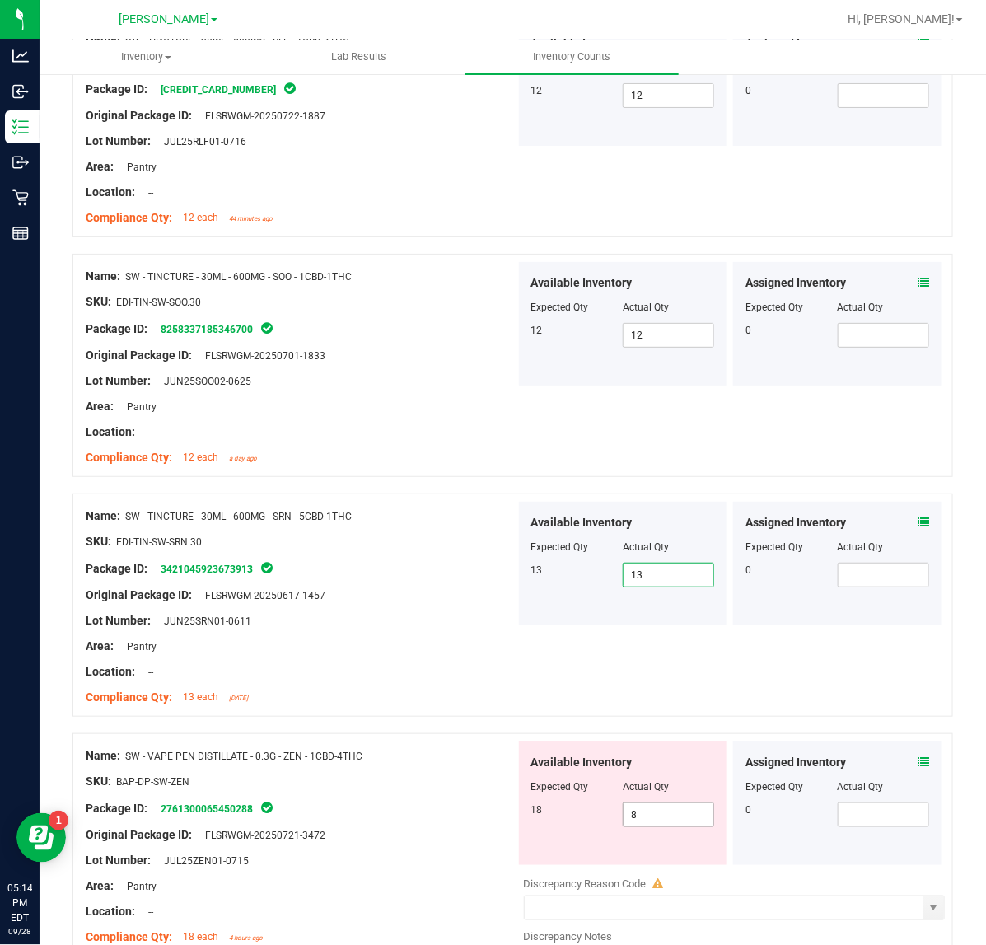
click at [652, 824] on input "8" at bounding box center [668, 814] width 90 height 23
type input "18"
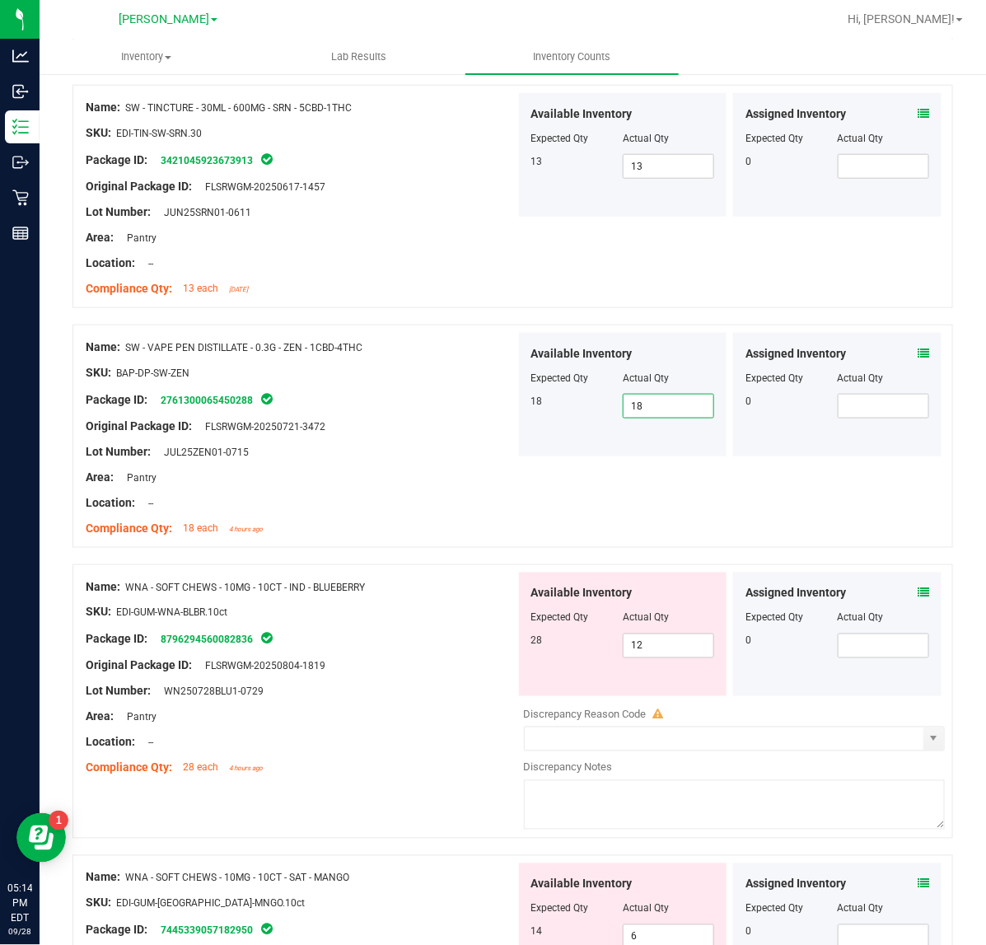
scroll to position [2502, 0]
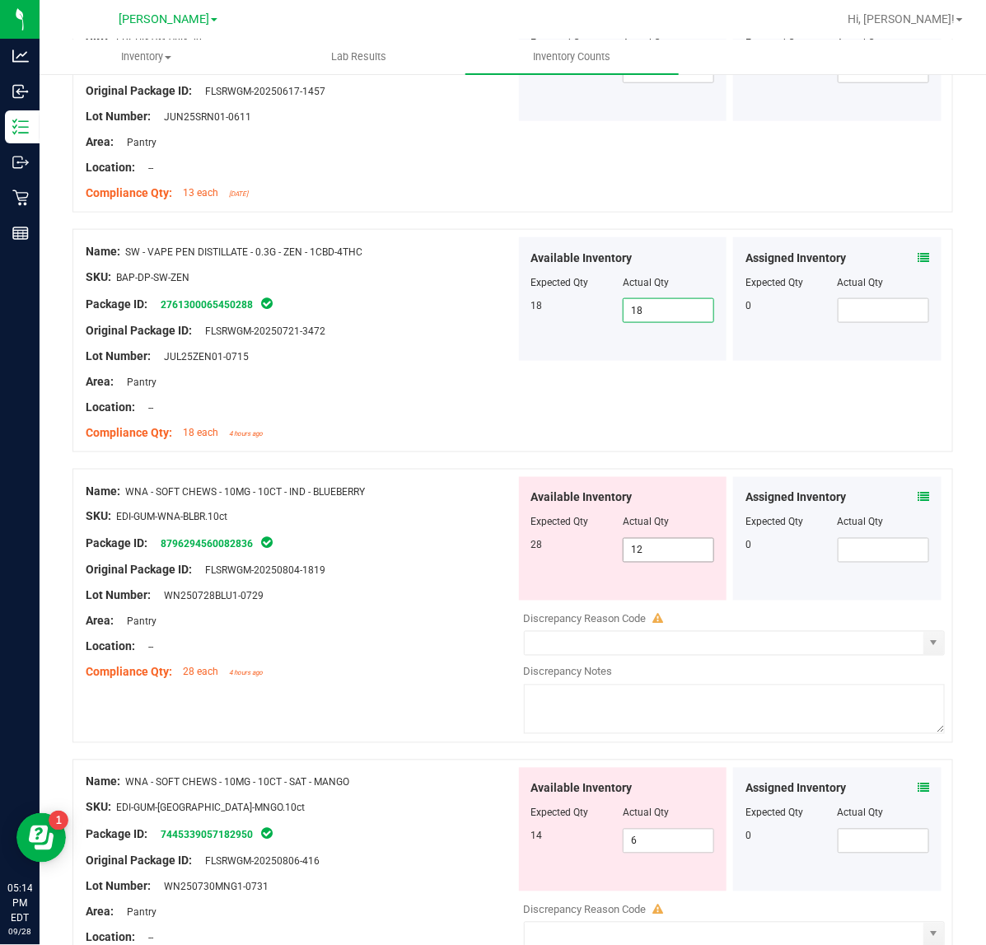
click at [668, 557] on input "12" at bounding box center [668, 550] width 90 height 23
type input "1"
type input "28"
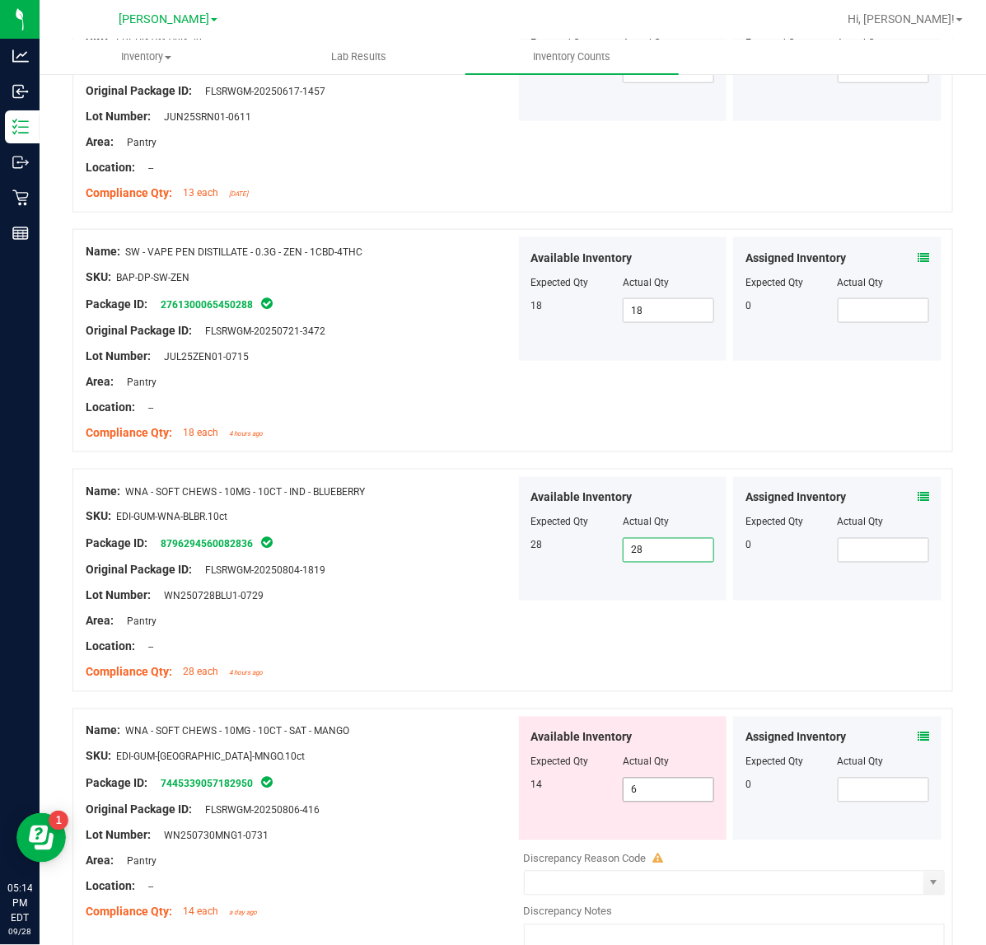
click at [675, 799] on input "6" at bounding box center [668, 789] width 90 height 23
type input "14"
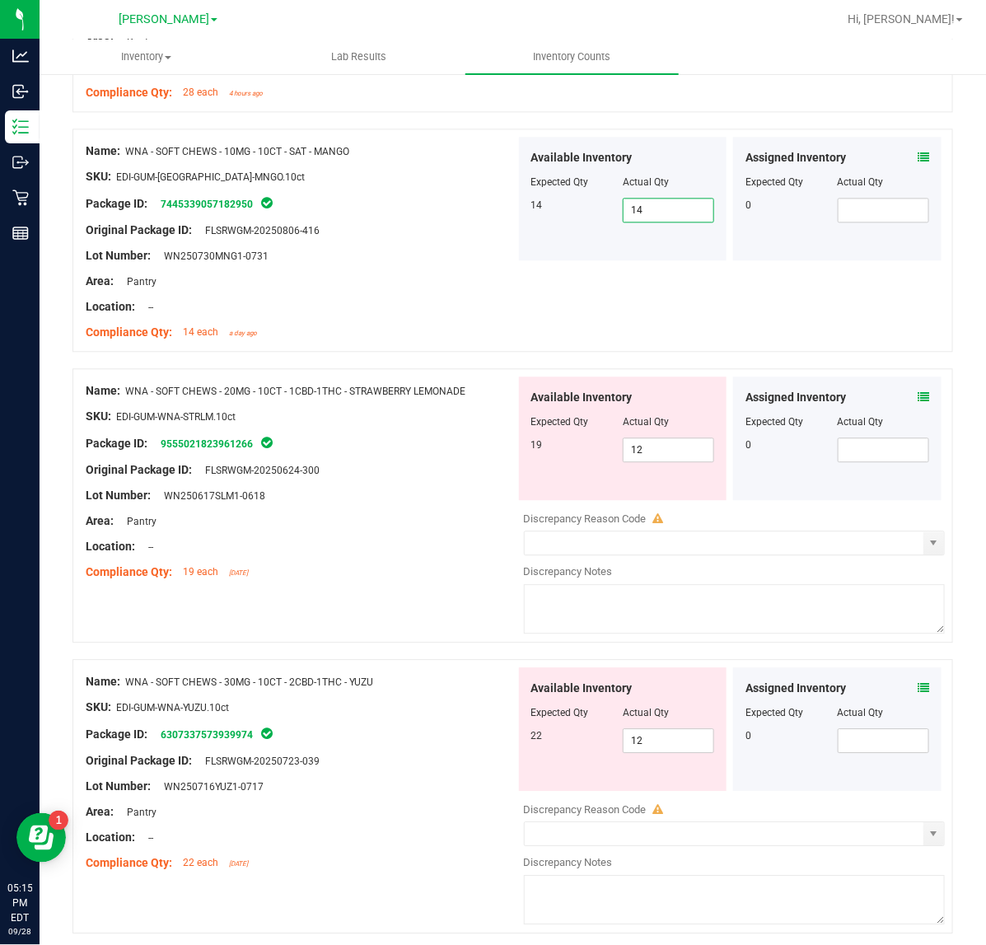
scroll to position [3090, 0]
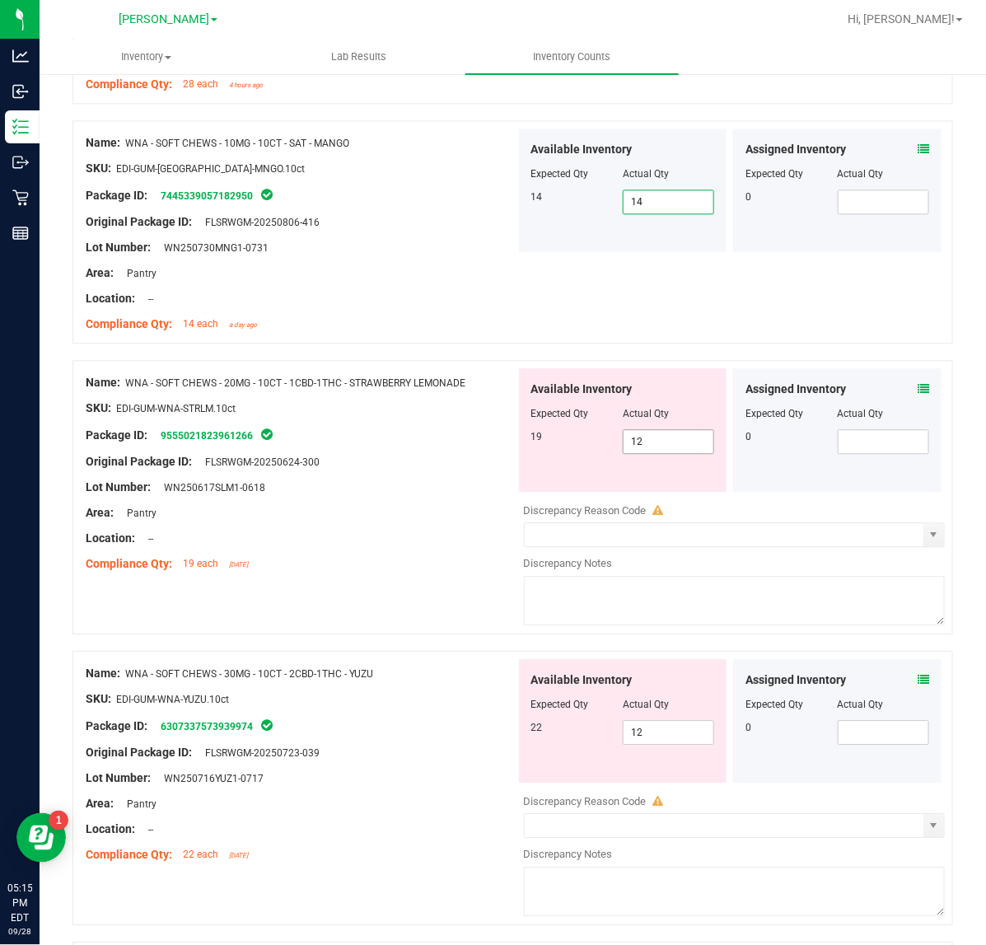
click at [675, 450] on input "12" at bounding box center [668, 441] width 90 height 23
type input "19"
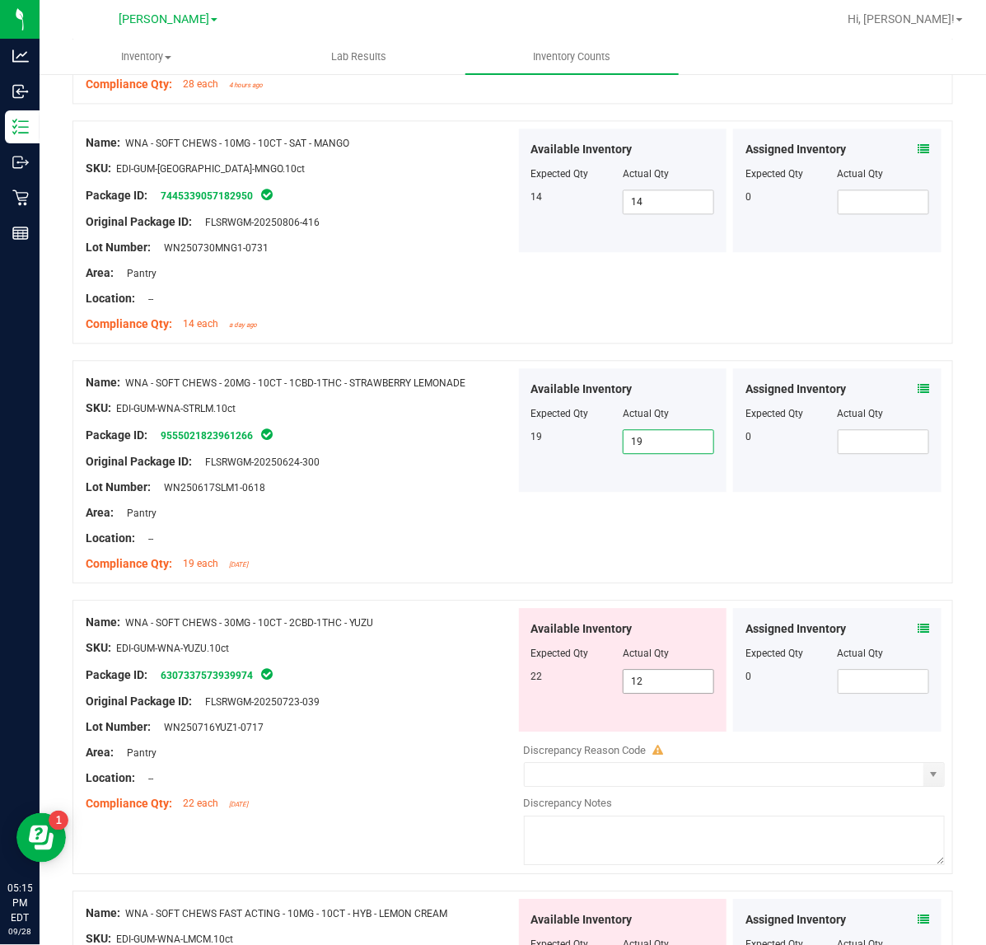
click at [685, 690] on input "12" at bounding box center [668, 680] width 90 height 23
type input "1"
type input "22"
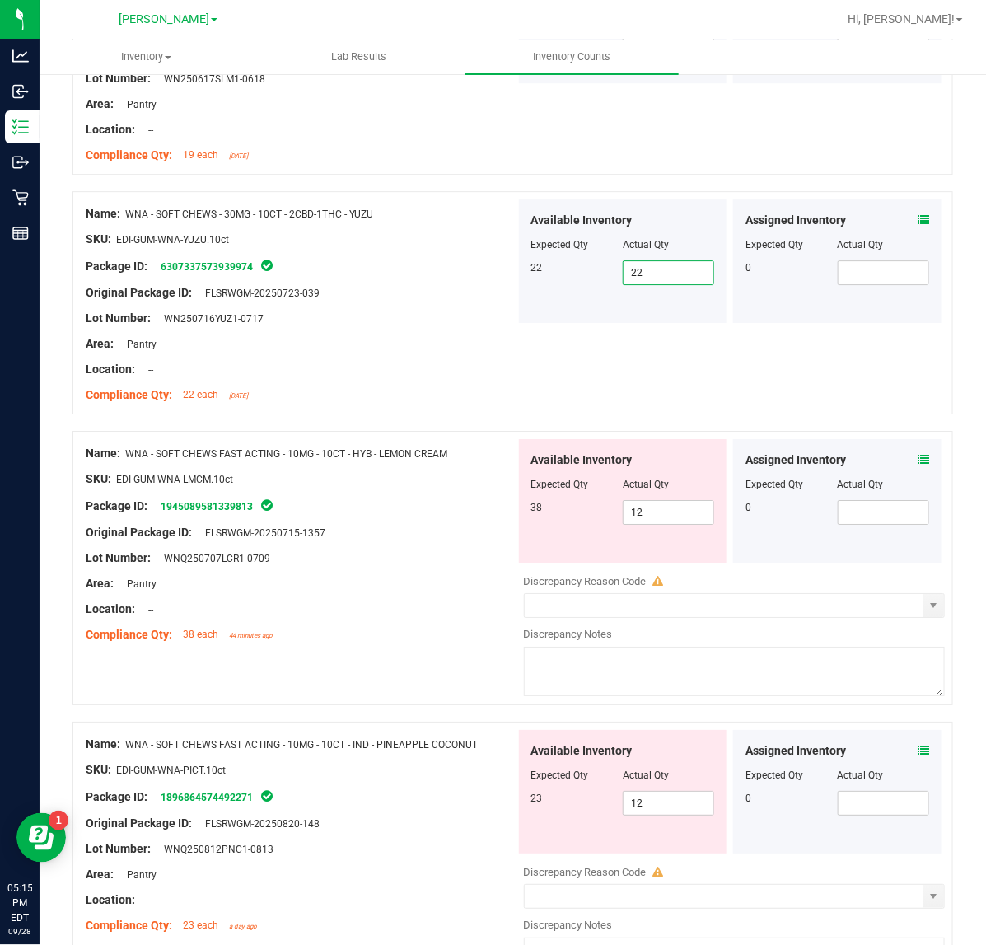
scroll to position [3502, 0]
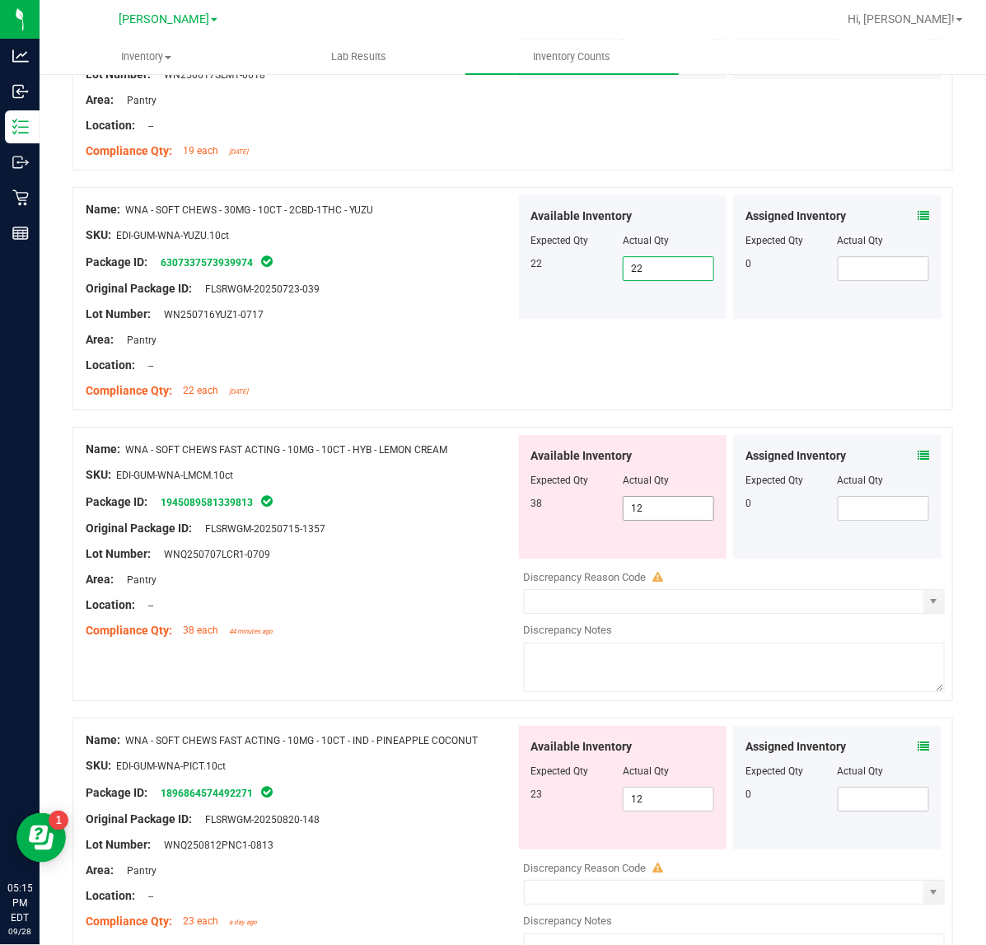
click at [675, 515] on input "12" at bounding box center [668, 508] width 90 height 23
type input "1"
type input "38"
click at [667, 814] on div "Available Inventory Expected Qty Actual Qty 23 12 12" at bounding box center [730, 855] width 430 height 261
type input "38"
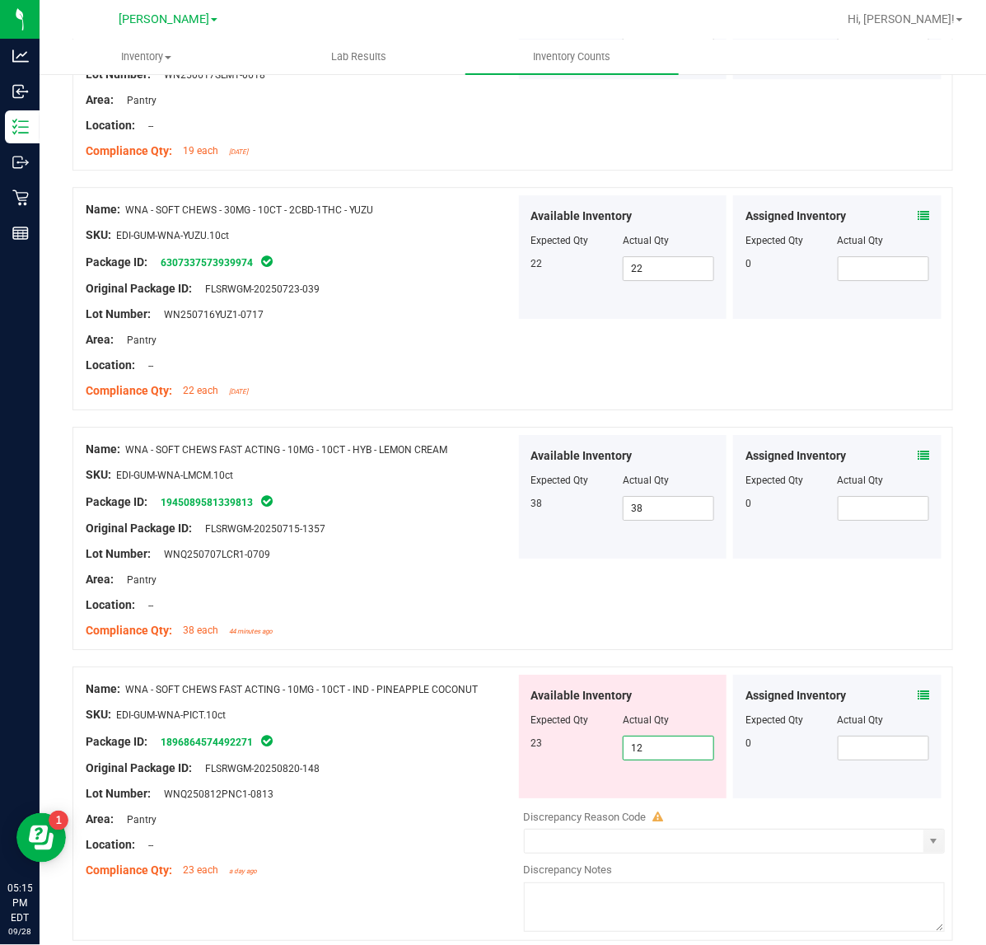
type input "1"
type input "23"
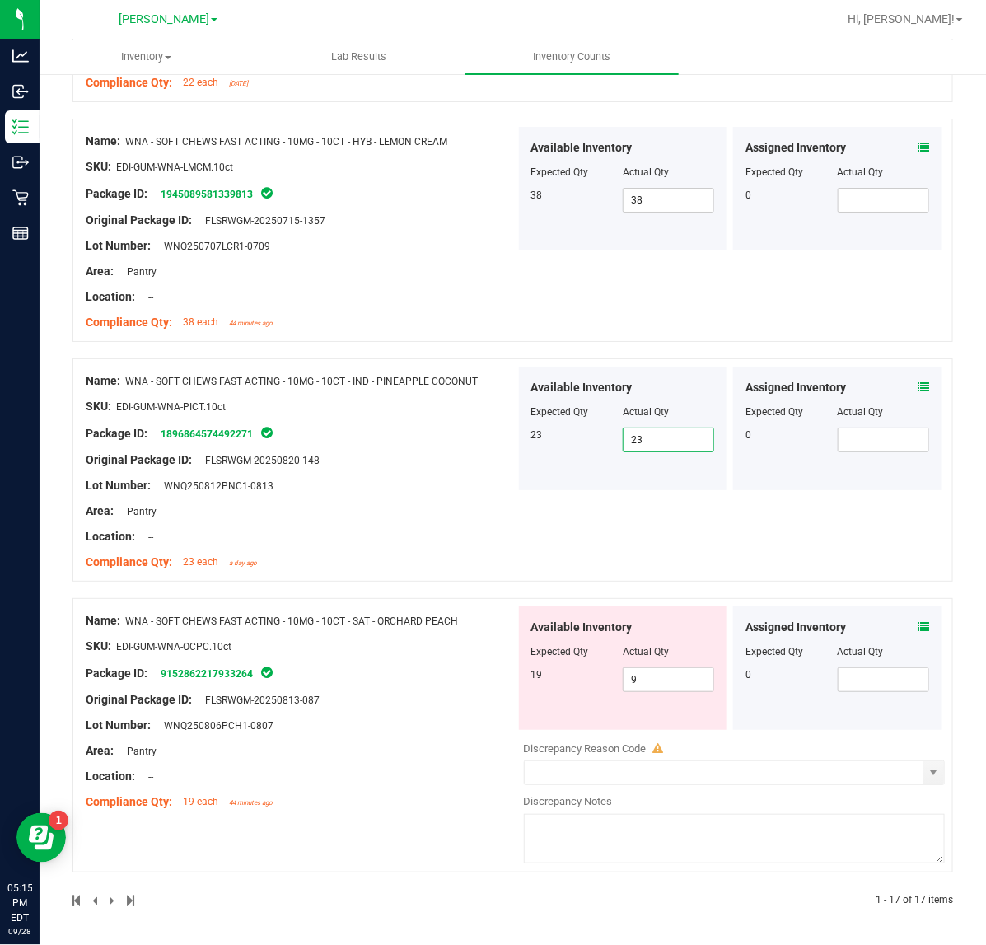
scroll to position [3819, 0]
click at [684, 680] on input "9" at bounding box center [668, 679] width 90 height 23
type input "19"
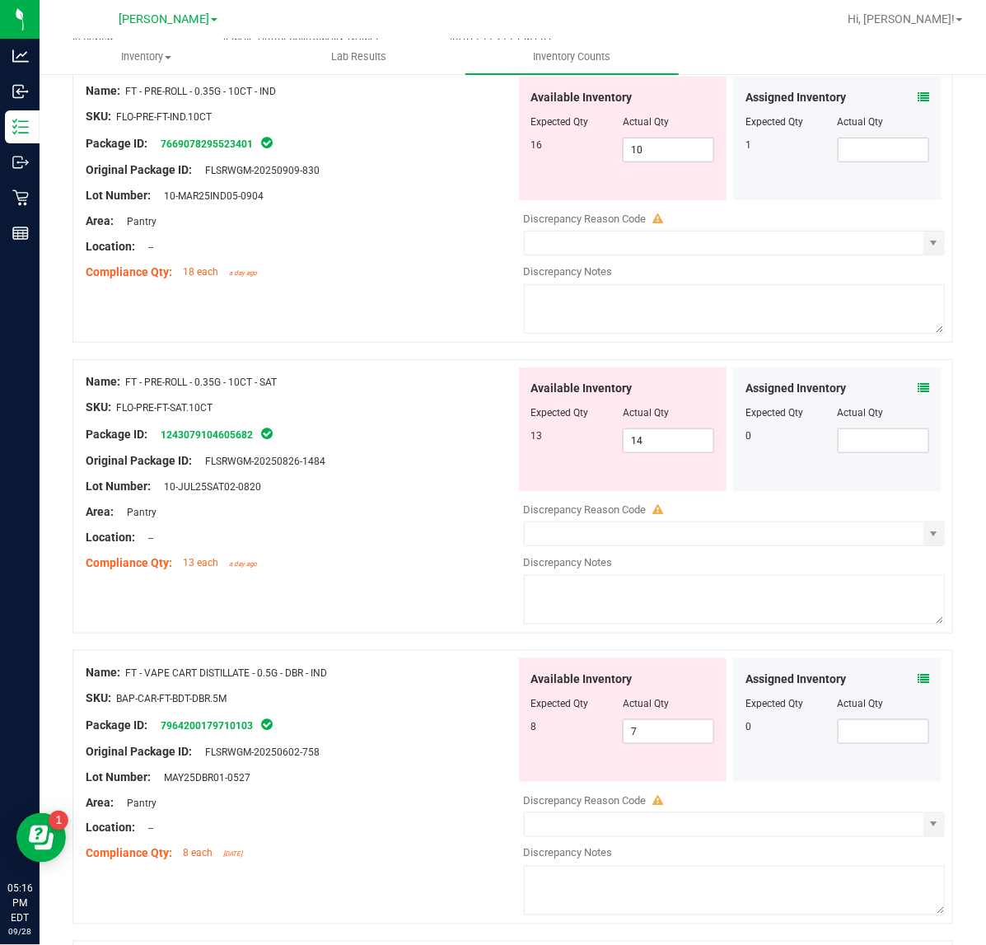
scroll to position [0, 0]
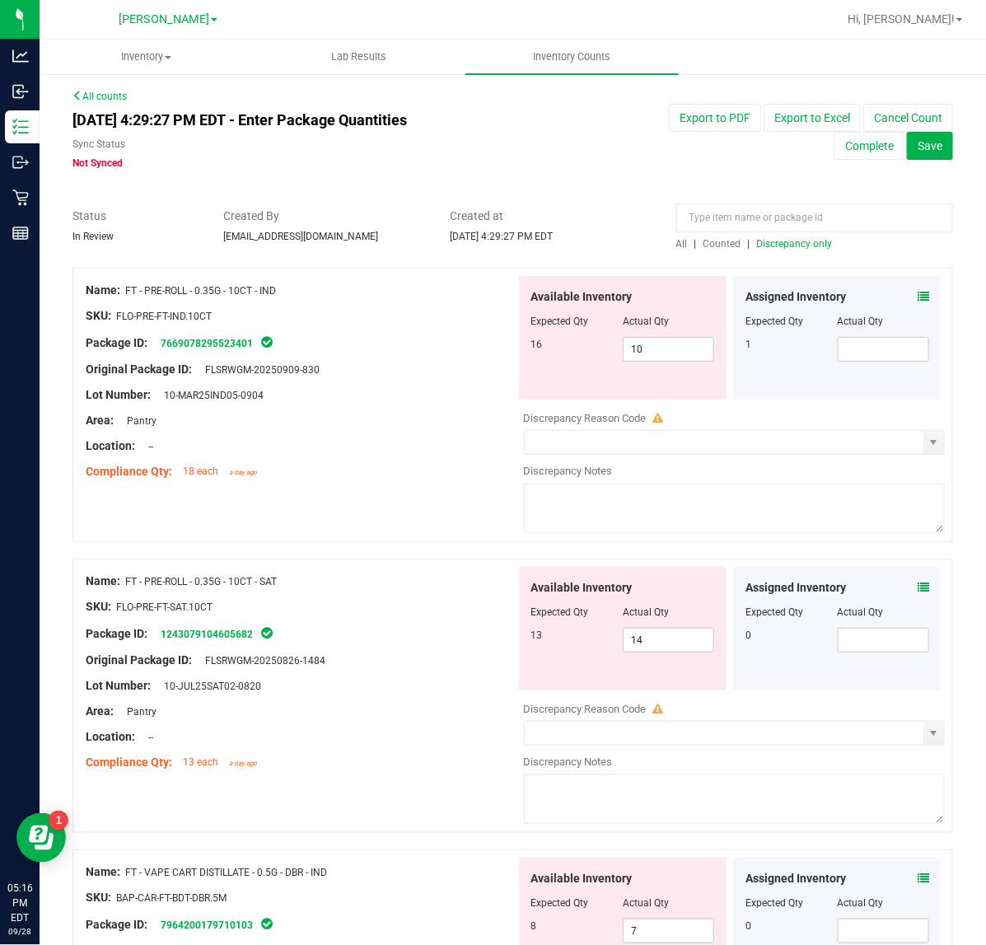
click at [800, 243] on span "Discrepancy only" at bounding box center [795, 244] width 76 height 12
click at [775, 245] on span "Discrepancy only" at bounding box center [795, 244] width 76 height 12
click at [917, 152] on span "Save" at bounding box center [929, 145] width 25 height 13
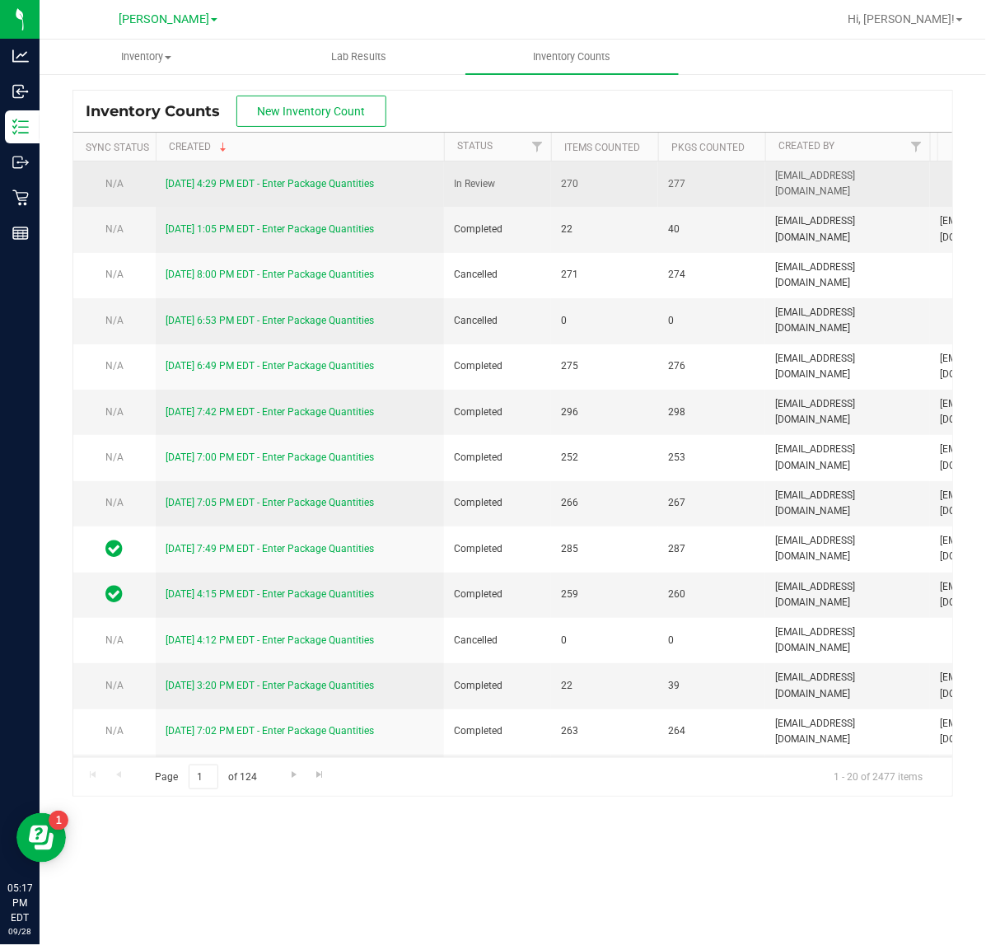
click at [354, 207] on td "9/28/25 4:29 PM EDT - Enter Package Quantities" at bounding box center [300, 183] width 288 height 45
click at [340, 184] on link "9/28/25 4:29 PM EDT - Enter Package Quantities" at bounding box center [270, 184] width 208 height 12
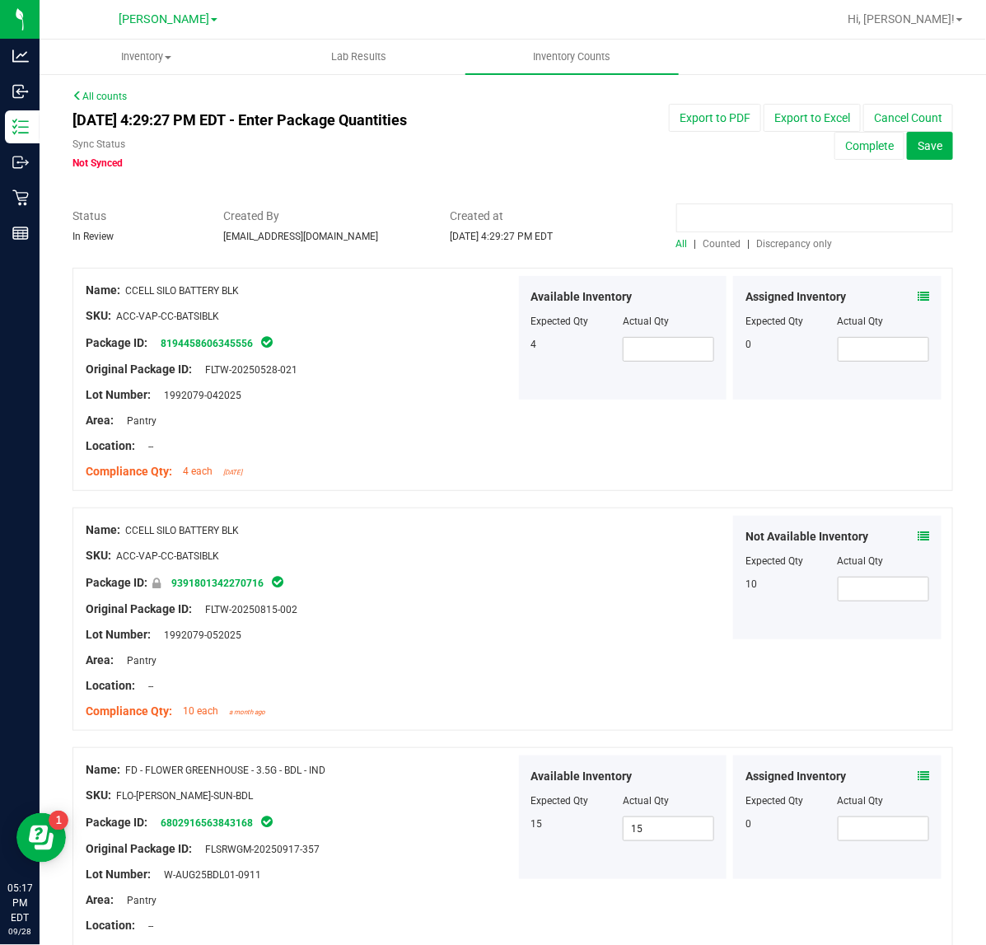
click at [809, 221] on input at bounding box center [814, 217] width 277 height 29
click at [917, 293] on icon at bounding box center [923, 297] width 12 height 12
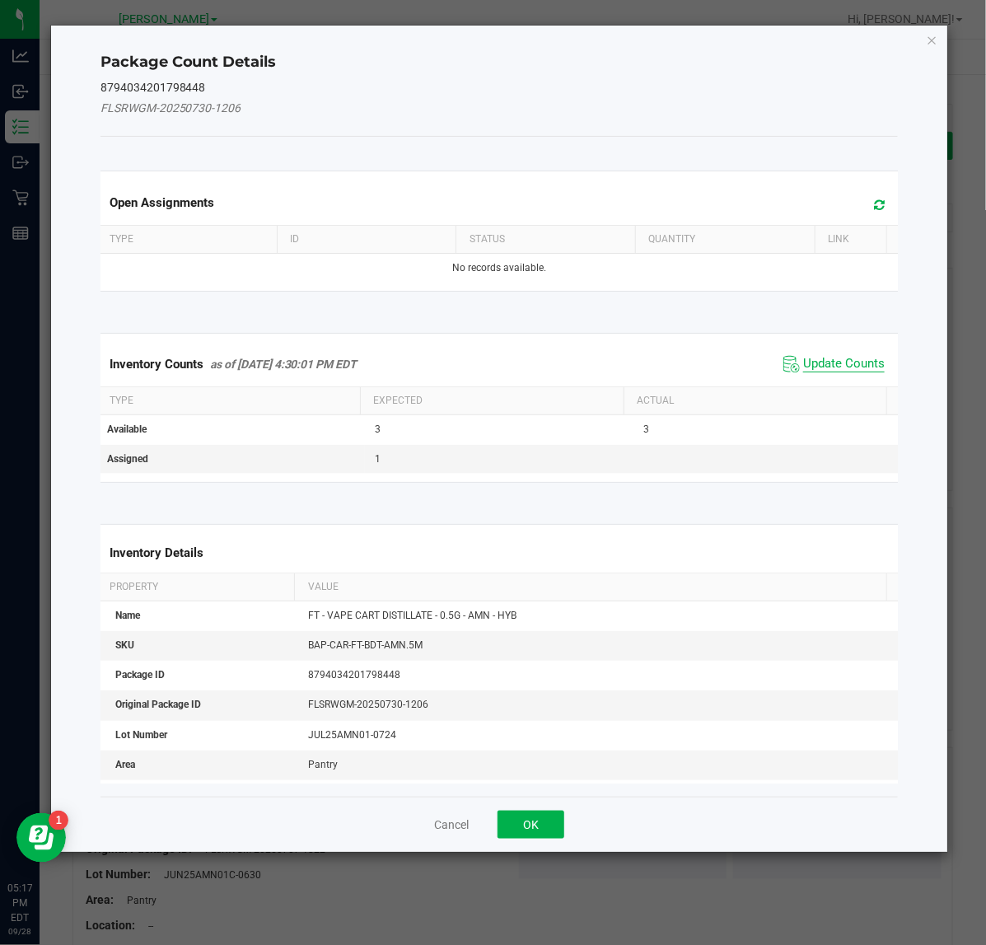
click at [838, 363] on span "Update Counts" at bounding box center [844, 364] width 82 height 16
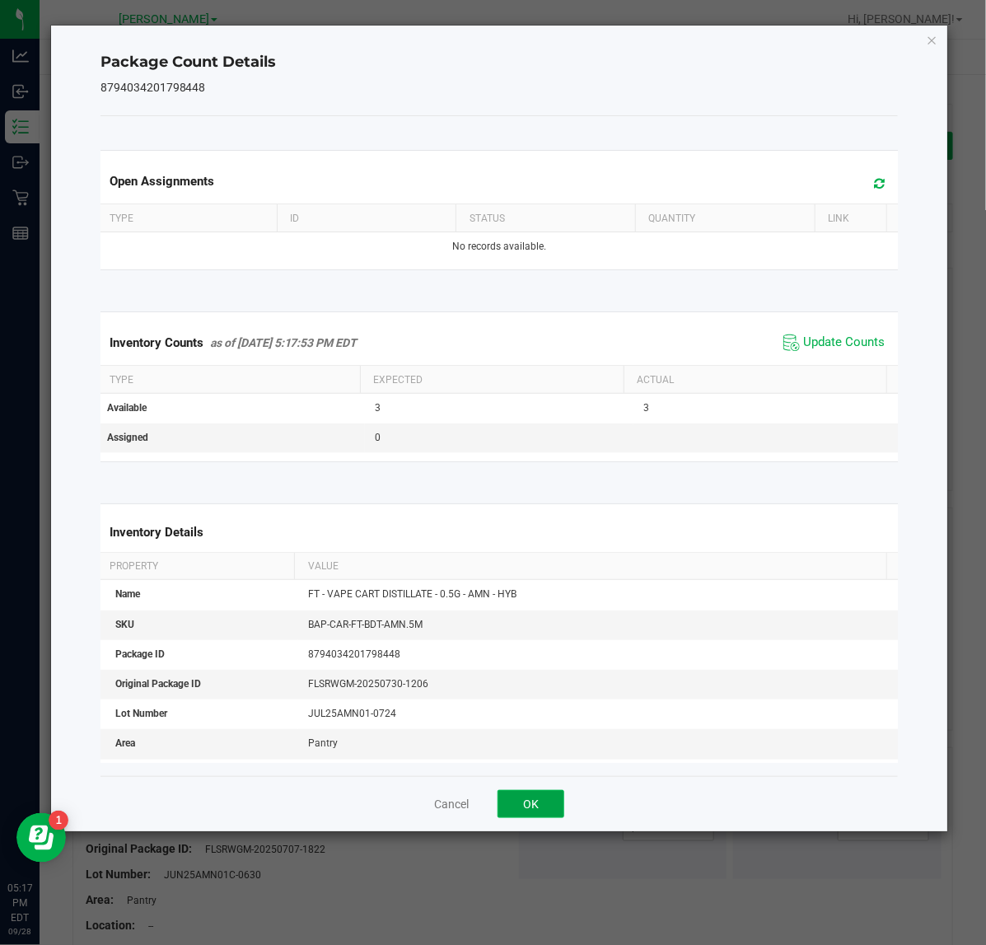
click at [544, 803] on button "OK" at bounding box center [530, 804] width 67 height 28
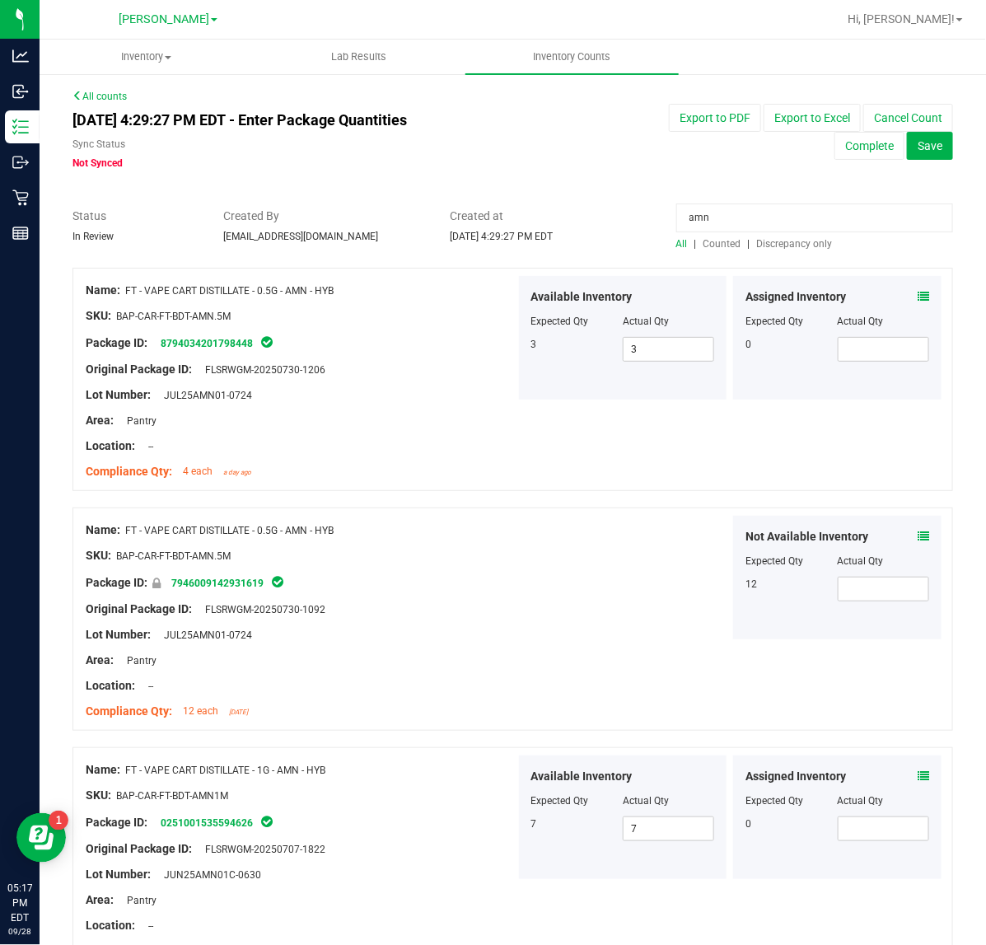
drag, startPoint x: 762, startPoint y: 221, endPoint x: 532, endPoint y: 198, distance: 230.8
click at [532, 198] on div "All counts Sep 28, 2025 4:29:27 PM EDT - Enter Package Quantities Sync Status N…" at bounding box center [512, 677] width 880 height 1177
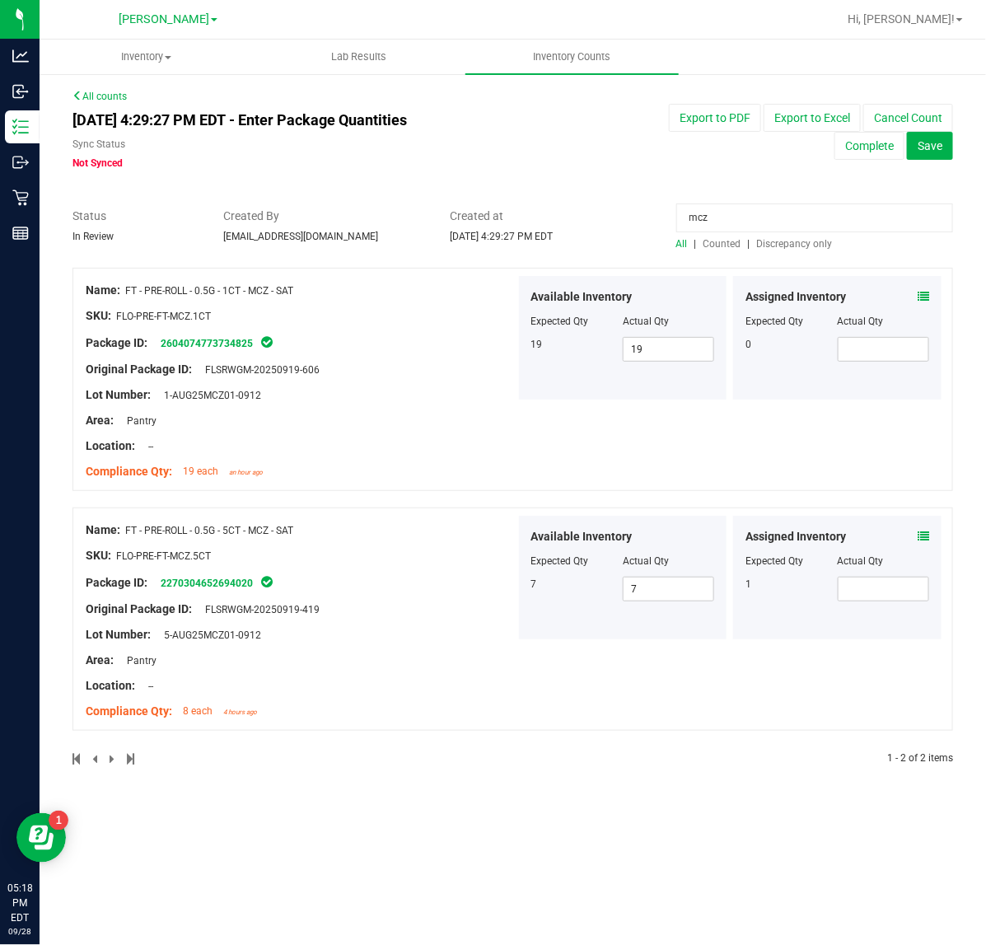
type input "mcz"
click at [923, 295] on icon at bounding box center [923, 297] width 12 height 12
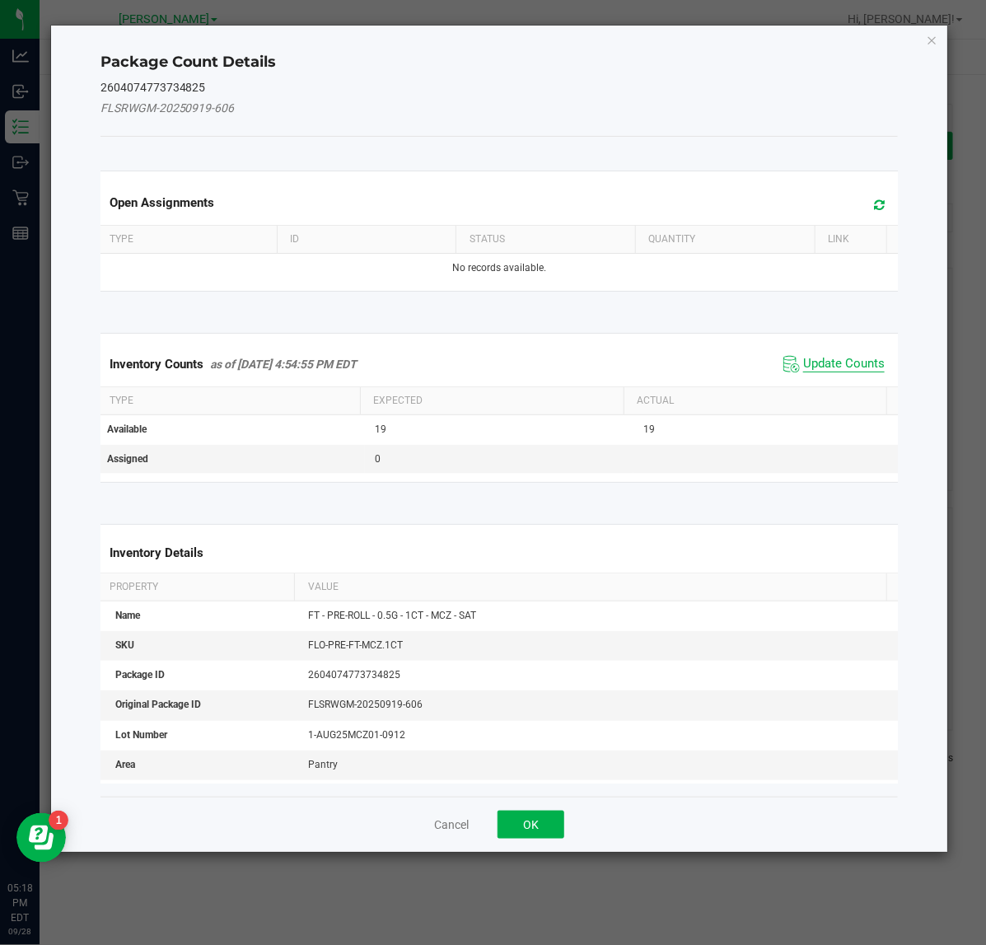
click at [830, 363] on span "Update Counts" at bounding box center [844, 364] width 82 height 16
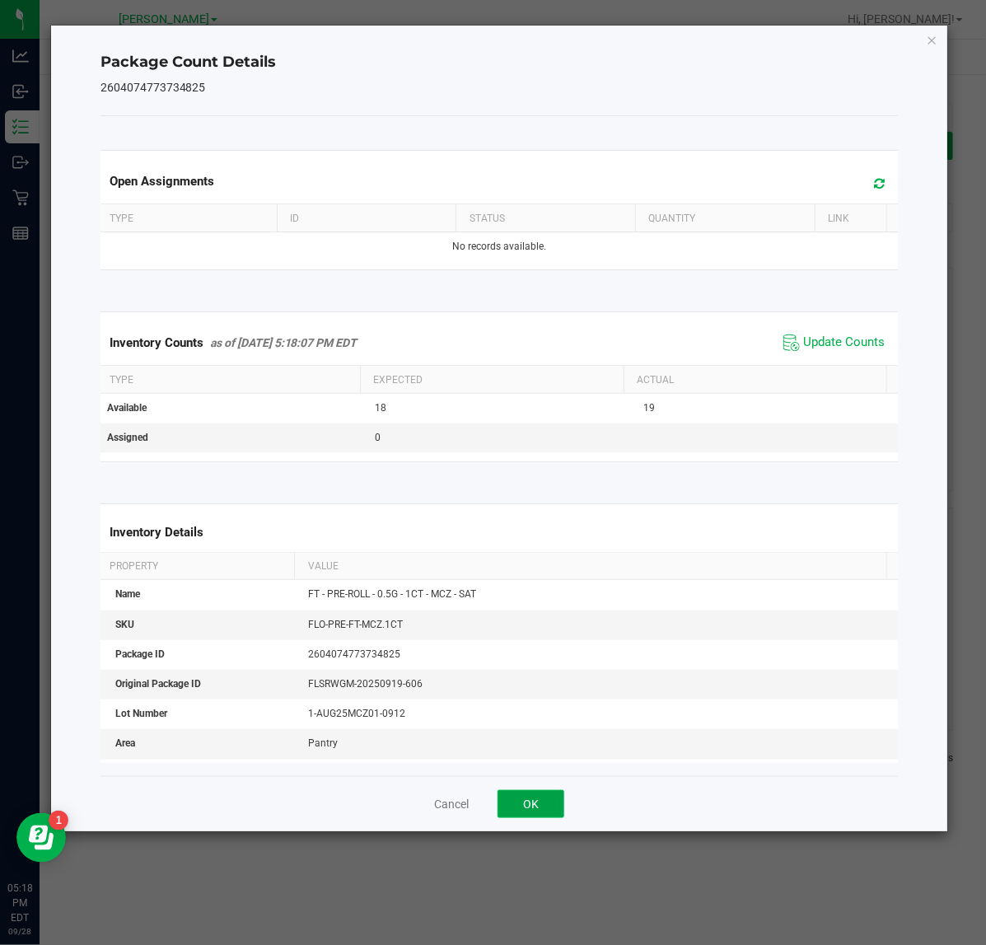
click at [548, 813] on button "OK" at bounding box center [530, 804] width 67 height 28
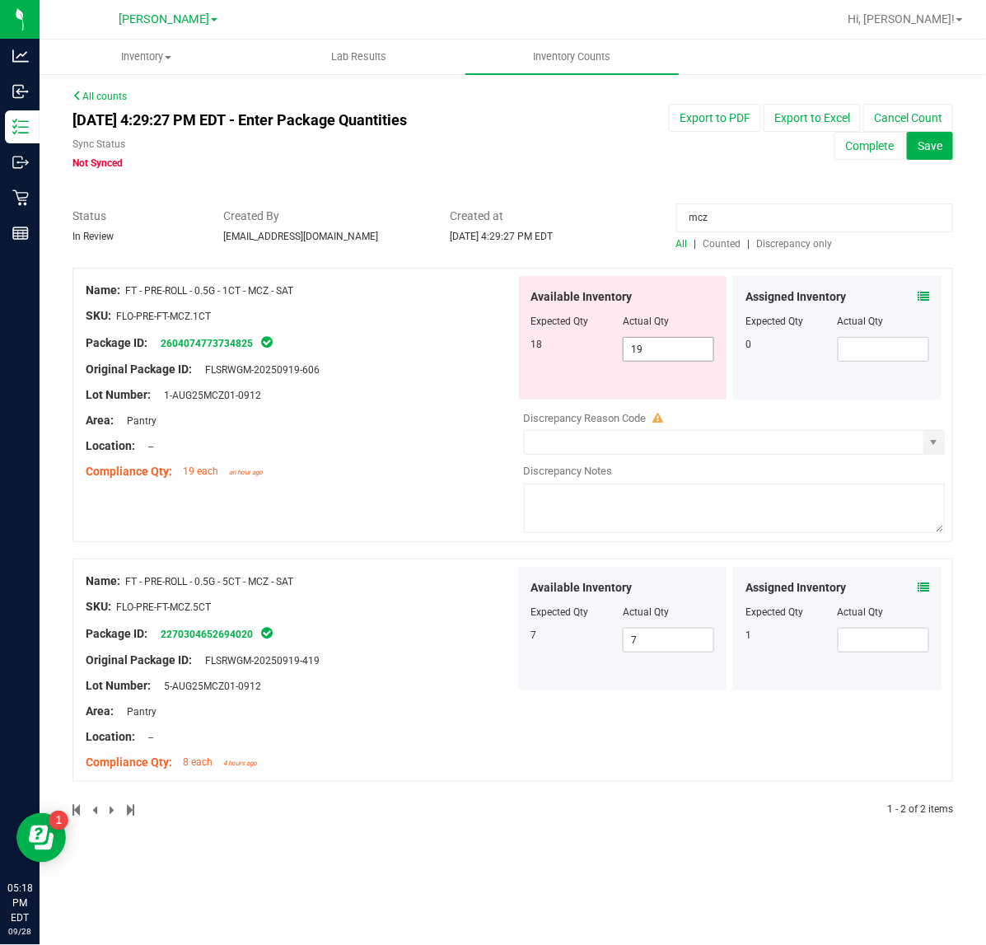
click at [684, 352] on input "19" at bounding box center [668, 349] width 90 height 23
type input "18"
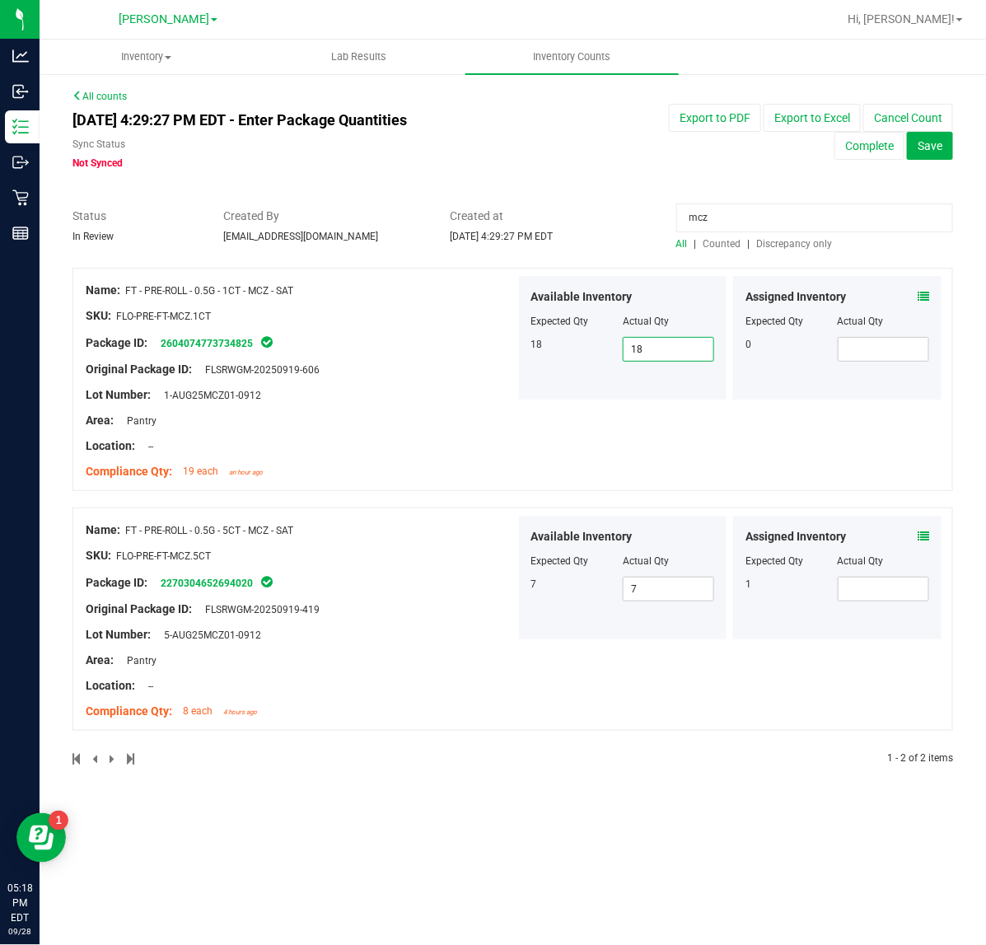
click at [764, 214] on input "mcz" at bounding box center [814, 217] width 277 height 29
type input "m"
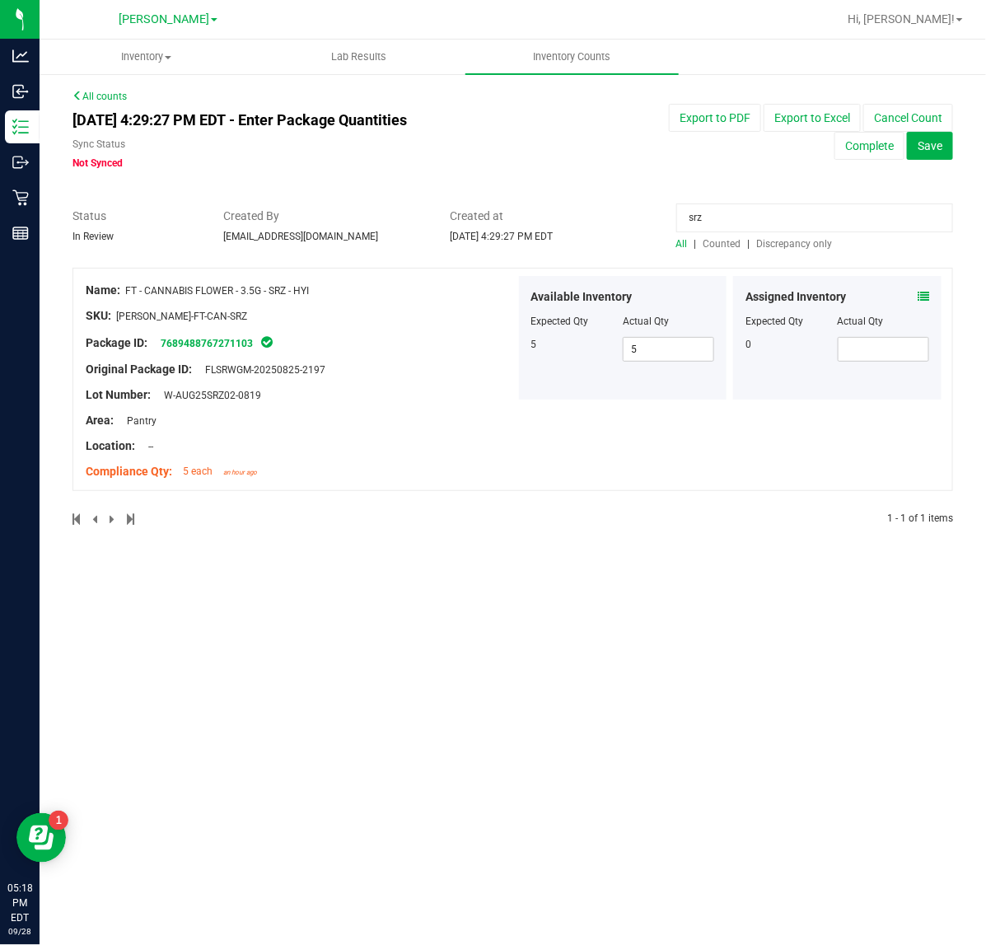
type input "srz"
click at [900, 290] on div "Assigned Inventory" at bounding box center [837, 296] width 184 height 17
click at [925, 301] on icon at bounding box center [923, 297] width 12 height 12
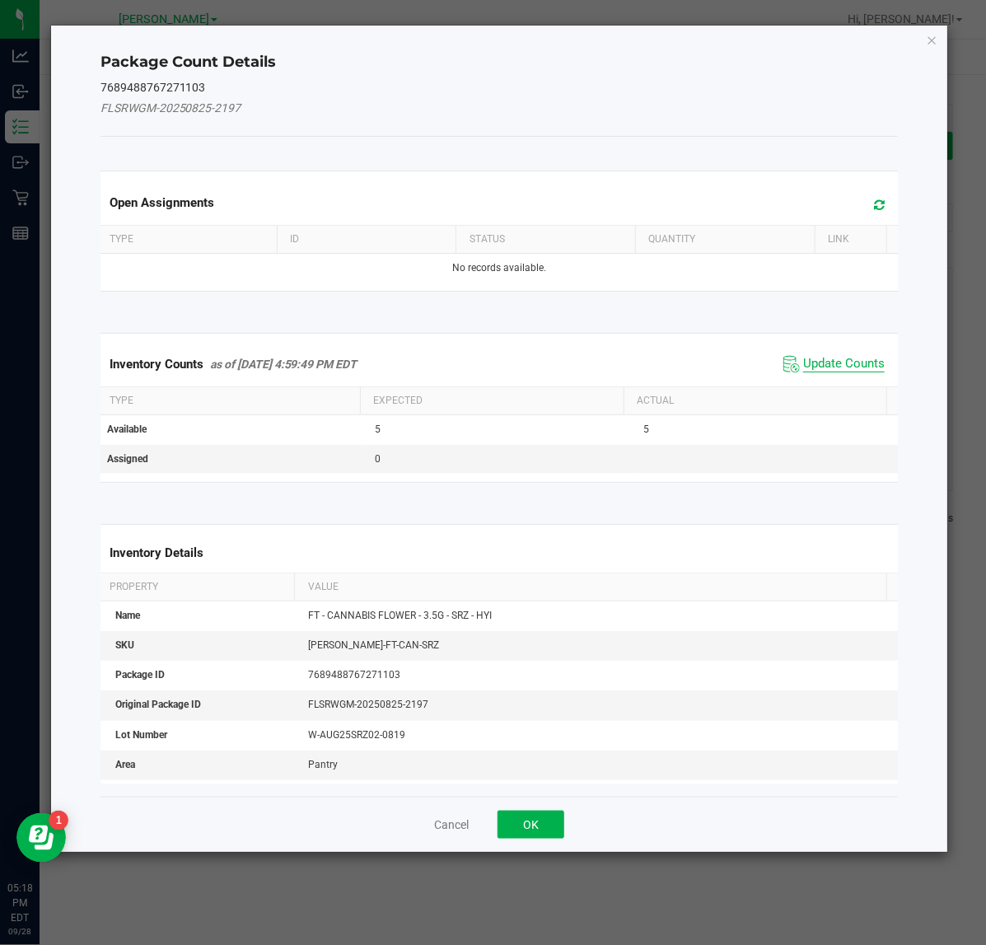
click at [842, 372] on span "Update Counts" at bounding box center [844, 364] width 82 height 16
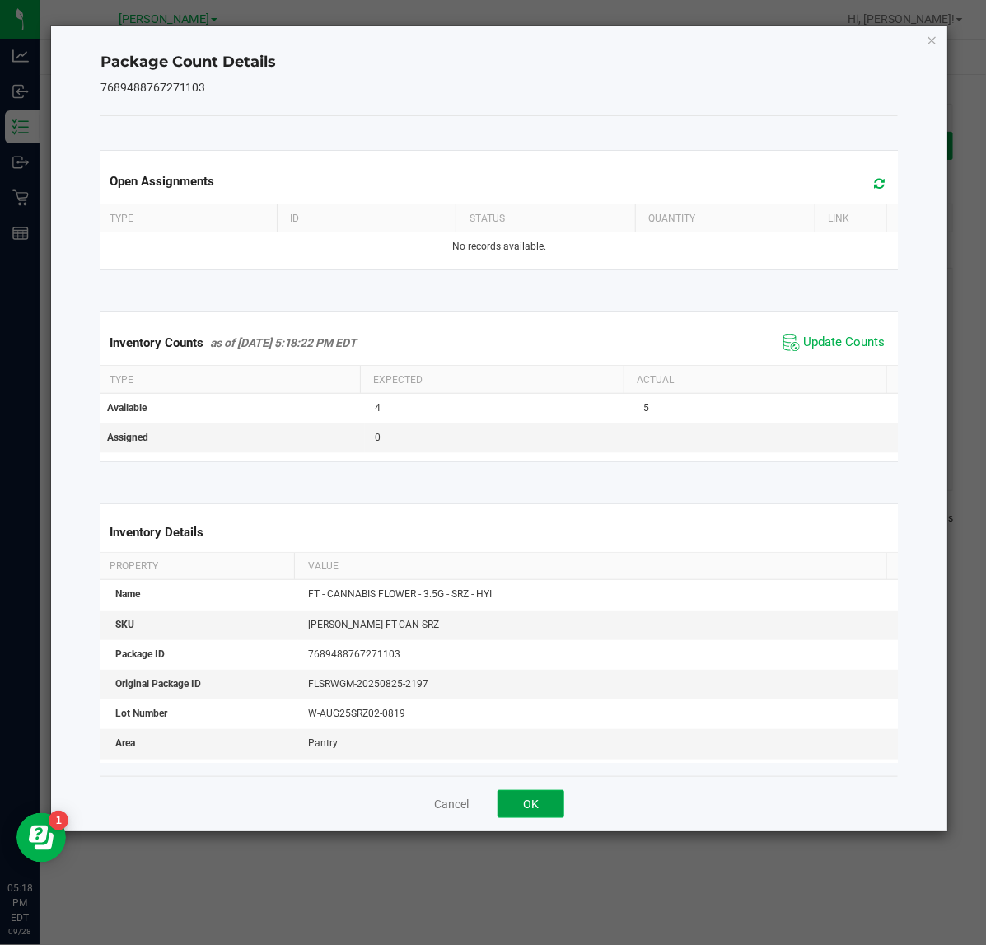
click at [538, 814] on button "OK" at bounding box center [530, 804] width 67 height 28
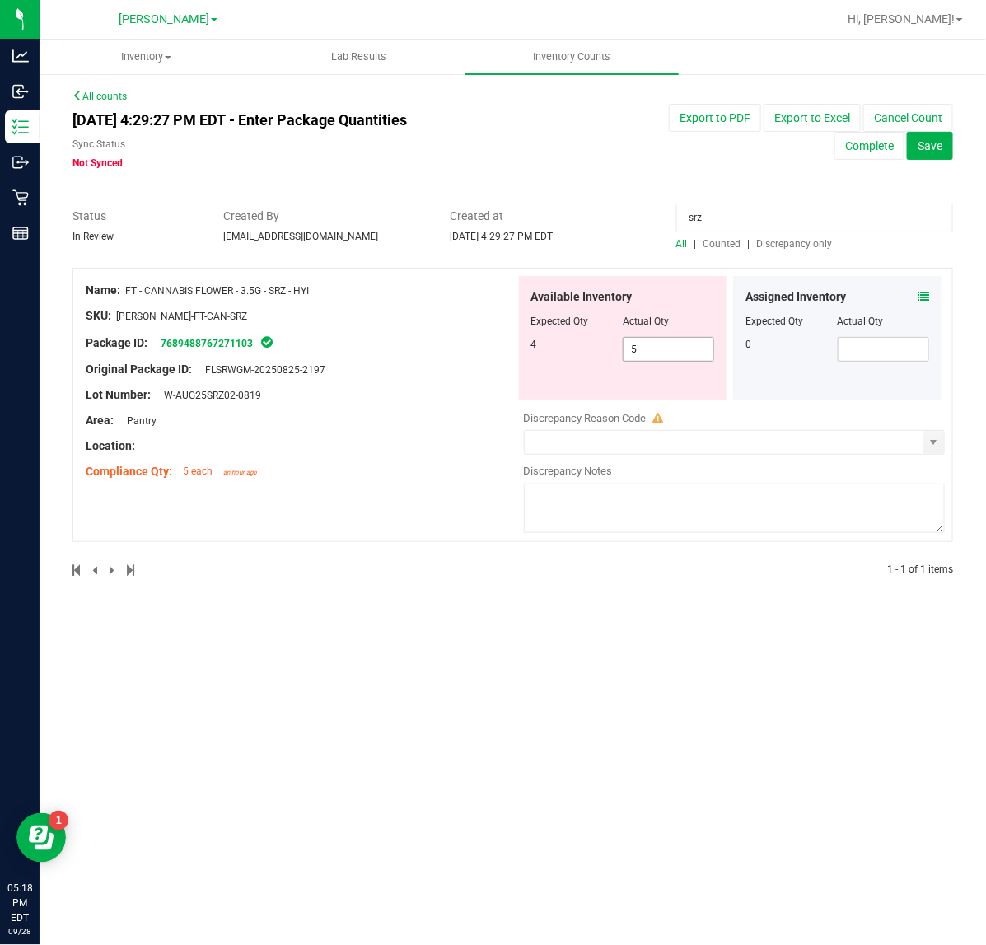
click at [693, 352] on input "5" at bounding box center [668, 349] width 90 height 23
type input "4"
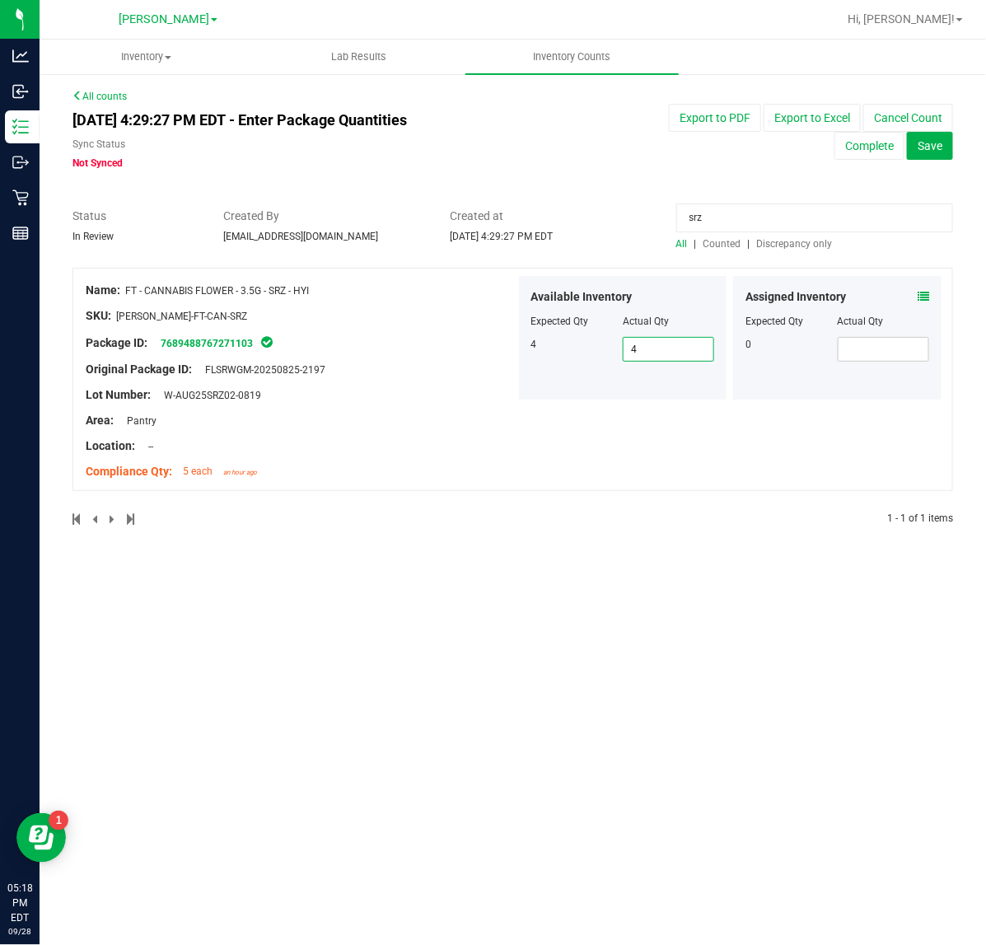
click at [758, 218] on input "srz" at bounding box center [814, 217] width 277 height 29
type input "snp"
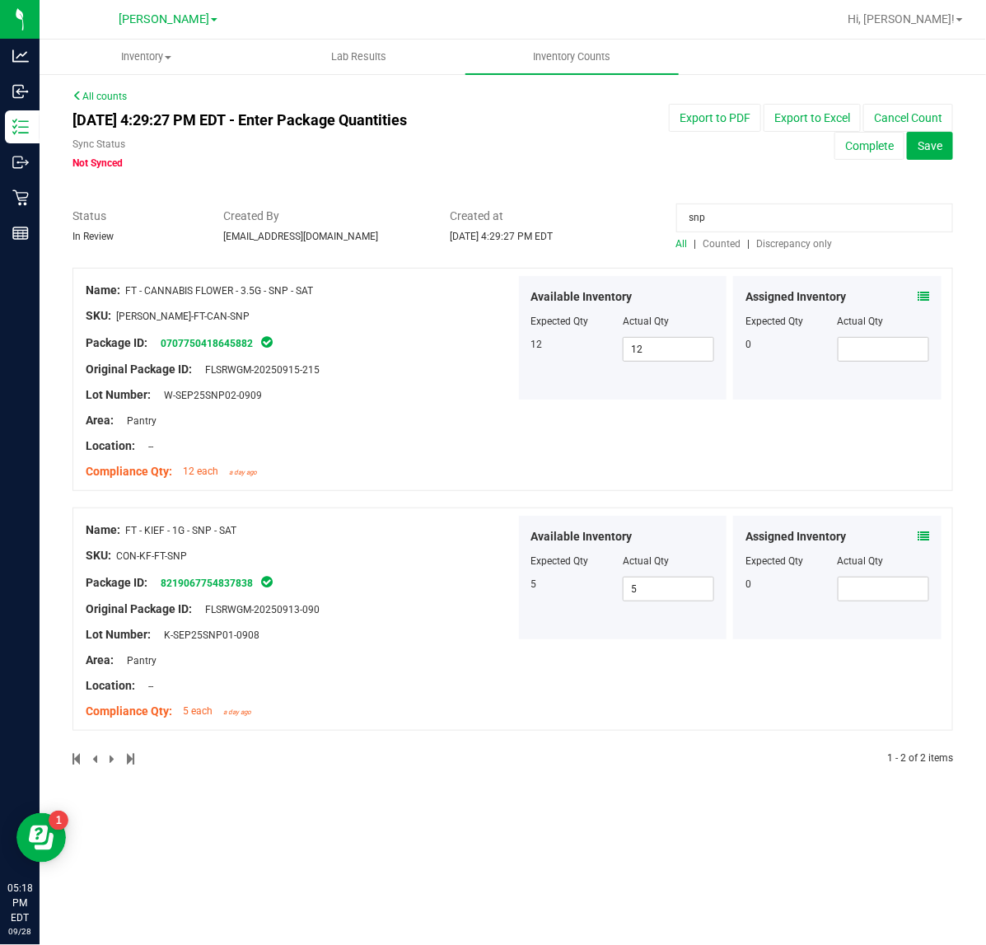
click at [926, 292] on icon at bounding box center [923, 297] width 12 height 12
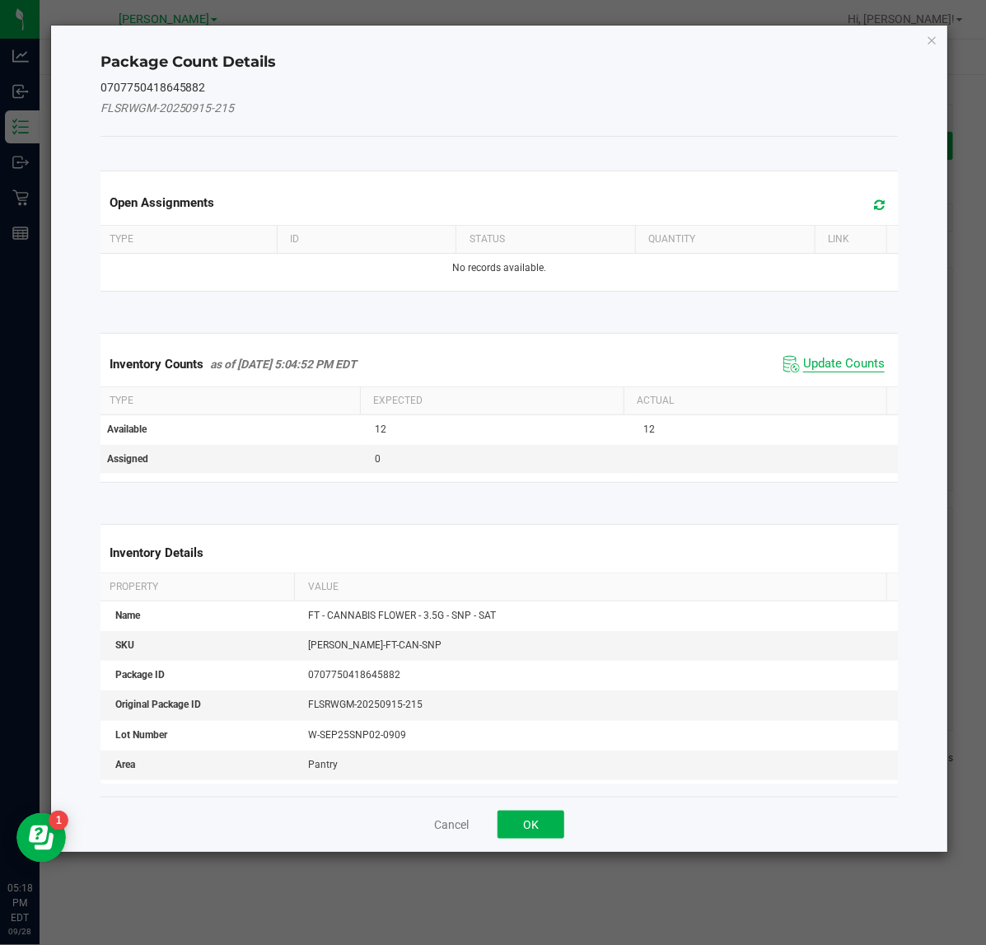
click at [819, 371] on span "Update Counts" at bounding box center [844, 364] width 82 height 16
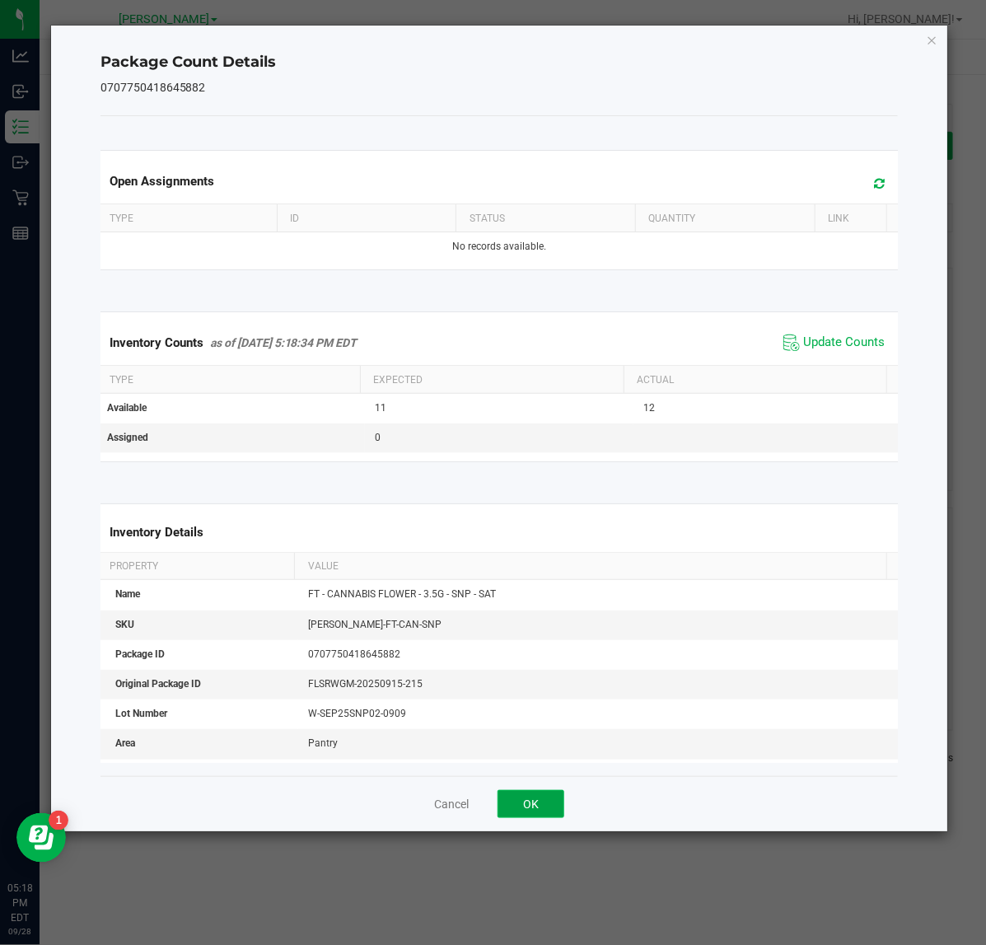
click at [548, 807] on button "OK" at bounding box center [530, 804] width 67 height 28
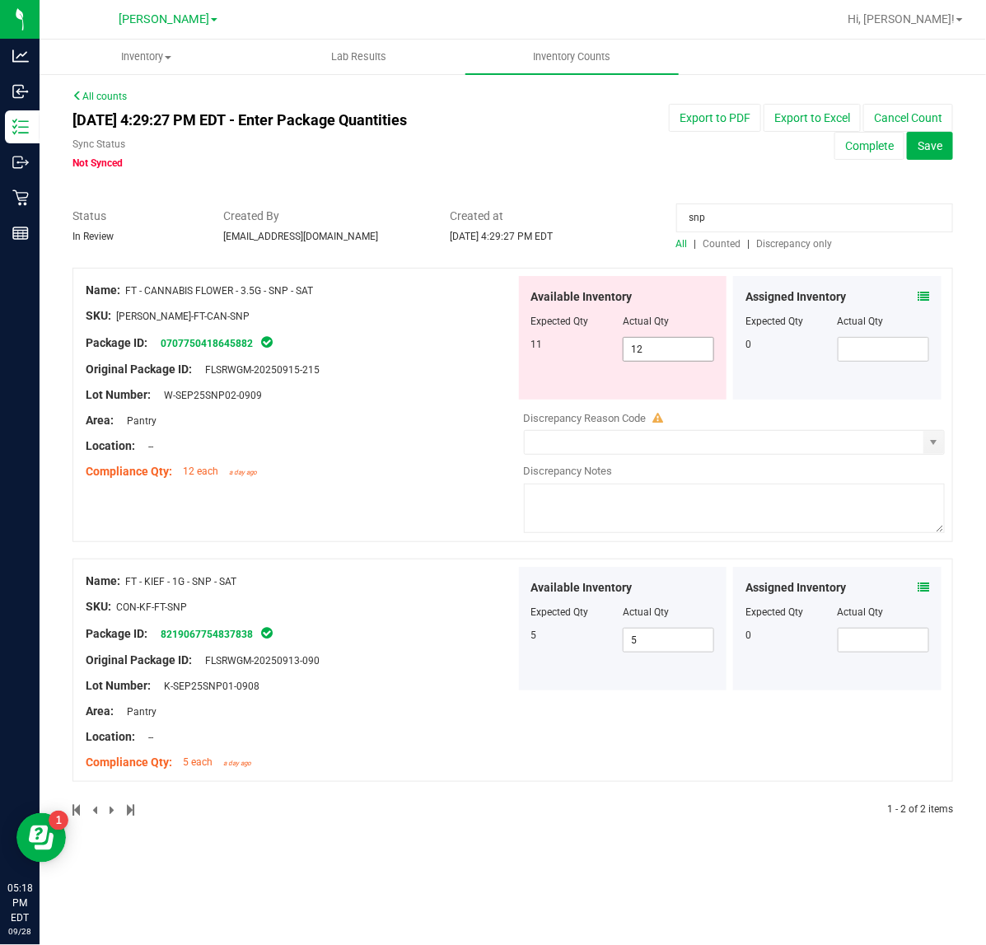
click at [686, 348] on input "12" at bounding box center [668, 349] width 90 height 23
type input "11"
click at [441, 457] on div at bounding box center [301, 459] width 430 height 8
type input "11"
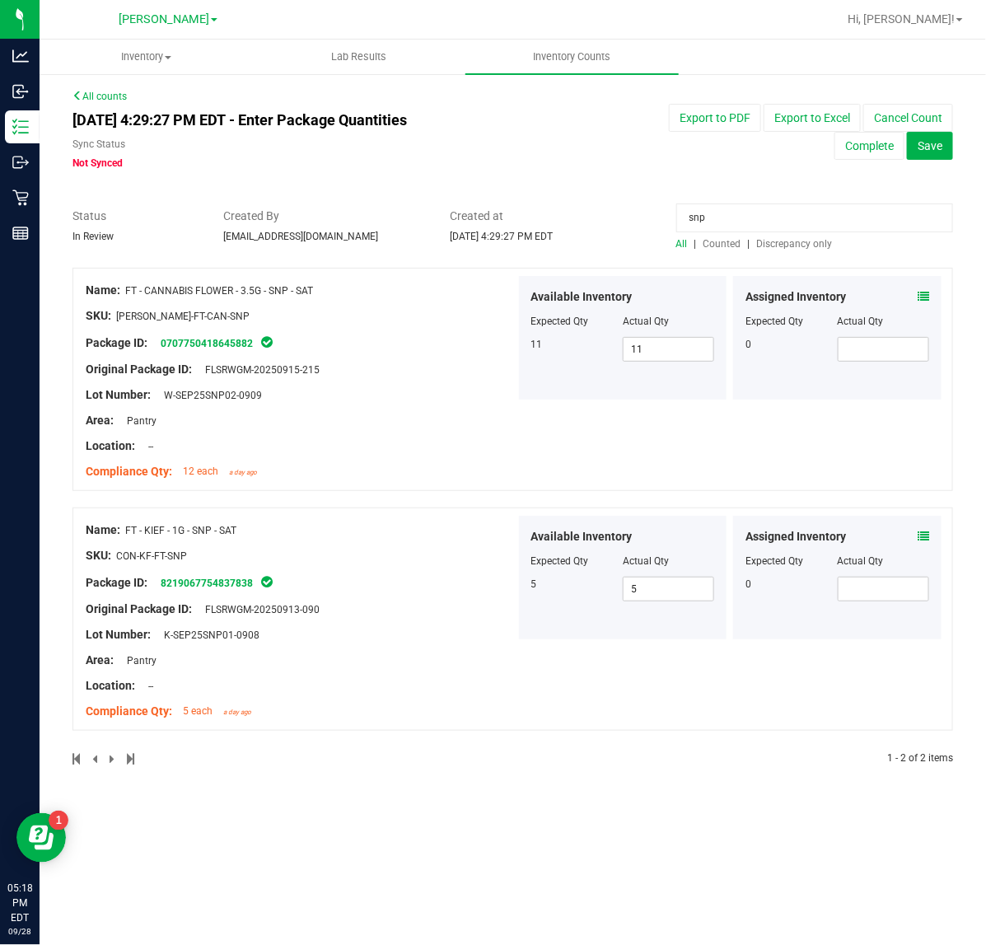
click at [932, 146] on span "Save" at bounding box center [929, 145] width 25 height 13
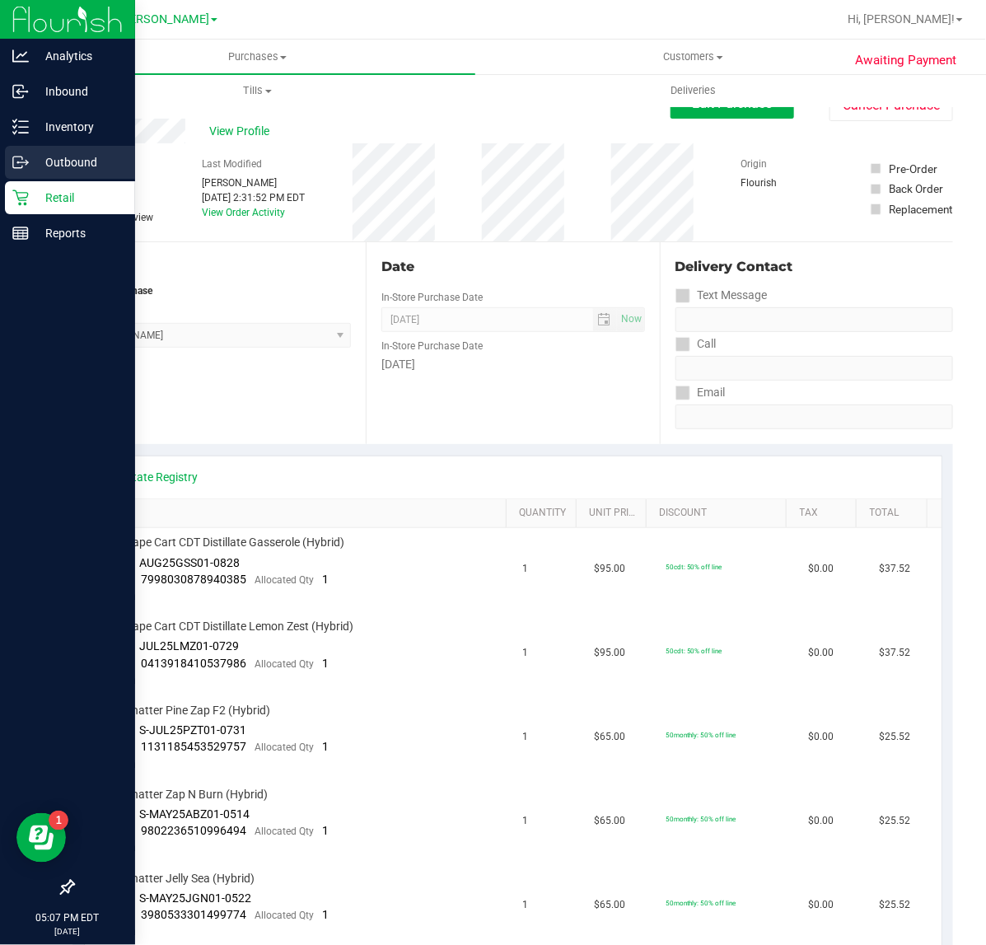
scroll to position [1406, 0]
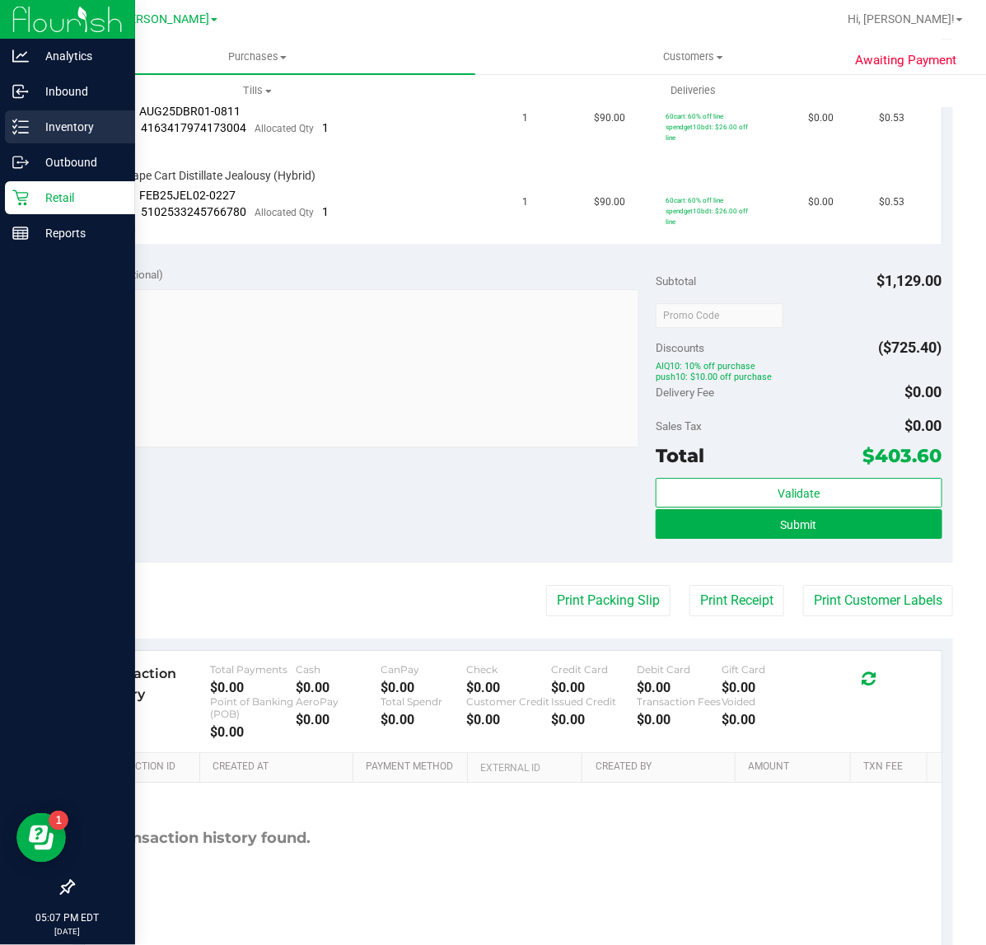
click at [25, 122] on icon at bounding box center [20, 127] width 16 height 16
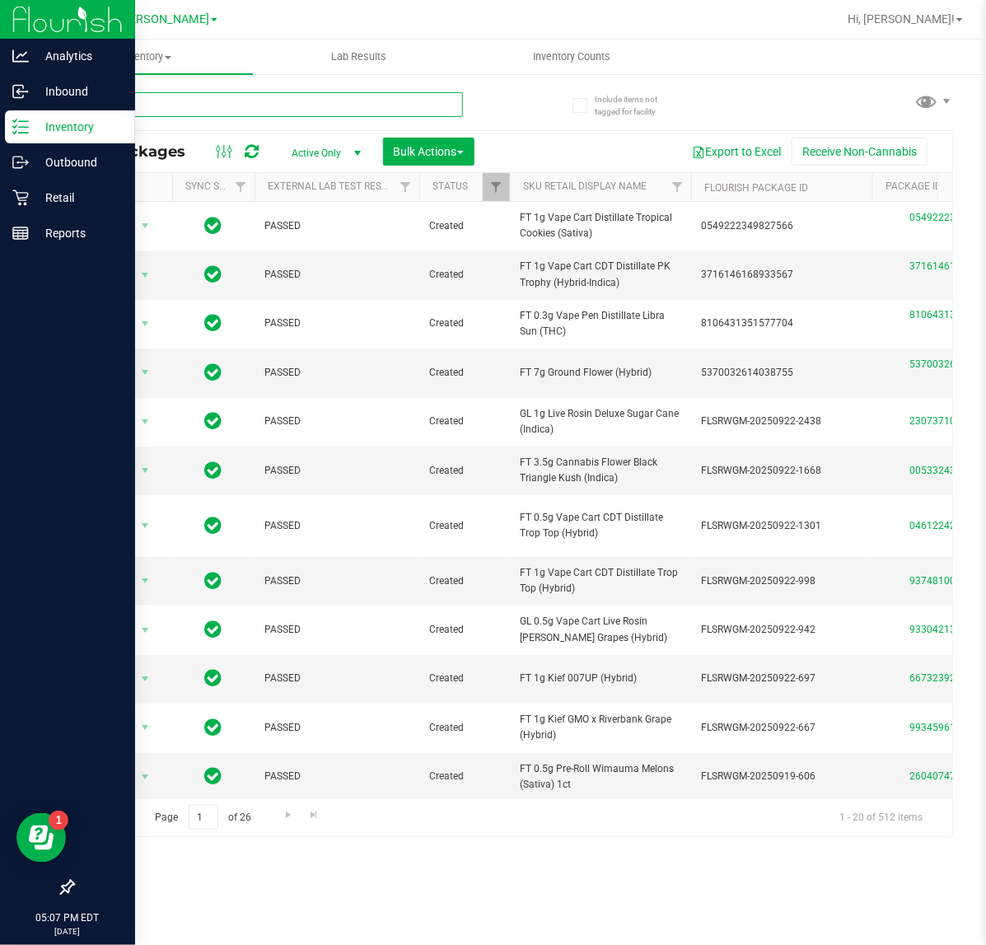
click at [245, 100] on input "text" at bounding box center [267, 104] width 390 height 25
paste input "FT - PRE-ROLL - 0.5G - 5CT - BDL - IND"
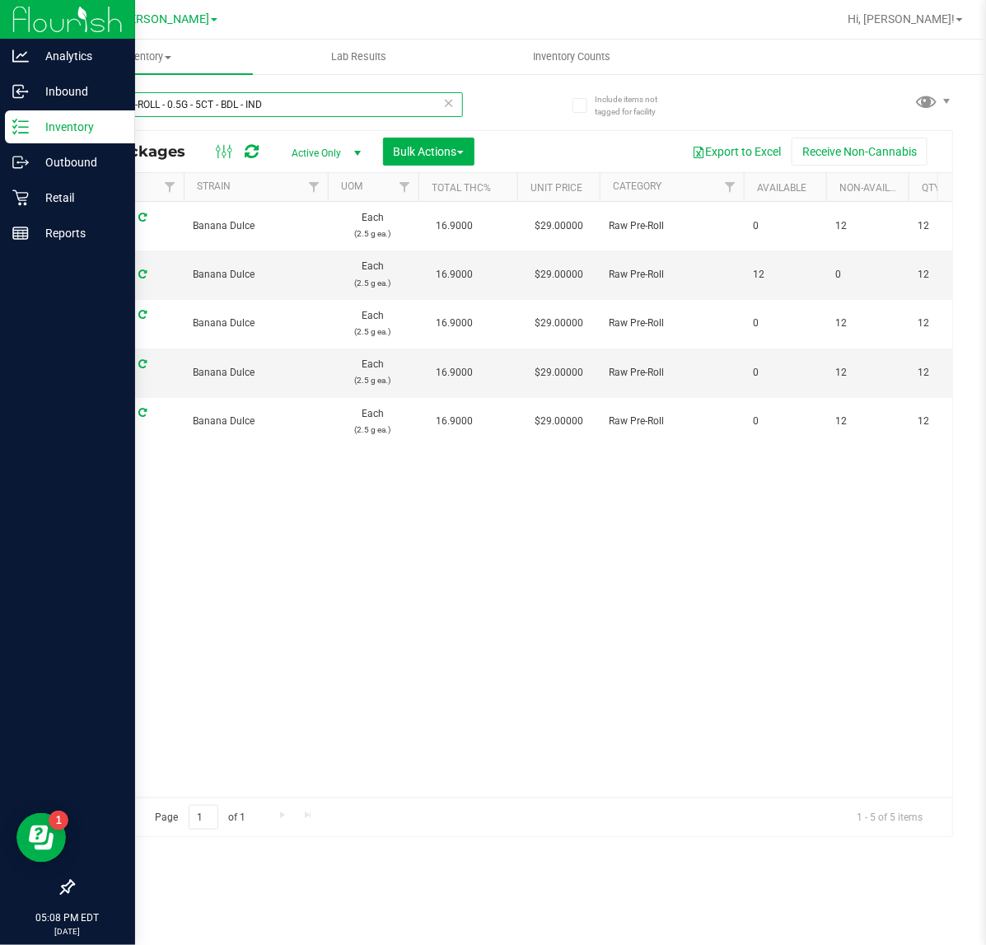
click at [0, 110] on html "Analytics Inbound Inventory Outbound Retail Reports 05:08 PM EDT [DATE] 09/28 […" at bounding box center [493, 472] width 986 height 945
paste input "VAPE CART CDT DISTILLATE - 1G - PKT - HYI"
type input "FT - VAPE CART CDT DISTILLATE - 1G - PKT - HYI"
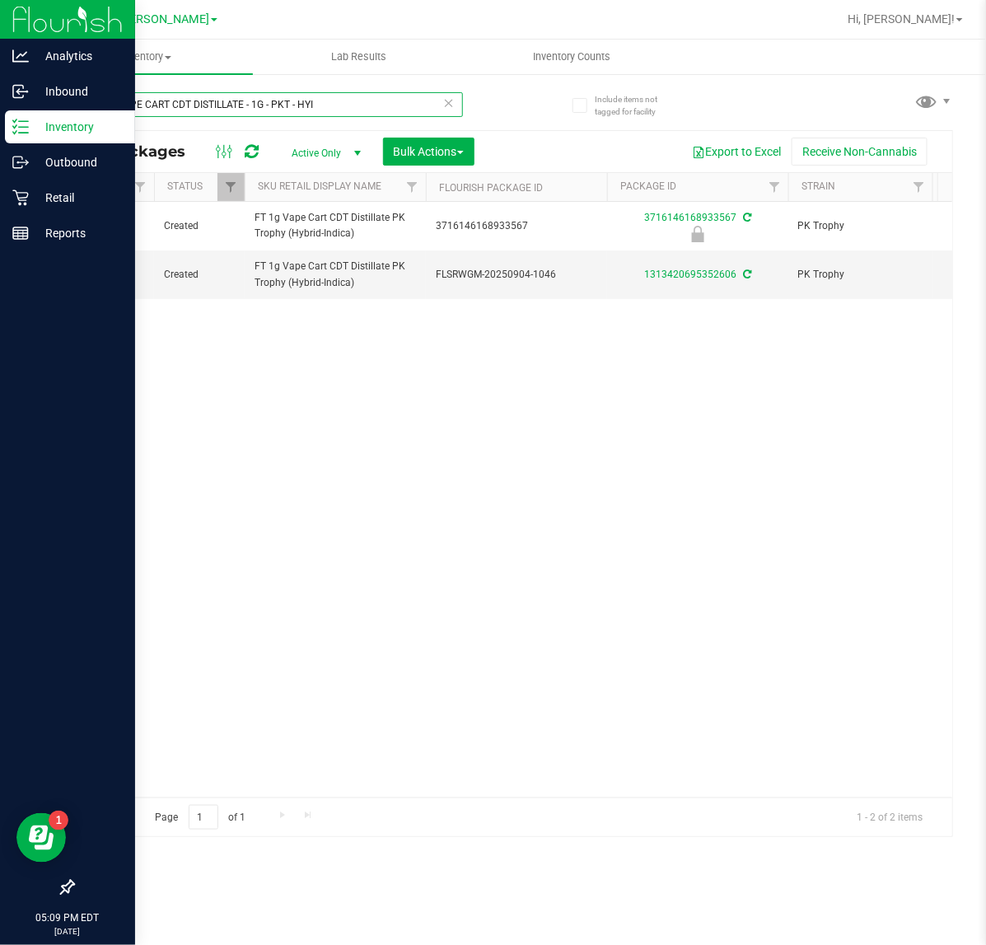
scroll to position [0, 269]
